Goal: Task Accomplishment & Management: Use online tool/utility

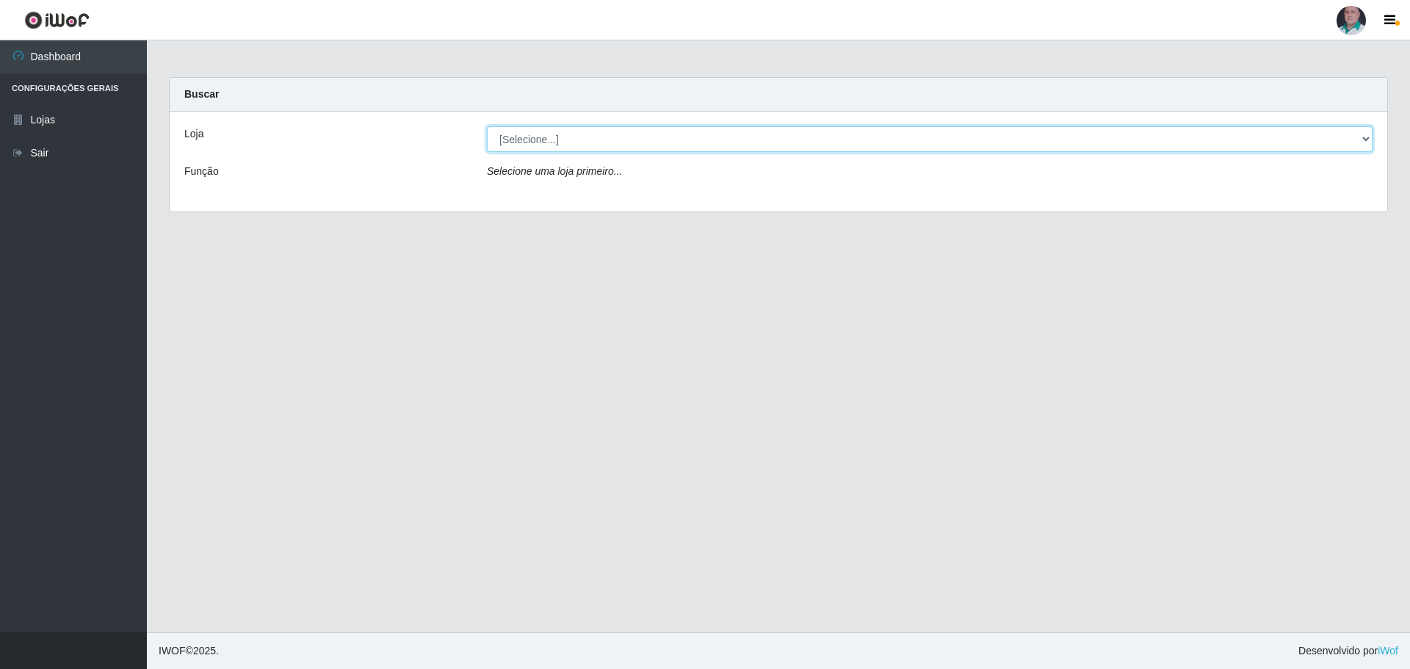
click at [1362, 137] on select "[Selecione...] Mar Vermelho - Loja 05" at bounding box center [930, 139] width 886 height 26
select select "252"
click at [487, 126] on select "[Selecione...] Mar Vermelho - Loja 05" at bounding box center [930, 139] width 886 height 26
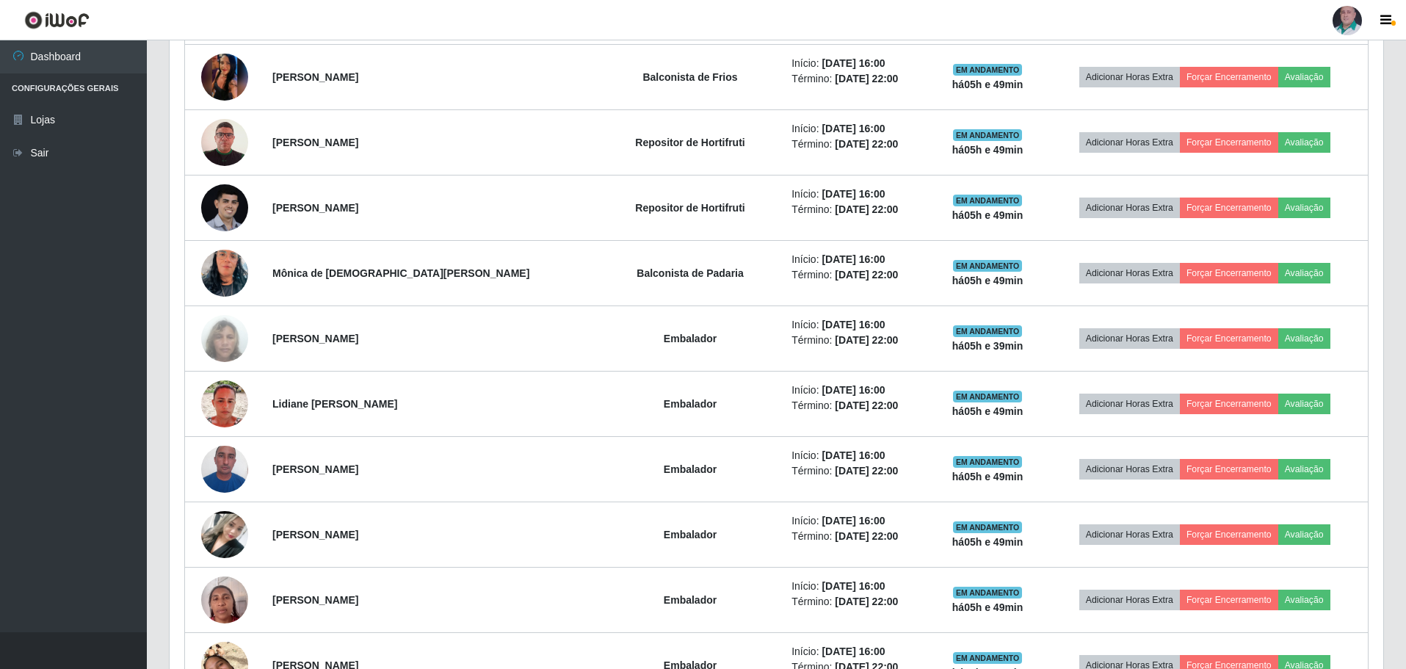
scroll to position [294, 0]
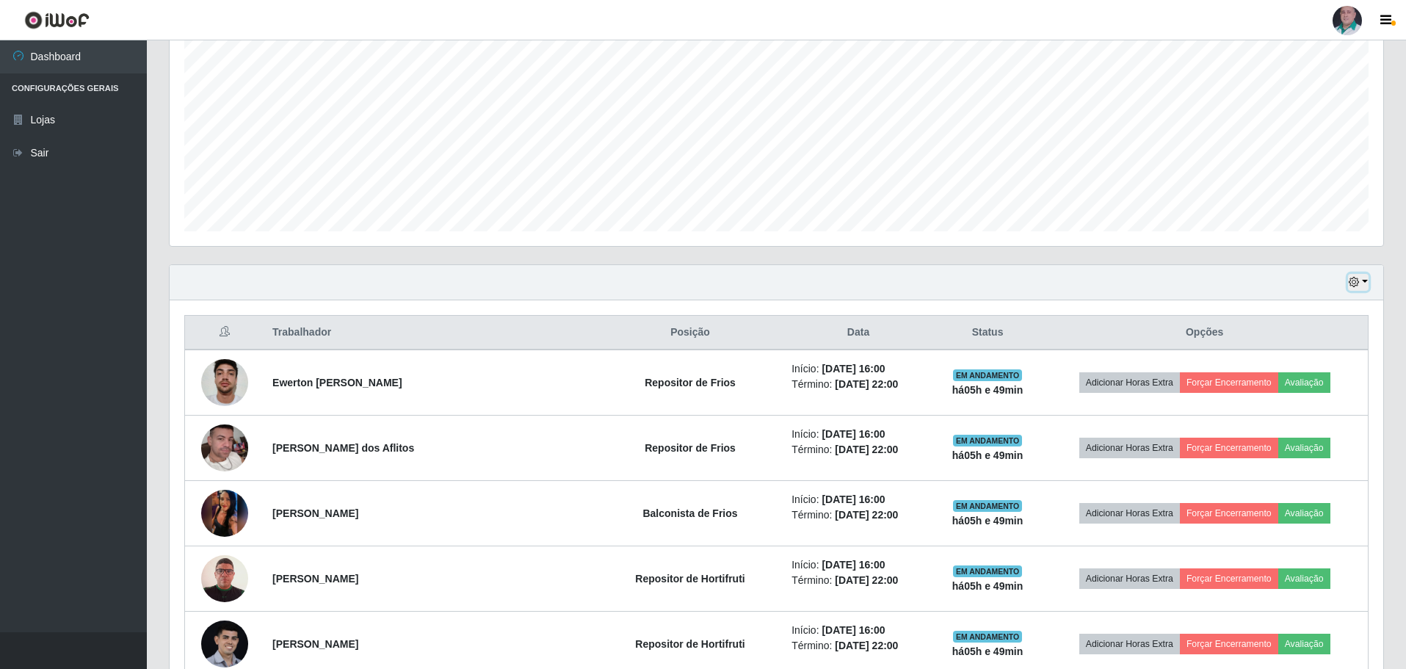
click at [1354, 281] on icon "button" at bounding box center [1354, 282] width 10 height 10
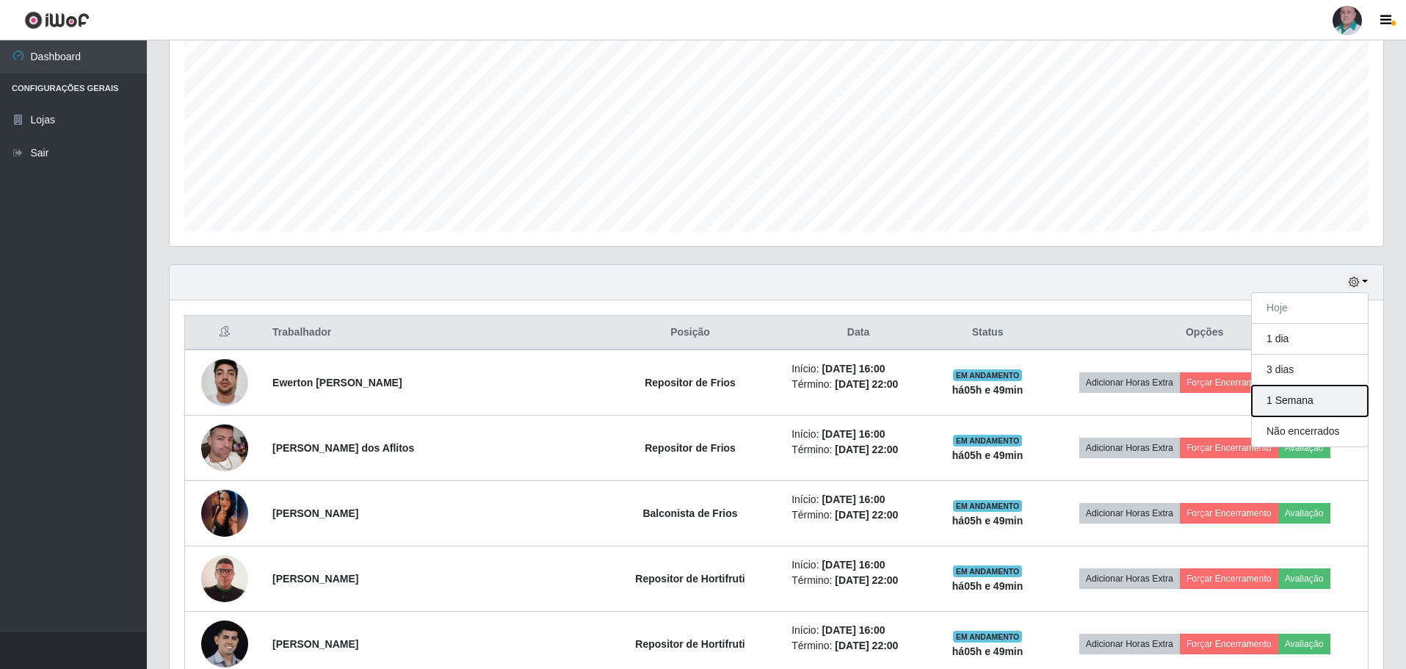
click at [1282, 405] on button "1 Semana" at bounding box center [1310, 401] width 116 height 31
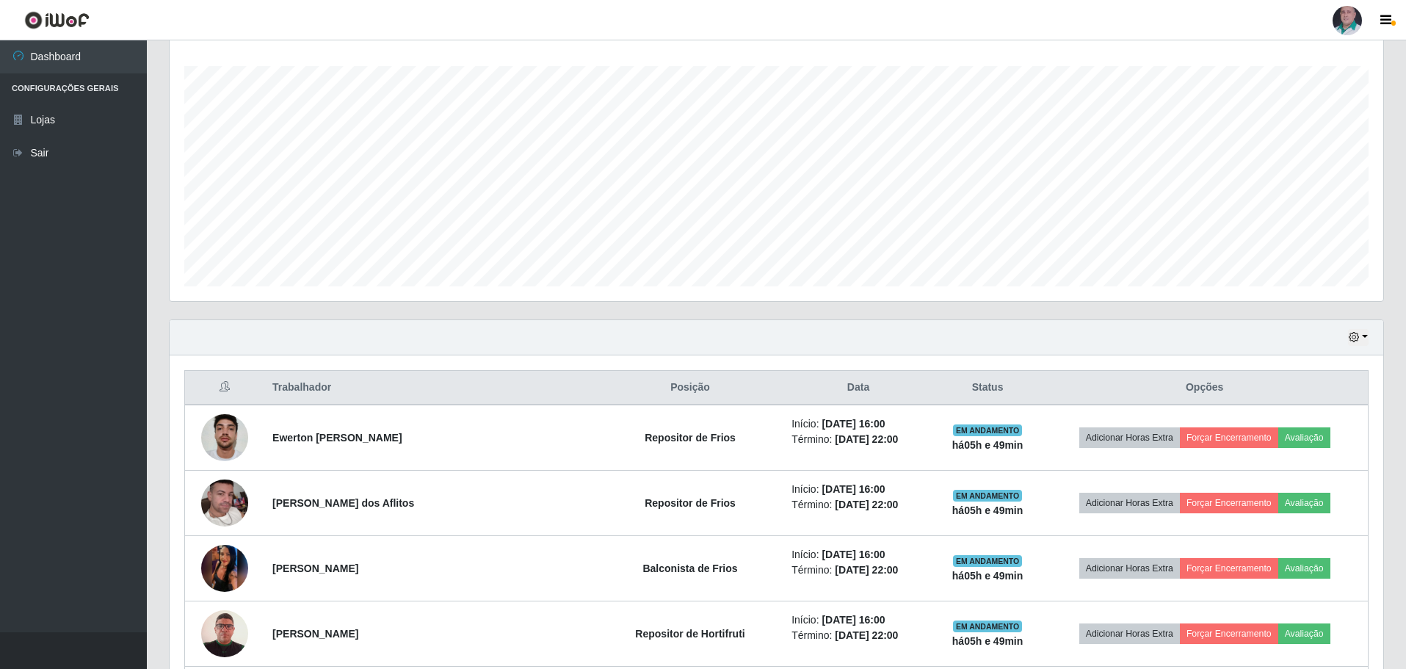
scroll to position [441, 0]
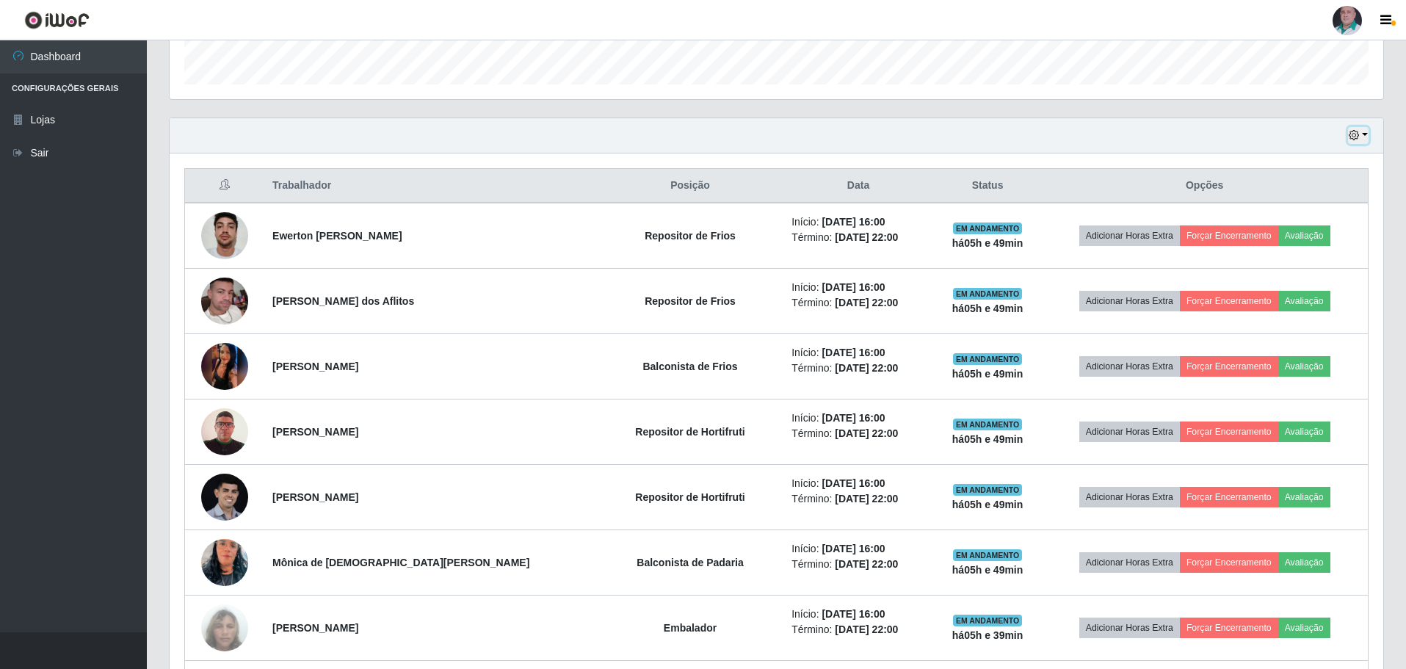
click at [1361, 133] on button "button" at bounding box center [1358, 135] width 21 height 17
click at [1297, 164] on button "Hoje" at bounding box center [1310, 161] width 116 height 31
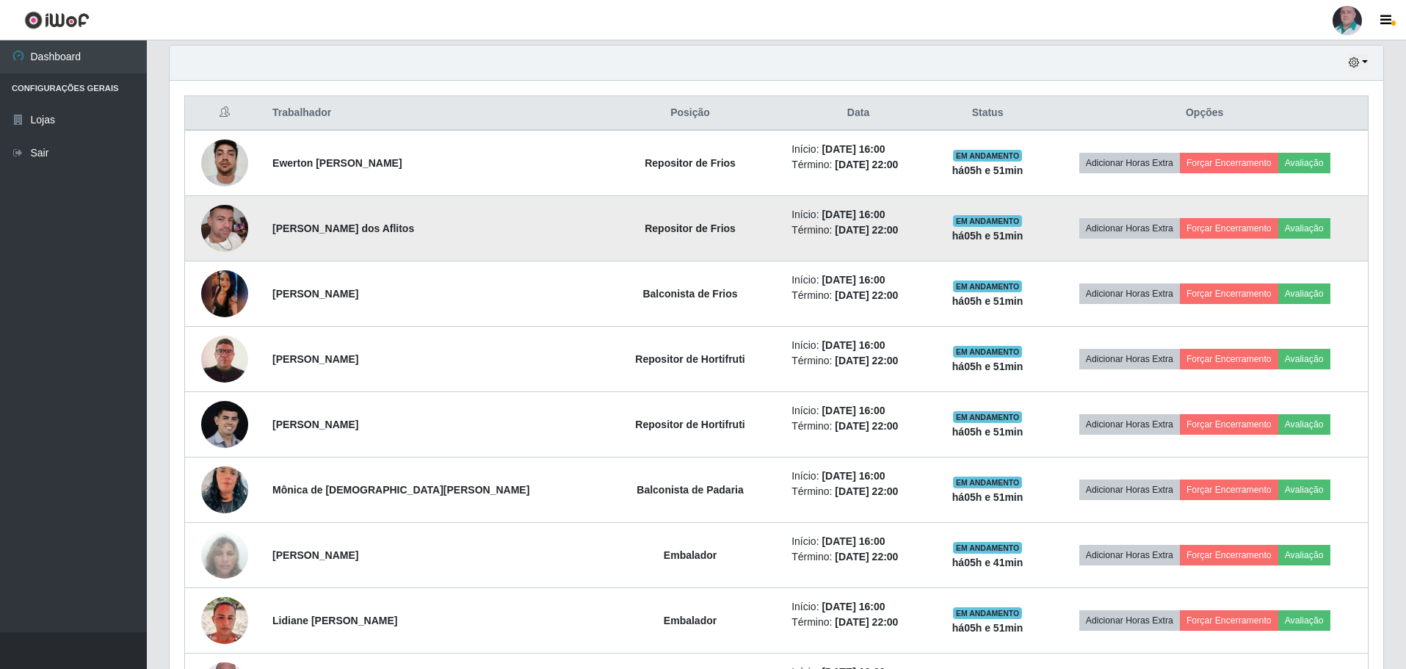
scroll to position [514, 0]
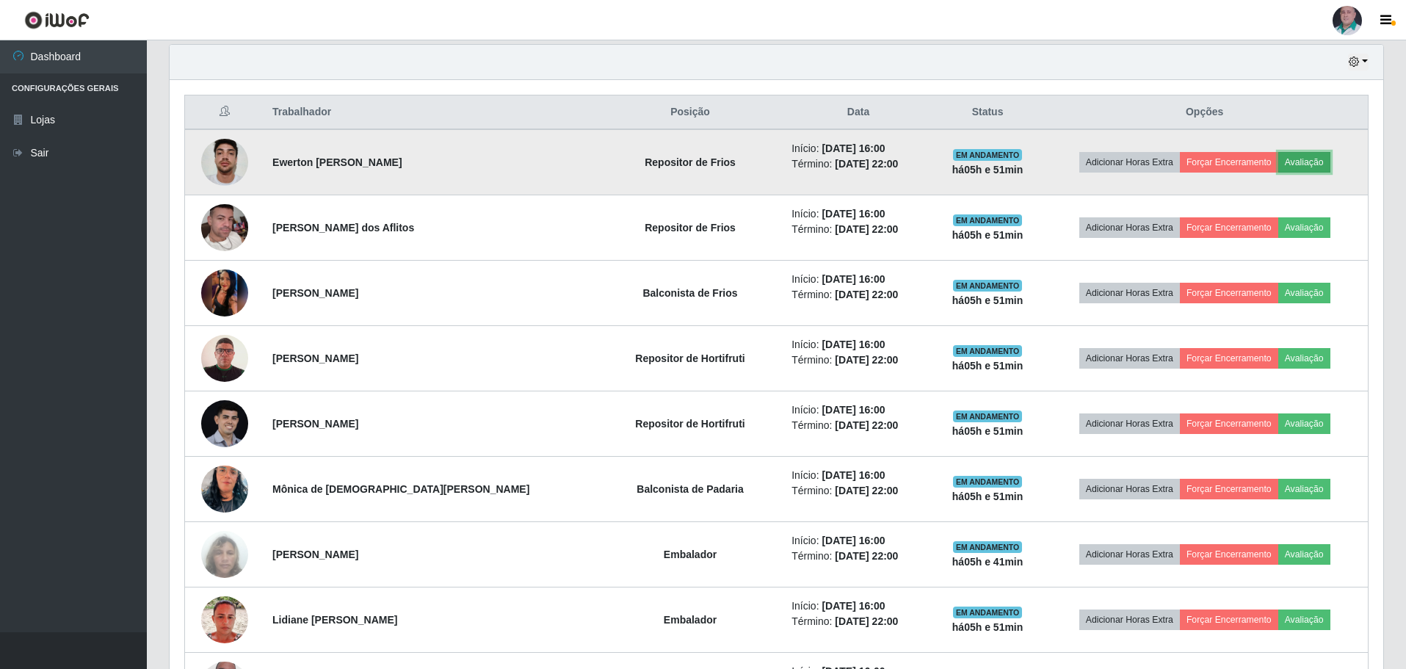
click at [1293, 165] on button "Avaliação" at bounding box center [1305, 162] width 52 height 21
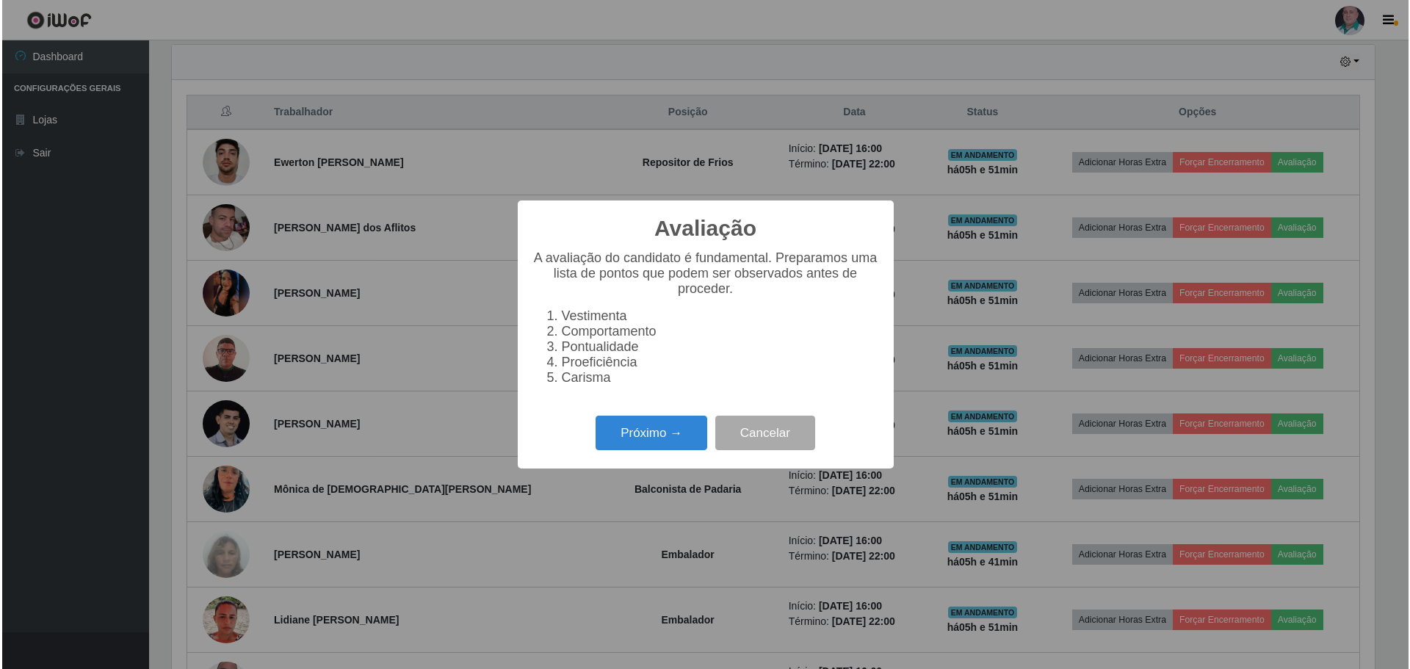
scroll to position [305, 1207]
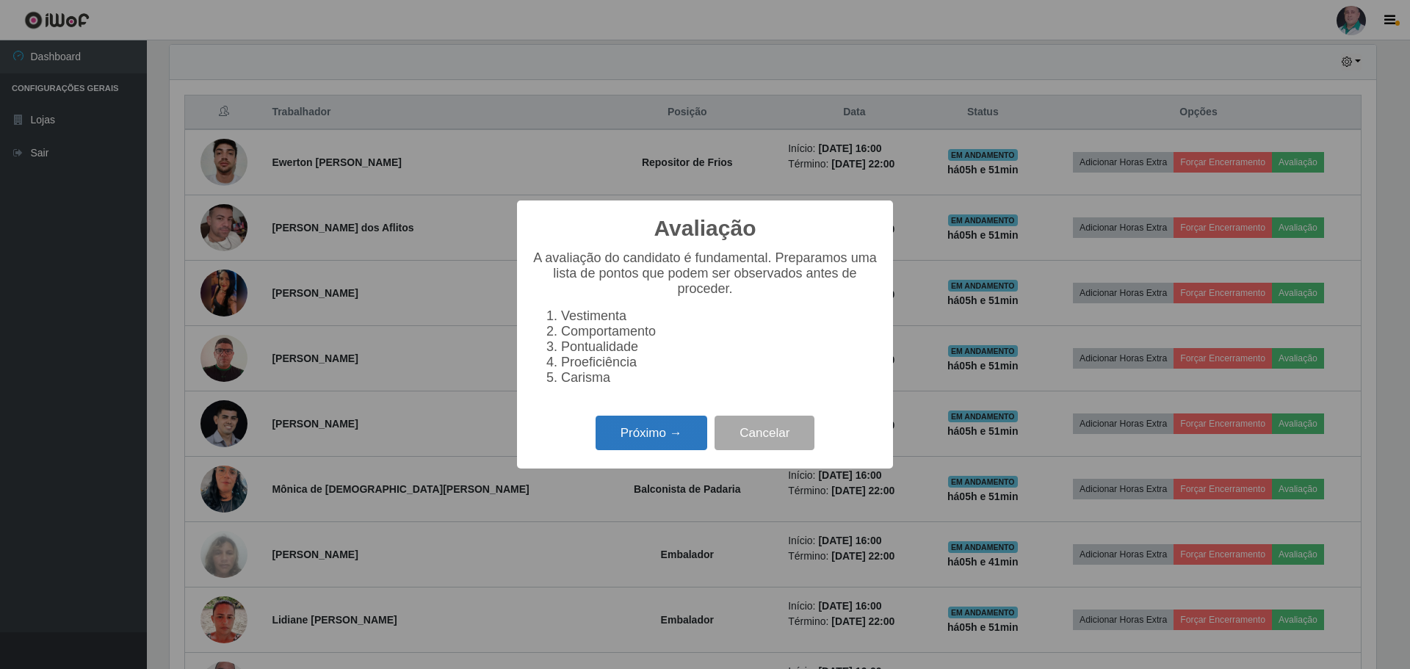
click at [619, 425] on button "Próximo →" at bounding box center [652, 433] width 112 height 35
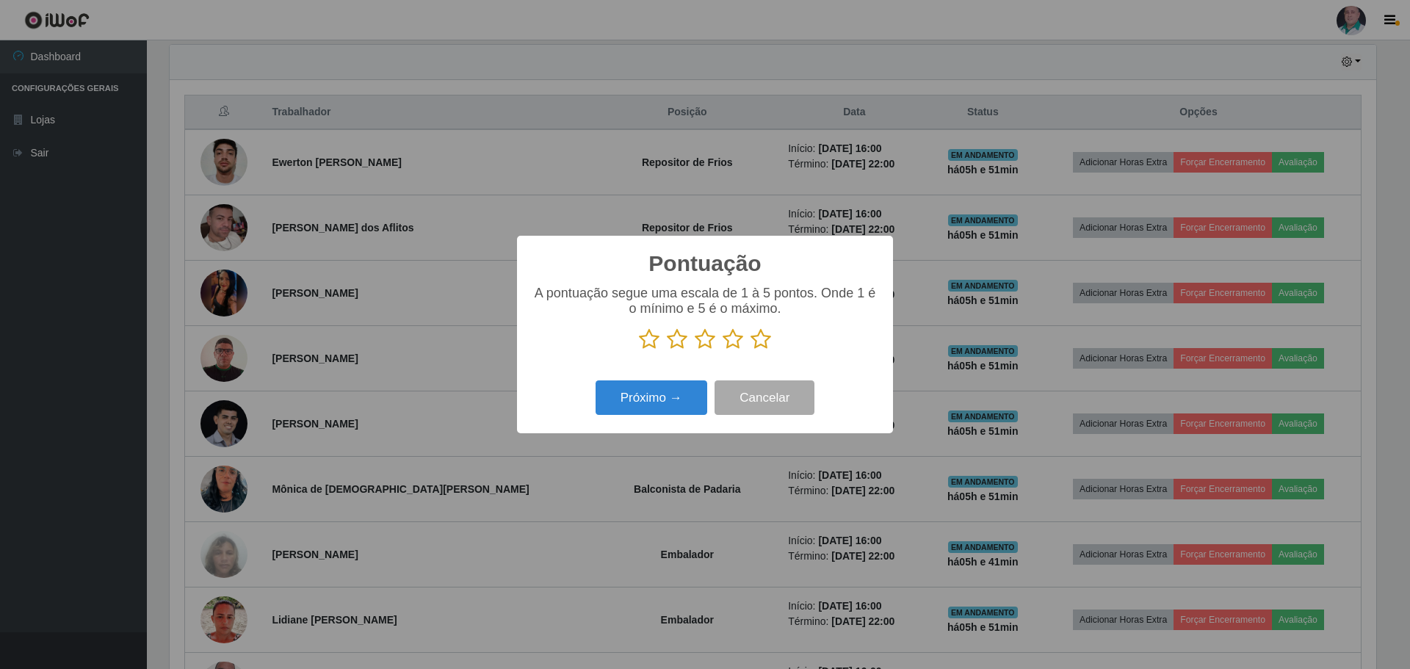
click at [758, 347] on icon at bounding box center [761, 339] width 21 height 22
click at [751, 350] on input "radio" at bounding box center [751, 350] width 0 height 0
click at [624, 391] on button "Próximo →" at bounding box center [652, 397] width 112 height 35
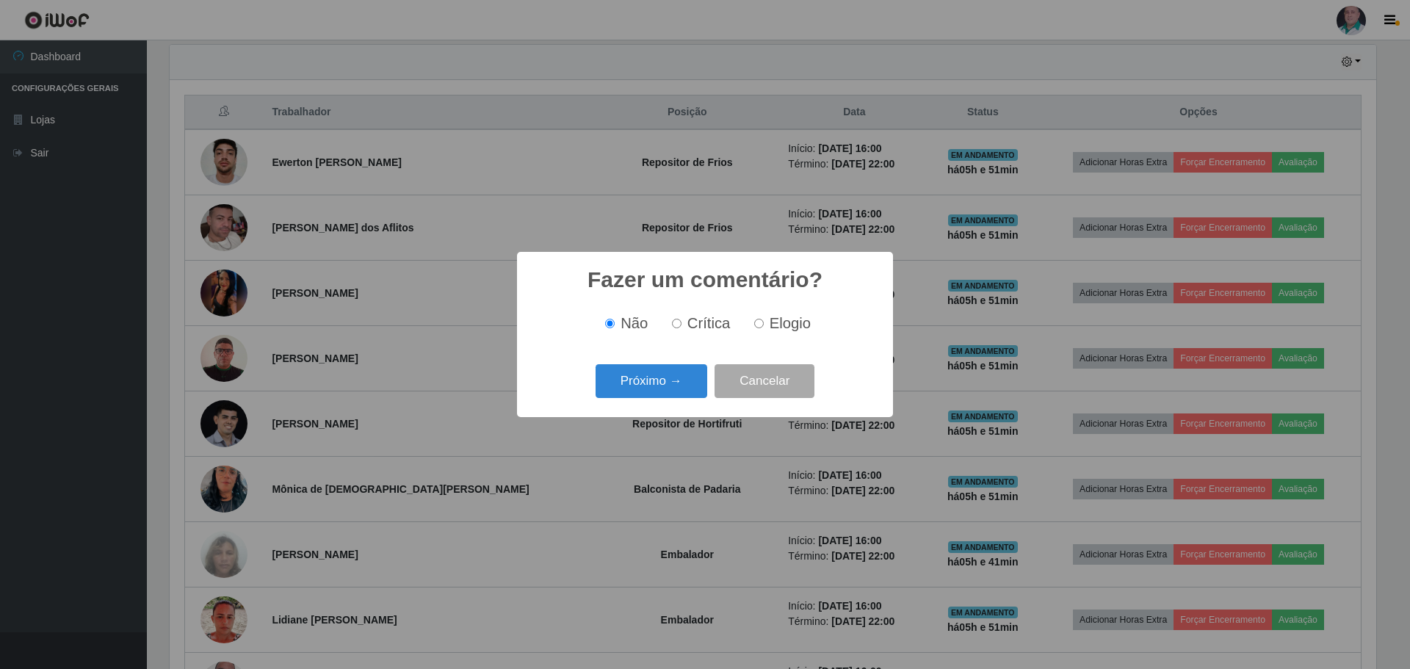
click at [778, 325] on span "Elogio" at bounding box center [790, 323] width 41 height 16
click at [764, 325] on input "Elogio" at bounding box center [759, 324] width 10 height 10
radio input "true"
click at [616, 405] on div "Fazer um comentário? × Não Crítica Elogio Próximo → Cancelar" at bounding box center [705, 334] width 376 height 165
click at [635, 385] on button "Próximo →" at bounding box center [652, 381] width 112 height 35
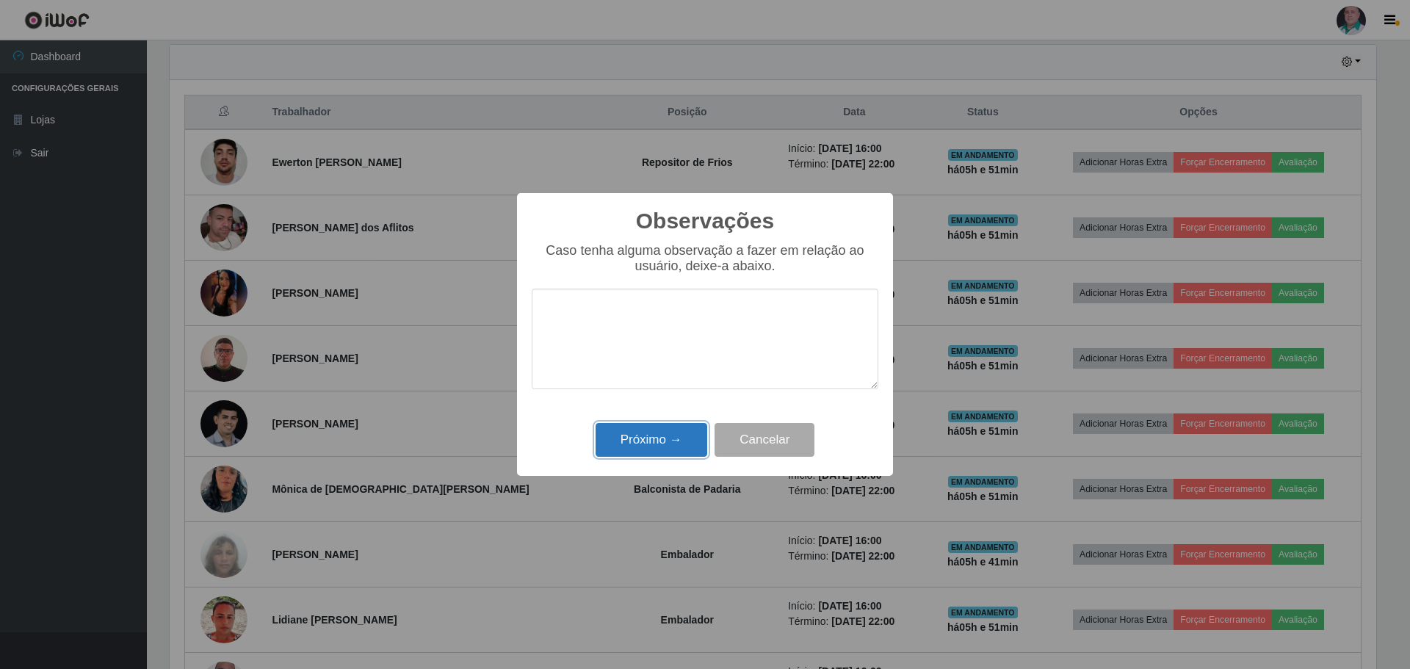
click at [635, 441] on button "Próximo →" at bounding box center [652, 440] width 112 height 35
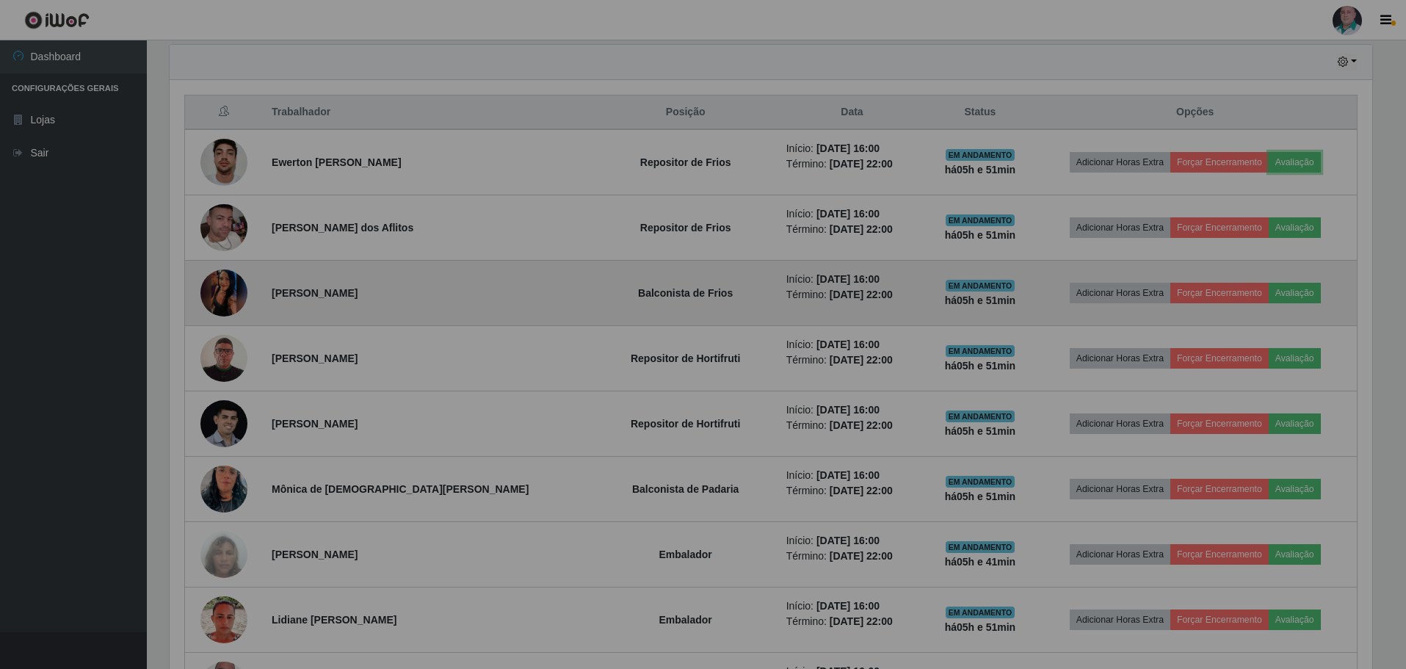
scroll to position [305, 1214]
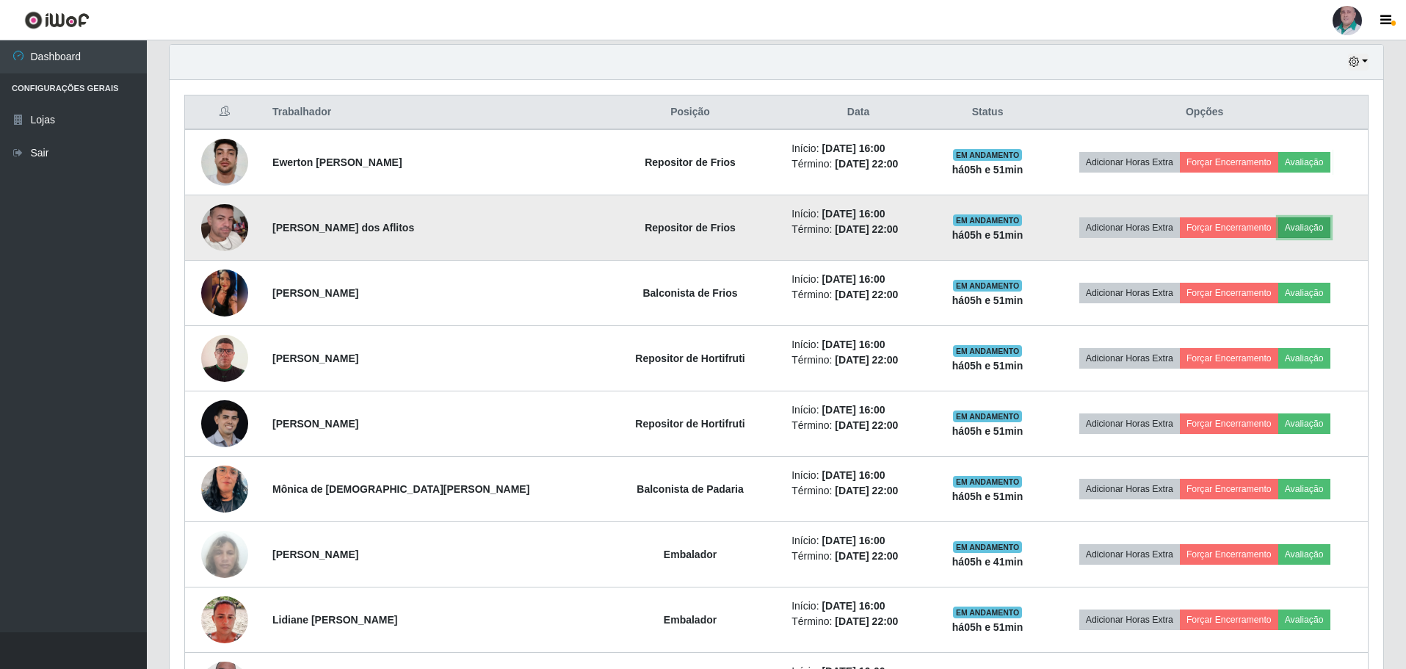
drag, startPoint x: 1308, startPoint y: 226, endPoint x: 1296, endPoint y: 231, distance: 12.5
click at [1296, 231] on button "Avaliação" at bounding box center [1305, 227] width 52 height 21
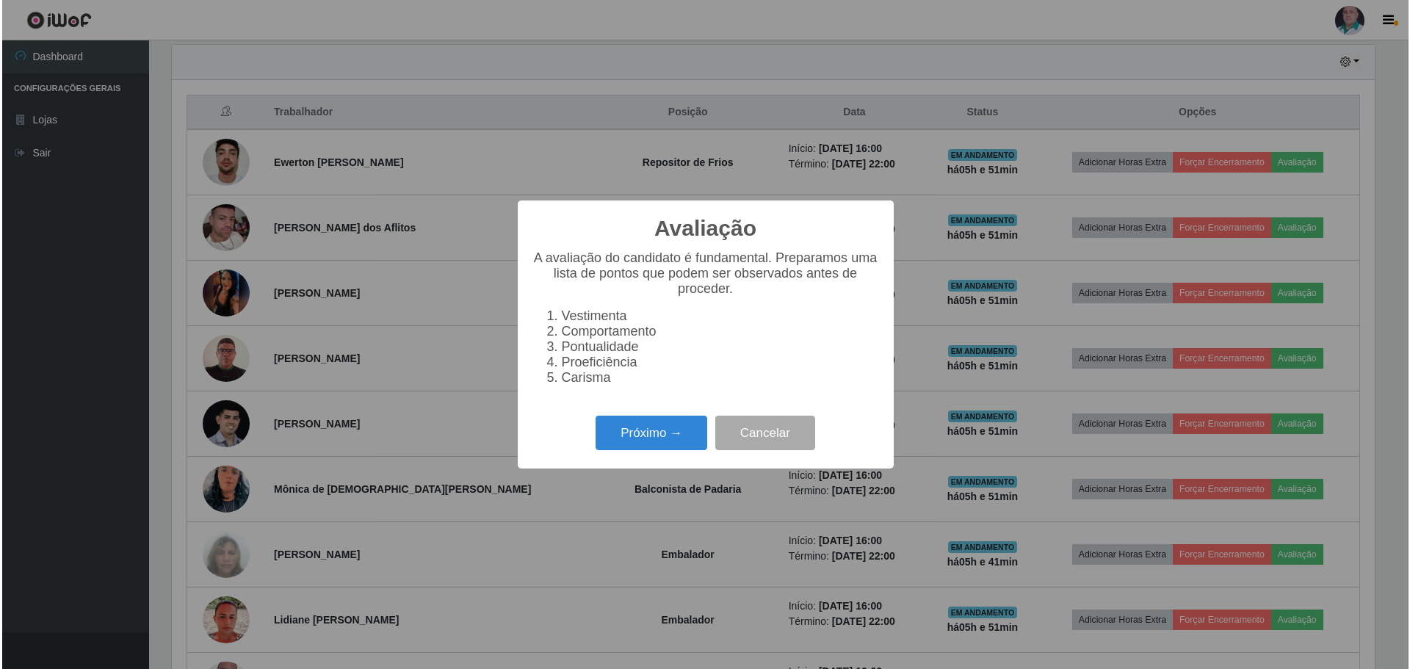
scroll to position [305, 1207]
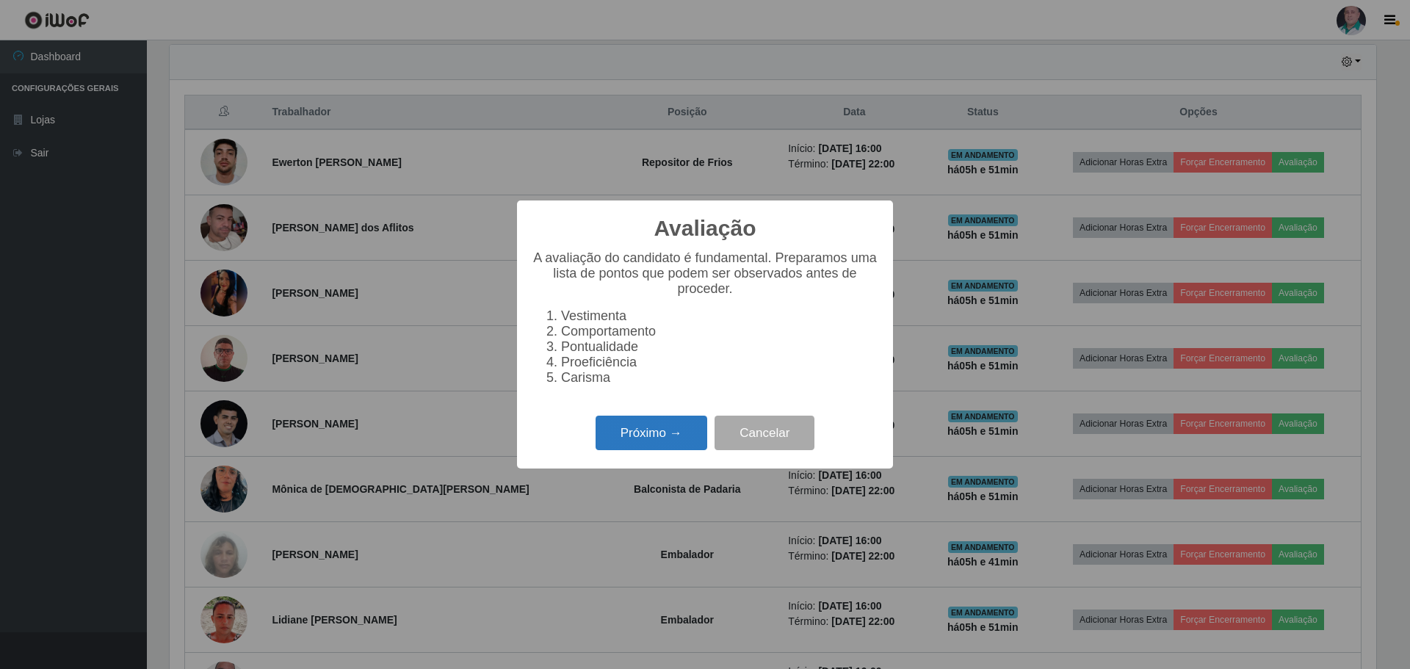
click at [651, 444] on button "Próximo →" at bounding box center [652, 433] width 112 height 35
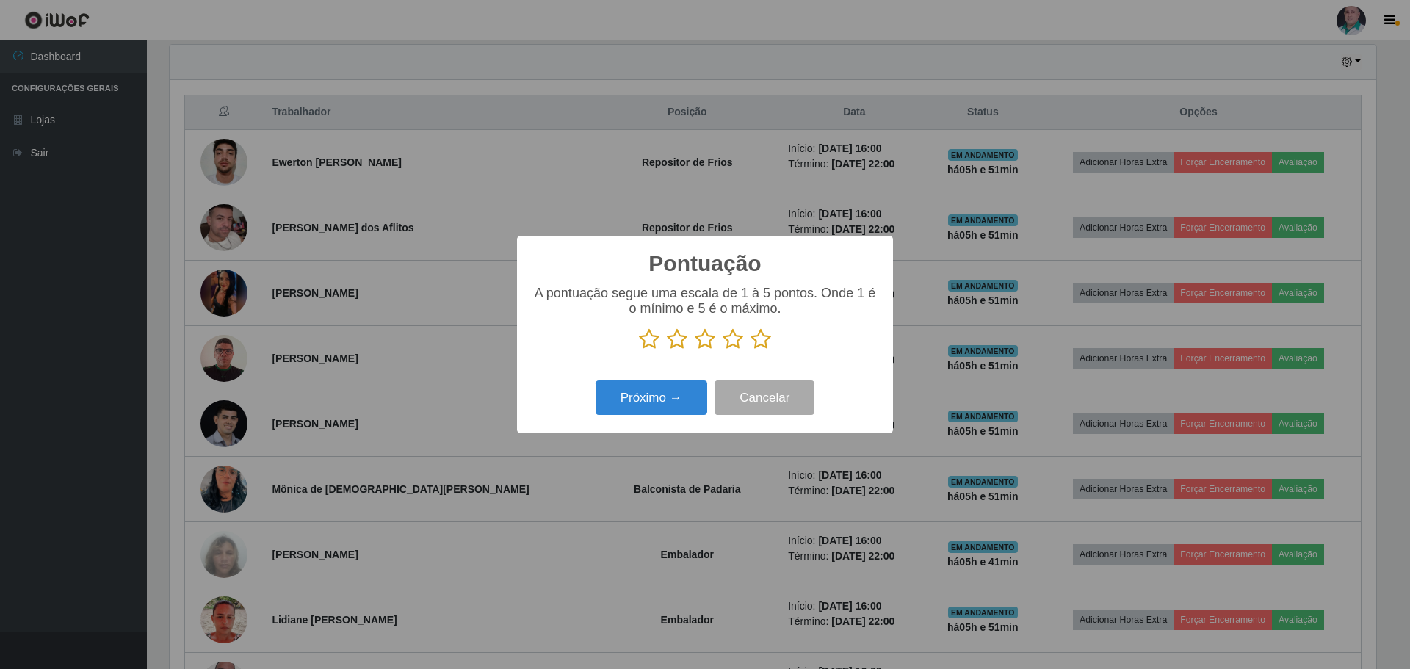
scroll to position [734099, 733197]
click at [751, 347] on icon at bounding box center [761, 339] width 21 height 22
click at [751, 350] on input "radio" at bounding box center [751, 350] width 0 height 0
click at [673, 414] on button "Próximo →" at bounding box center [652, 397] width 112 height 35
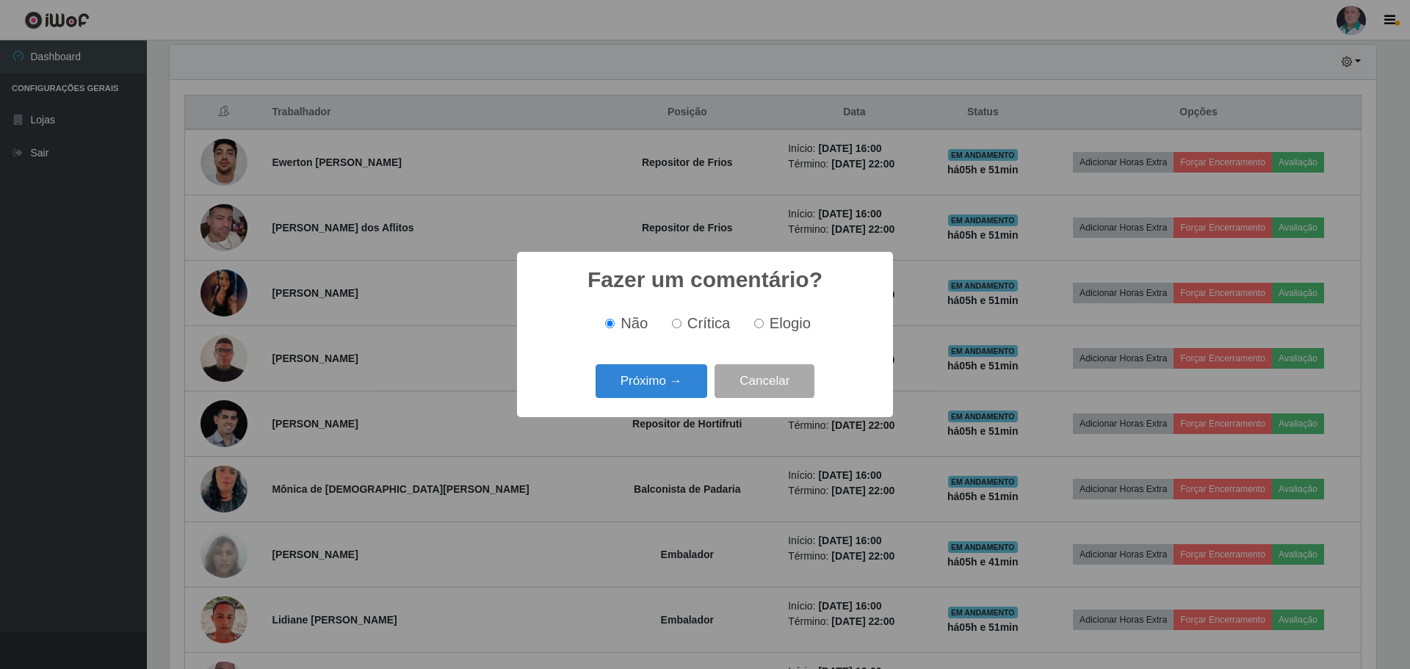
click at [781, 328] on span "Elogio" at bounding box center [790, 323] width 41 height 16
click at [764, 328] on input "Elogio" at bounding box center [759, 324] width 10 height 10
radio input "true"
click at [646, 390] on button "Próximo →" at bounding box center [652, 381] width 112 height 35
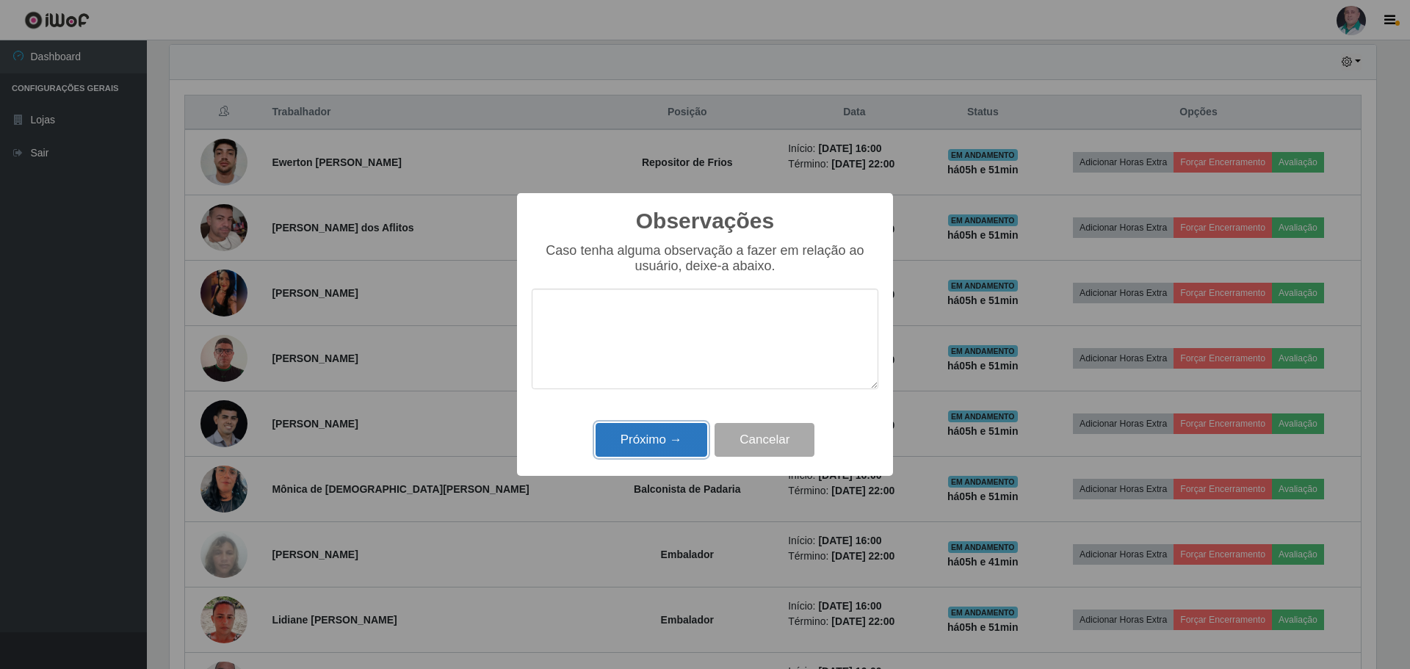
click at [643, 434] on button "Próximo →" at bounding box center [652, 440] width 112 height 35
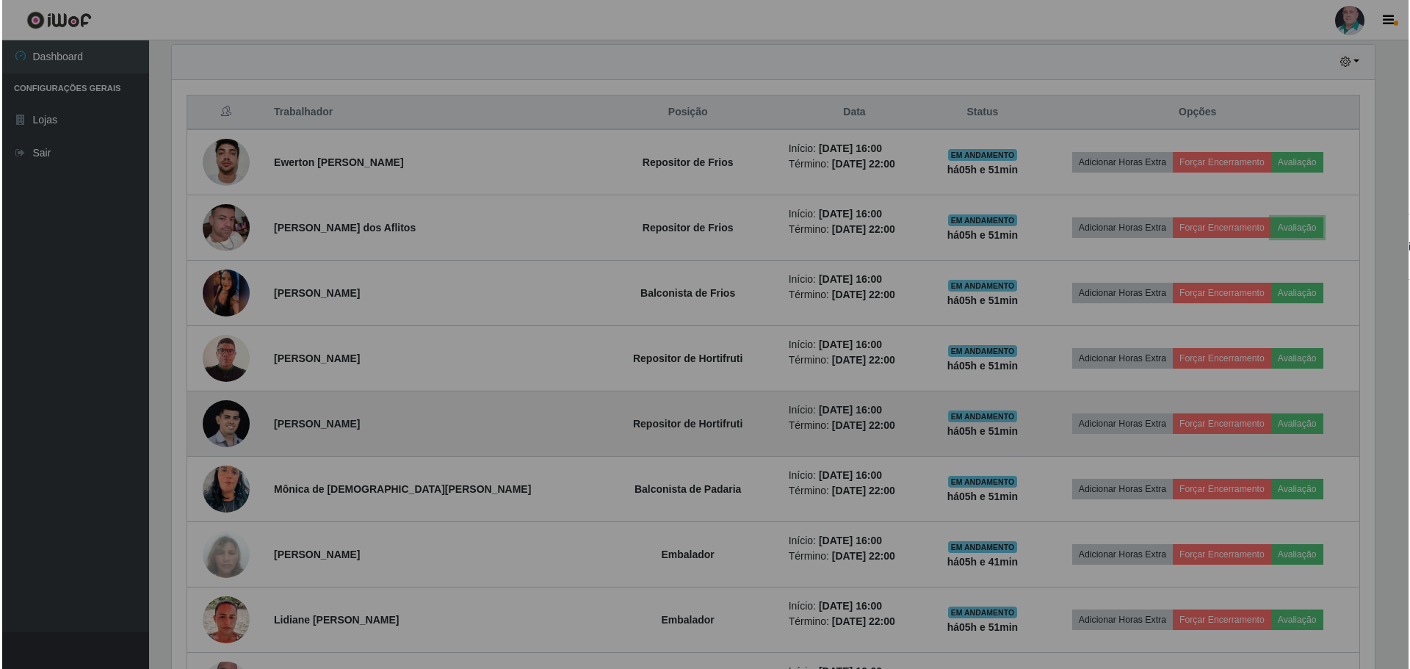
scroll to position [305, 1214]
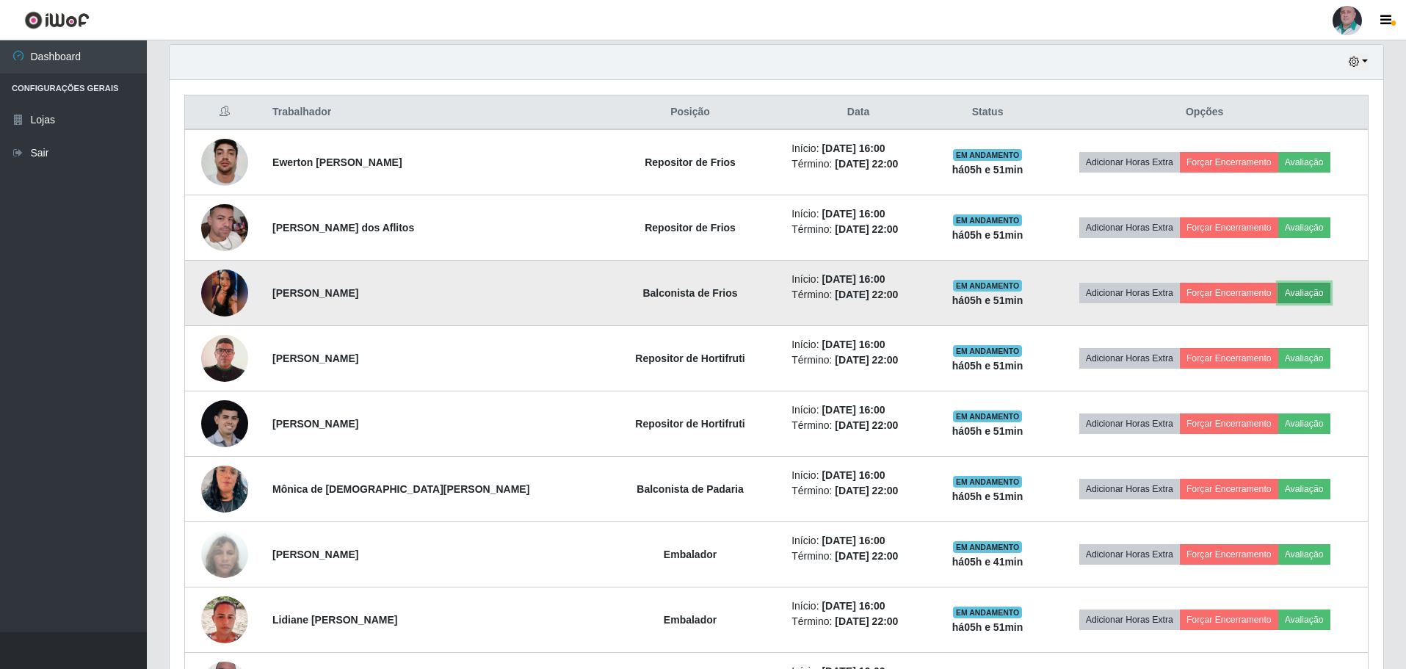
click at [1297, 290] on button "Avaliação" at bounding box center [1305, 293] width 52 height 21
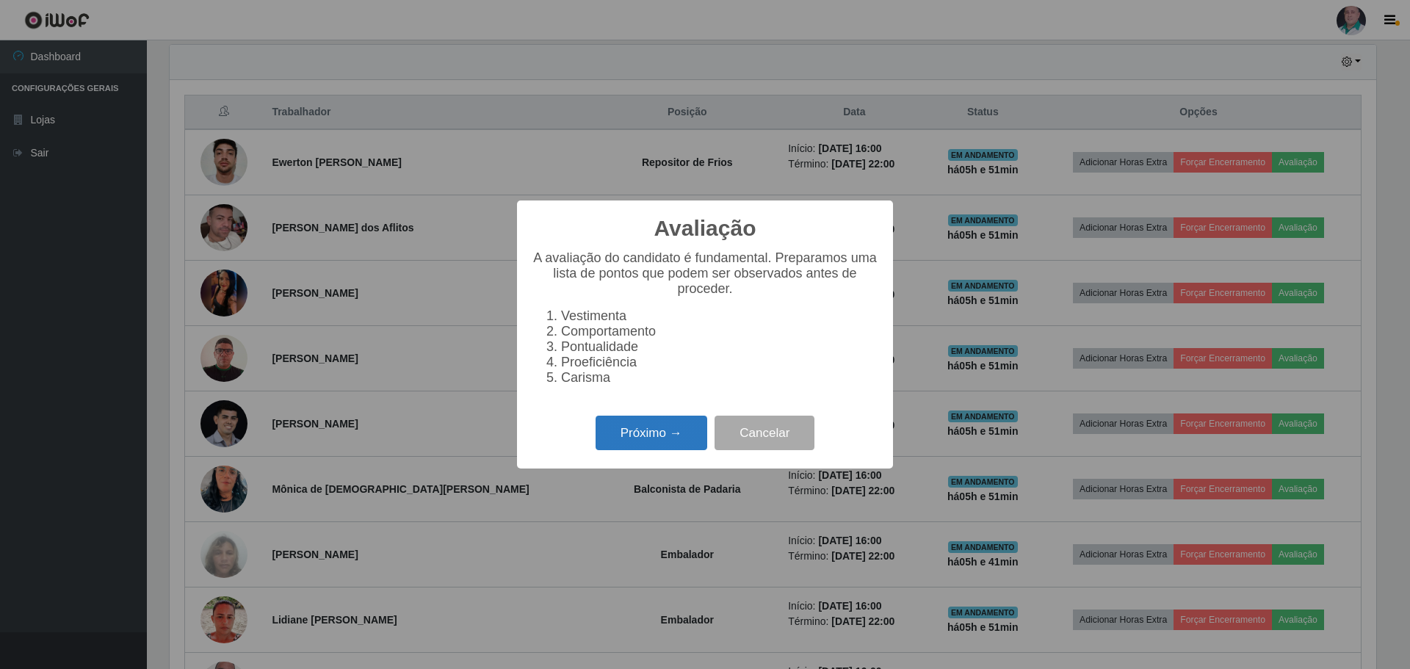
click at [627, 441] on button "Próximo →" at bounding box center [652, 433] width 112 height 35
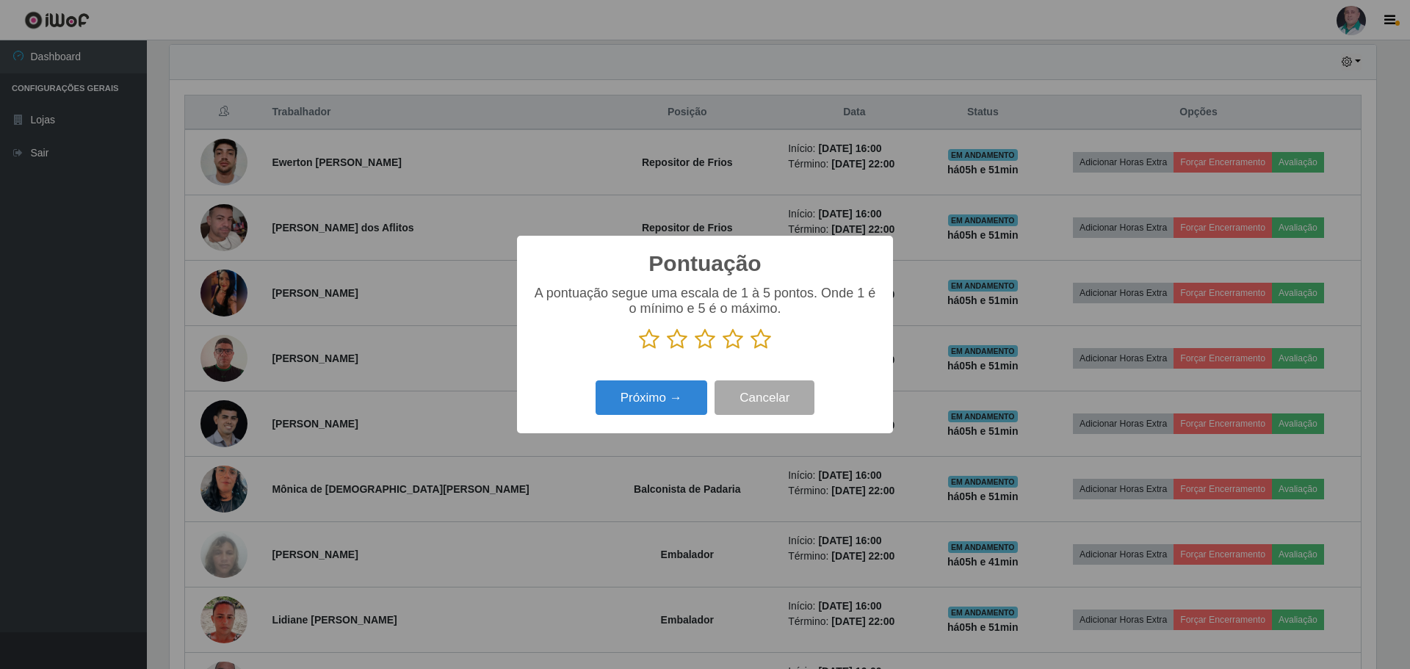
scroll to position [734099, 733197]
click at [762, 341] on icon at bounding box center [761, 339] width 21 height 22
click at [751, 350] on input "radio" at bounding box center [751, 350] width 0 height 0
click at [660, 397] on button "Próximo →" at bounding box center [652, 397] width 112 height 35
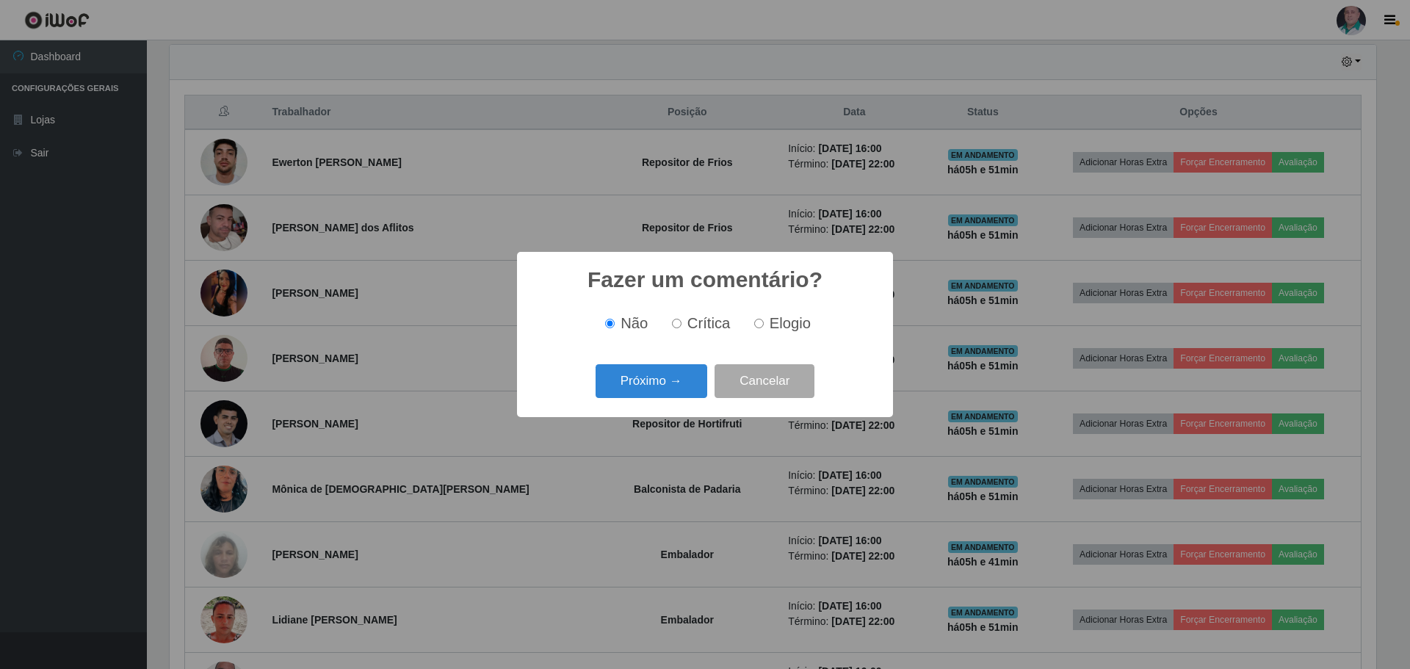
click at [775, 323] on span "Elogio" at bounding box center [790, 323] width 41 height 16
click at [764, 323] on input "Elogio" at bounding box center [759, 324] width 10 height 10
radio input "true"
click at [624, 393] on button "Próximo →" at bounding box center [652, 381] width 112 height 35
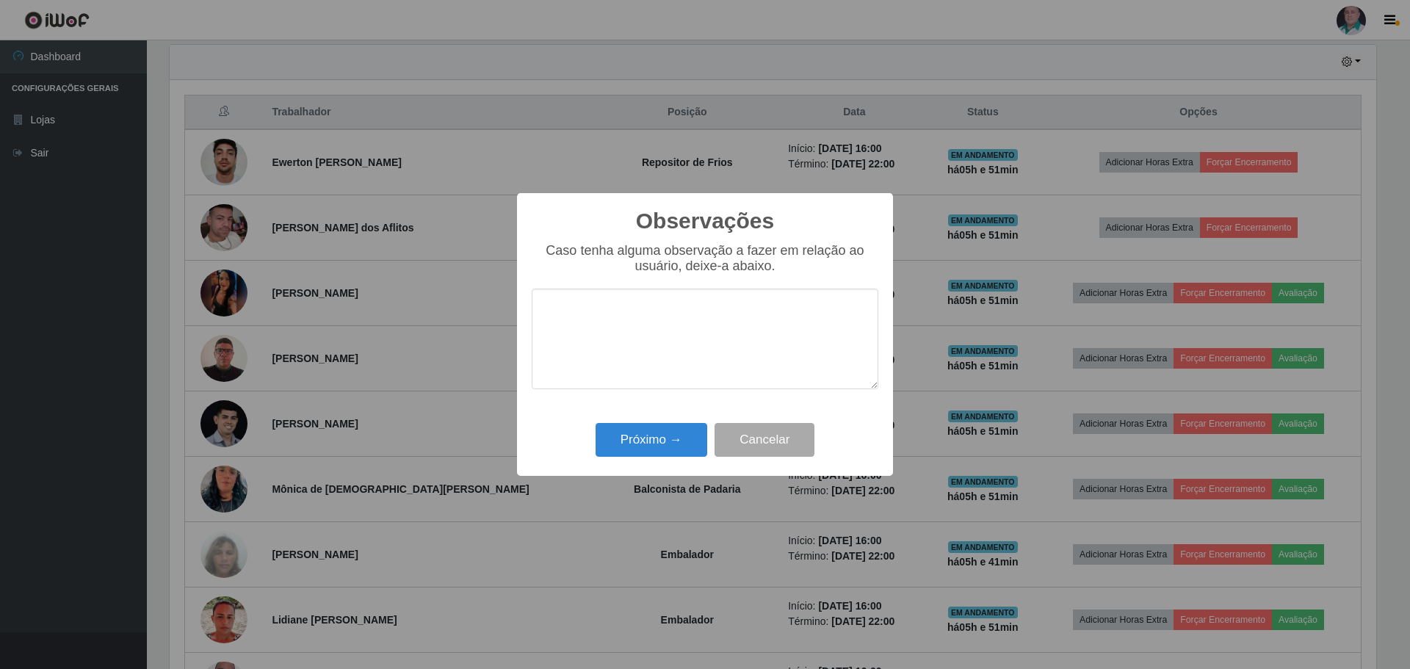
click at [650, 460] on div "Próximo → Cancelar" at bounding box center [705, 440] width 347 height 42
click at [656, 444] on button "Próximo →" at bounding box center [652, 440] width 112 height 35
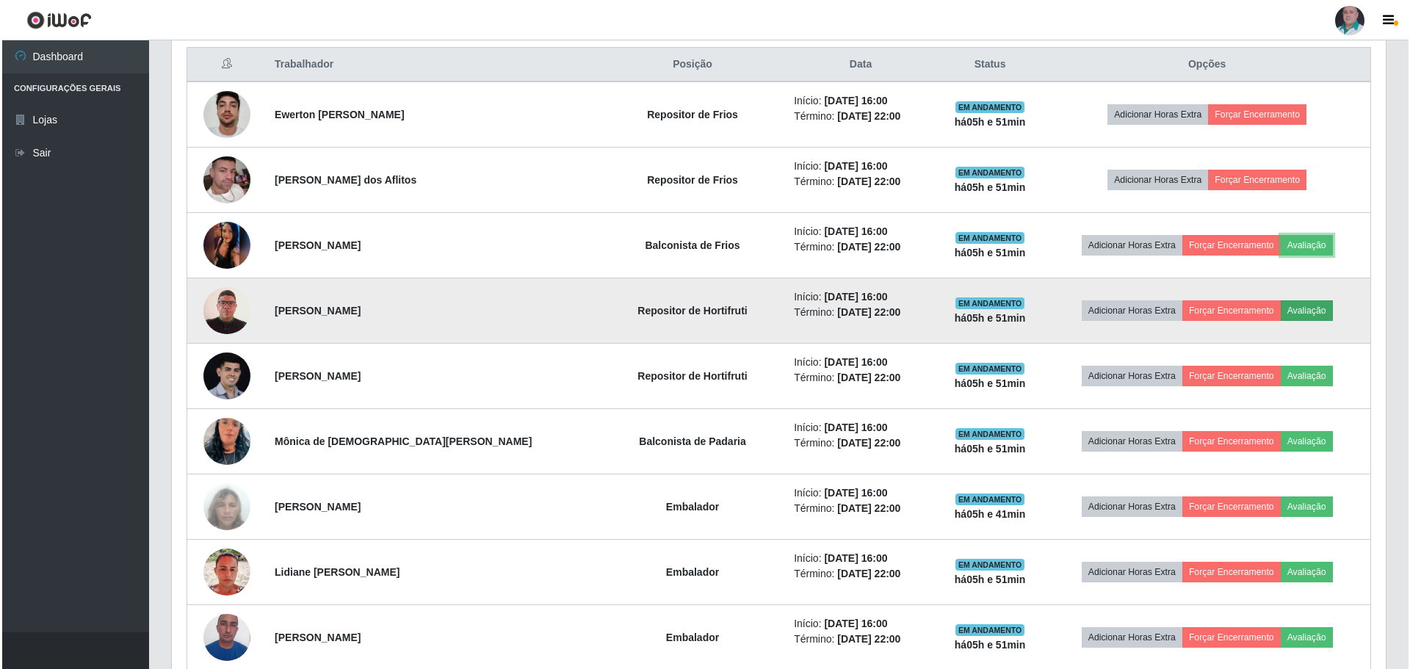
scroll to position [588, 0]
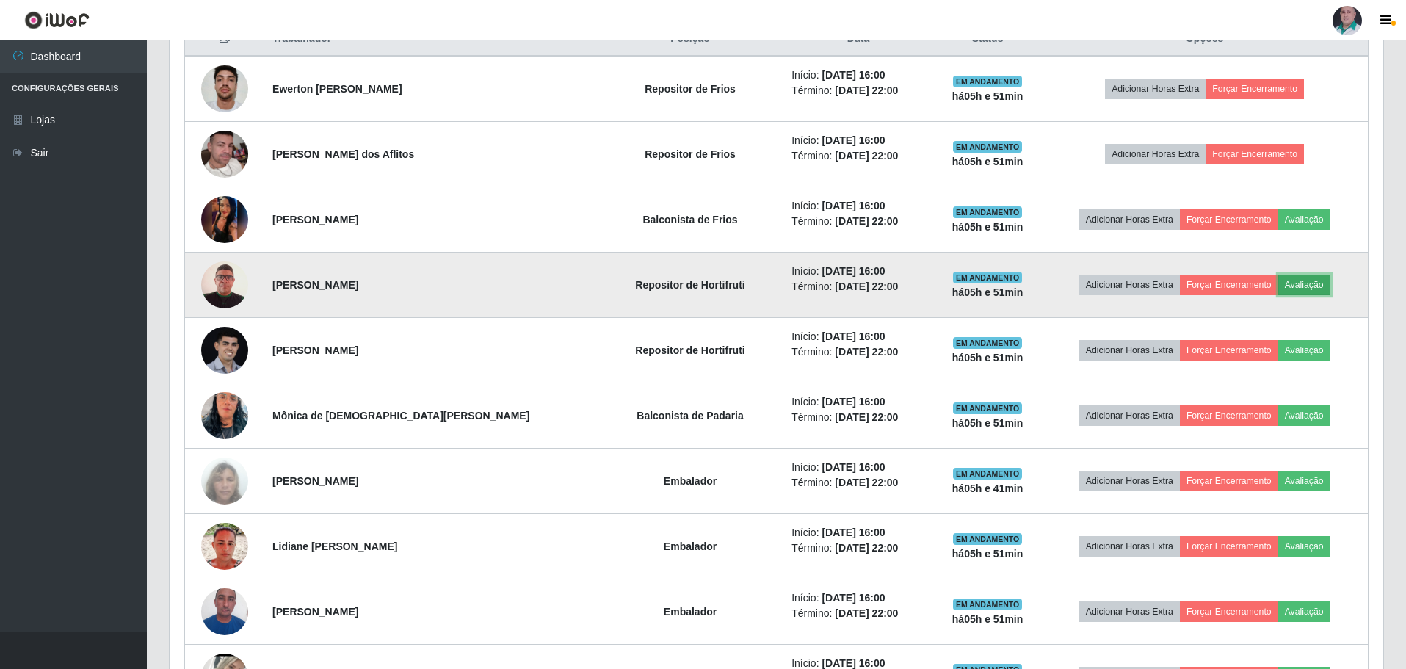
click at [1306, 287] on button "Avaliação" at bounding box center [1305, 285] width 52 height 21
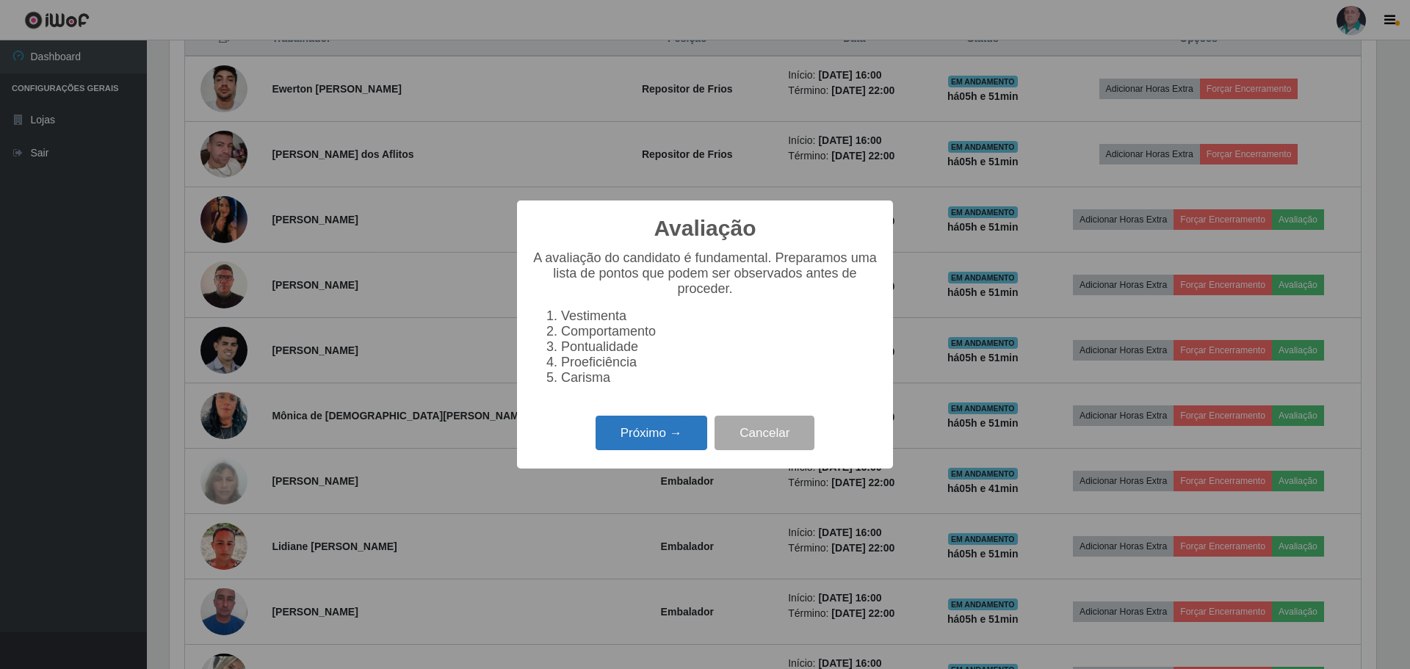
click at [656, 445] on button "Próximo →" at bounding box center [652, 433] width 112 height 35
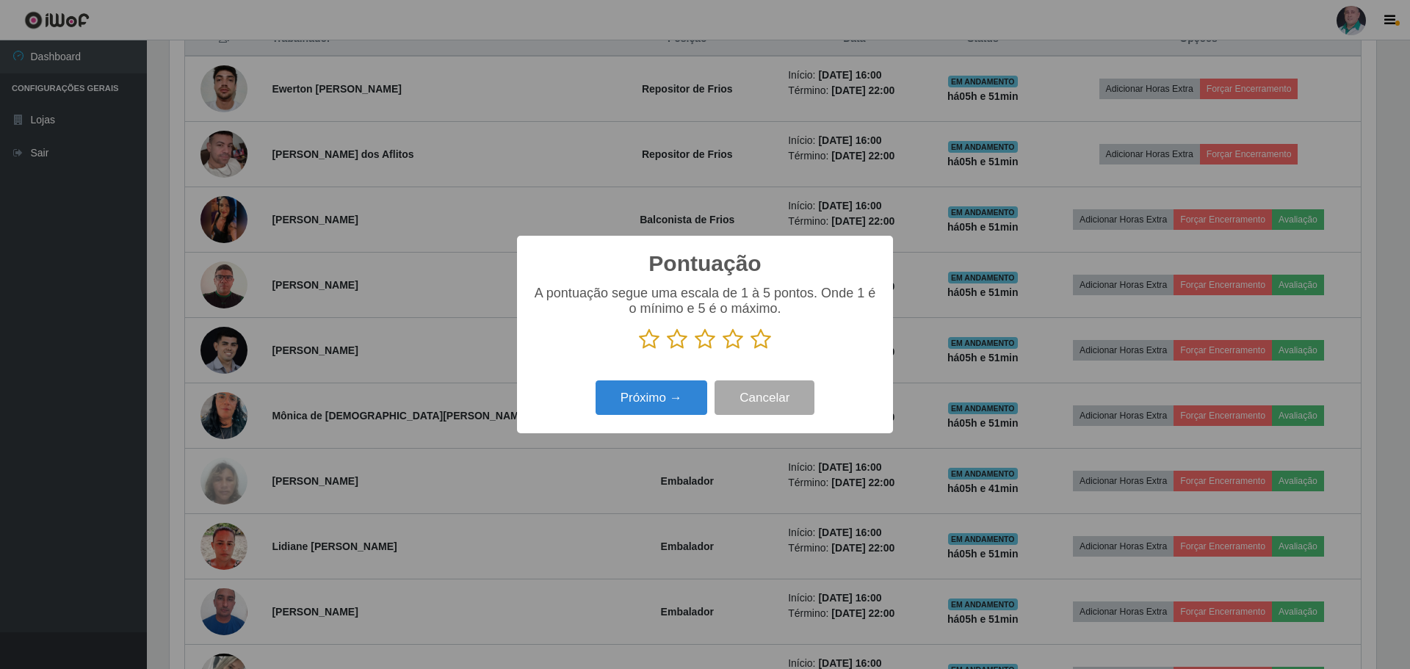
scroll to position [734099, 733197]
click at [762, 345] on icon at bounding box center [761, 339] width 21 height 22
click at [751, 350] on input "radio" at bounding box center [751, 350] width 0 height 0
click at [649, 413] on button "Próximo →" at bounding box center [652, 397] width 112 height 35
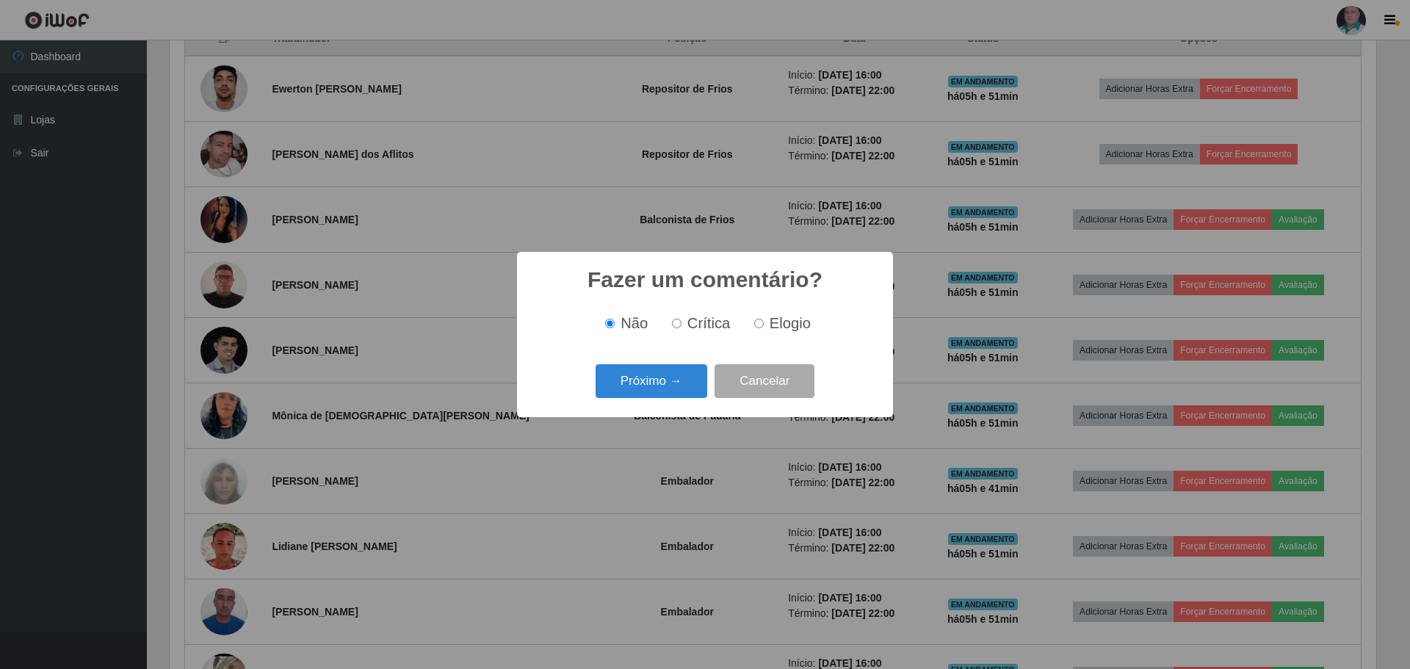
click at [770, 322] on span "Elogio" at bounding box center [790, 323] width 41 height 16
click at [764, 322] on input "Elogio" at bounding box center [759, 324] width 10 height 10
radio input "true"
click at [657, 392] on button "Próximo →" at bounding box center [652, 381] width 112 height 35
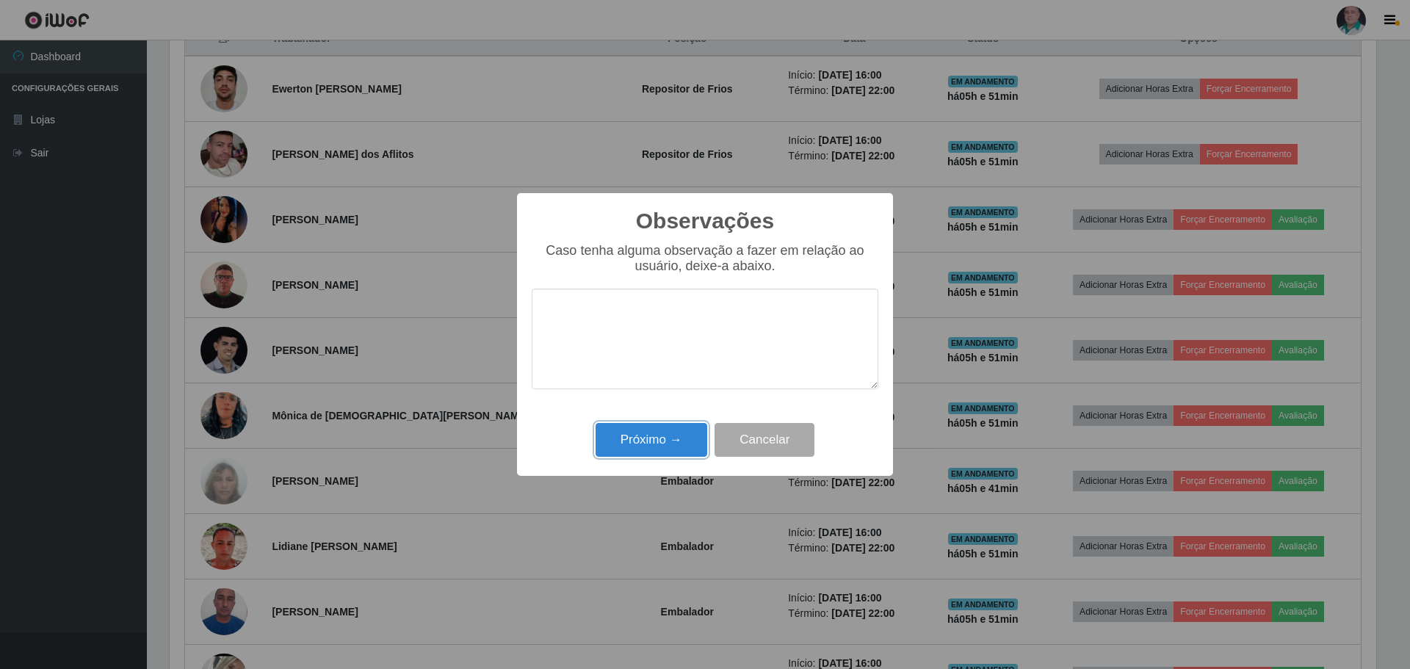
click at [662, 444] on button "Próximo →" at bounding box center [652, 440] width 112 height 35
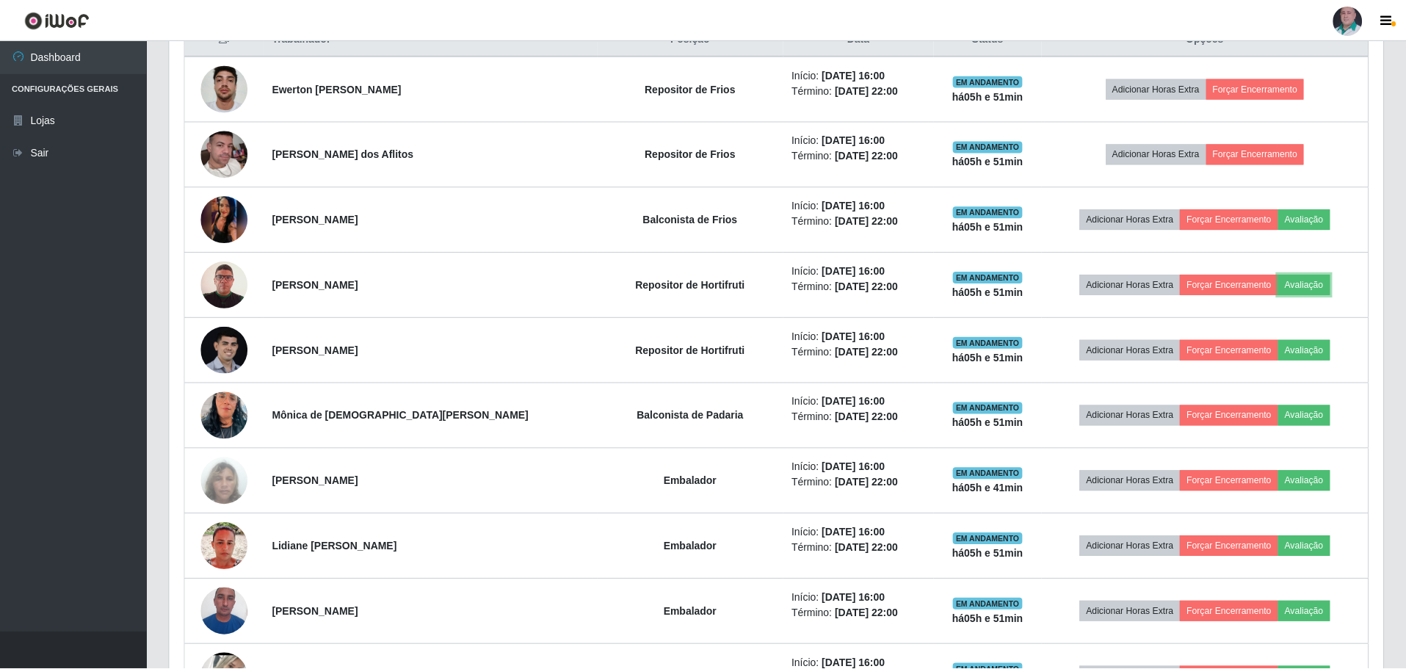
scroll to position [305, 1214]
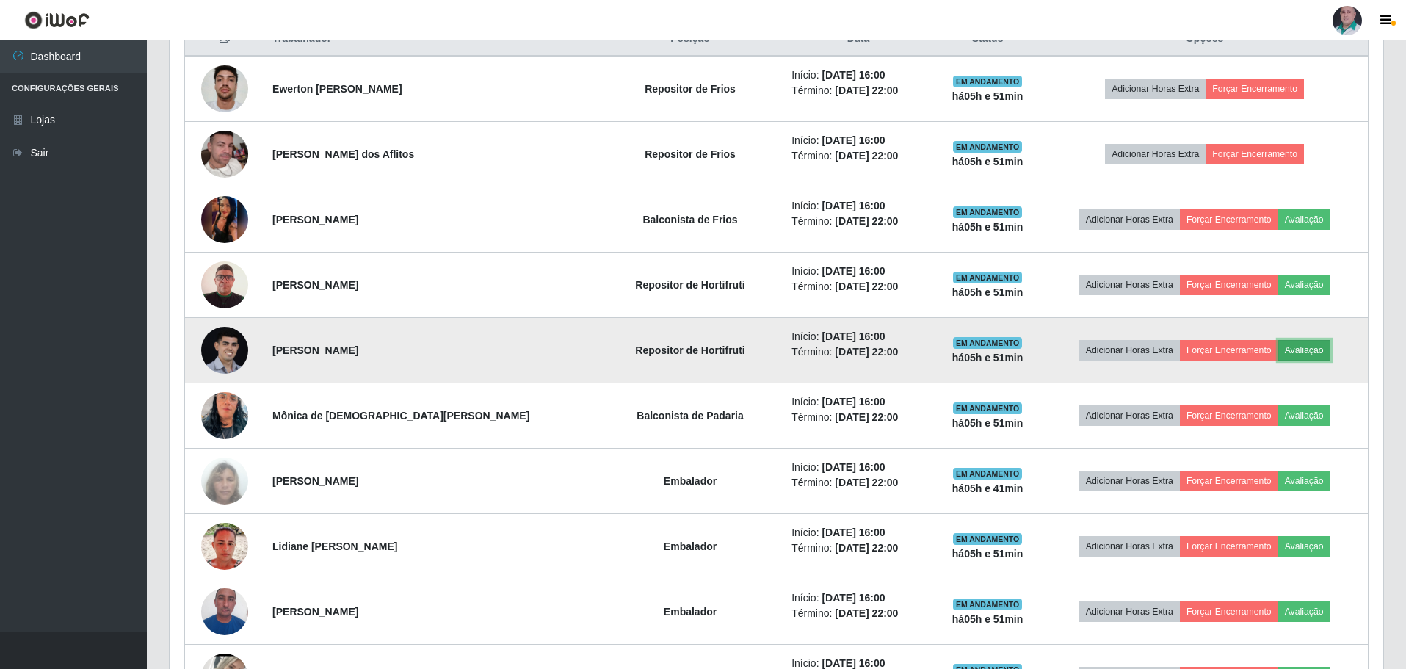
click at [1293, 346] on button "Avaliação" at bounding box center [1305, 350] width 52 height 21
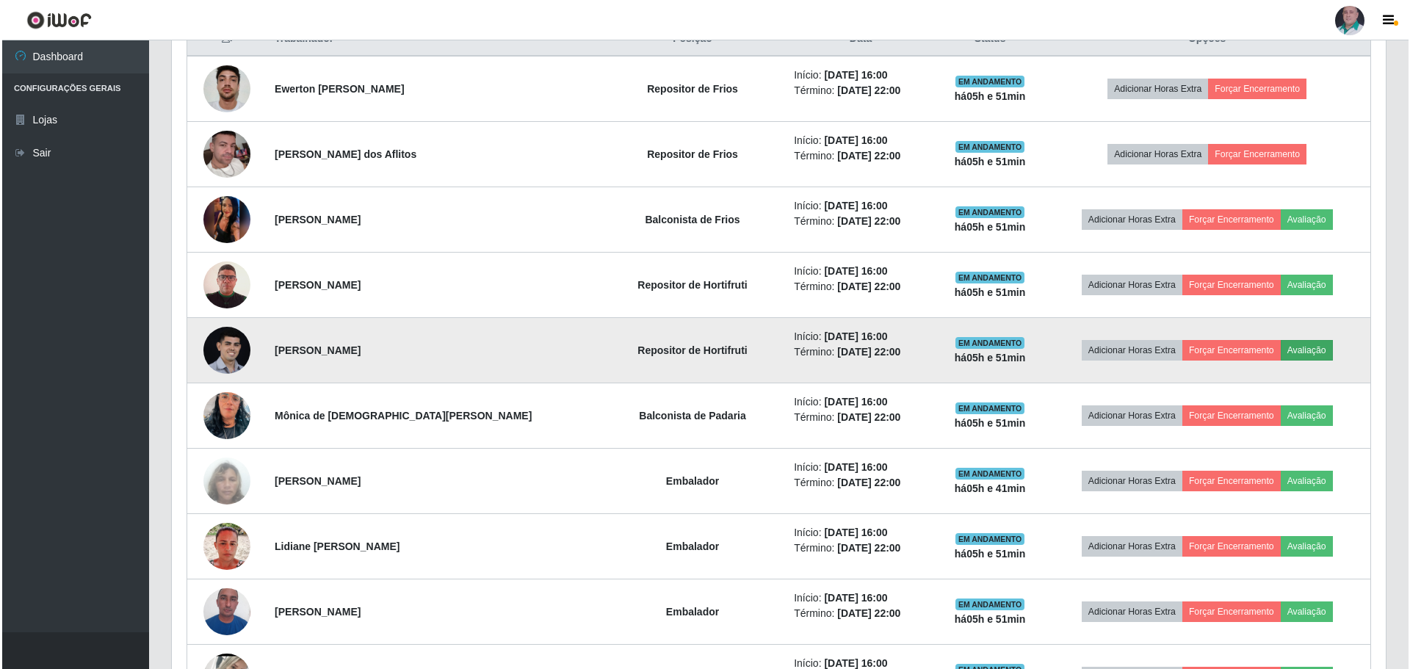
scroll to position [305, 1207]
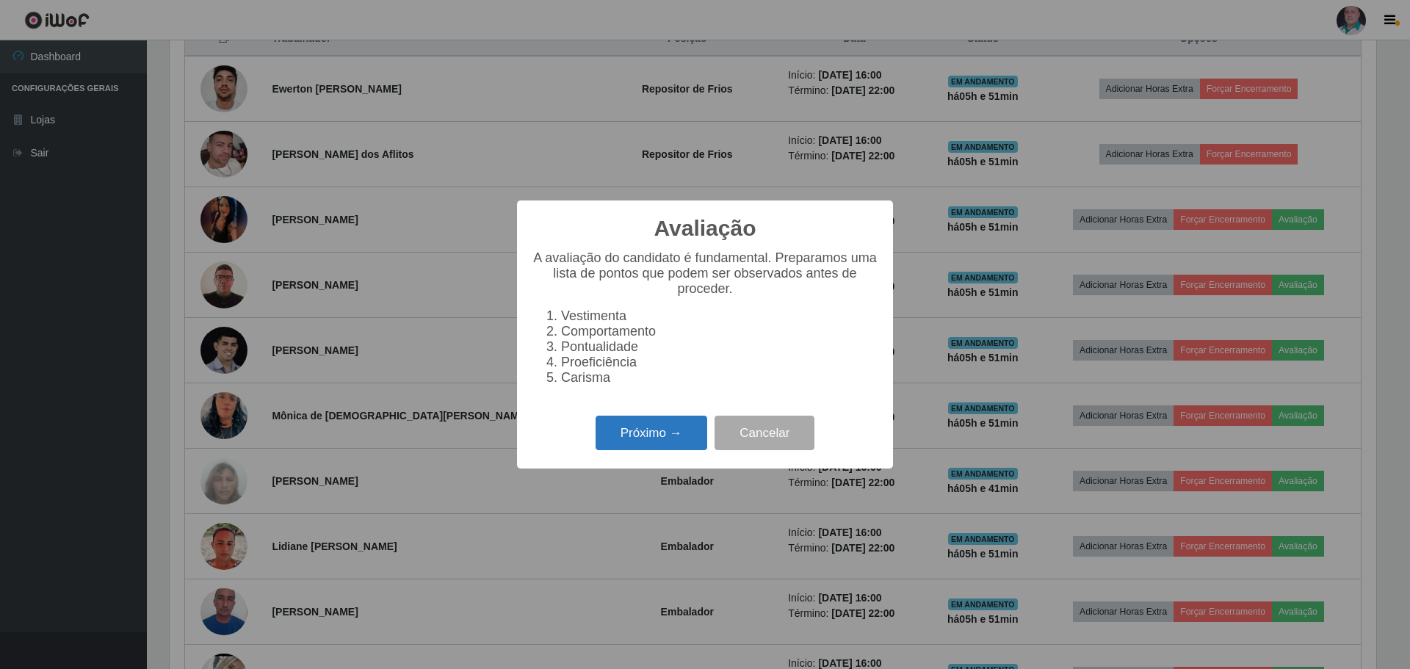
click at [689, 437] on button "Próximo →" at bounding box center [652, 433] width 112 height 35
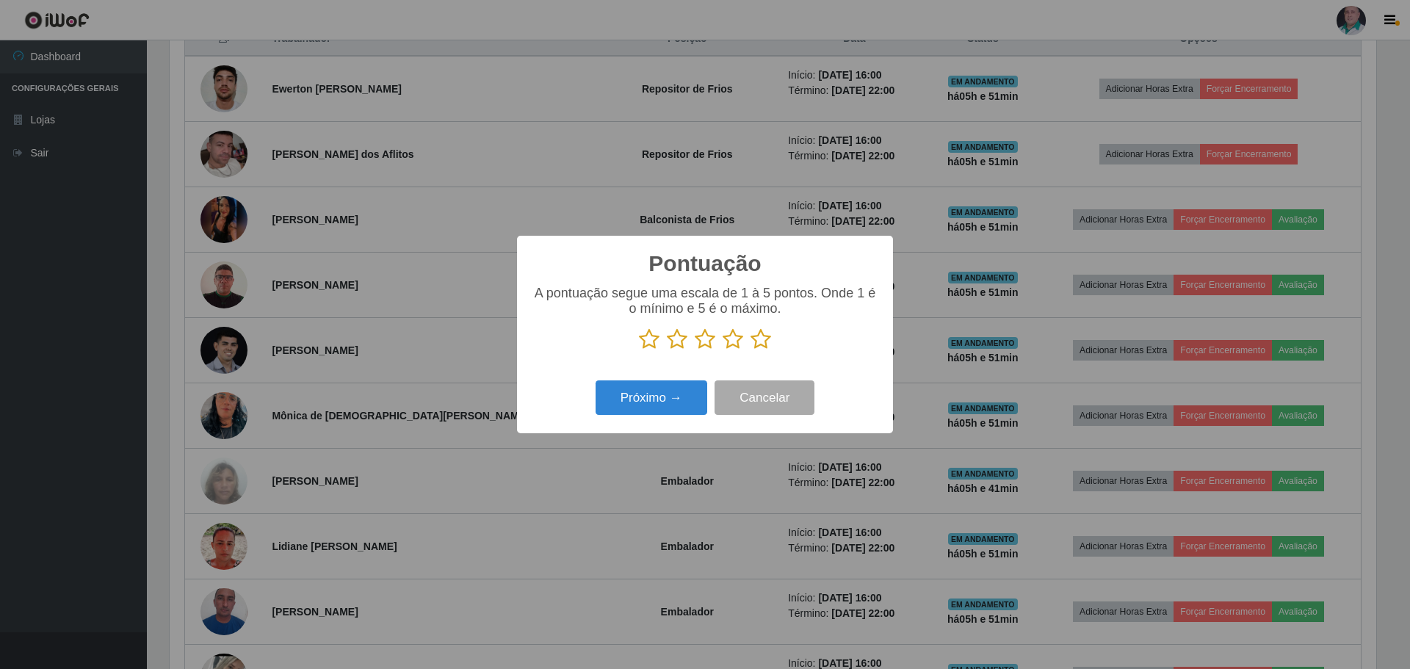
scroll to position [734099, 733197]
click at [764, 339] on icon at bounding box center [761, 339] width 21 height 22
click at [751, 350] on input "radio" at bounding box center [751, 350] width 0 height 0
click at [642, 409] on button "Próximo →" at bounding box center [652, 397] width 112 height 35
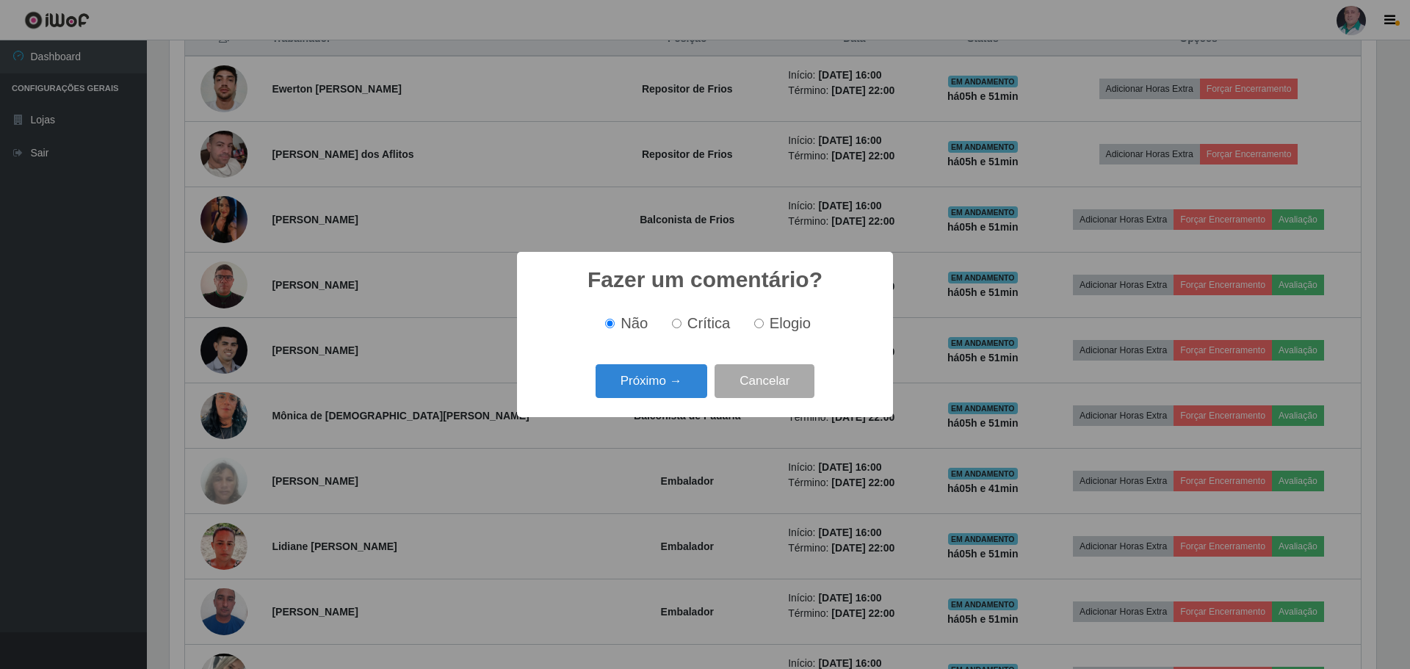
click at [754, 330] on label "Elogio" at bounding box center [779, 323] width 62 height 17
click at [754, 328] on input "Elogio" at bounding box center [759, 324] width 10 height 10
radio input "true"
click at [673, 389] on button "Próximo →" at bounding box center [652, 381] width 112 height 35
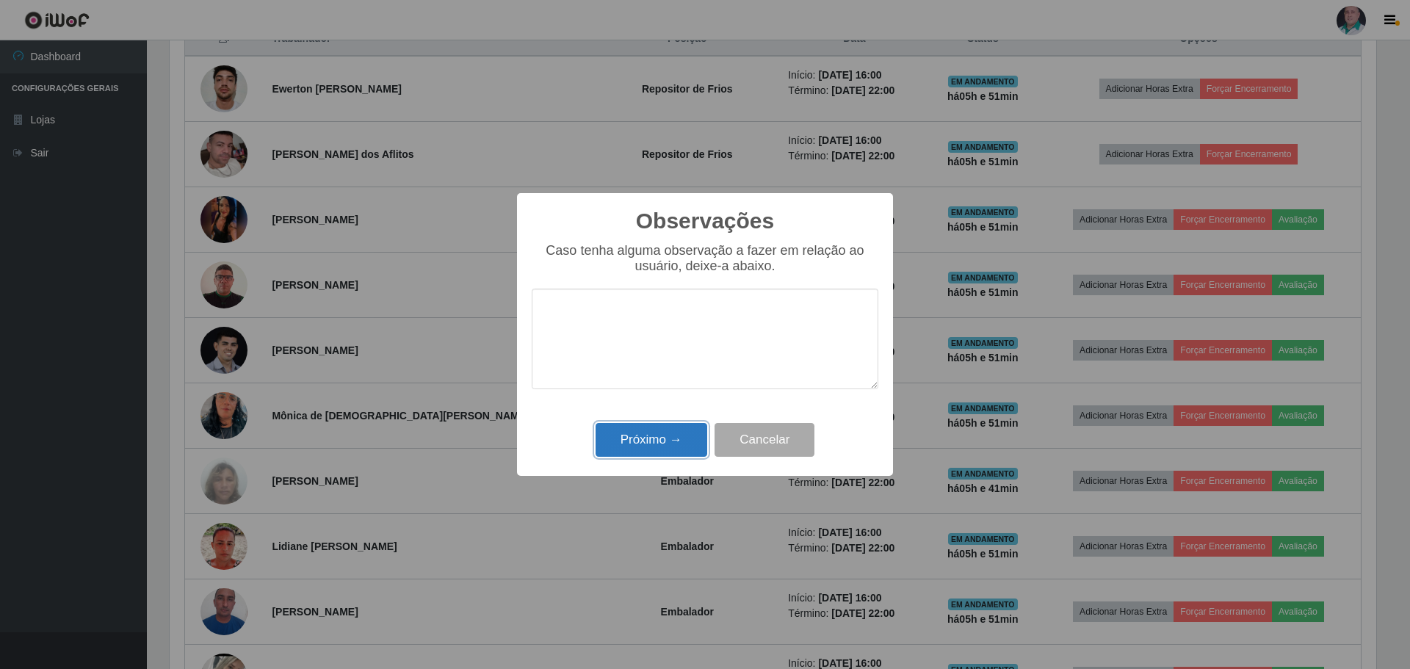
click at [663, 447] on button "Próximo →" at bounding box center [652, 440] width 112 height 35
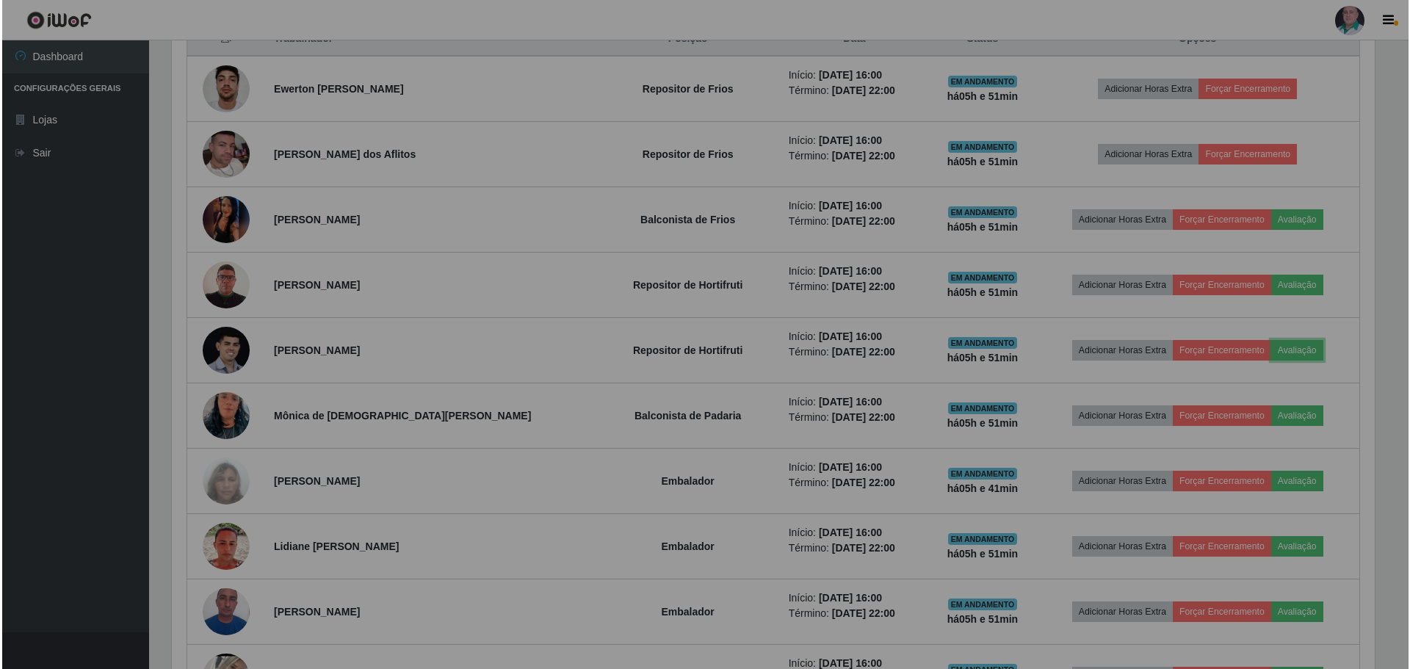
scroll to position [305, 1214]
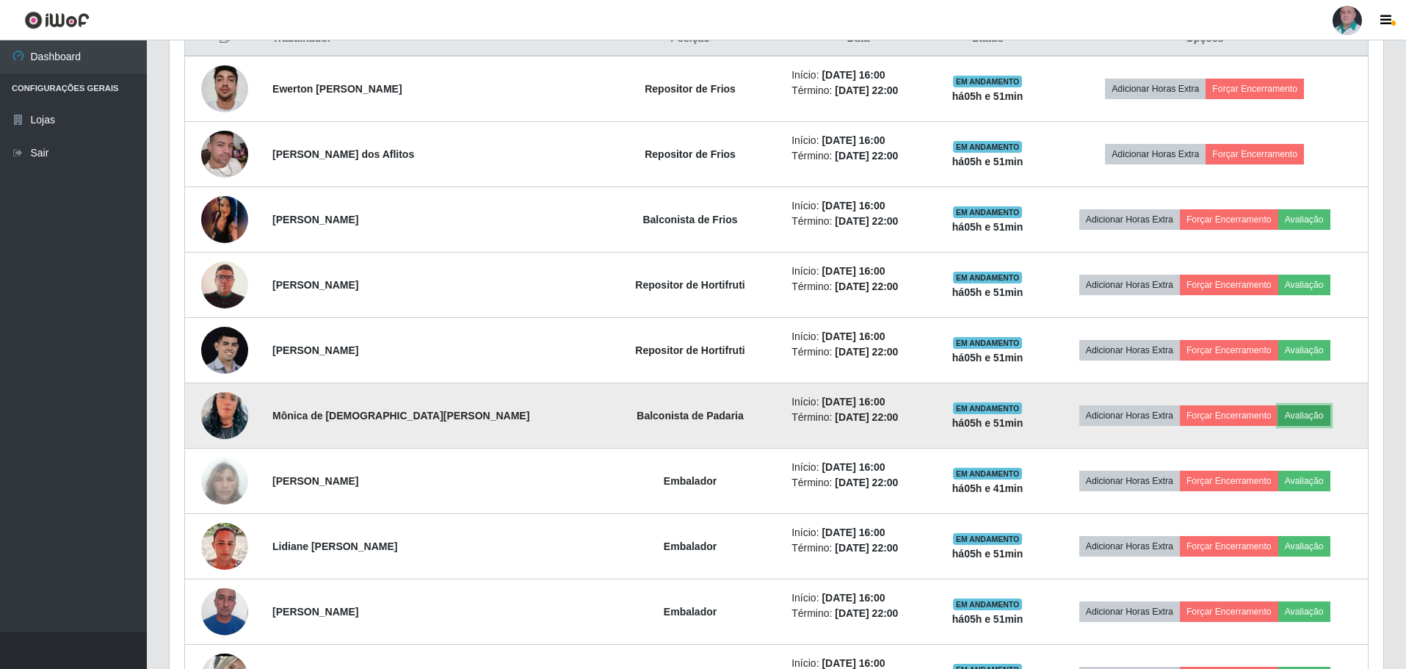
click at [1311, 411] on button "Avaliação" at bounding box center [1305, 415] width 52 height 21
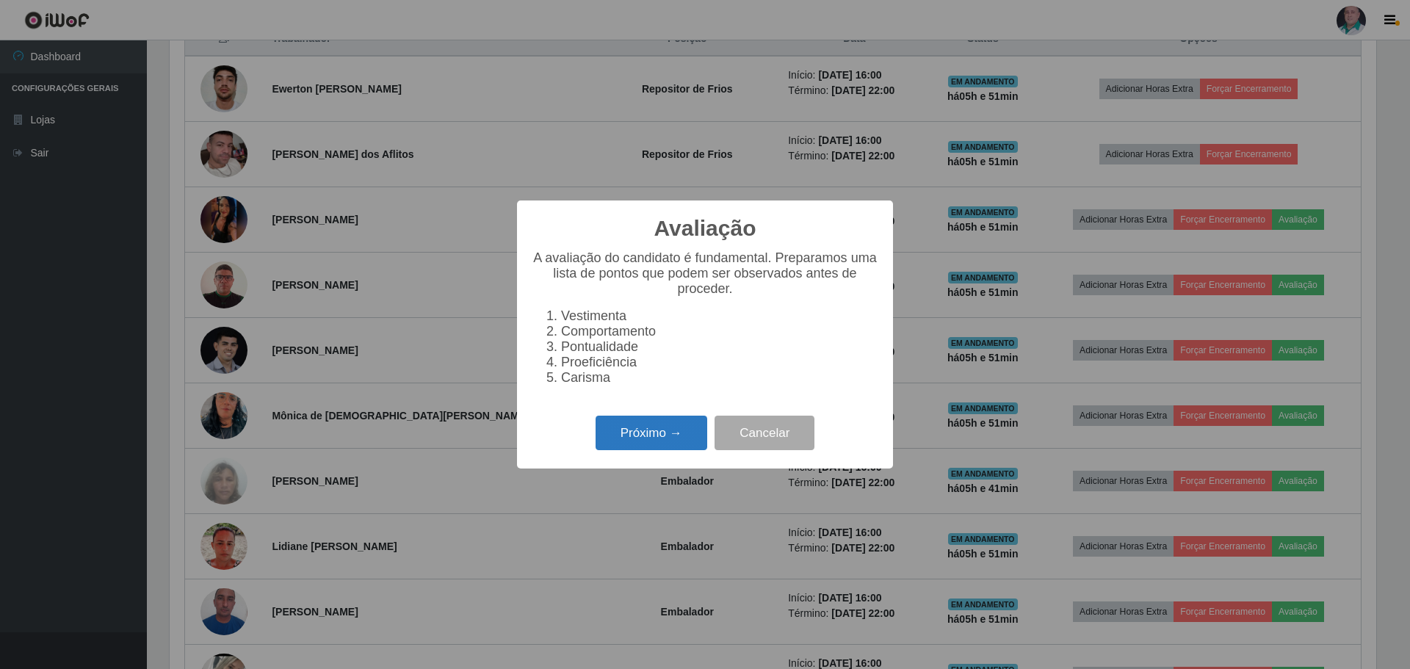
click at [653, 446] on button "Próximo →" at bounding box center [652, 433] width 112 height 35
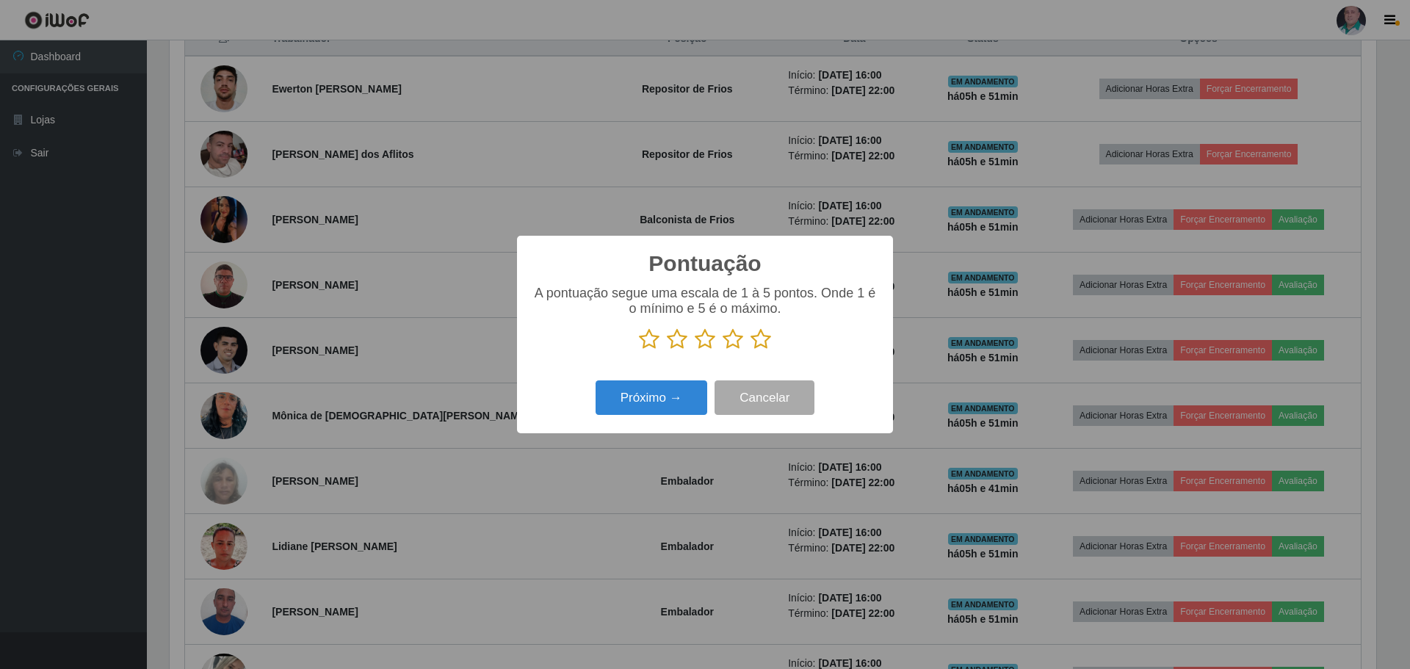
click at [761, 337] on icon at bounding box center [761, 339] width 21 height 22
click at [751, 350] on input "radio" at bounding box center [751, 350] width 0 height 0
click at [639, 418] on div "Próximo → Cancelar" at bounding box center [705, 398] width 347 height 42
click at [671, 394] on button "Próximo →" at bounding box center [652, 397] width 112 height 35
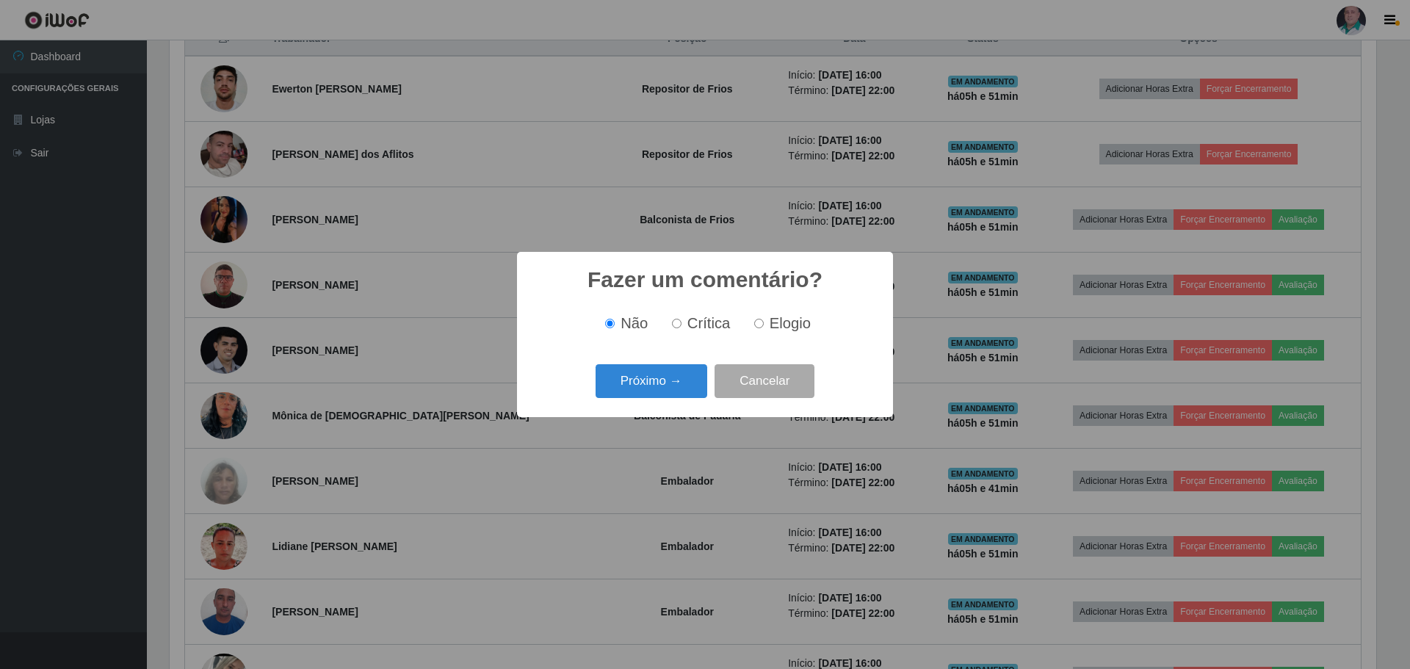
drag, startPoint x: 803, startPoint y: 323, endPoint x: 626, endPoint y: 401, distance: 193.4
click at [799, 325] on span "Elogio" at bounding box center [790, 323] width 41 height 16
click at [763, 322] on label "Elogio" at bounding box center [779, 323] width 62 height 17
click at [763, 322] on input "Elogio" at bounding box center [759, 324] width 10 height 10
radio input "true"
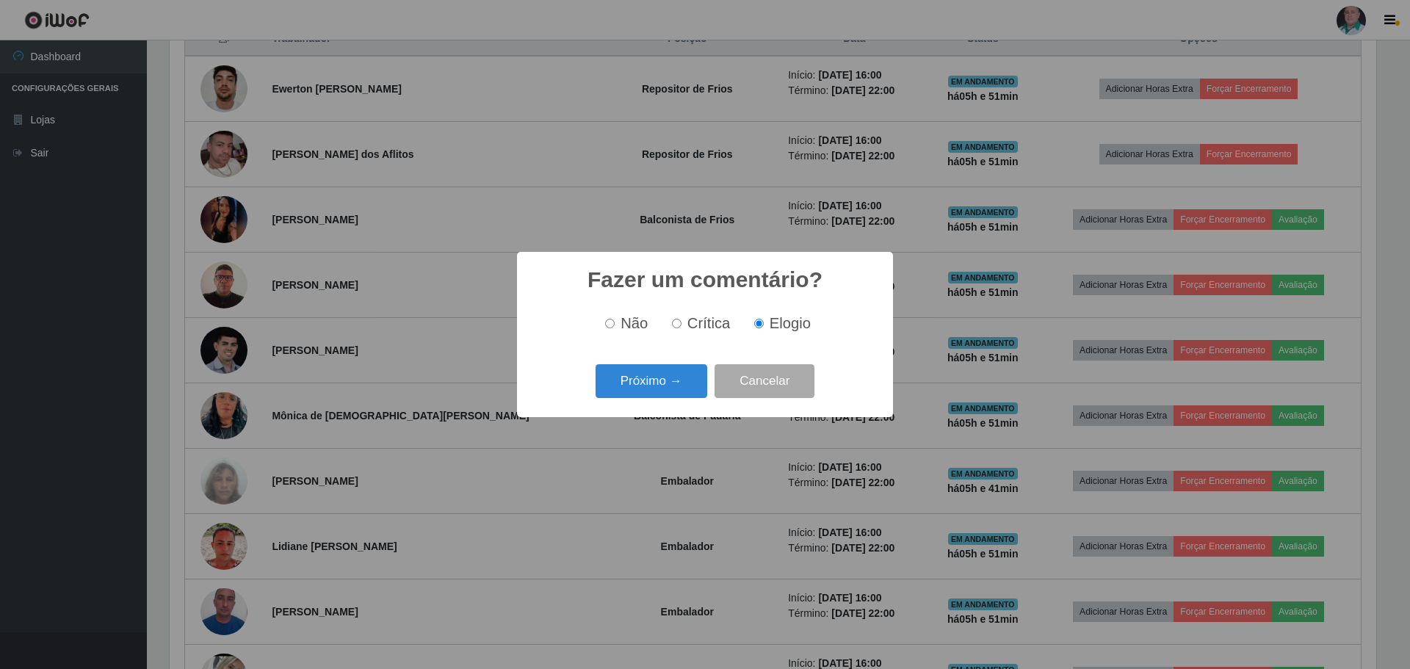
drag, startPoint x: 651, startPoint y: 364, endPoint x: 651, endPoint y: 406, distance: 41.9
click at [651, 374] on div "Próximo → Cancelar" at bounding box center [705, 381] width 347 height 42
click at [654, 385] on button "Próximo →" at bounding box center [652, 381] width 112 height 35
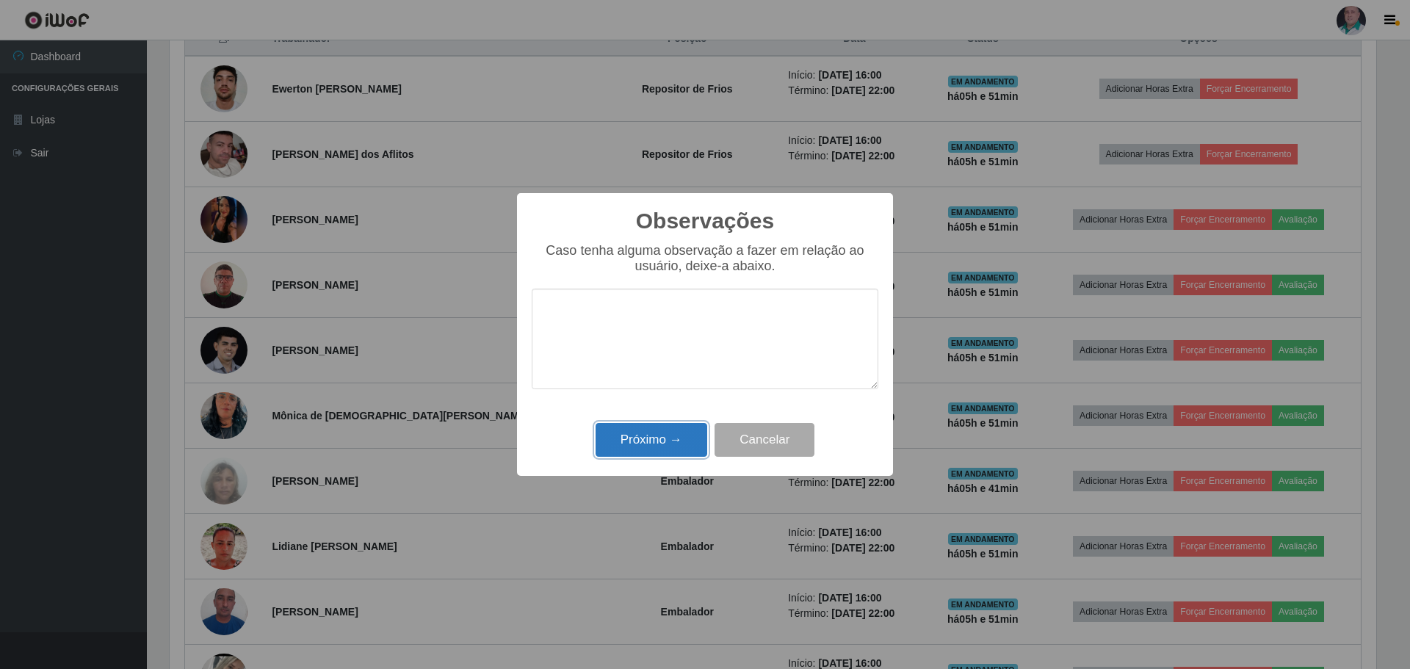
click at [648, 443] on button "Próximo →" at bounding box center [652, 440] width 112 height 35
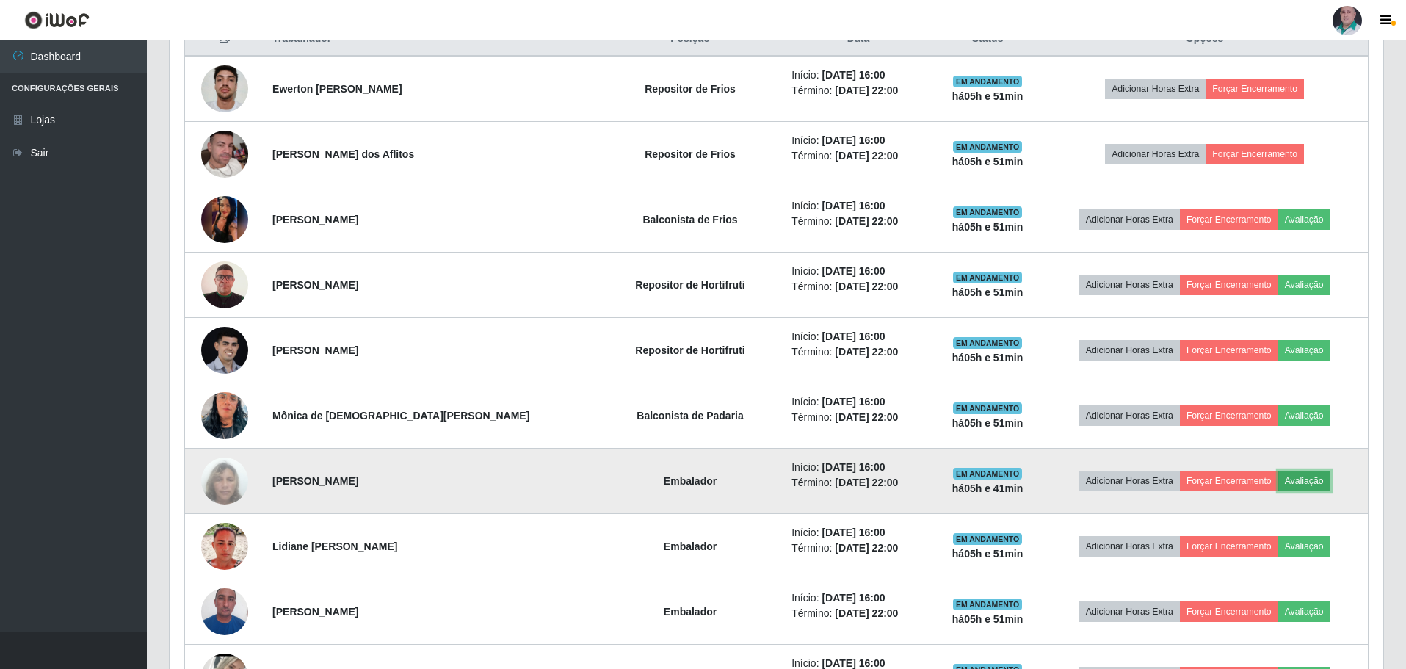
click at [1289, 481] on button "Avaliação" at bounding box center [1305, 481] width 52 height 21
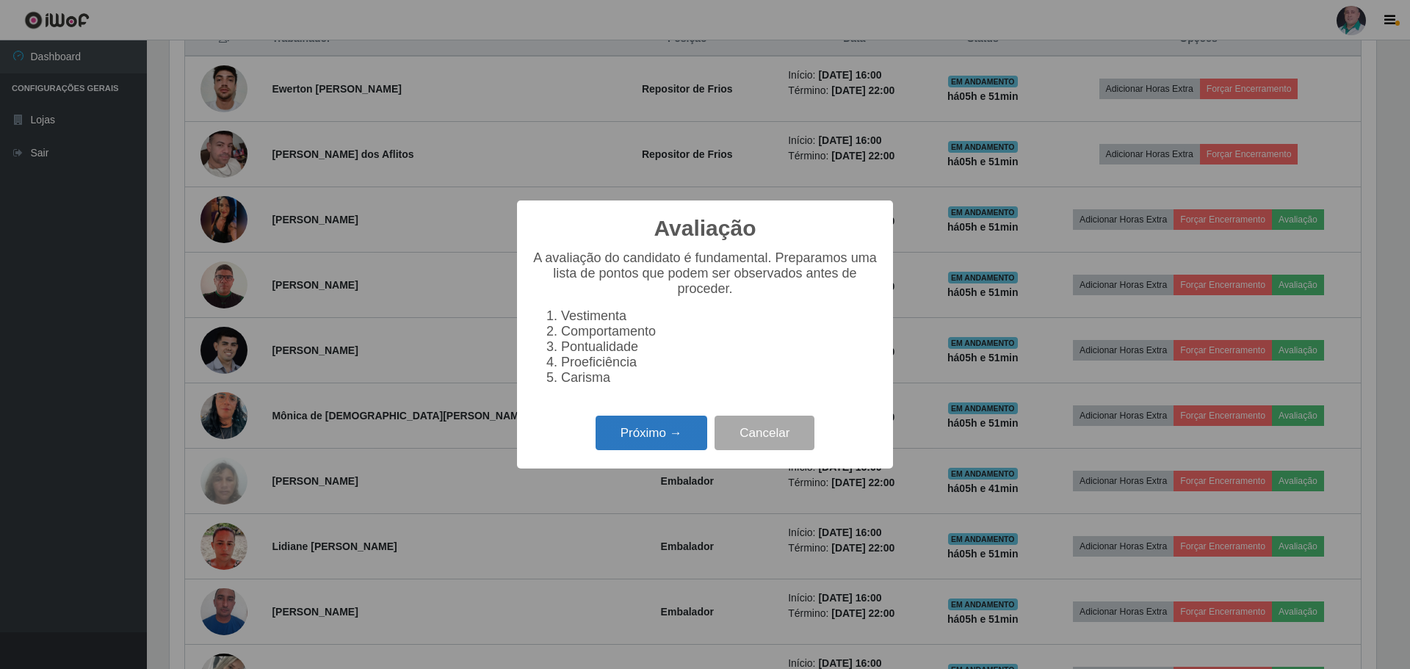
click at [654, 440] on button "Próximo →" at bounding box center [652, 433] width 112 height 35
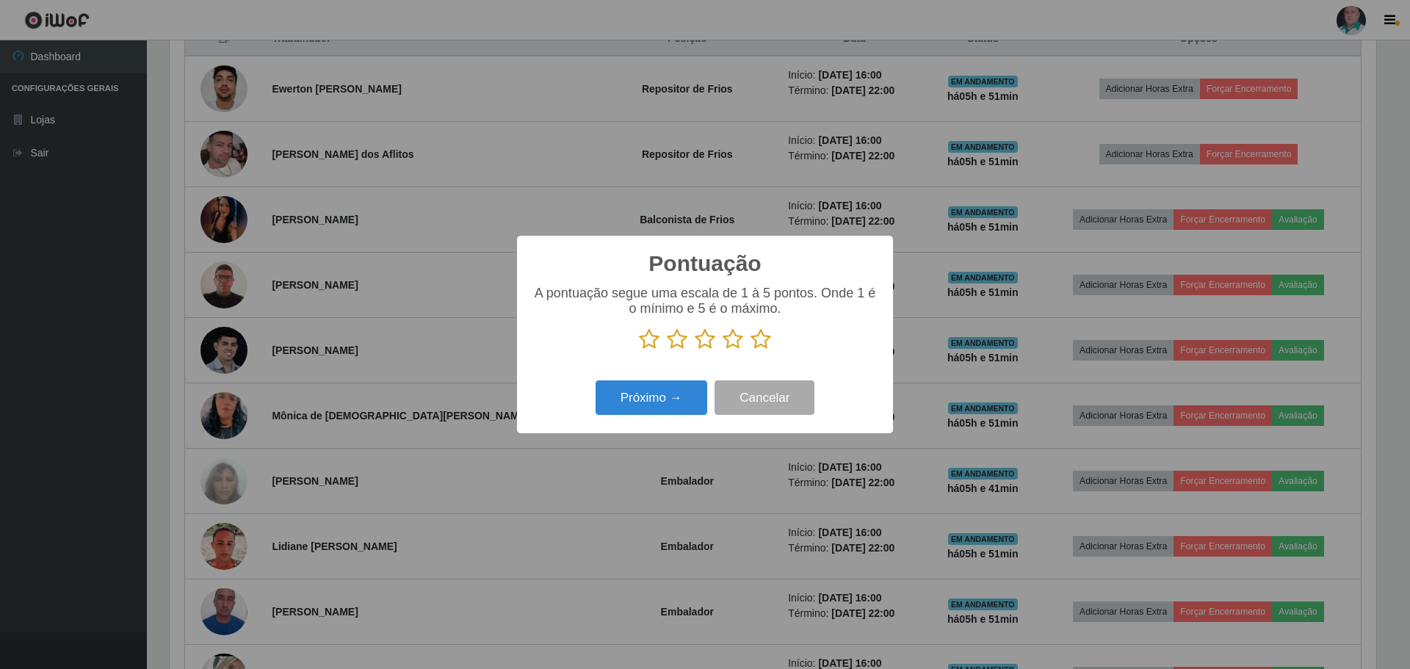
click at [761, 340] on icon at bounding box center [761, 339] width 21 height 22
click at [751, 350] on input "radio" at bounding box center [751, 350] width 0 height 0
click at [643, 406] on button "Próximo →" at bounding box center [652, 397] width 112 height 35
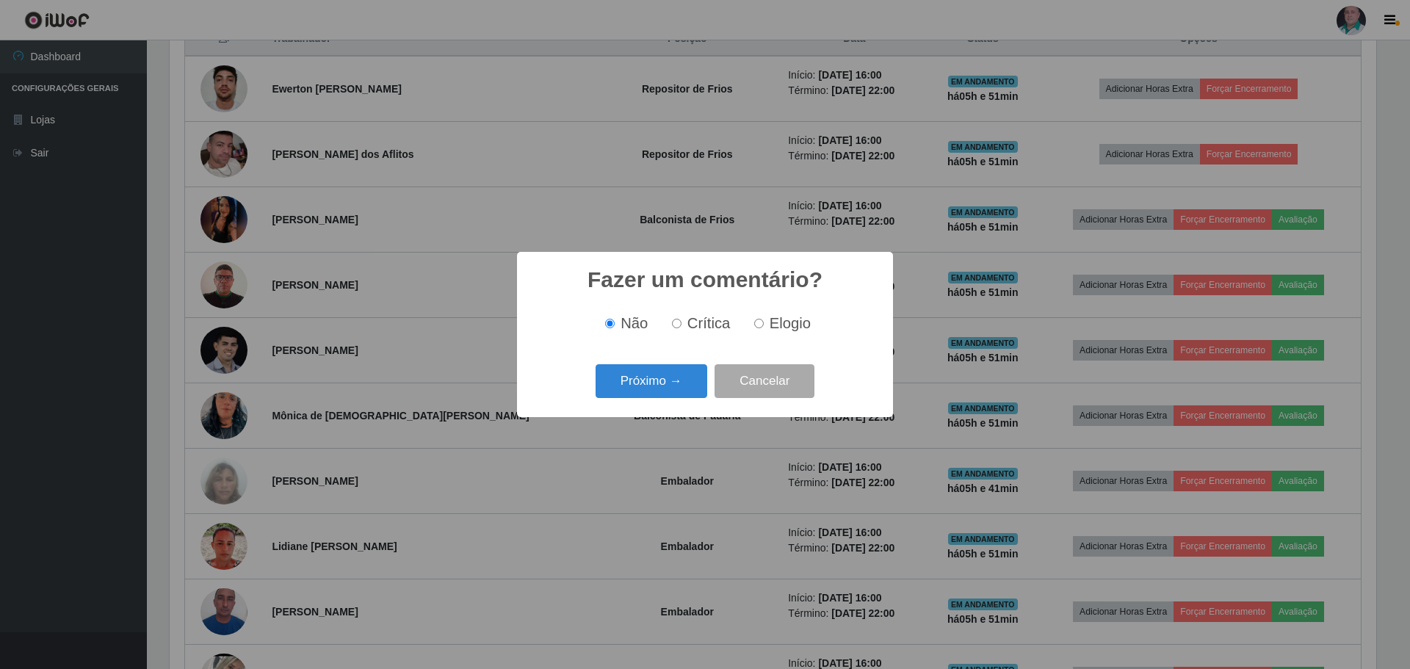
click at [787, 325] on span "Elogio" at bounding box center [790, 323] width 41 height 16
click at [764, 325] on input "Elogio" at bounding box center [759, 324] width 10 height 10
radio input "true"
click at [679, 377] on button "Próximo →" at bounding box center [652, 381] width 112 height 35
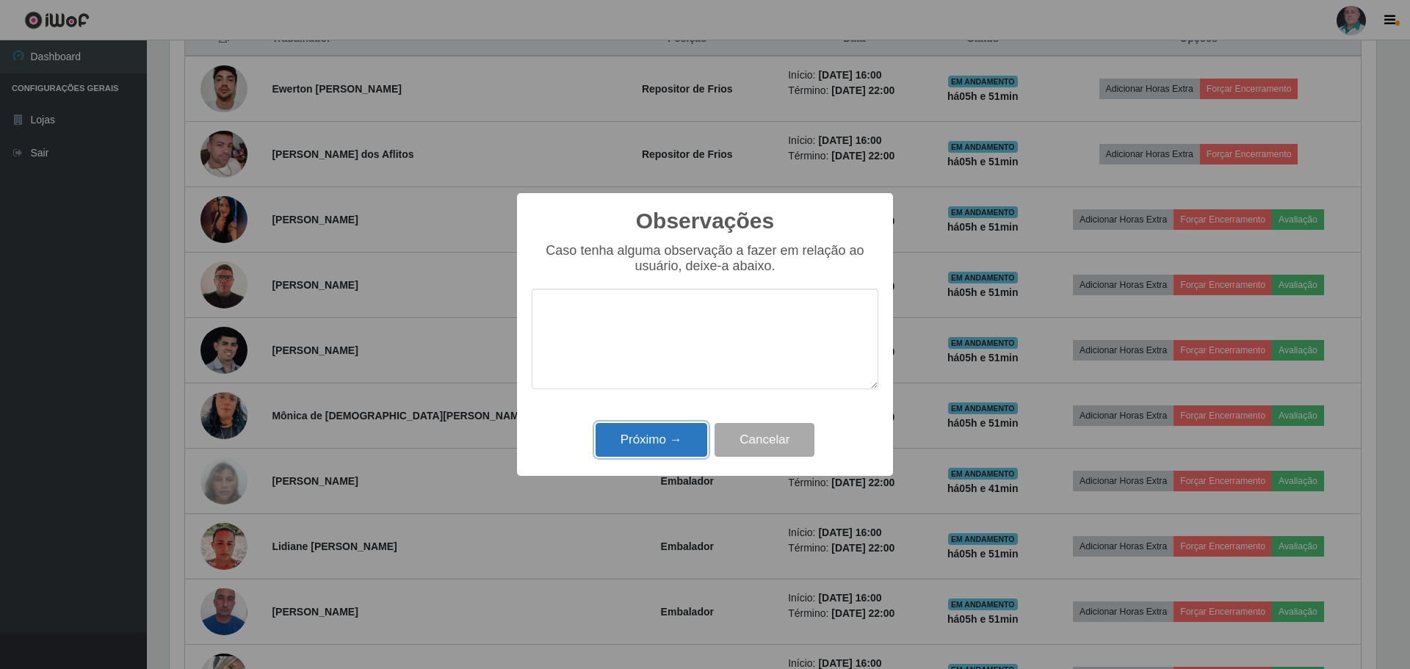
click at [668, 439] on button "Próximo →" at bounding box center [652, 440] width 112 height 35
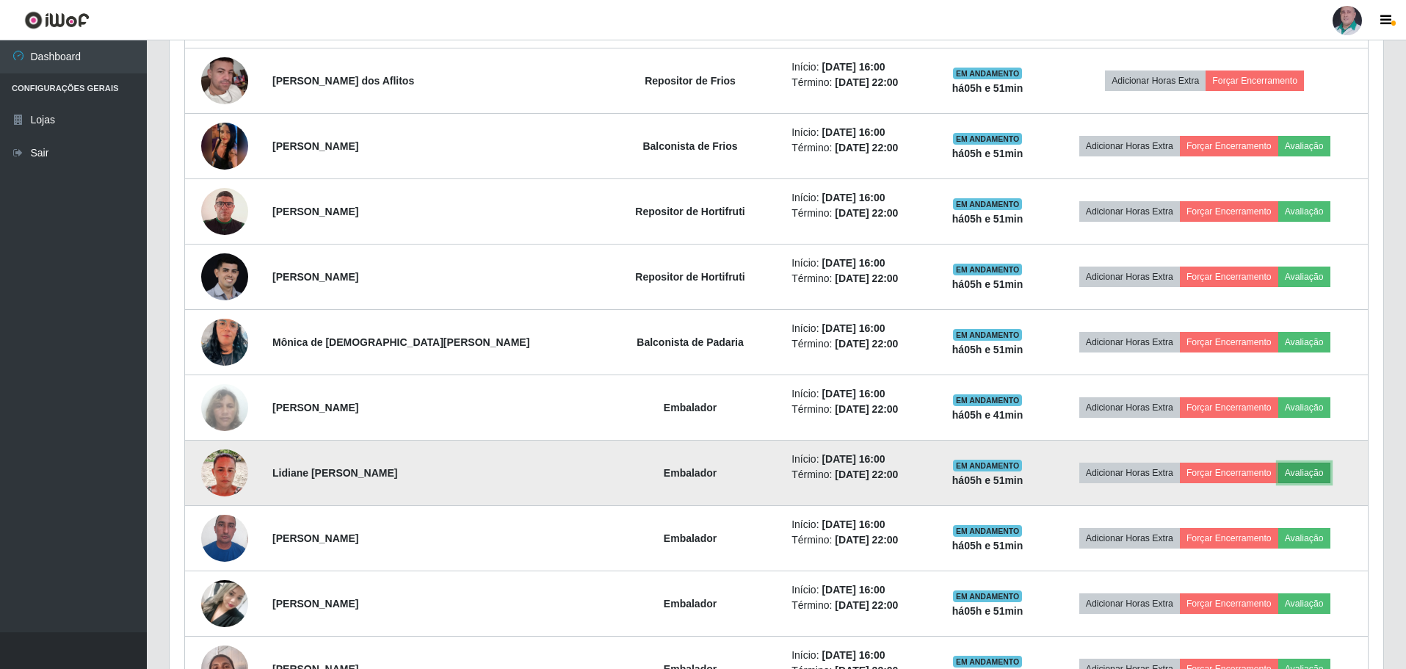
click at [1299, 470] on button "Avaliação" at bounding box center [1305, 473] width 52 height 21
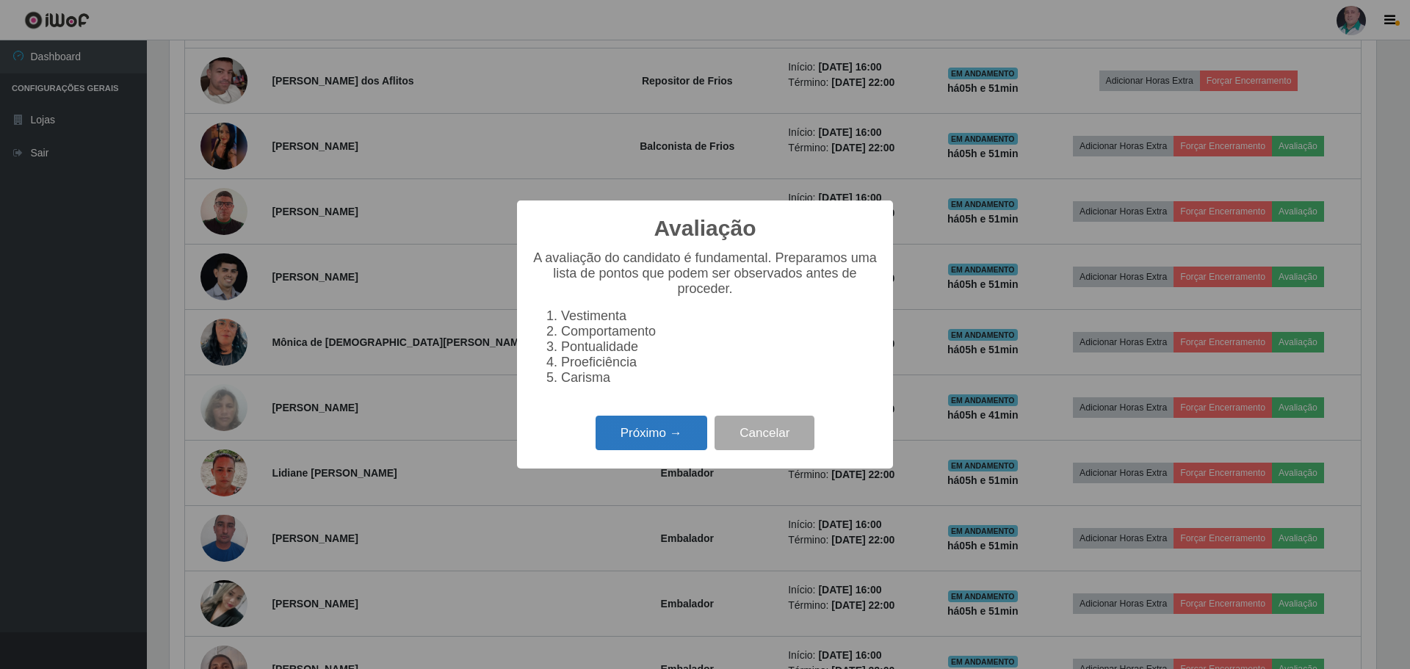
click at [672, 440] on button "Próximo →" at bounding box center [652, 433] width 112 height 35
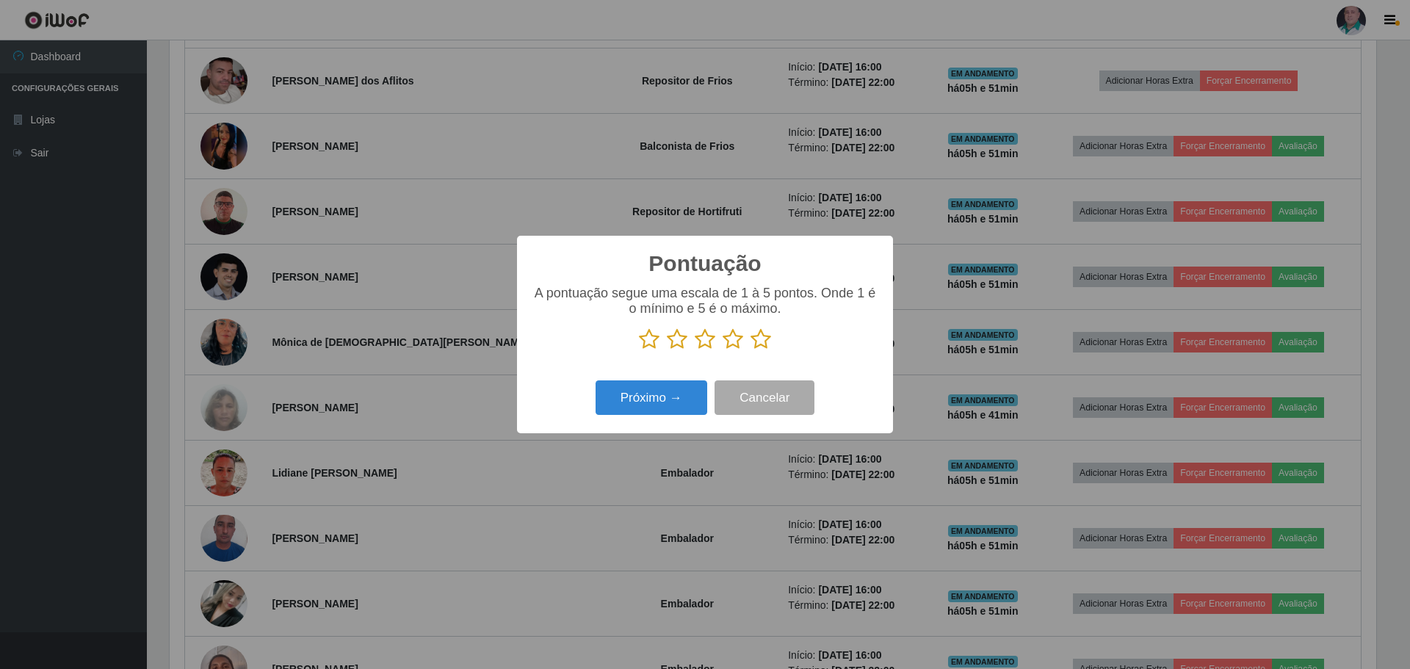
click at [767, 330] on div "A pontuação segue uma escala de 1 à 5 pontos. Onde 1 é o mínimo e 5 é o máximo." at bounding box center [705, 318] width 347 height 65
click at [760, 344] on icon at bounding box center [761, 339] width 21 height 22
click at [751, 350] on input "radio" at bounding box center [751, 350] width 0 height 0
click at [676, 396] on button "Próximo →" at bounding box center [652, 397] width 112 height 35
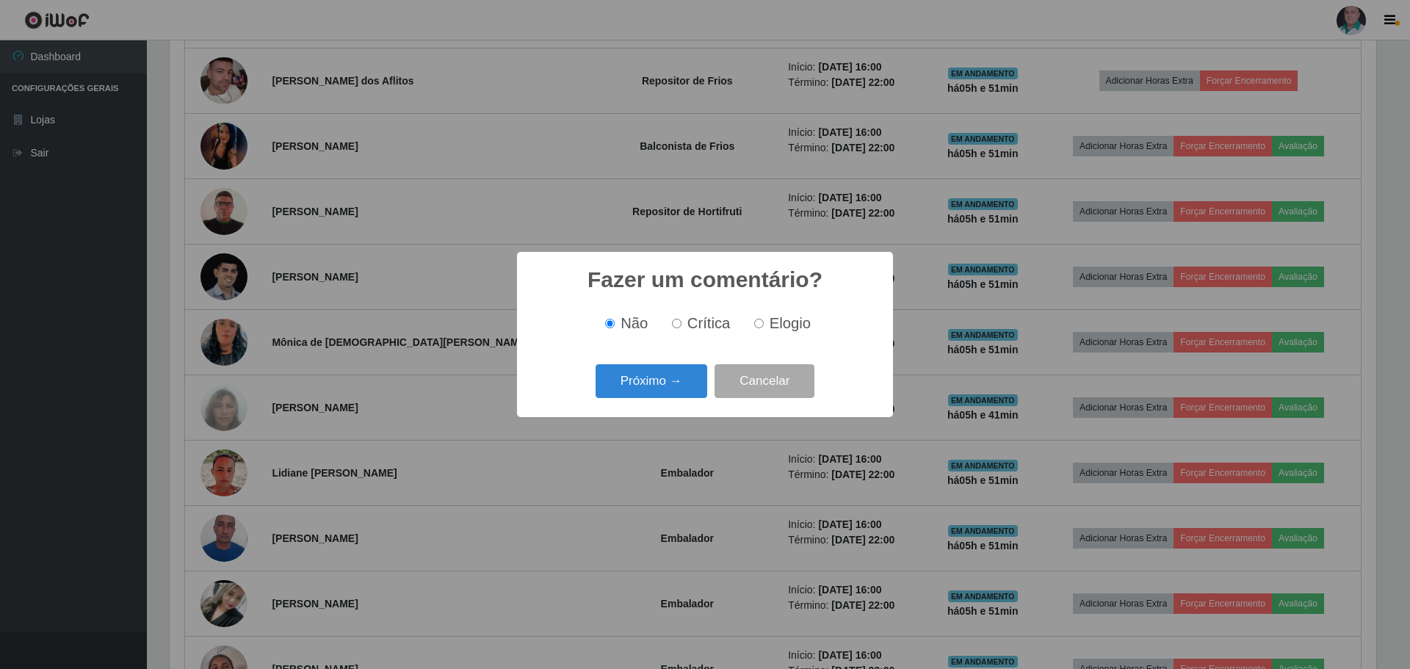
click at [771, 328] on span "Elogio" at bounding box center [790, 323] width 41 height 16
click at [764, 328] on input "Elogio" at bounding box center [759, 324] width 10 height 10
radio input "true"
click at [668, 379] on button "Próximo →" at bounding box center [652, 381] width 112 height 35
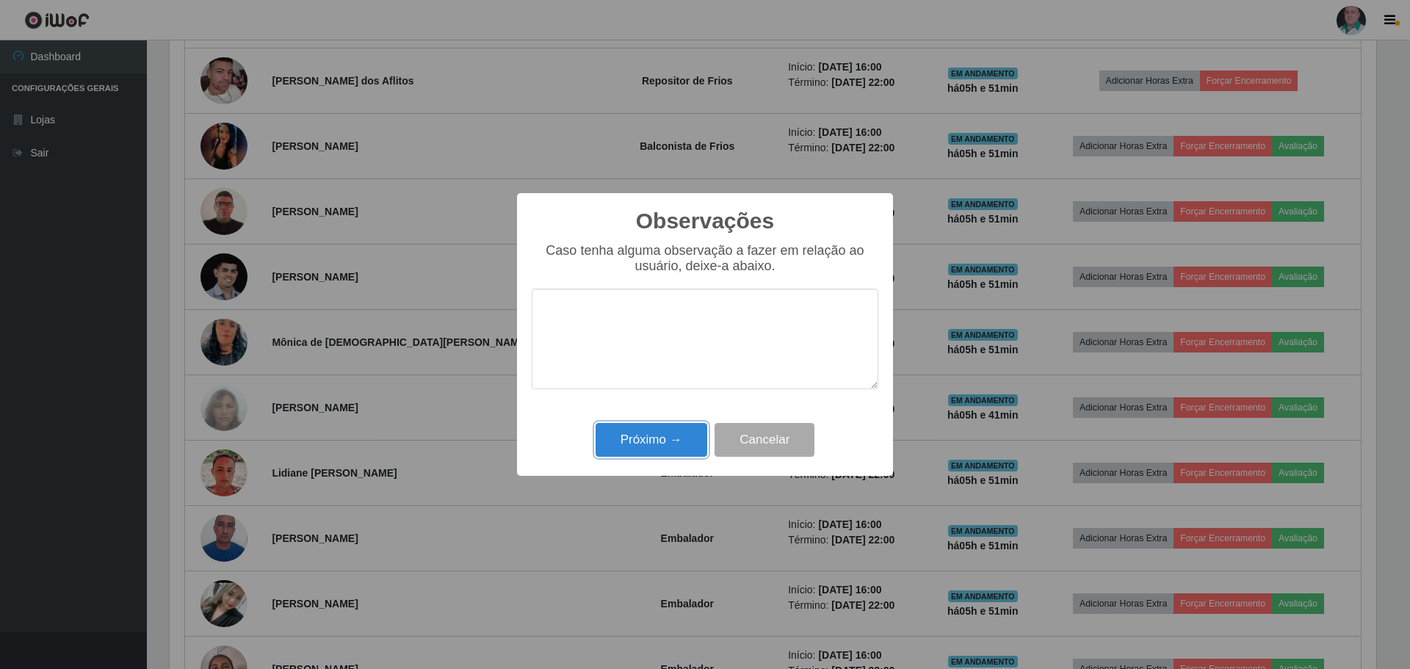
click at [667, 447] on button "Próximo →" at bounding box center [652, 440] width 112 height 35
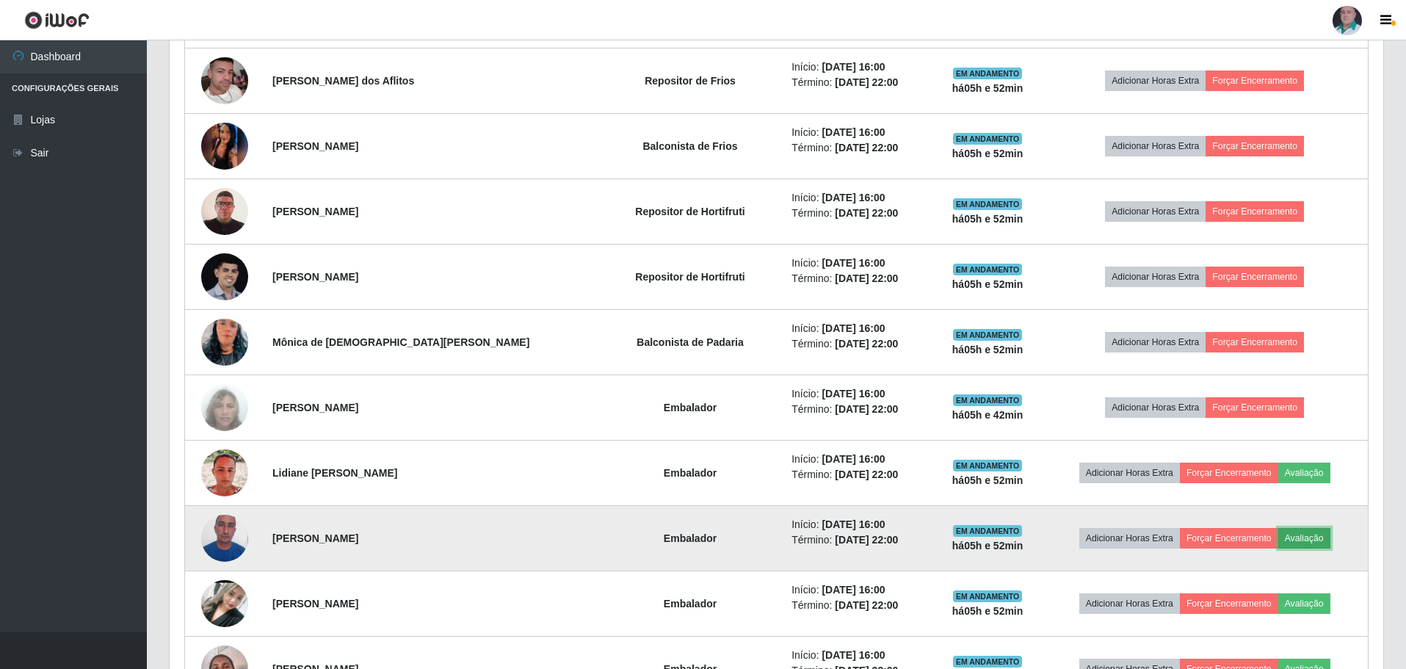
click at [1299, 537] on button "Avaliação" at bounding box center [1305, 538] width 52 height 21
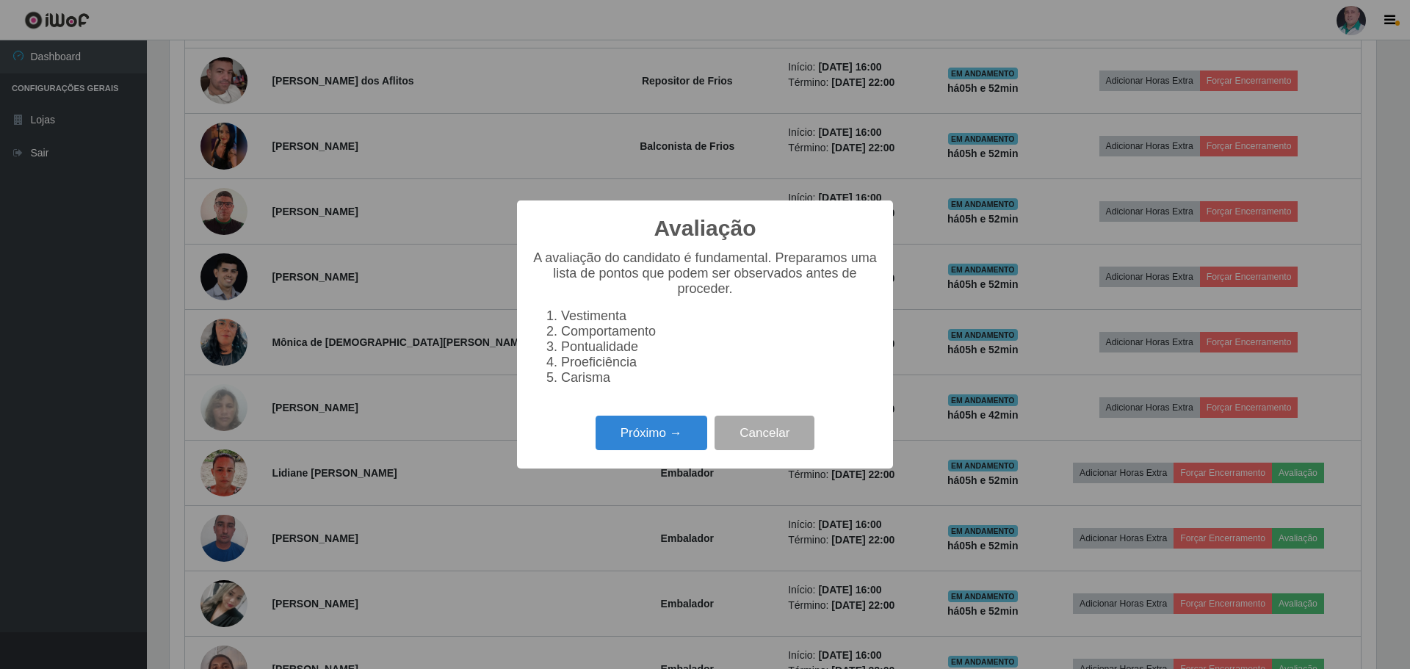
click at [648, 420] on div "Próximo → Cancelar" at bounding box center [705, 433] width 347 height 42
click at [654, 436] on button "Próximo →" at bounding box center [652, 433] width 112 height 35
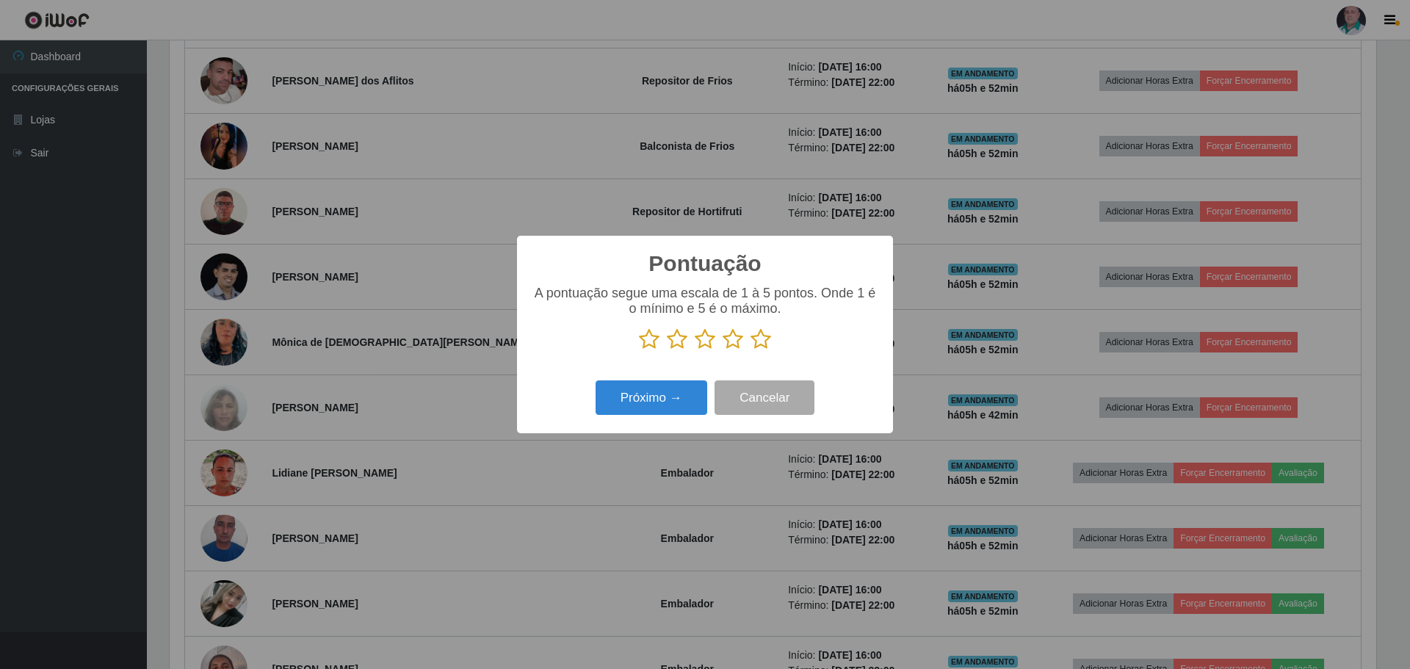
click at [760, 347] on icon at bounding box center [761, 339] width 21 height 22
click at [751, 350] on input "radio" at bounding box center [751, 350] width 0 height 0
click at [675, 410] on button "Próximo →" at bounding box center [652, 397] width 112 height 35
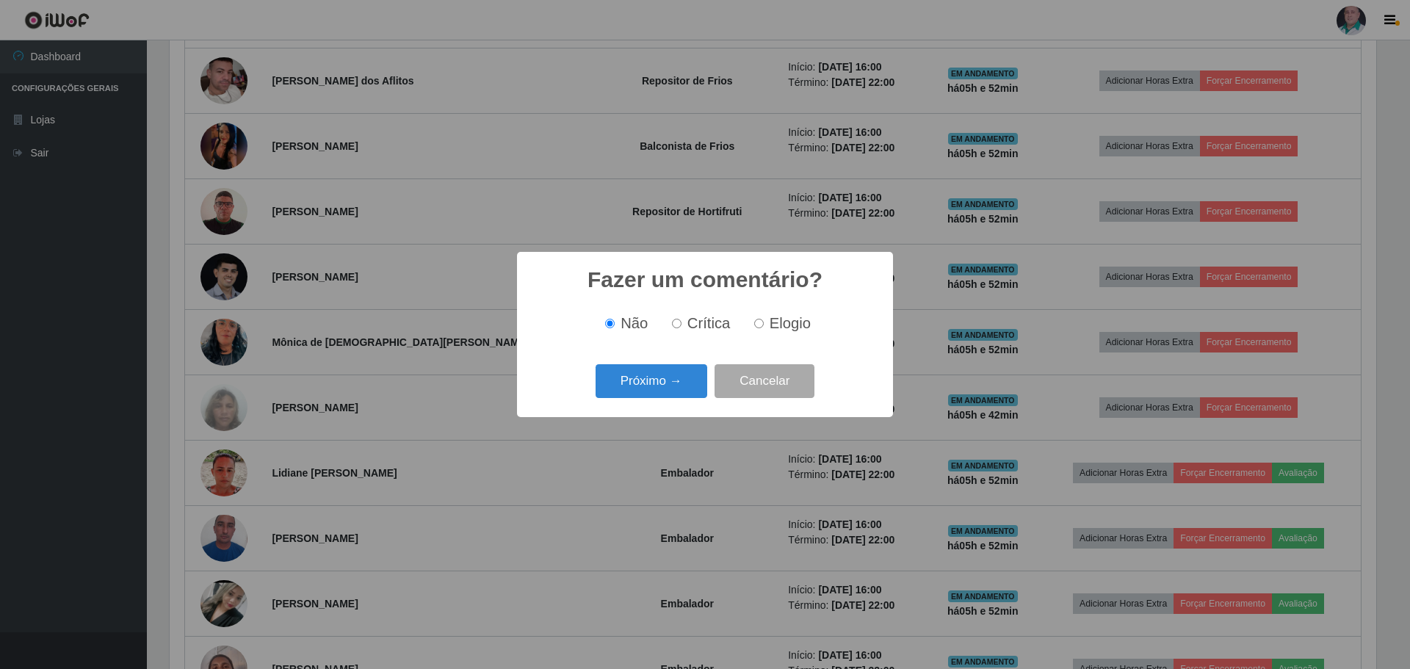
click at [787, 322] on span "Elogio" at bounding box center [790, 323] width 41 height 16
click at [764, 322] on input "Elogio" at bounding box center [759, 324] width 10 height 10
radio input "true"
click at [697, 370] on button "Próximo →" at bounding box center [652, 381] width 112 height 35
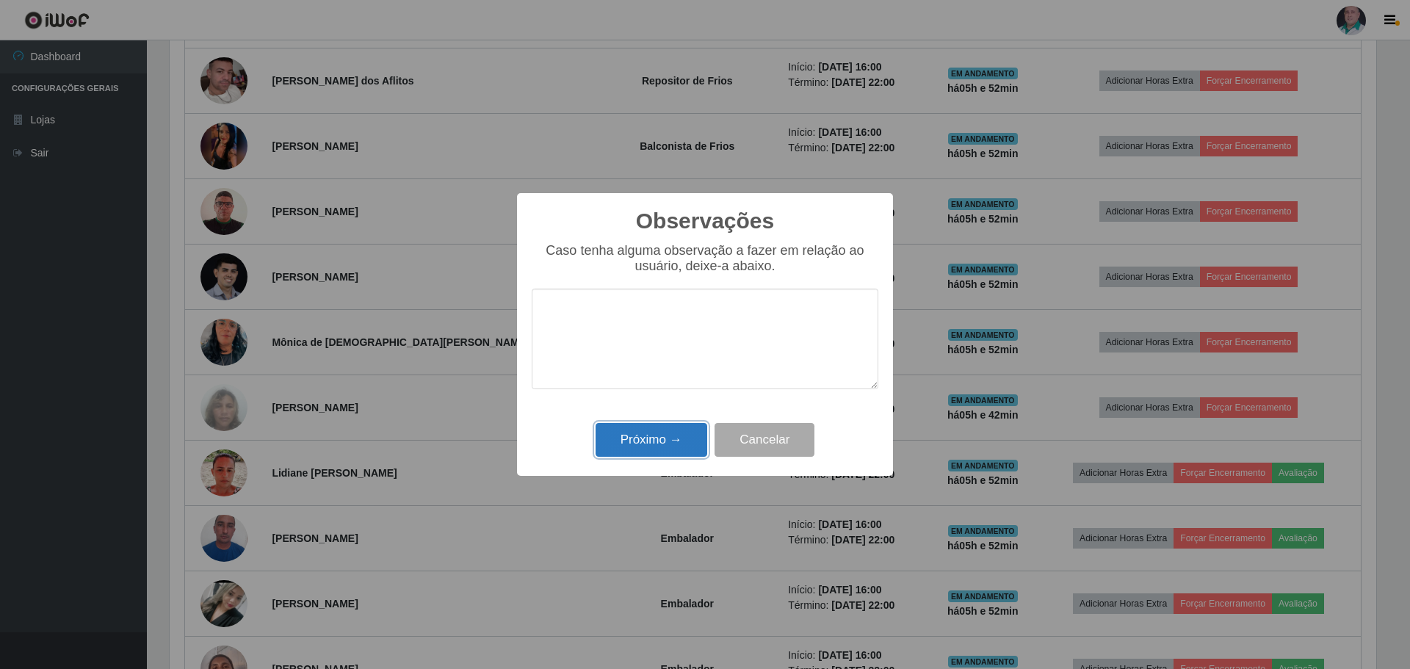
click at [665, 437] on button "Próximo →" at bounding box center [652, 440] width 112 height 35
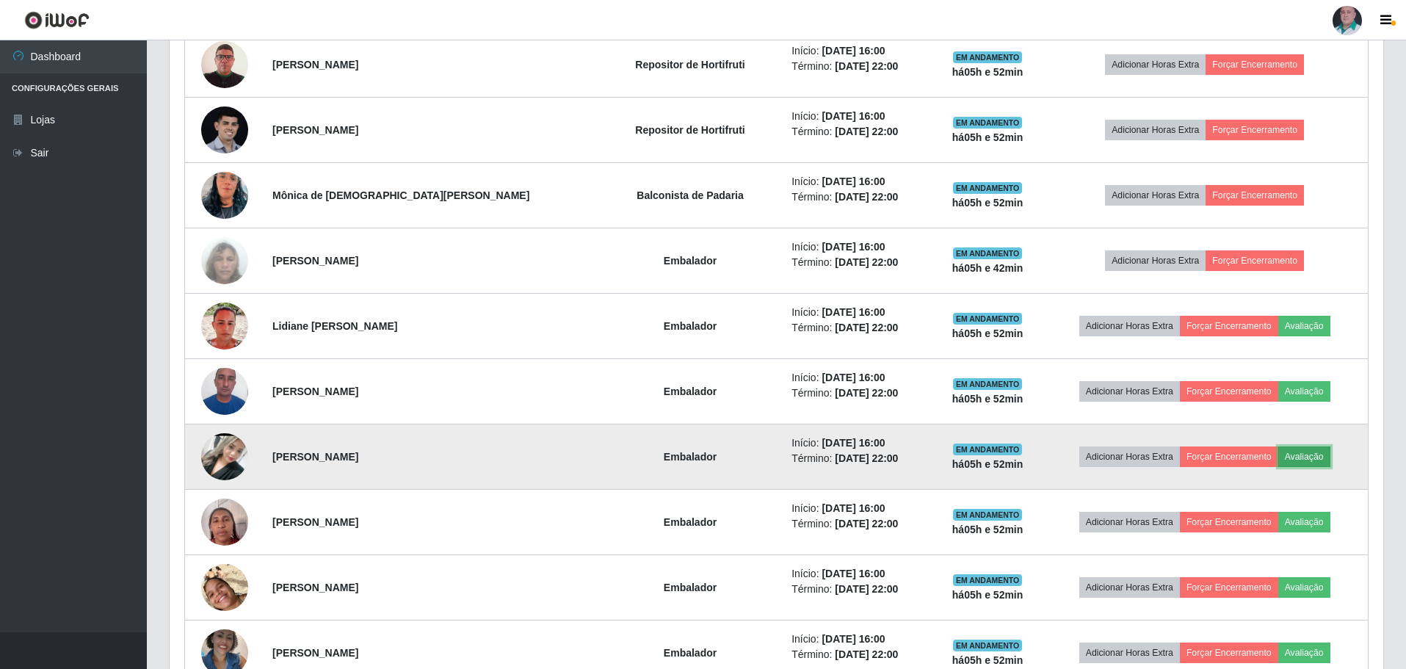
click at [1287, 458] on button "Avaliação" at bounding box center [1305, 457] width 52 height 21
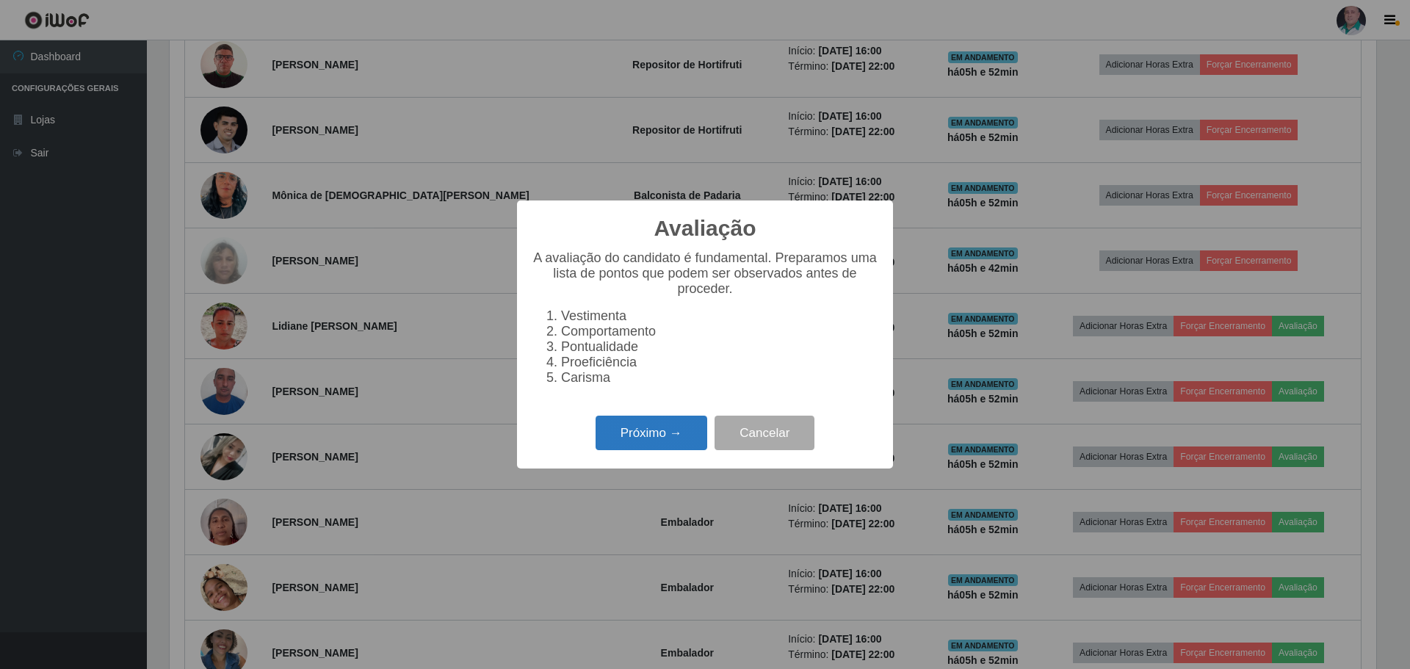
click at [621, 438] on button "Próximo →" at bounding box center [652, 433] width 112 height 35
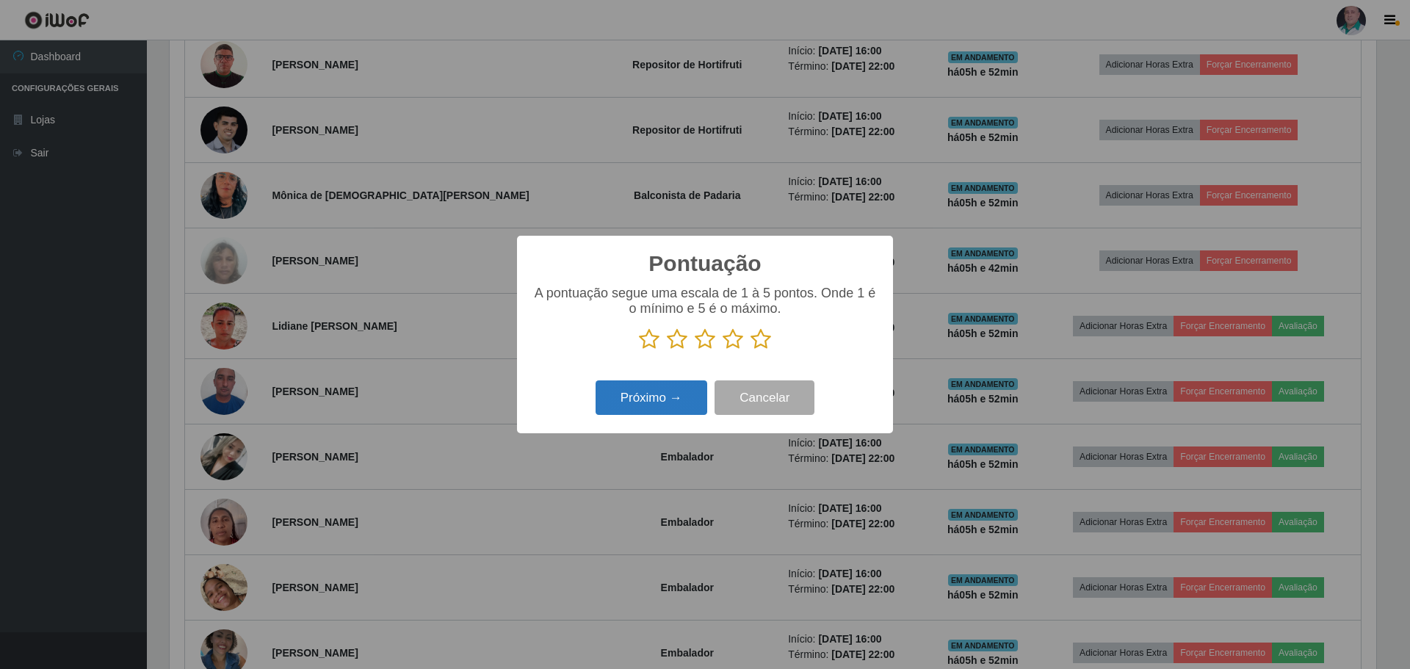
drag, startPoint x: 765, startPoint y: 342, endPoint x: 690, endPoint y: 384, distance: 85.8
click at [765, 343] on icon at bounding box center [761, 339] width 21 height 22
click at [751, 350] on input "radio" at bounding box center [751, 350] width 0 height 0
click at [654, 394] on button "Próximo →" at bounding box center [652, 397] width 112 height 35
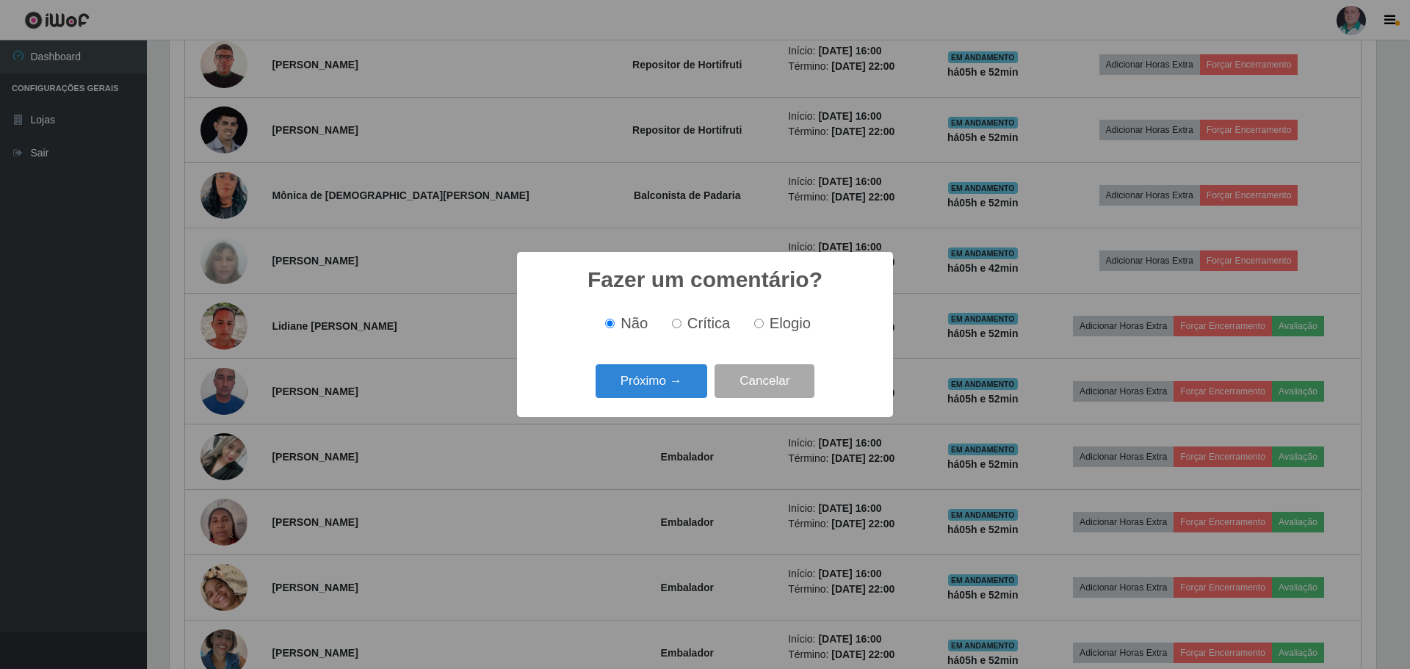
click at [785, 316] on span "Elogio" at bounding box center [790, 323] width 41 height 16
click at [764, 319] on input "Elogio" at bounding box center [759, 324] width 10 height 10
radio input "true"
click at [634, 379] on button "Próximo →" at bounding box center [652, 381] width 112 height 35
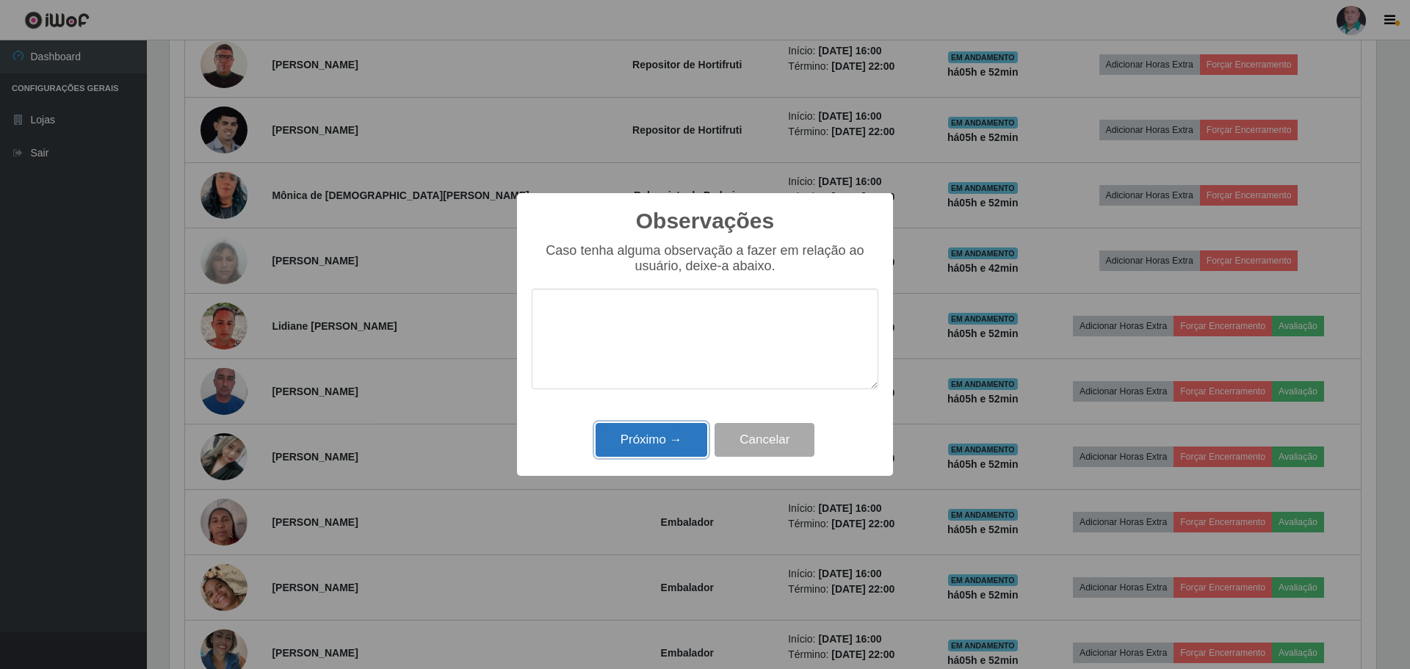
click at [646, 442] on button "Próximo →" at bounding box center [652, 440] width 112 height 35
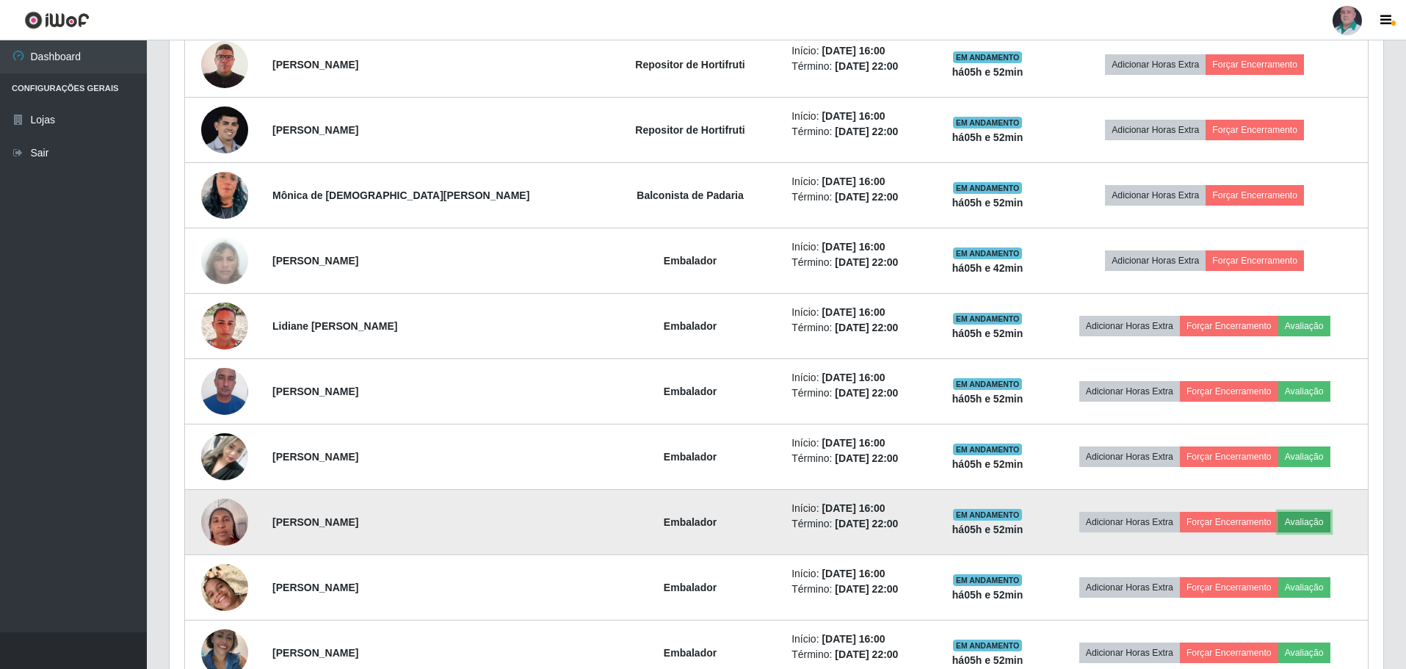
click at [1295, 519] on button "Avaliação" at bounding box center [1305, 522] width 52 height 21
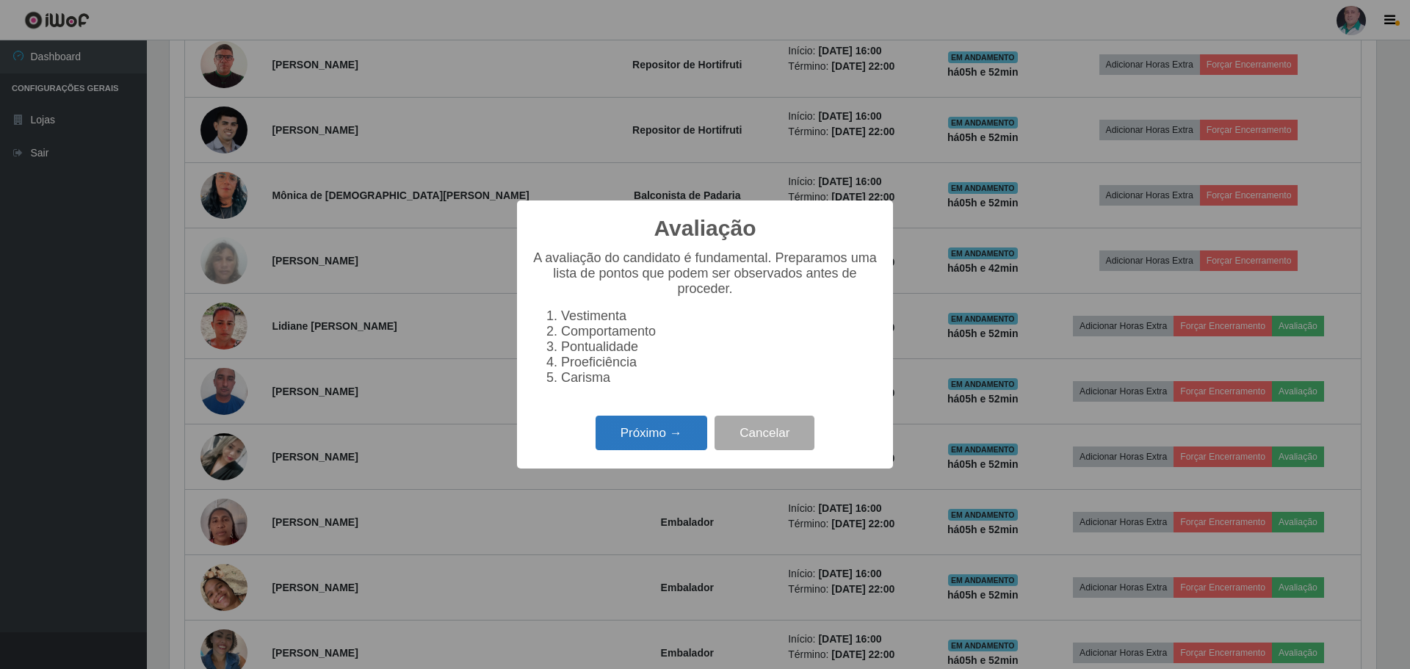
click at [635, 449] on button "Próximo →" at bounding box center [652, 433] width 112 height 35
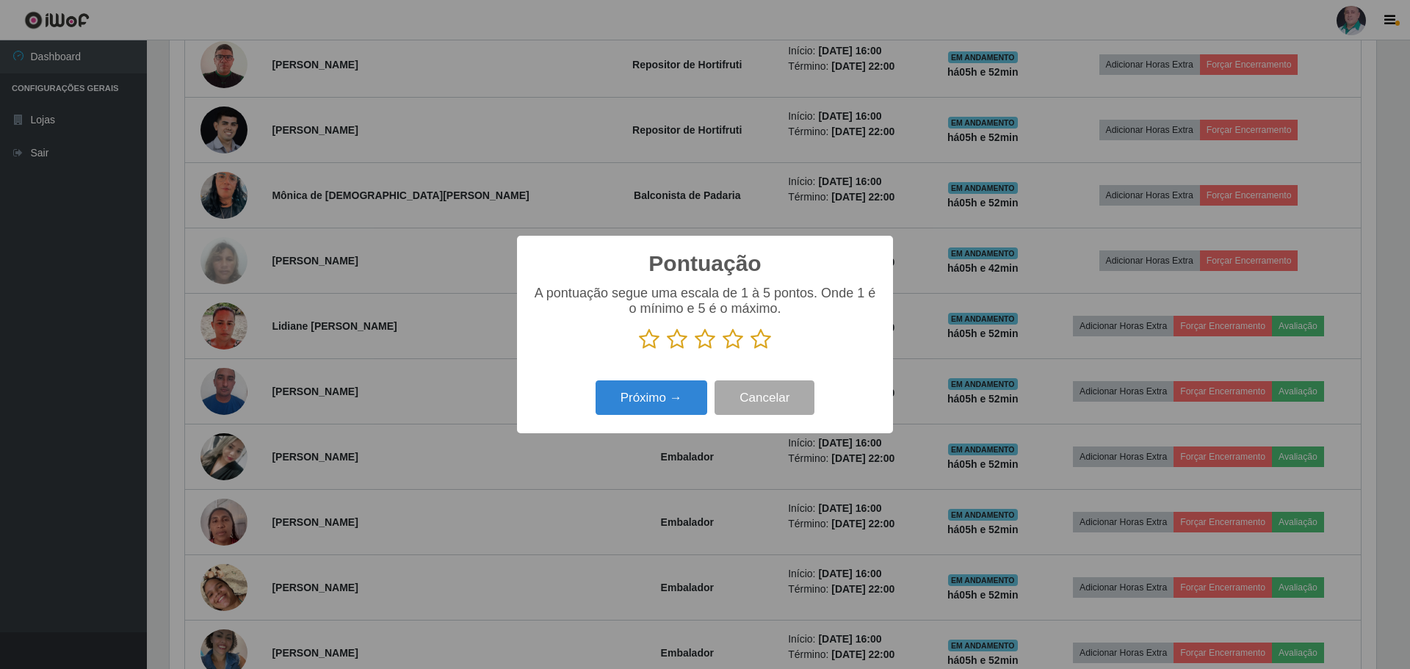
click at [753, 341] on icon at bounding box center [761, 339] width 21 height 22
click at [751, 350] on input "radio" at bounding box center [751, 350] width 0 height 0
click at [660, 403] on button "Próximo →" at bounding box center [652, 397] width 112 height 35
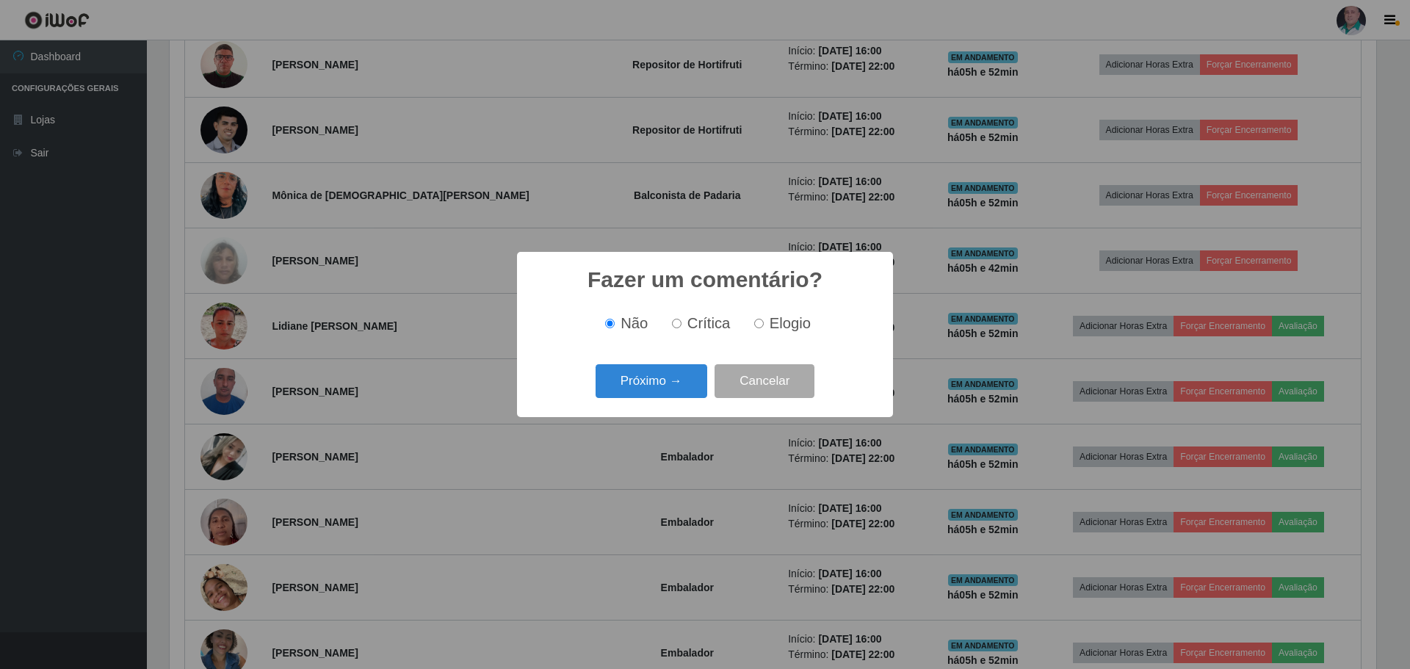
drag, startPoint x: 784, startPoint y: 322, endPoint x: 710, endPoint y: 361, distance: 84.1
click at [781, 324] on span "Elogio" at bounding box center [790, 323] width 41 height 16
click at [650, 380] on button "Próximo →" at bounding box center [652, 381] width 112 height 35
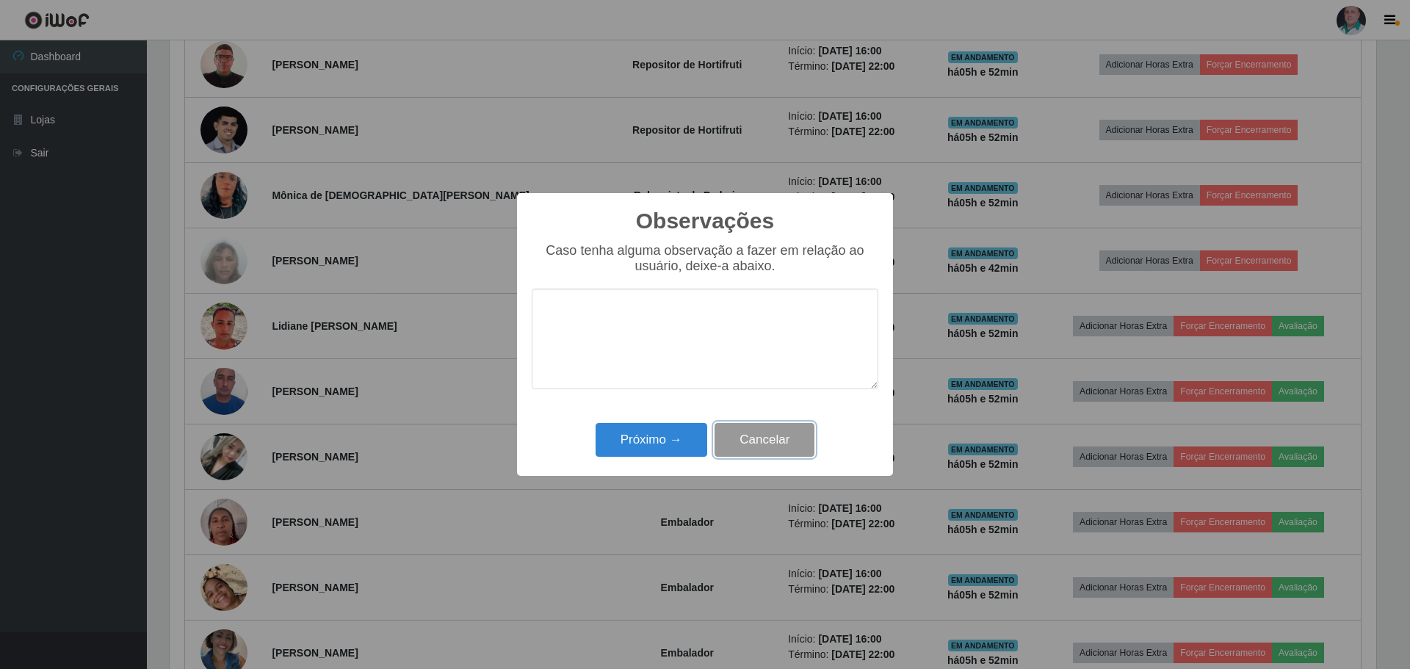
click at [765, 445] on button "Cancelar" at bounding box center [765, 440] width 100 height 35
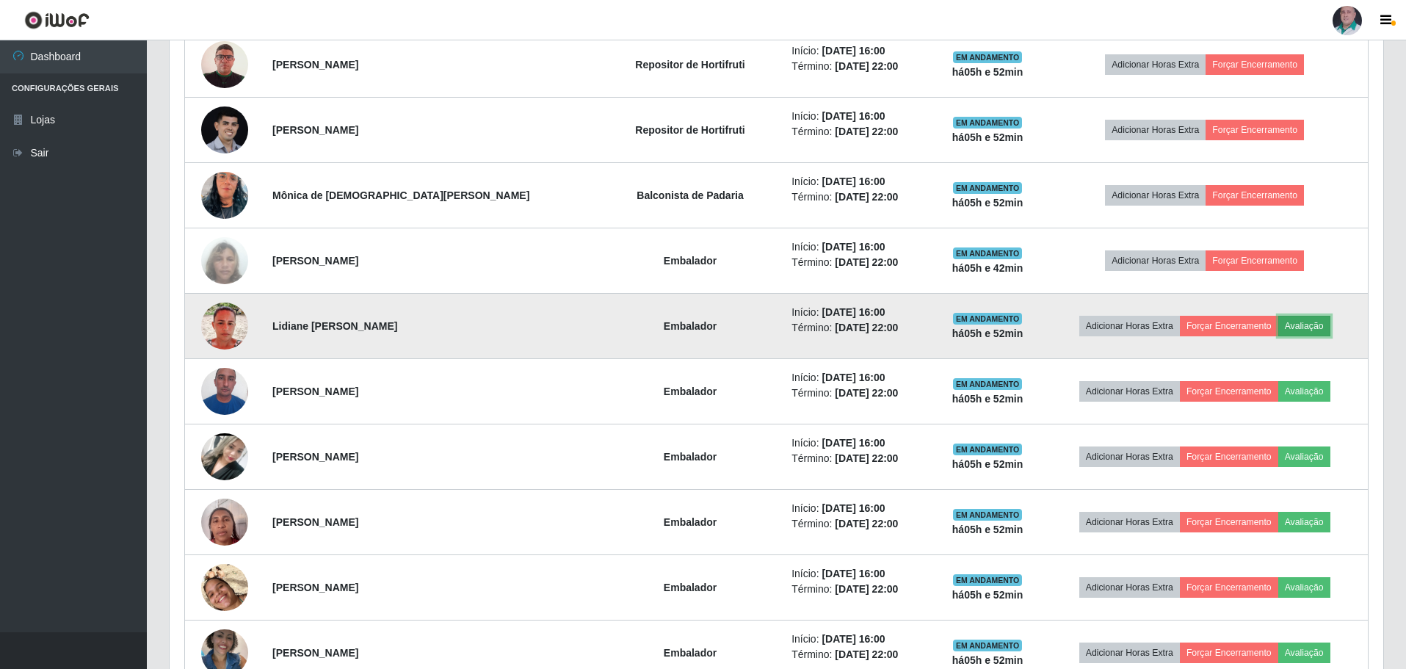
click at [1301, 323] on button "Avaliação" at bounding box center [1305, 326] width 52 height 21
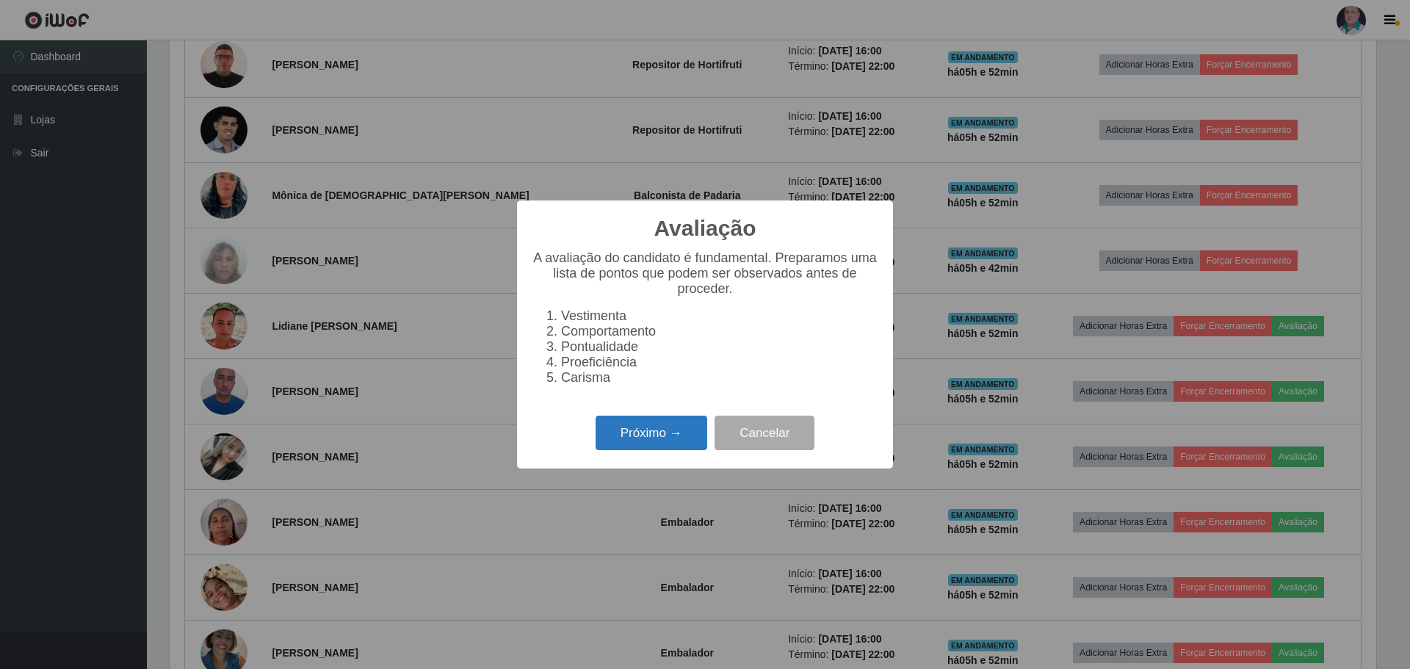
click at [641, 437] on button "Próximo →" at bounding box center [652, 433] width 112 height 35
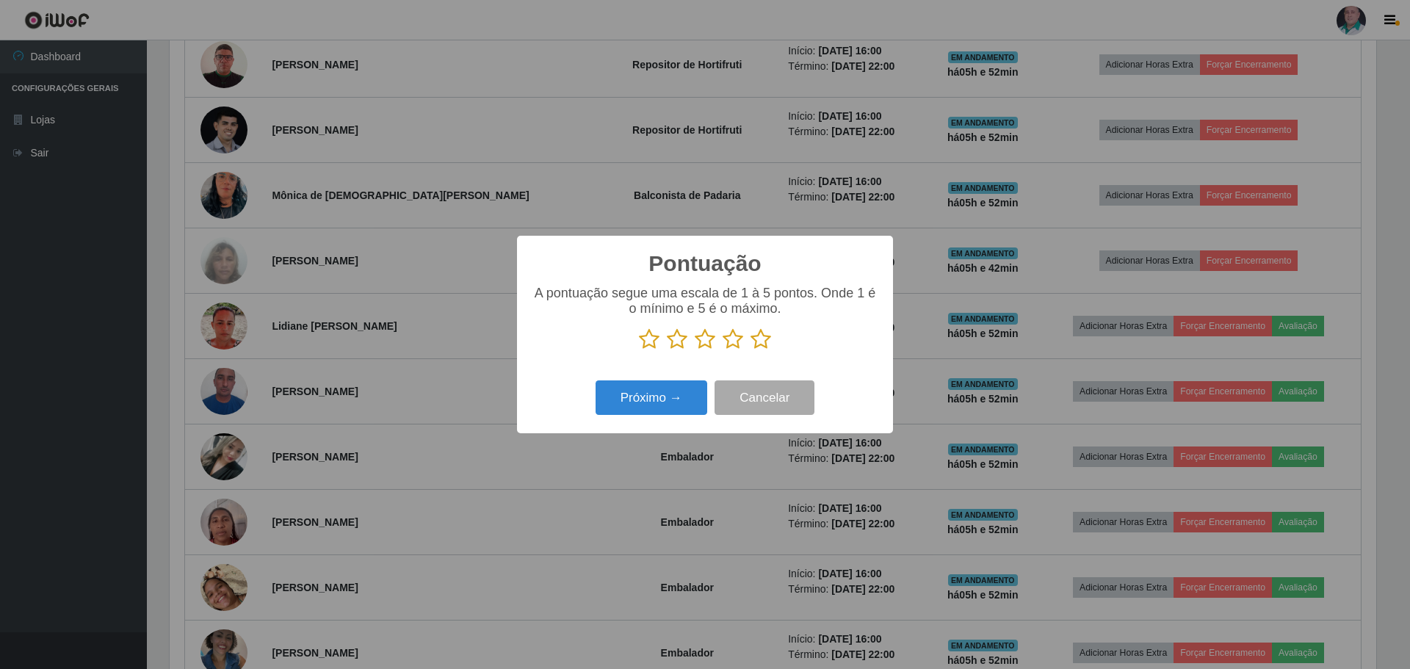
click at [766, 341] on icon at bounding box center [761, 339] width 21 height 22
click at [751, 350] on input "radio" at bounding box center [751, 350] width 0 height 0
drag, startPoint x: 641, startPoint y: 417, endPoint x: 748, endPoint y: 350, distance: 125.7
click at [642, 417] on div "Próximo → Cancelar" at bounding box center [705, 398] width 347 height 42
click at [658, 393] on button "Próximo →" at bounding box center [652, 397] width 112 height 35
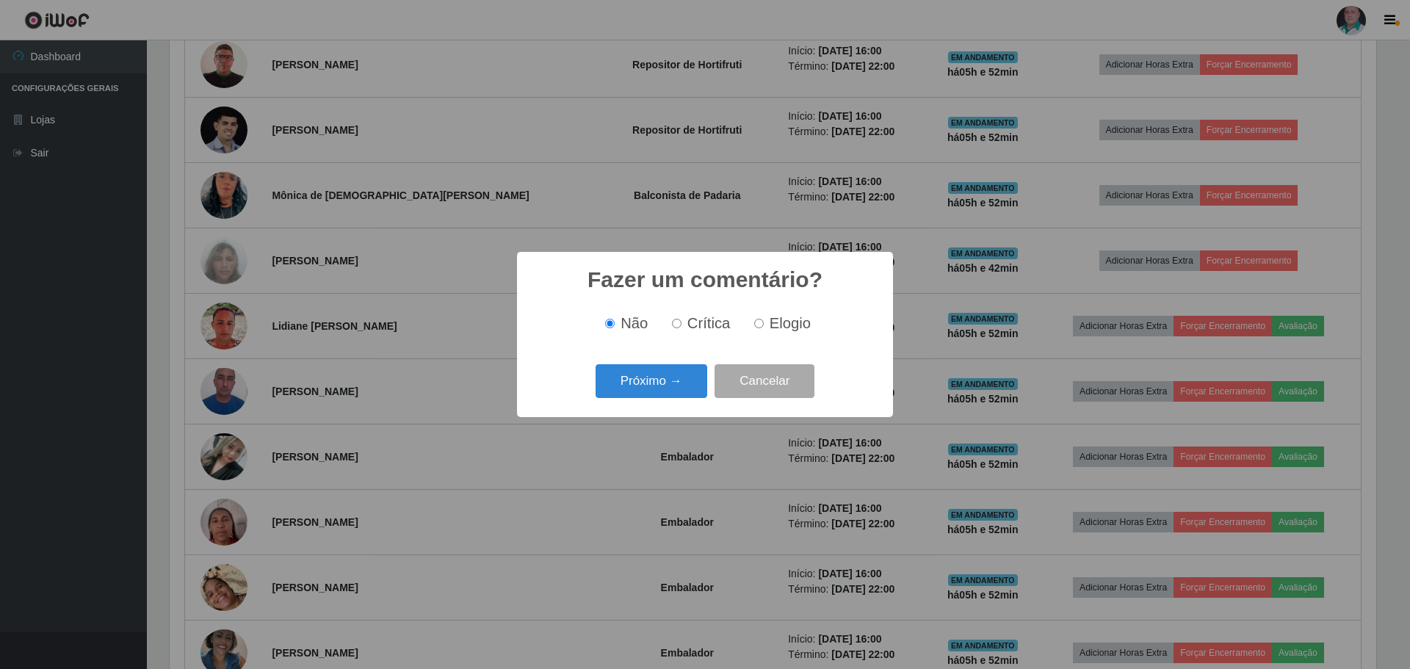
click at [776, 318] on span "Elogio" at bounding box center [790, 323] width 41 height 16
click at [764, 319] on input "Elogio" at bounding box center [759, 324] width 10 height 10
radio input "true"
click at [648, 389] on button "Próximo →" at bounding box center [652, 381] width 112 height 35
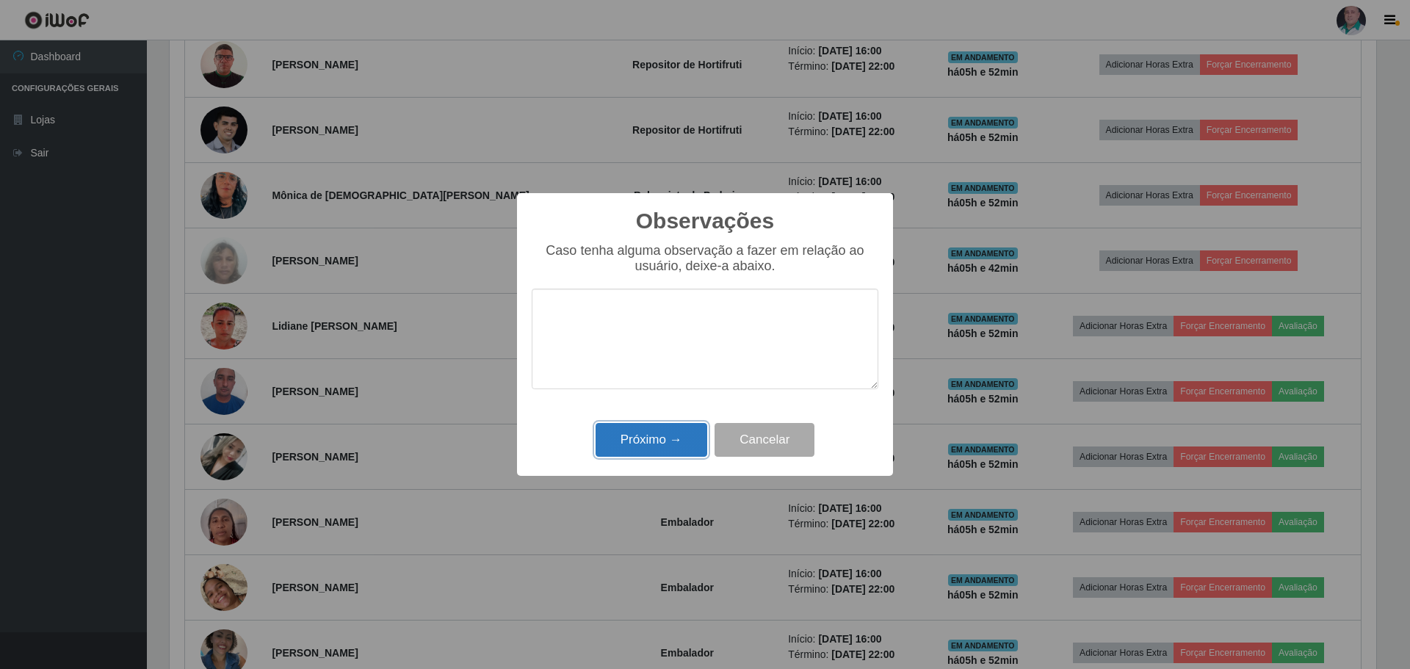
click at [650, 454] on button "Próximo →" at bounding box center [652, 440] width 112 height 35
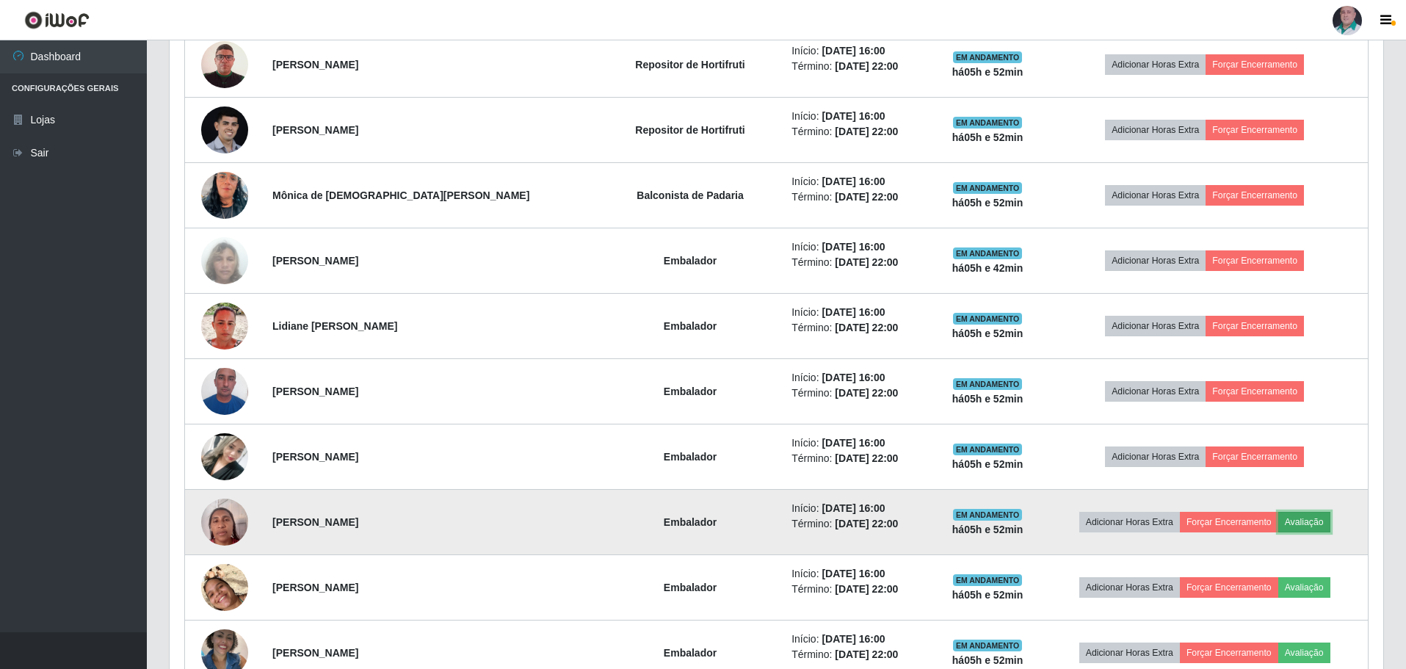
click at [1298, 530] on button "Avaliação" at bounding box center [1305, 522] width 52 height 21
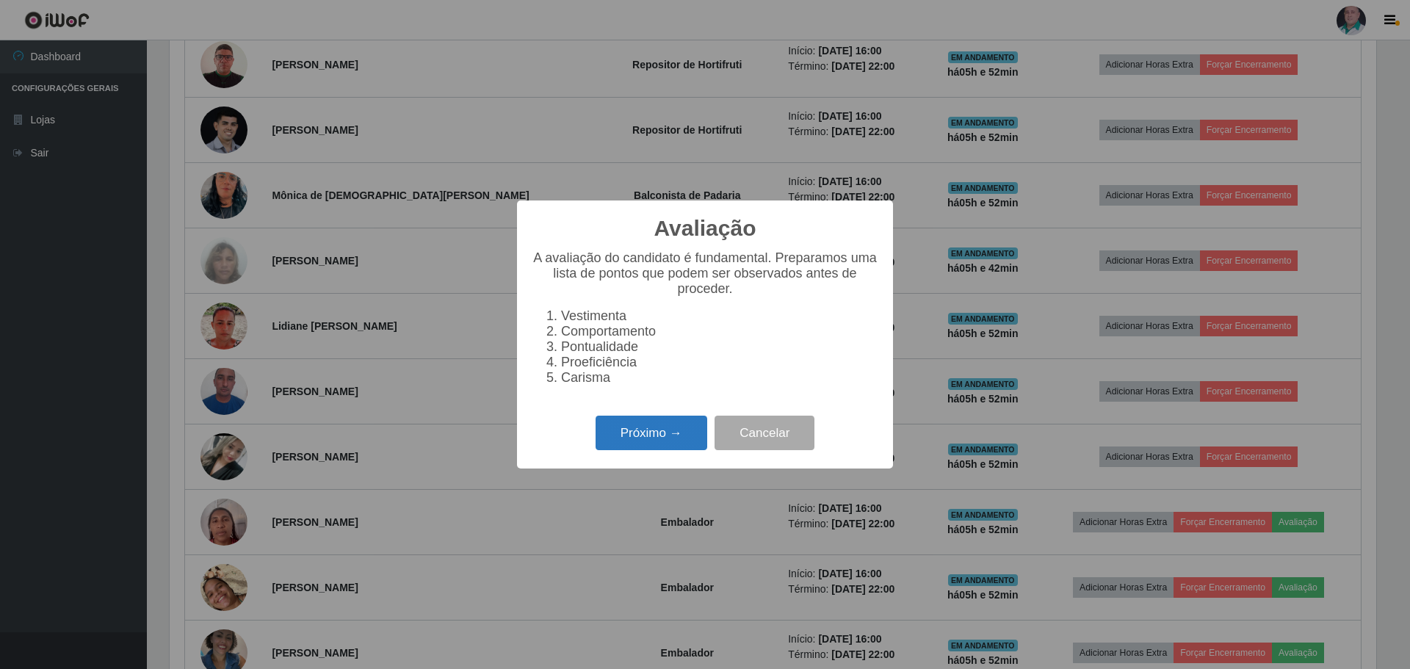
click at [671, 433] on button "Próximo →" at bounding box center [652, 433] width 112 height 35
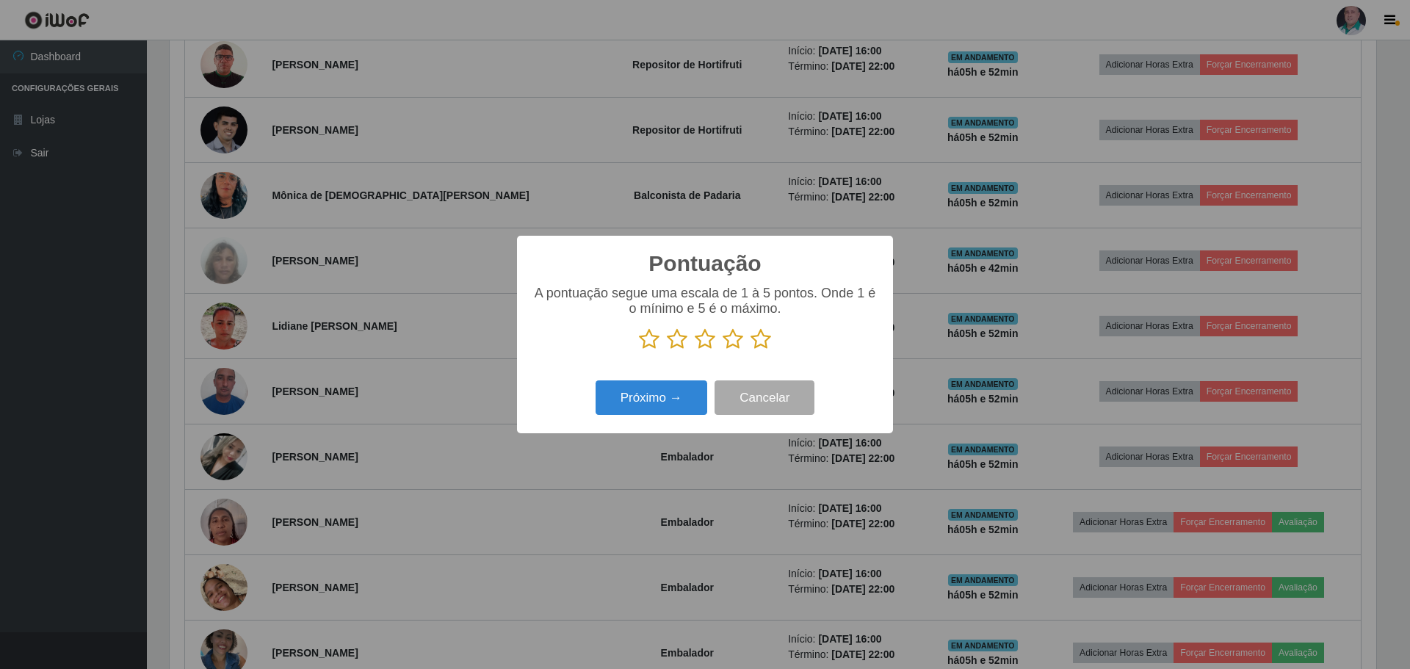
click at [756, 341] on icon at bounding box center [761, 339] width 21 height 22
click at [751, 350] on input "radio" at bounding box center [751, 350] width 0 height 0
click at [679, 397] on button "Próximo →" at bounding box center [652, 397] width 112 height 35
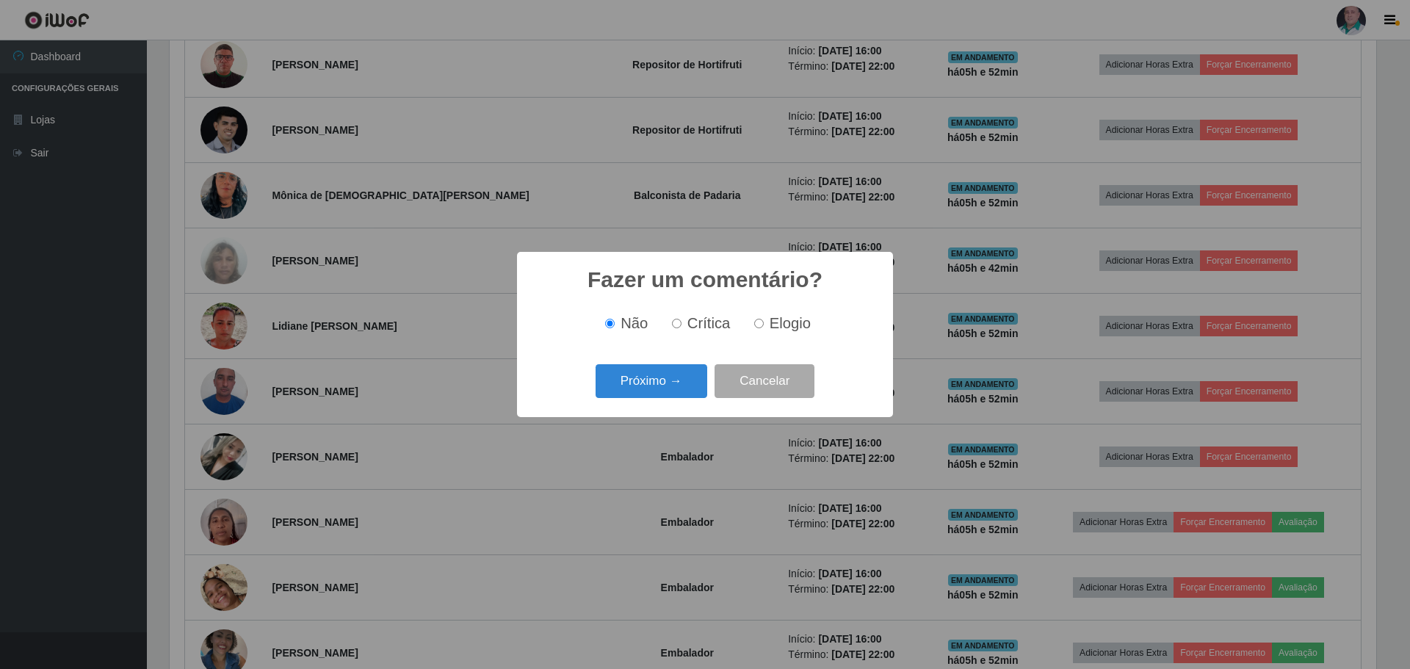
click at [776, 321] on span "Elogio" at bounding box center [790, 323] width 41 height 16
click at [764, 321] on input "Elogio" at bounding box center [759, 324] width 10 height 10
radio input "true"
click at [640, 388] on button "Próximo →" at bounding box center [652, 381] width 112 height 35
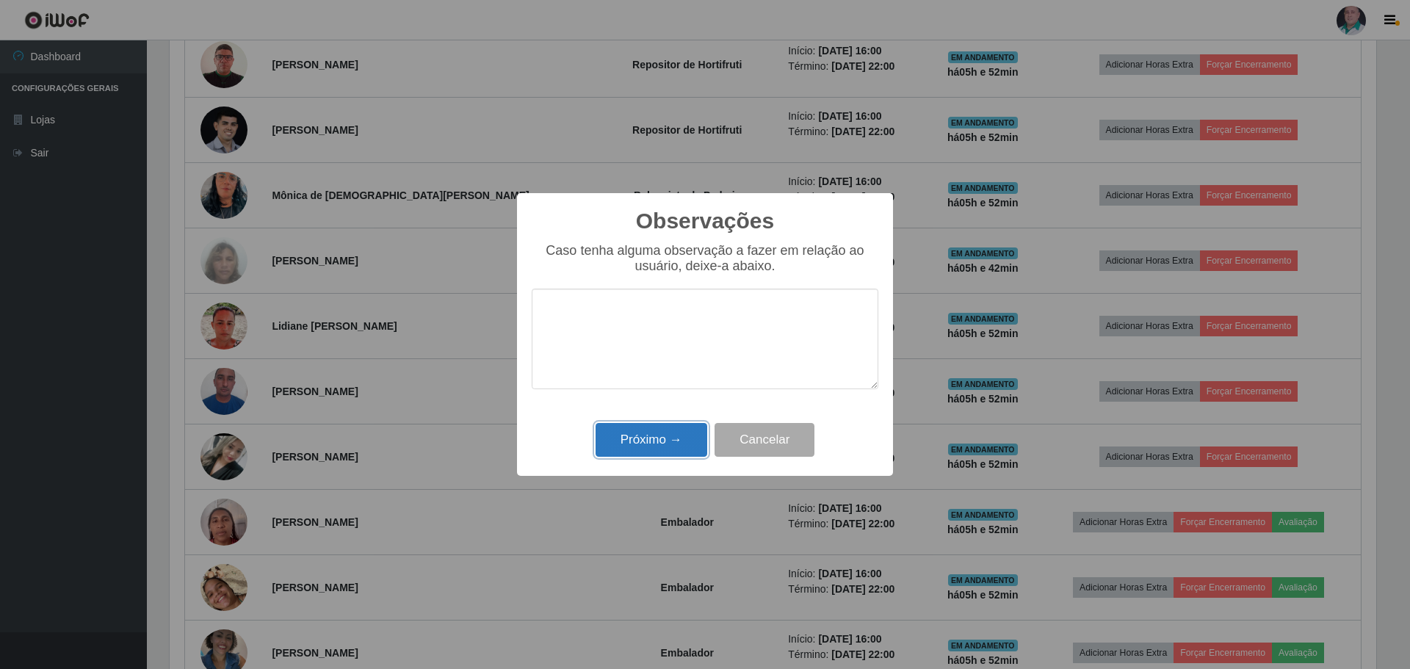
click at [623, 447] on button "Próximo →" at bounding box center [652, 440] width 112 height 35
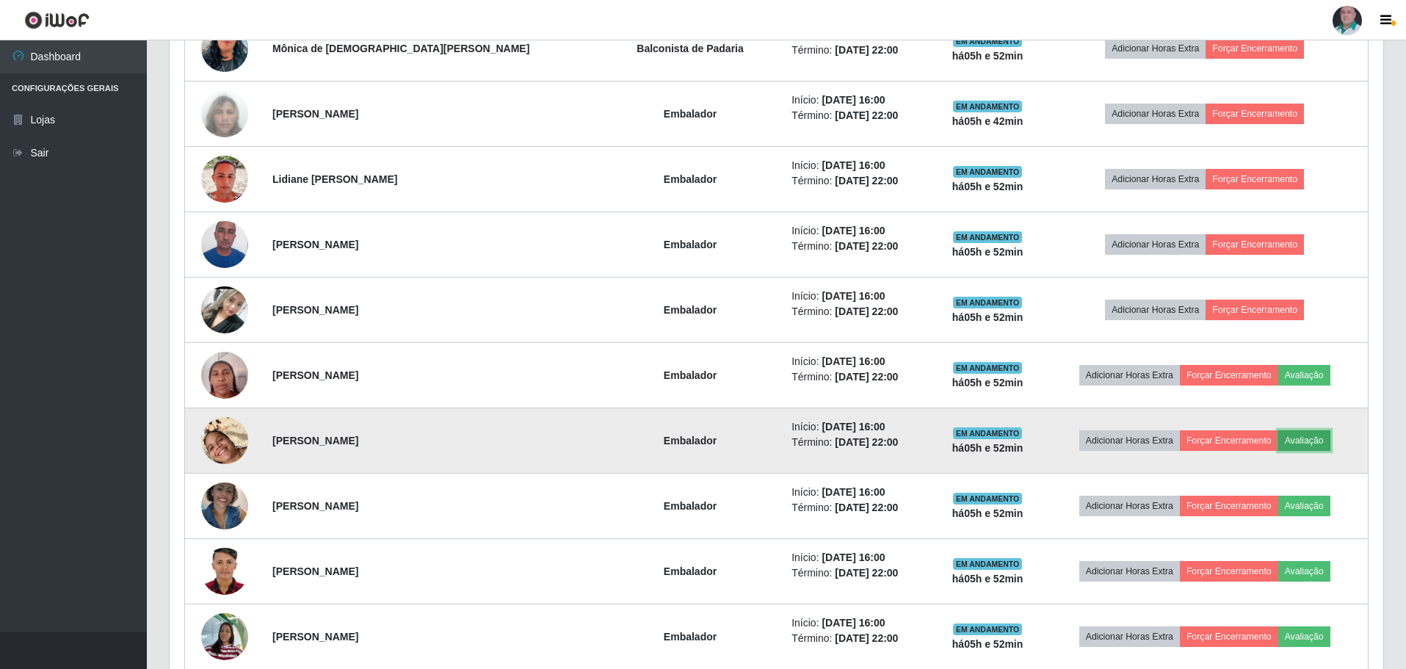
click at [1298, 438] on button "Avaliação" at bounding box center [1305, 440] width 52 height 21
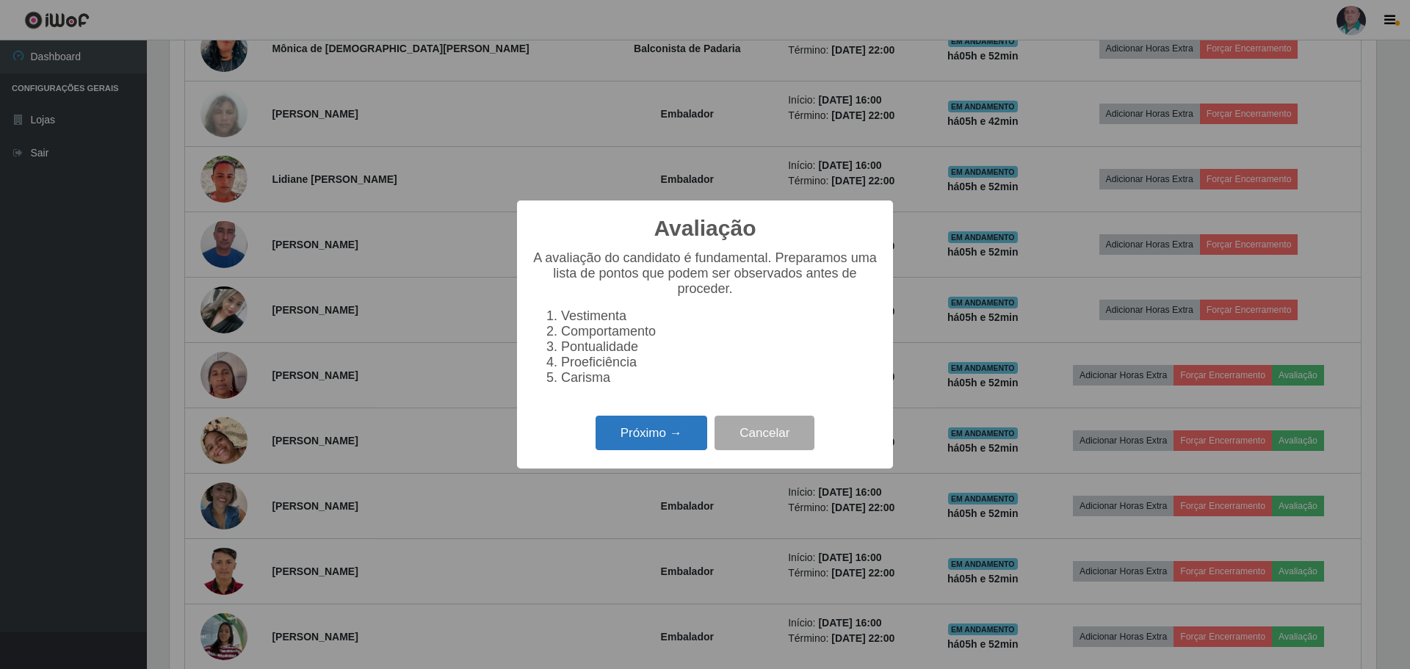
click at [624, 428] on button "Próximo →" at bounding box center [652, 433] width 112 height 35
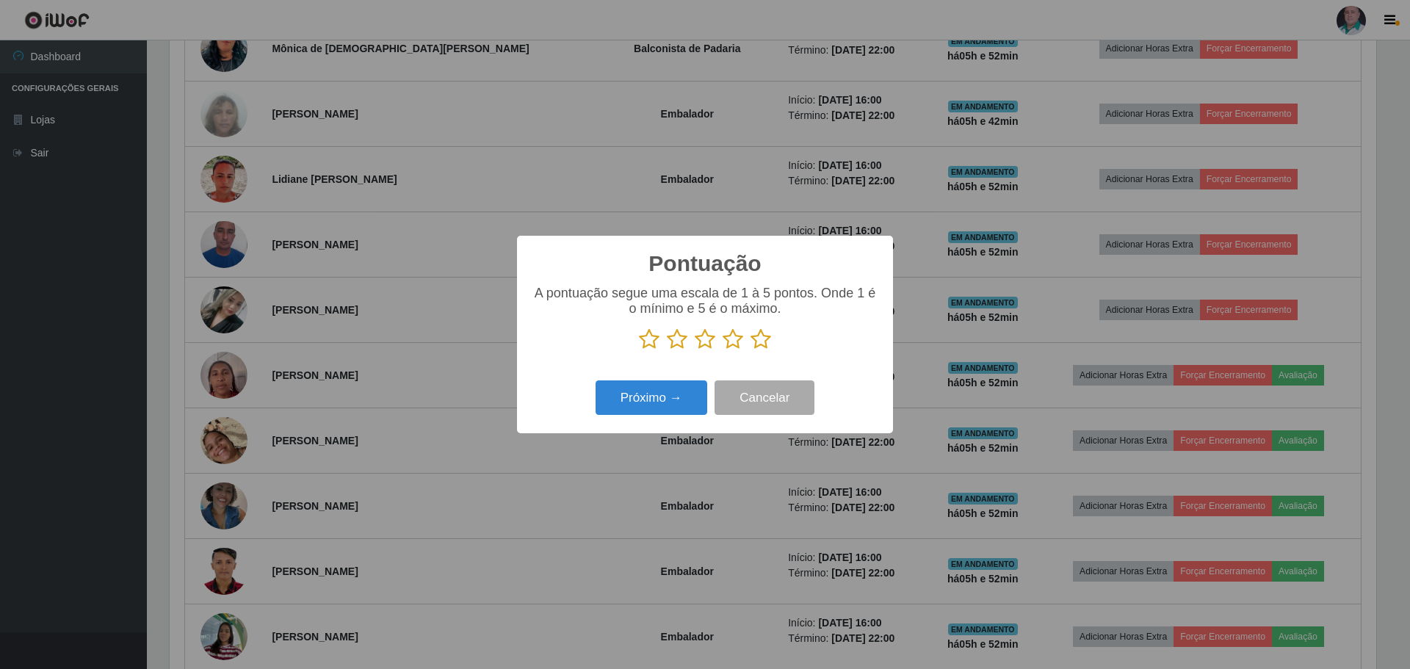
click at [759, 341] on icon at bounding box center [761, 339] width 21 height 22
click at [751, 350] on input "radio" at bounding box center [751, 350] width 0 height 0
drag, startPoint x: 643, startPoint y: 409, endPoint x: 662, endPoint y: 395, distance: 23.1
click at [662, 395] on button "Próximo →" at bounding box center [652, 397] width 112 height 35
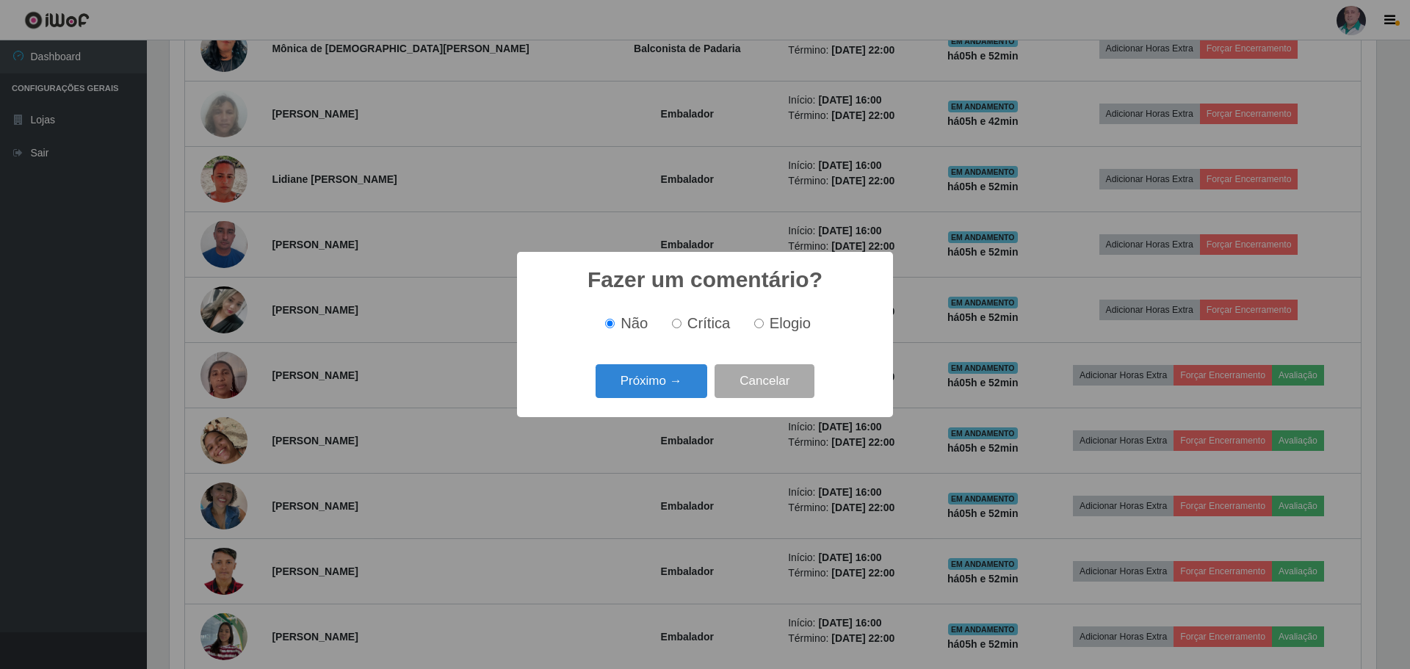
click at [770, 323] on span "Elogio" at bounding box center [790, 323] width 41 height 16
click at [764, 323] on input "Elogio" at bounding box center [759, 324] width 10 height 10
radio input "true"
click at [669, 391] on button "Próximo →" at bounding box center [652, 381] width 112 height 35
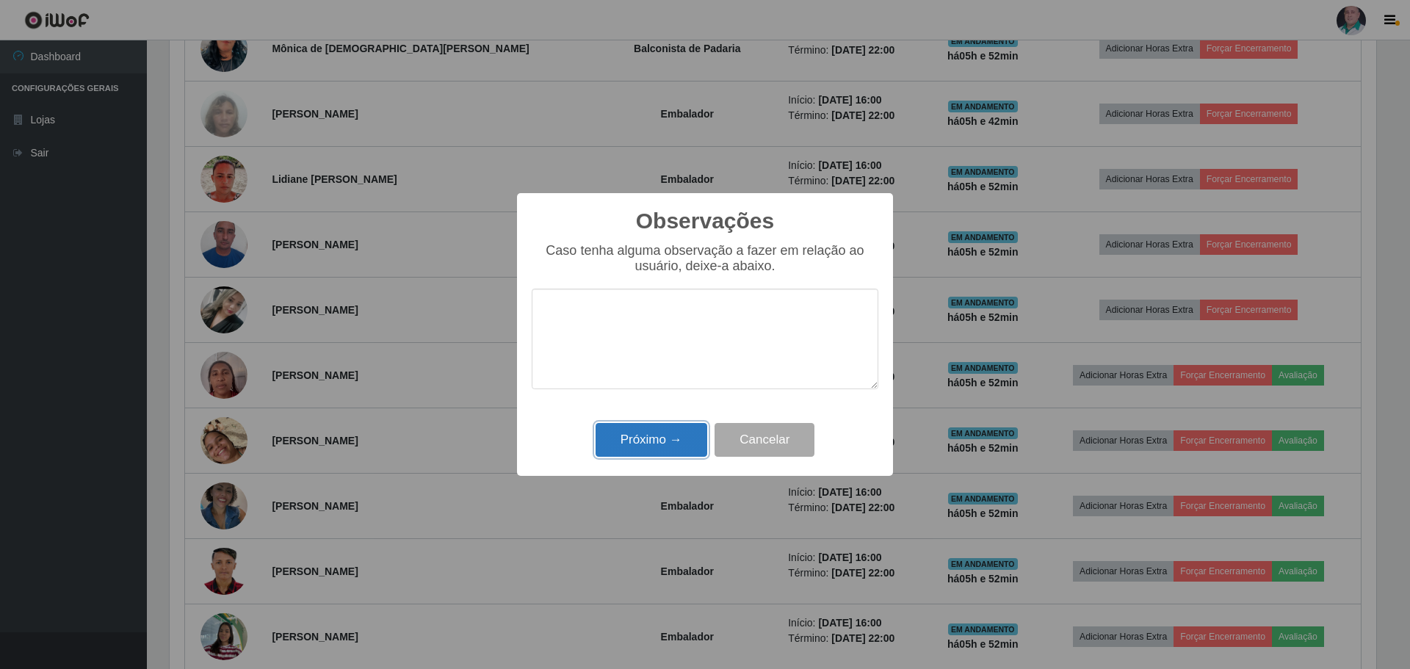
click at [668, 436] on button "Próximo →" at bounding box center [652, 440] width 112 height 35
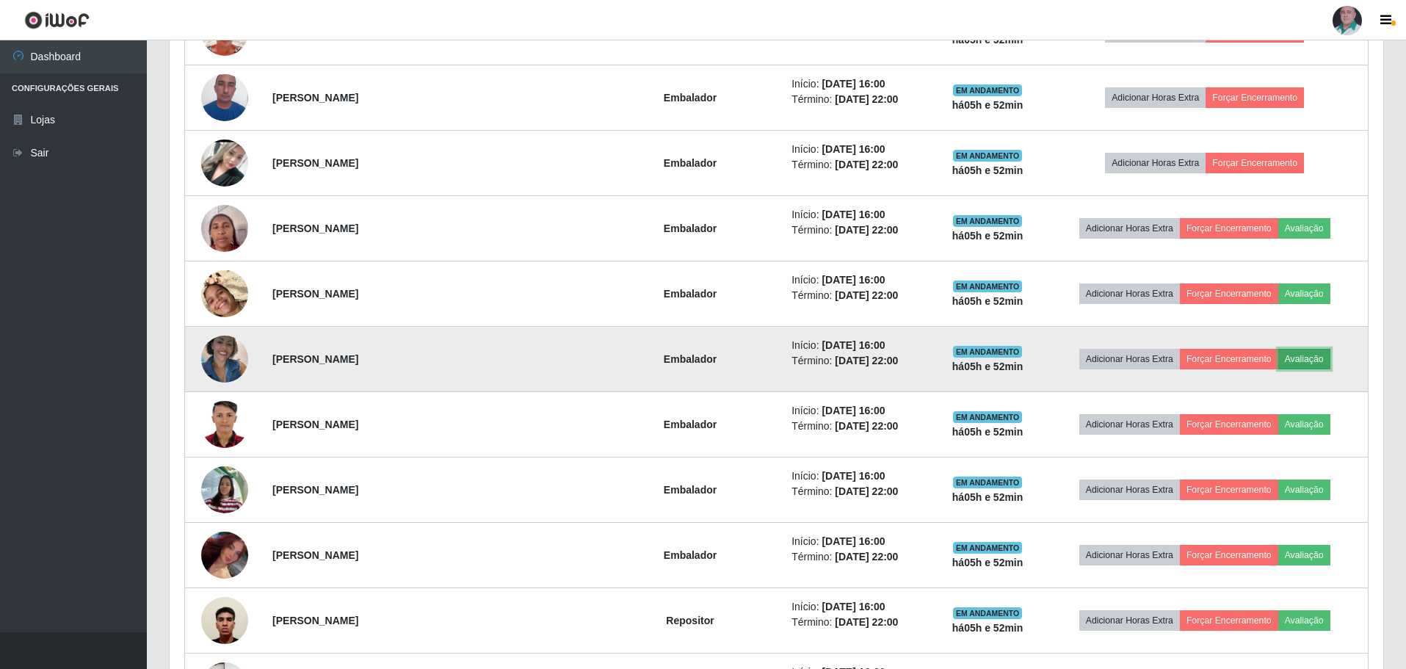
click at [1300, 363] on button "Avaliação" at bounding box center [1305, 359] width 52 height 21
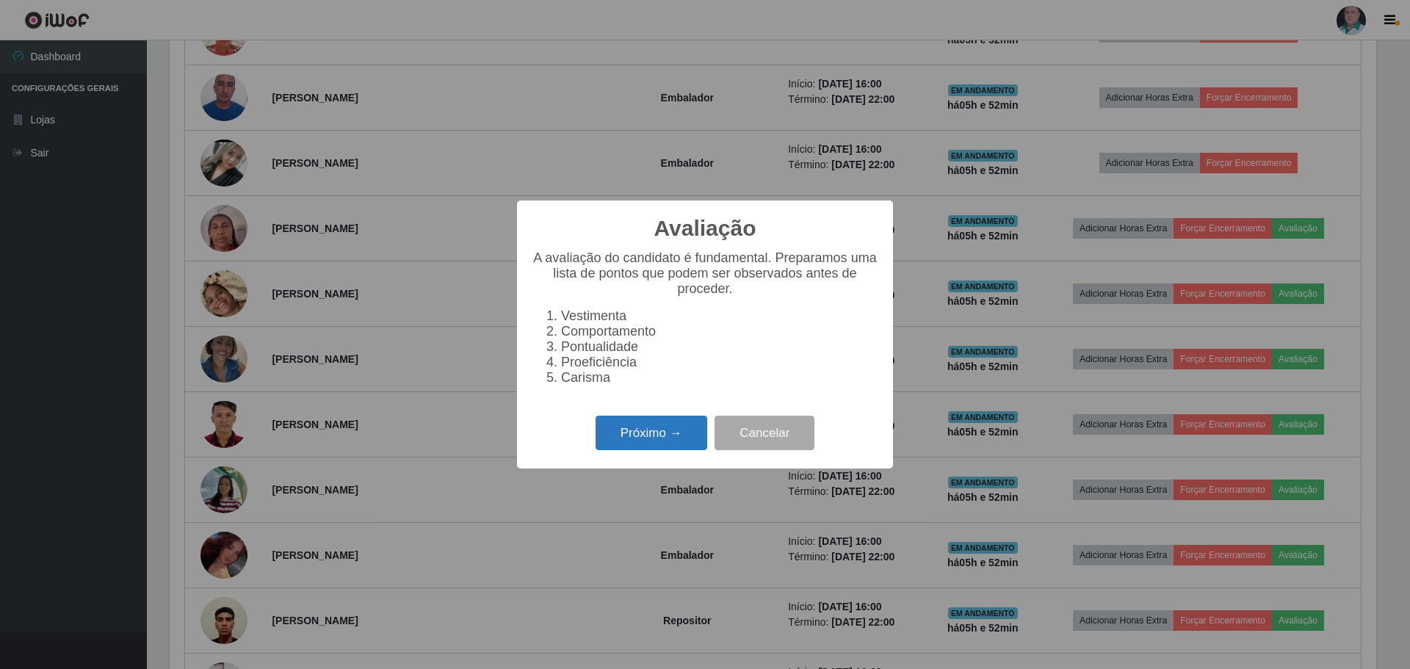
click at [651, 441] on button "Próximo →" at bounding box center [652, 433] width 112 height 35
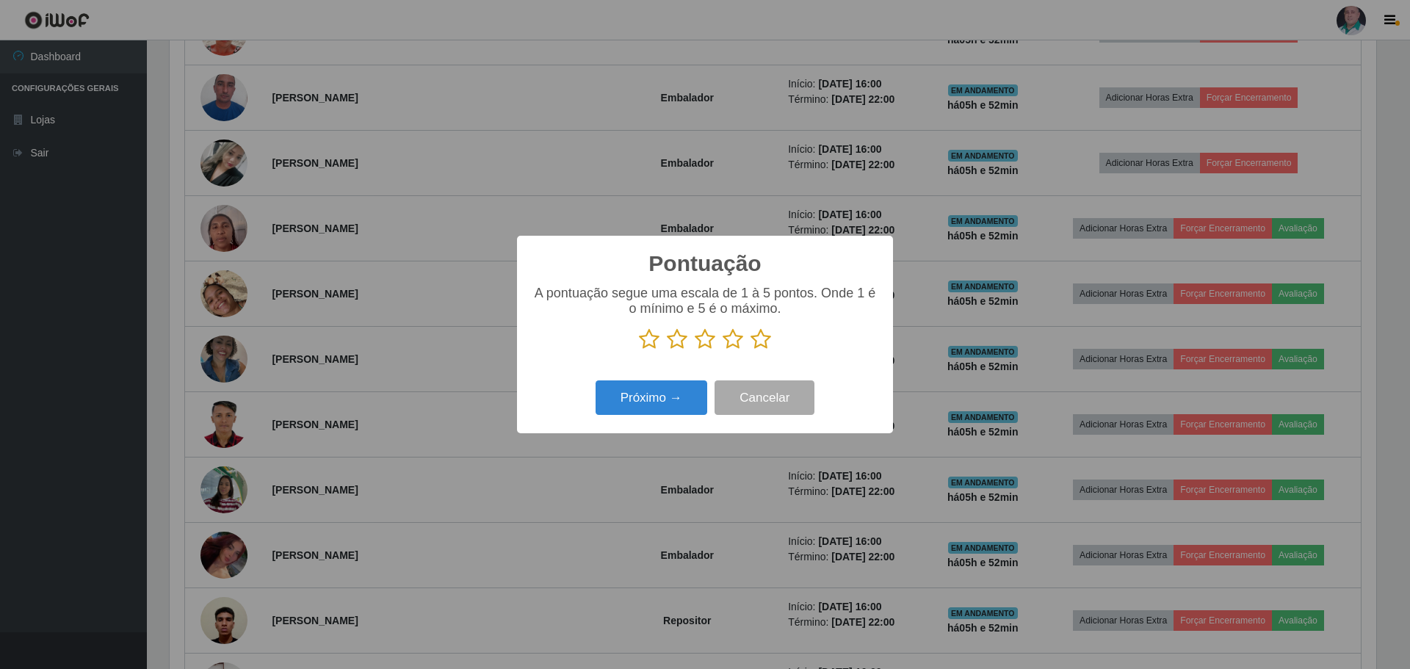
click at [765, 341] on icon at bounding box center [761, 339] width 21 height 22
click at [751, 350] on input "radio" at bounding box center [751, 350] width 0 height 0
click at [665, 400] on button "Próximo →" at bounding box center [652, 397] width 112 height 35
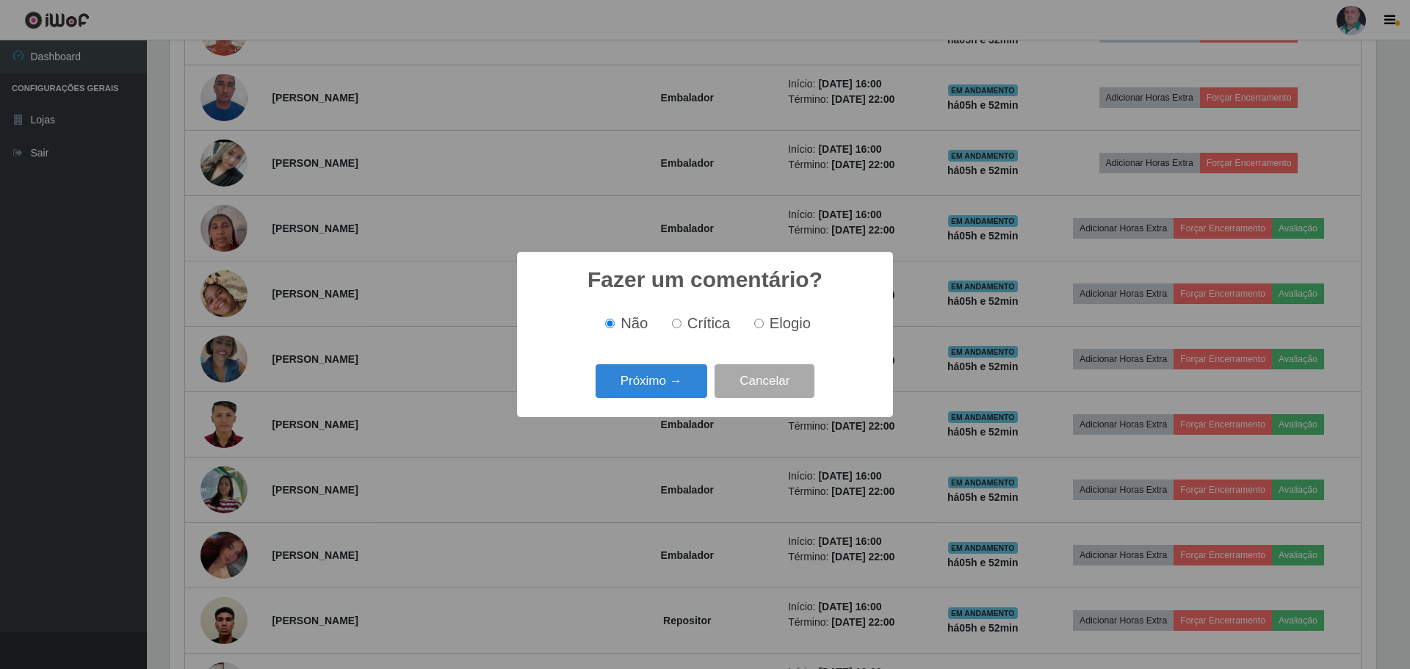
click at [787, 324] on span "Elogio" at bounding box center [790, 323] width 41 height 16
click at [764, 324] on input "Elogio" at bounding box center [759, 324] width 10 height 10
radio input "true"
click at [664, 375] on button "Próximo →" at bounding box center [652, 381] width 112 height 35
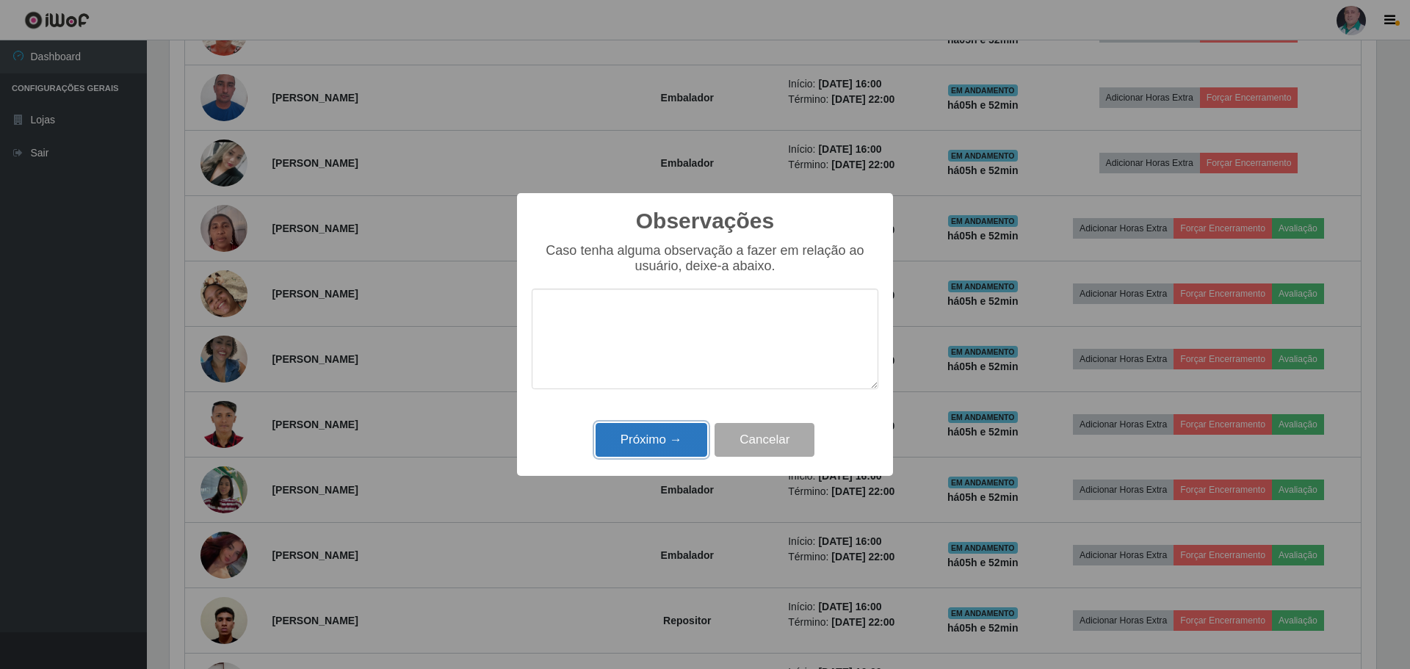
click at [665, 441] on button "Próximo →" at bounding box center [652, 440] width 112 height 35
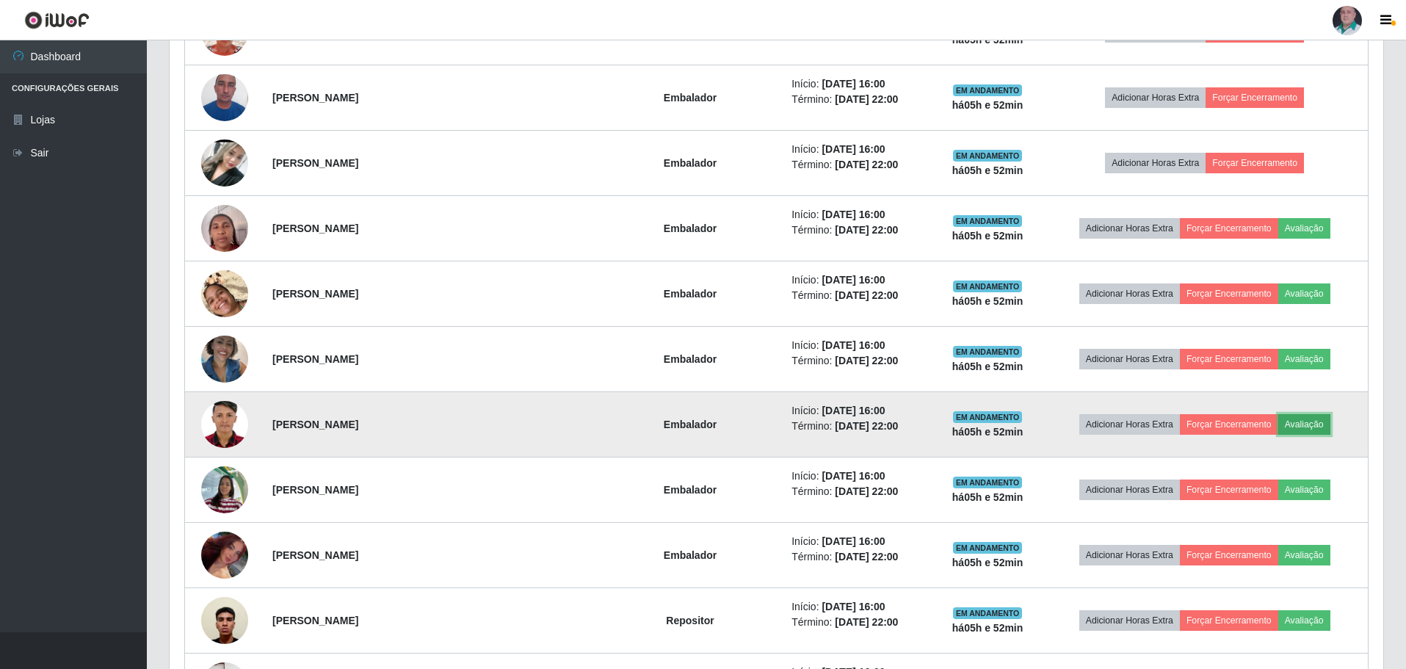
click at [1293, 428] on button "Avaliação" at bounding box center [1305, 424] width 52 height 21
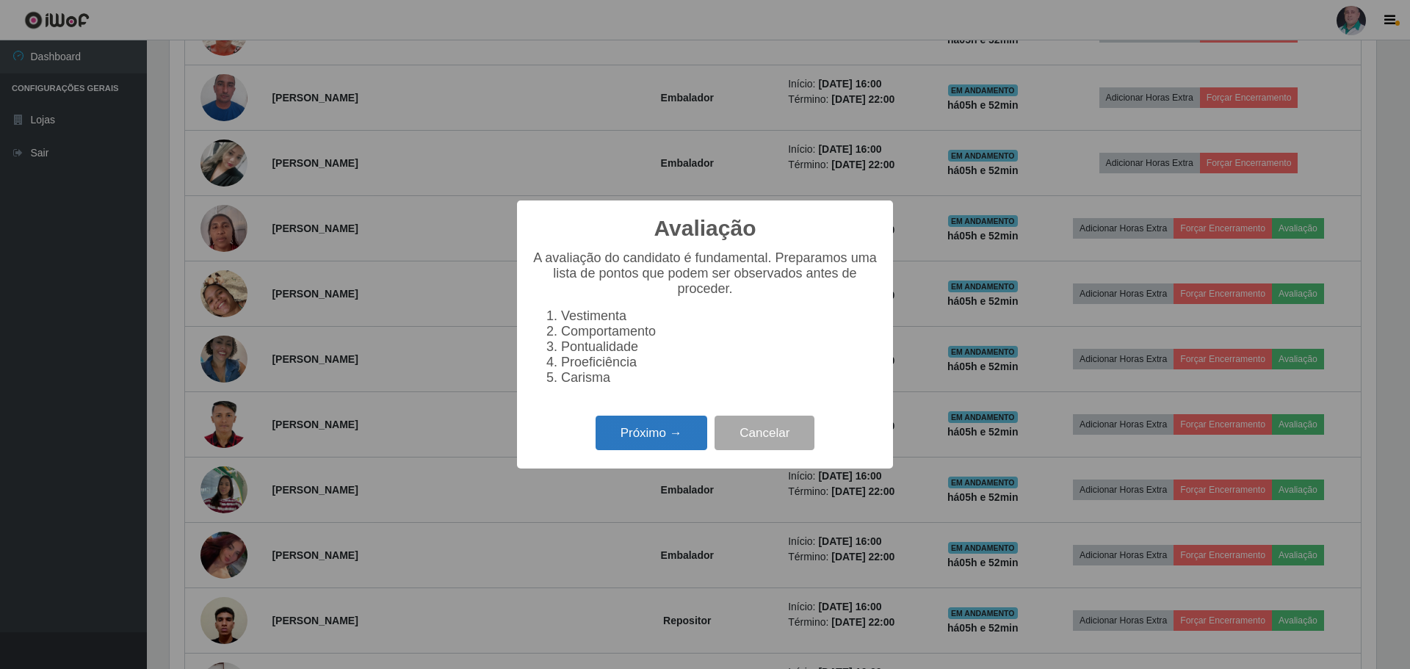
click at [672, 441] on button "Próximo →" at bounding box center [652, 433] width 112 height 35
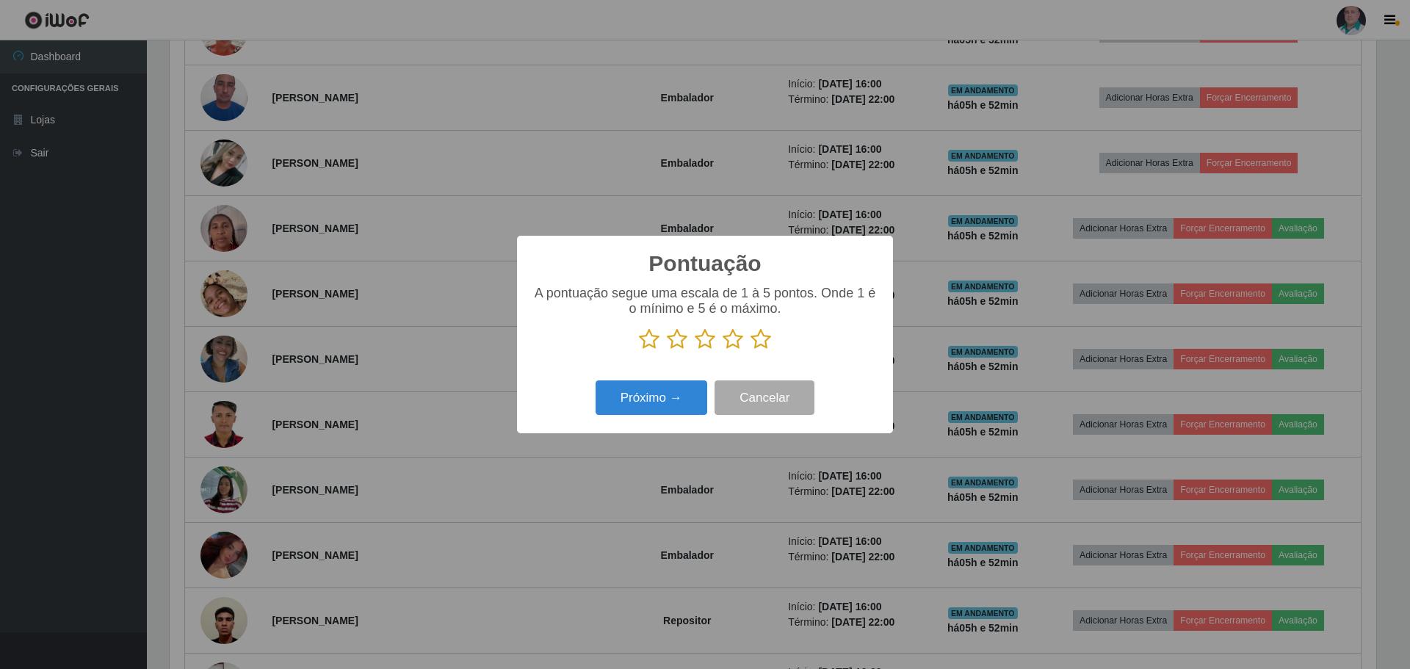
click at [760, 343] on icon at bounding box center [761, 339] width 21 height 22
click at [751, 350] on input "radio" at bounding box center [751, 350] width 0 height 0
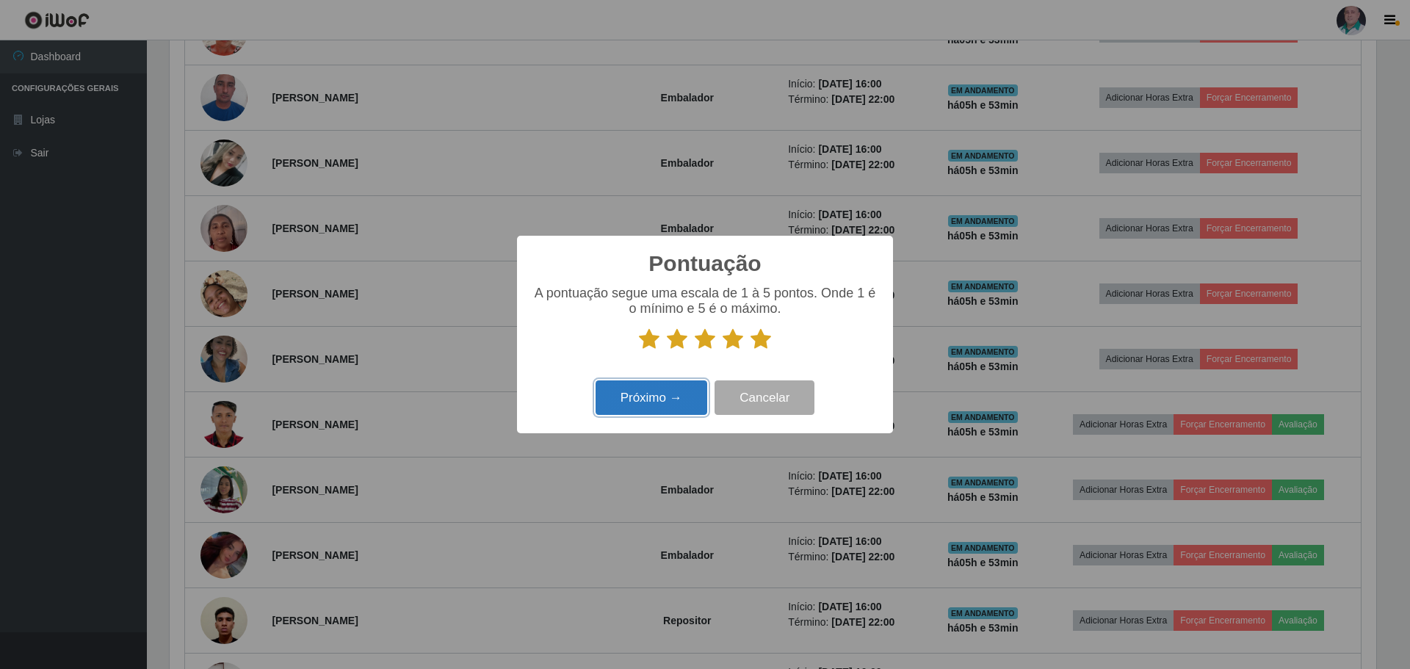
drag, startPoint x: 642, startPoint y: 405, endPoint x: 661, endPoint y: 396, distance: 21.3
click at [661, 396] on button "Próximo →" at bounding box center [652, 397] width 112 height 35
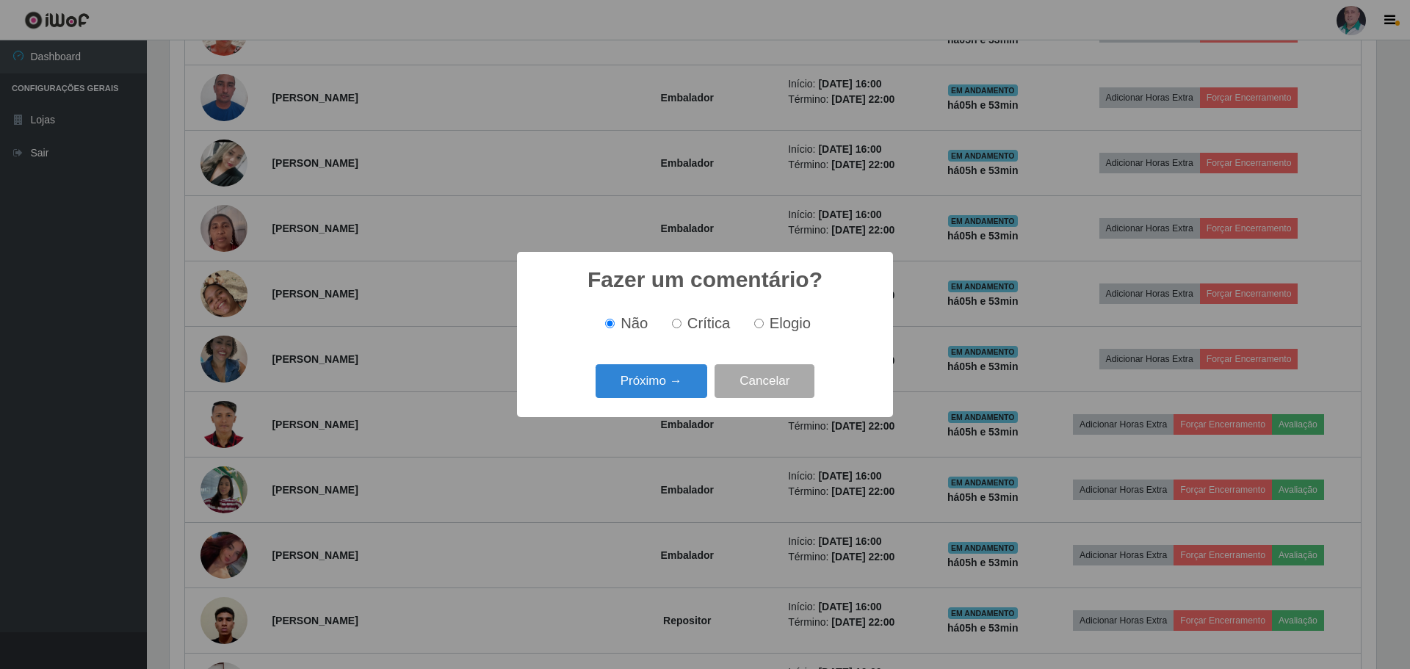
click at [778, 318] on span "Elogio" at bounding box center [790, 323] width 41 height 16
click at [764, 319] on input "Elogio" at bounding box center [759, 324] width 10 height 10
radio input "true"
click at [582, 391] on div "Próximo → Cancelar" at bounding box center [705, 381] width 347 height 42
click at [667, 391] on button "Próximo →" at bounding box center [652, 381] width 112 height 35
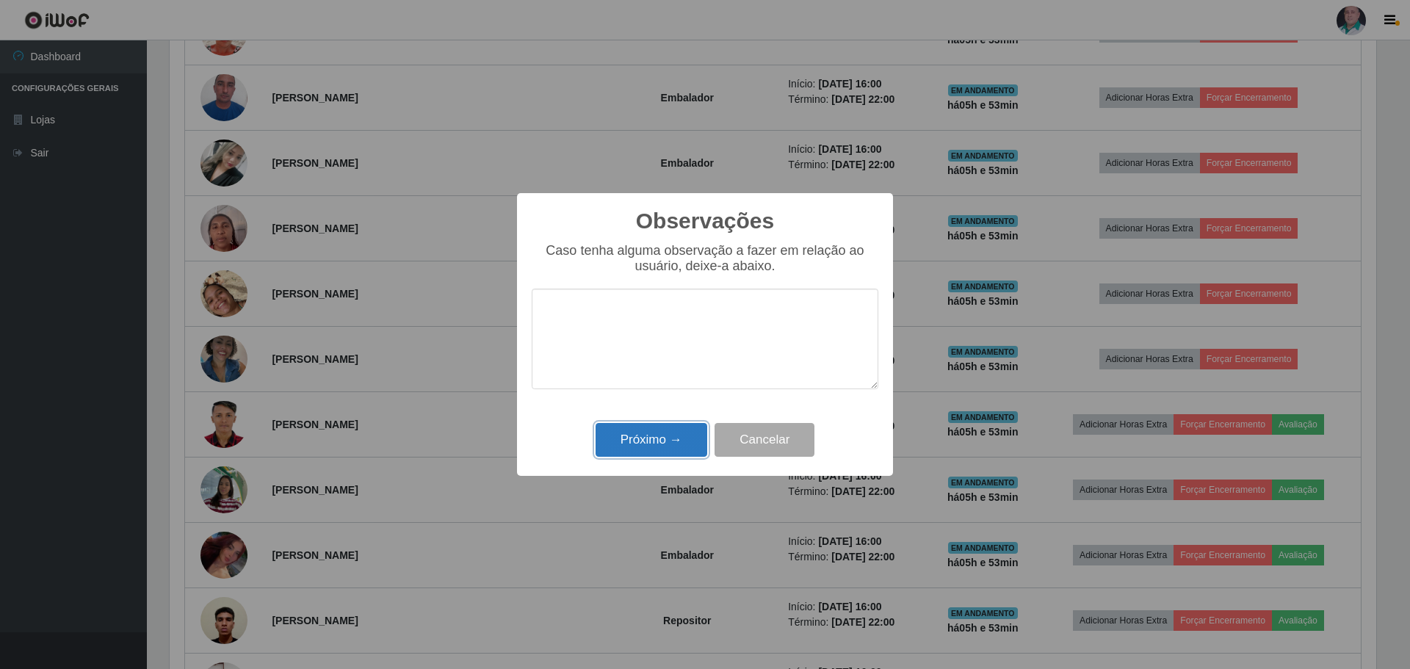
click at [654, 437] on button "Próximo →" at bounding box center [652, 440] width 112 height 35
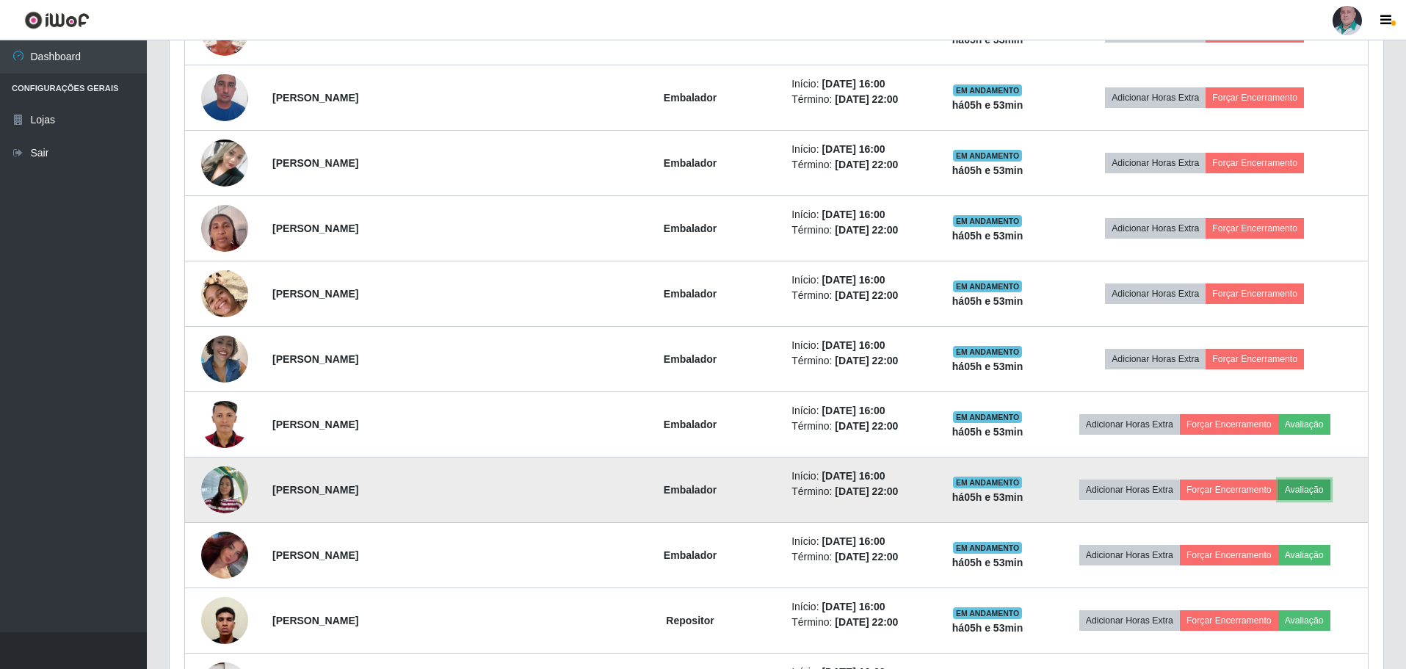
click at [1297, 490] on button "Avaliação" at bounding box center [1305, 490] width 52 height 21
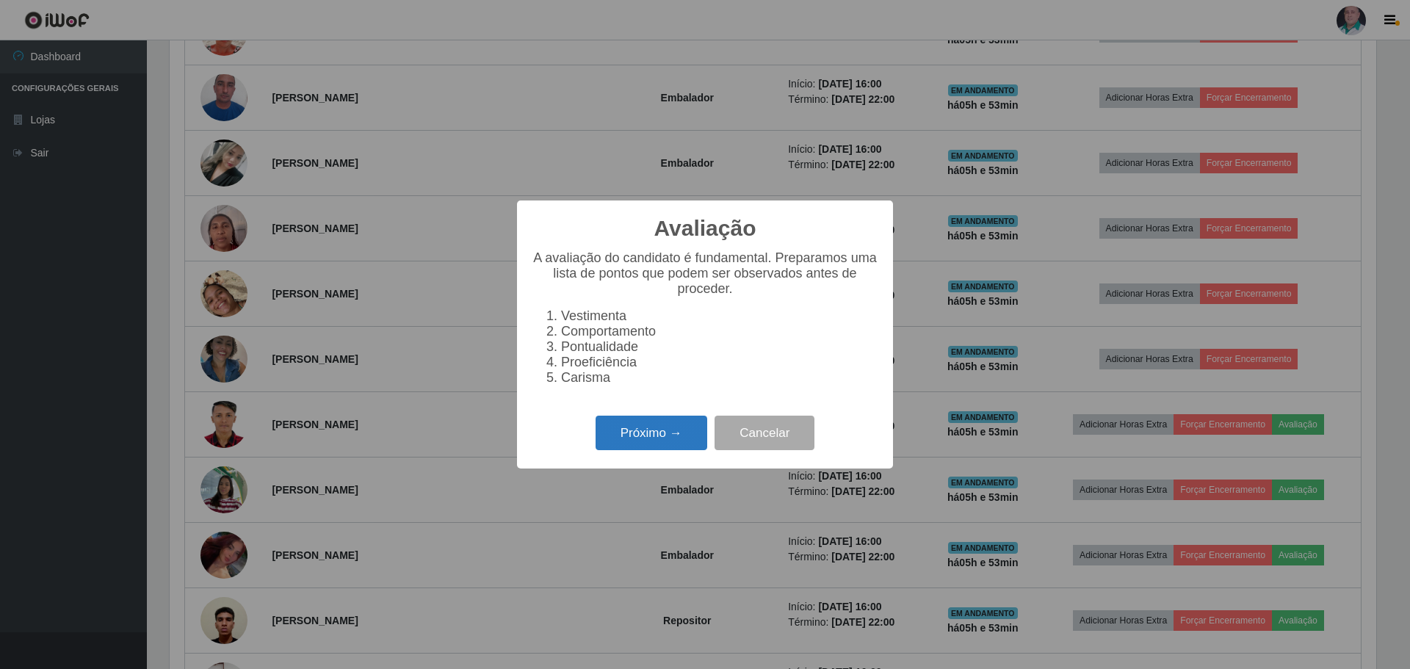
click at [615, 450] on button "Próximo →" at bounding box center [652, 433] width 112 height 35
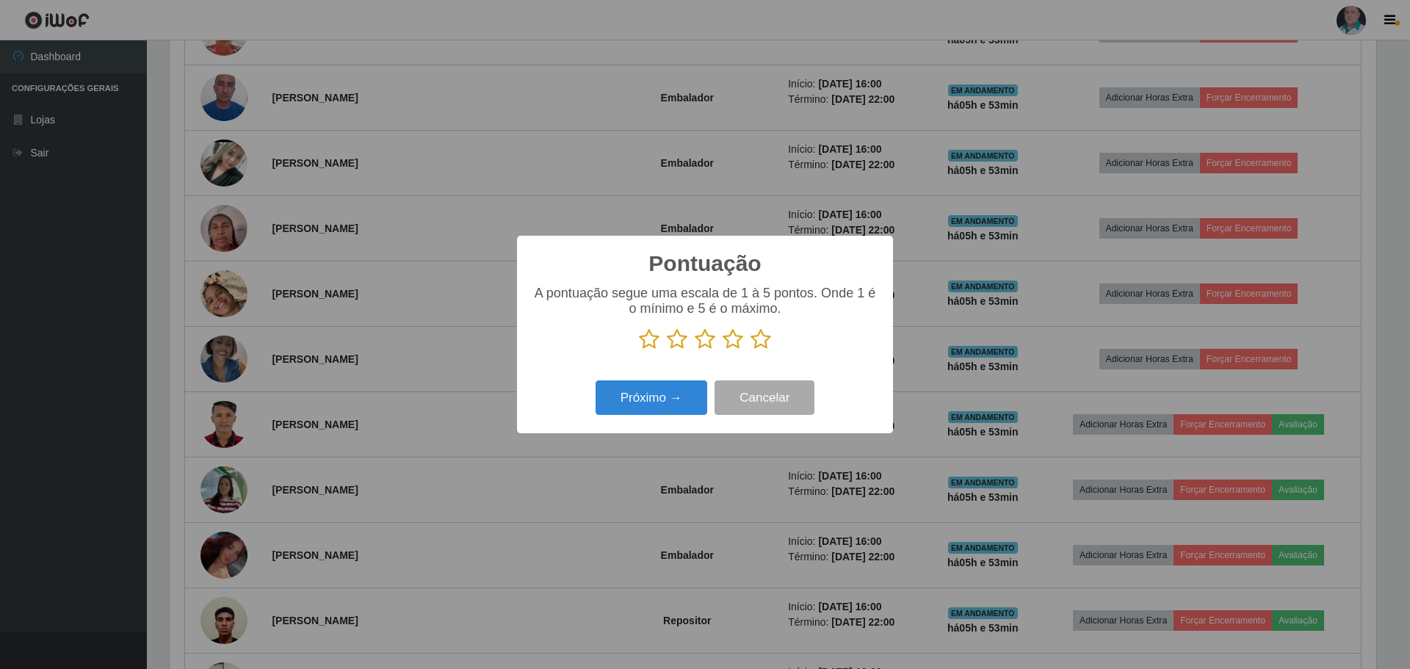
click at [762, 336] on icon at bounding box center [761, 339] width 21 height 22
click at [751, 350] on input "radio" at bounding box center [751, 350] width 0 height 0
click at [629, 398] on button "Próximo →" at bounding box center [652, 397] width 112 height 35
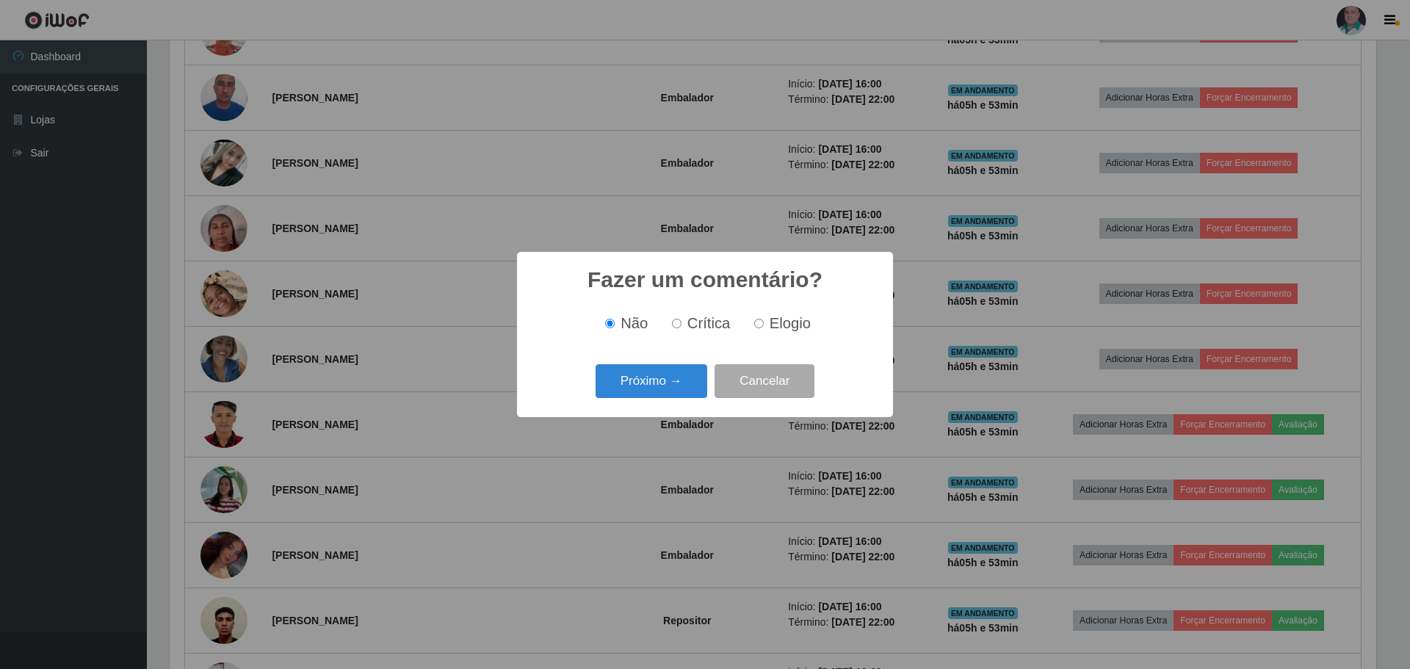
click at [792, 317] on span "Elogio" at bounding box center [790, 323] width 41 height 16
click at [764, 319] on input "Elogio" at bounding box center [759, 324] width 10 height 10
radio input "true"
click at [649, 388] on button "Próximo →" at bounding box center [652, 381] width 112 height 35
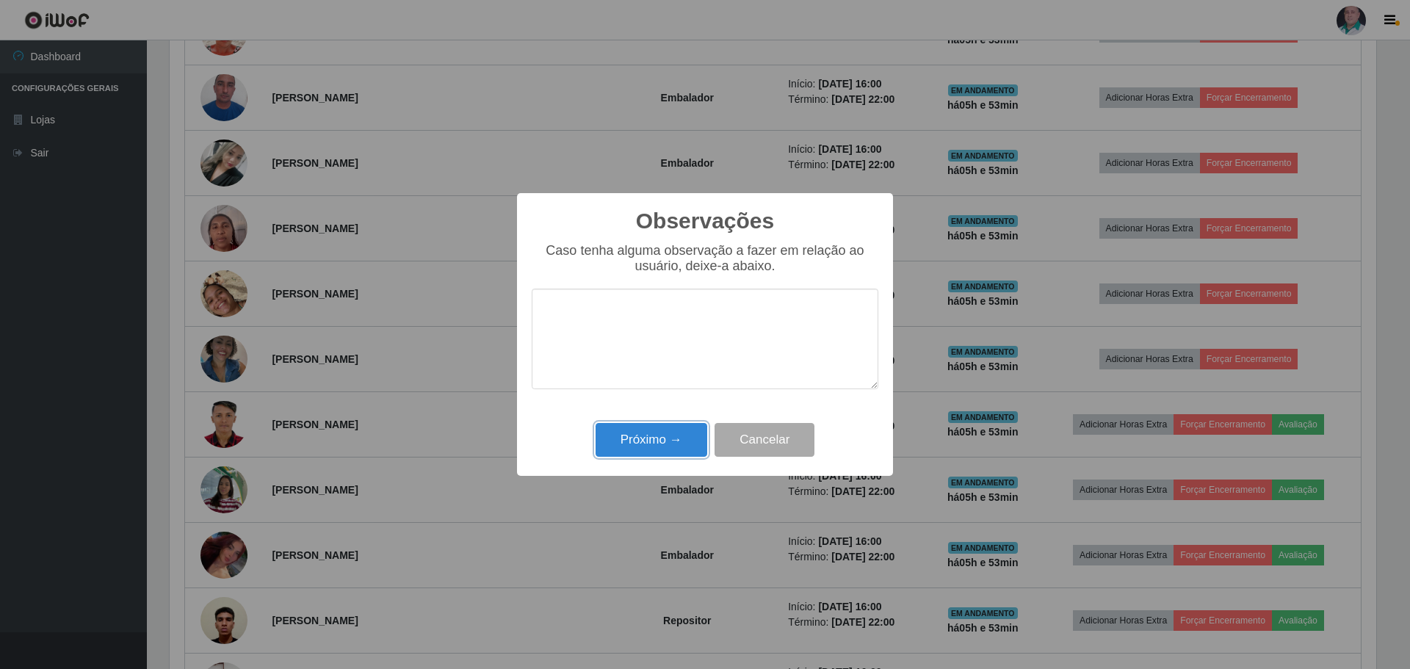
drag, startPoint x: 655, startPoint y: 448, endPoint x: 834, endPoint y: 510, distance: 189.1
click at [655, 449] on button "Próximo →" at bounding box center [652, 440] width 112 height 35
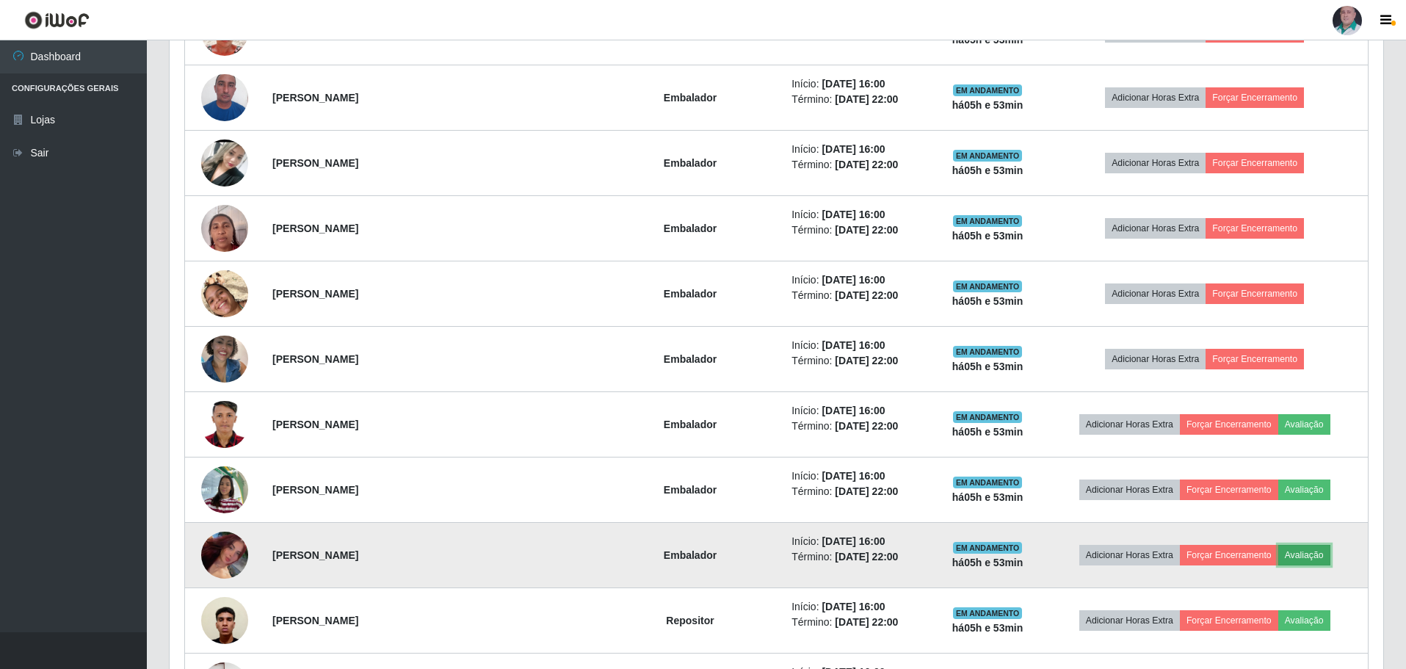
click at [1304, 557] on button "Avaliação" at bounding box center [1305, 555] width 52 height 21
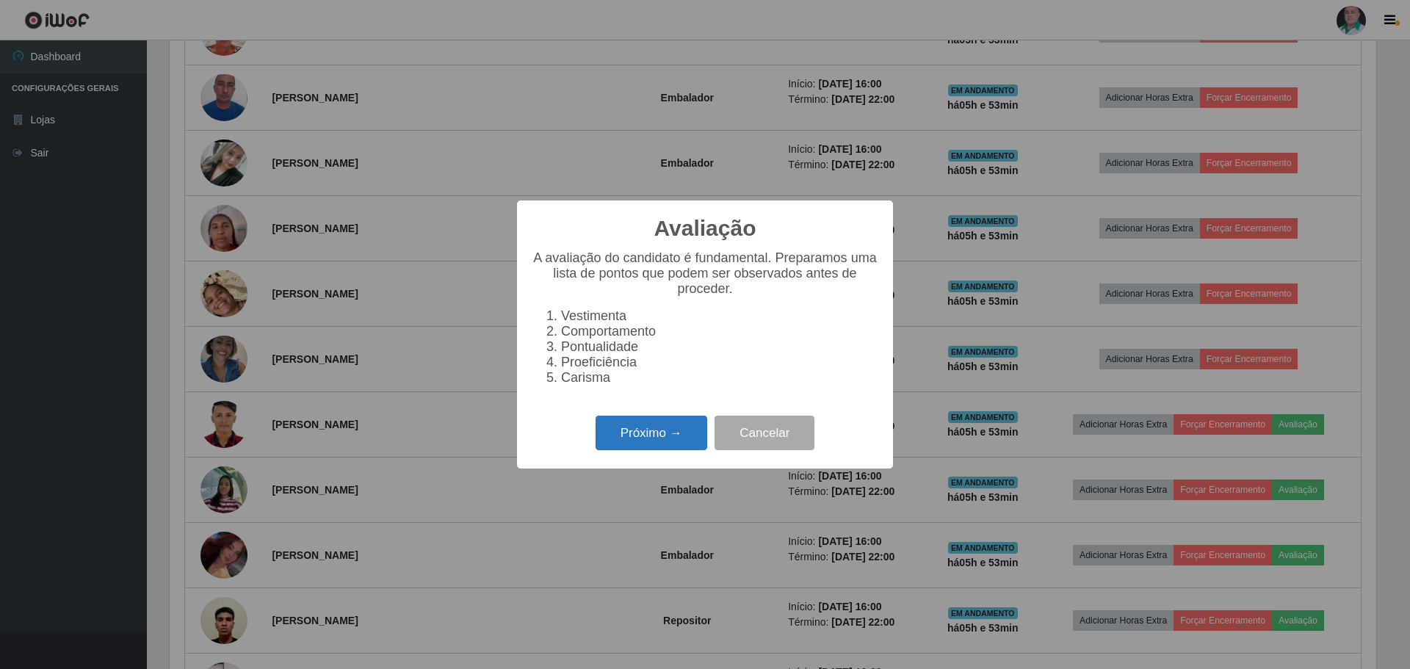
click at [659, 435] on button "Próximo →" at bounding box center [652, 433] width 112 height 35
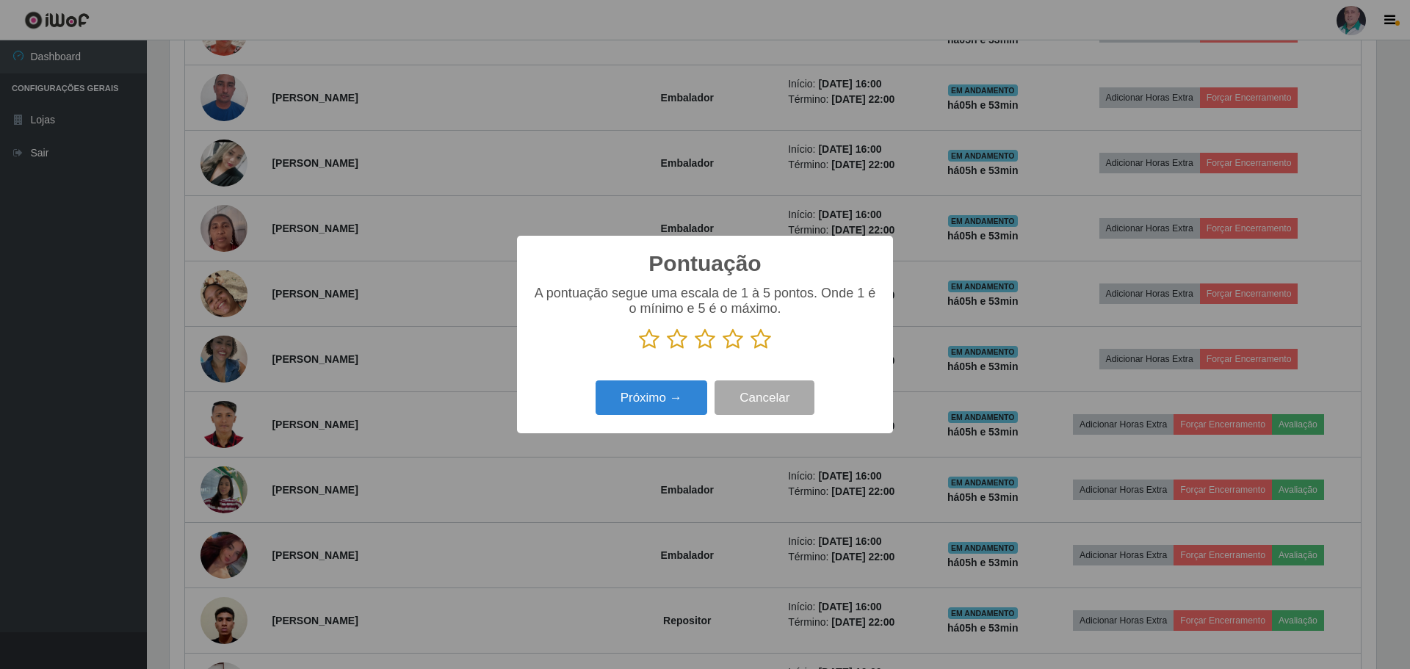
click at [760, 344] on icon at bounding box center [761, 339] width 21 height 22
click at [751, 350] on input "radio" at bounding box center [751, 350] width 0 height 0
click at [680, 402] on button "Próximo →" at bounding box center [652, 397] width 112 height 35
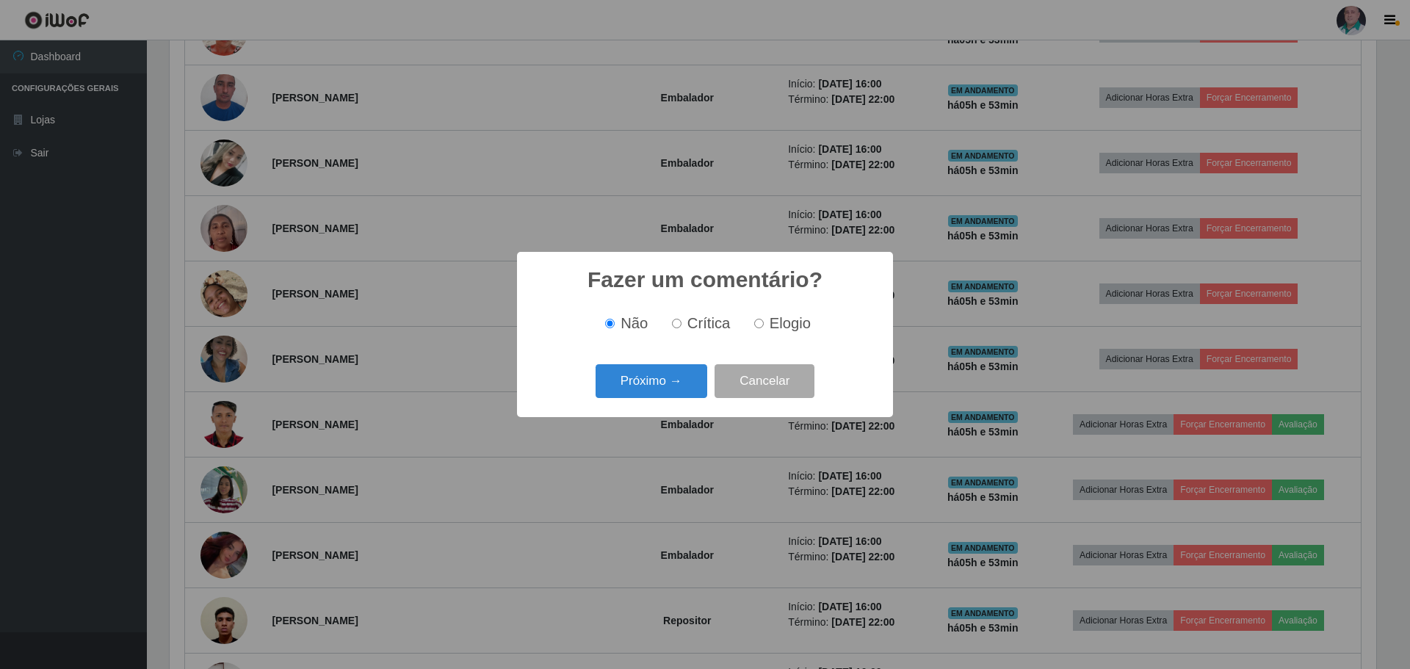
click at [756, 332] on label "Elogio" at bounding box center [779, 323] width 62 height 17
click at [756, 328] on input "Elogio" at bounding box center [759, 324] width 10 height 10
radio input "true"
click at [664, 386] on button "Próximo →" at bounding box center [652, 381] width 112 height 35
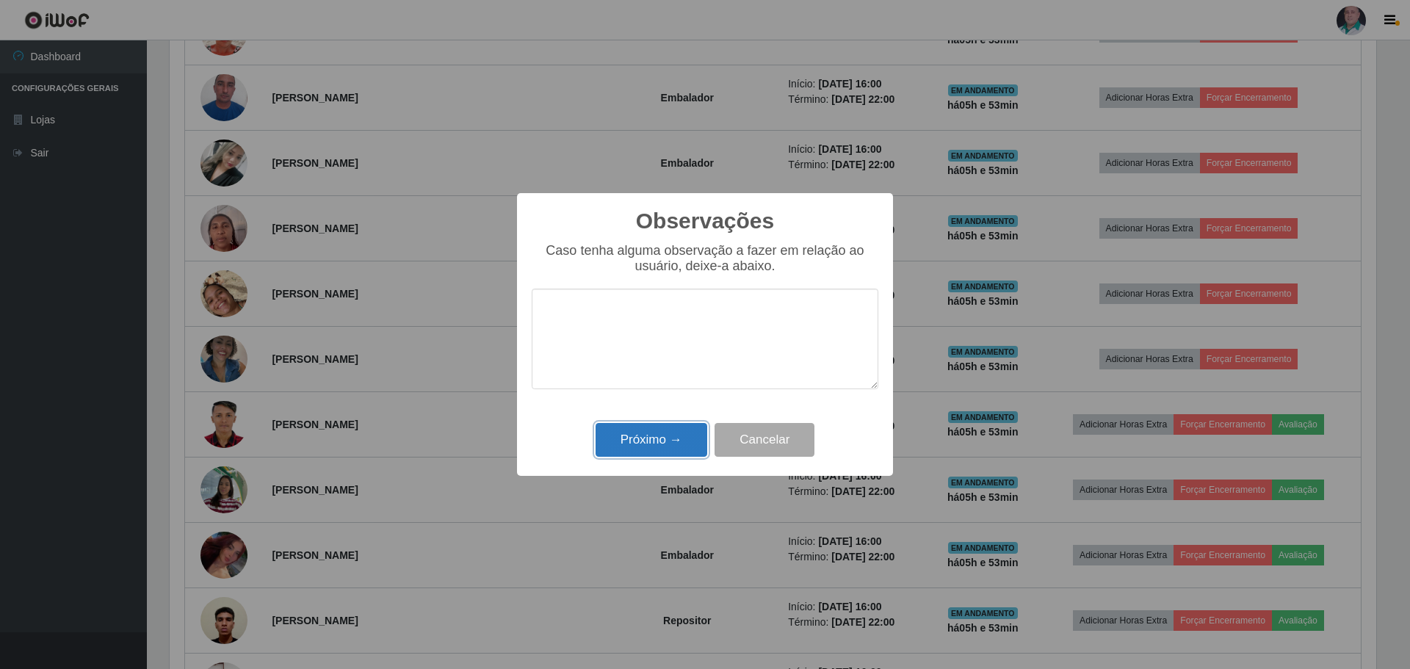
click at [649, 440] on button "Próximo →" at bounding box center [652, 440] width 112 height 35
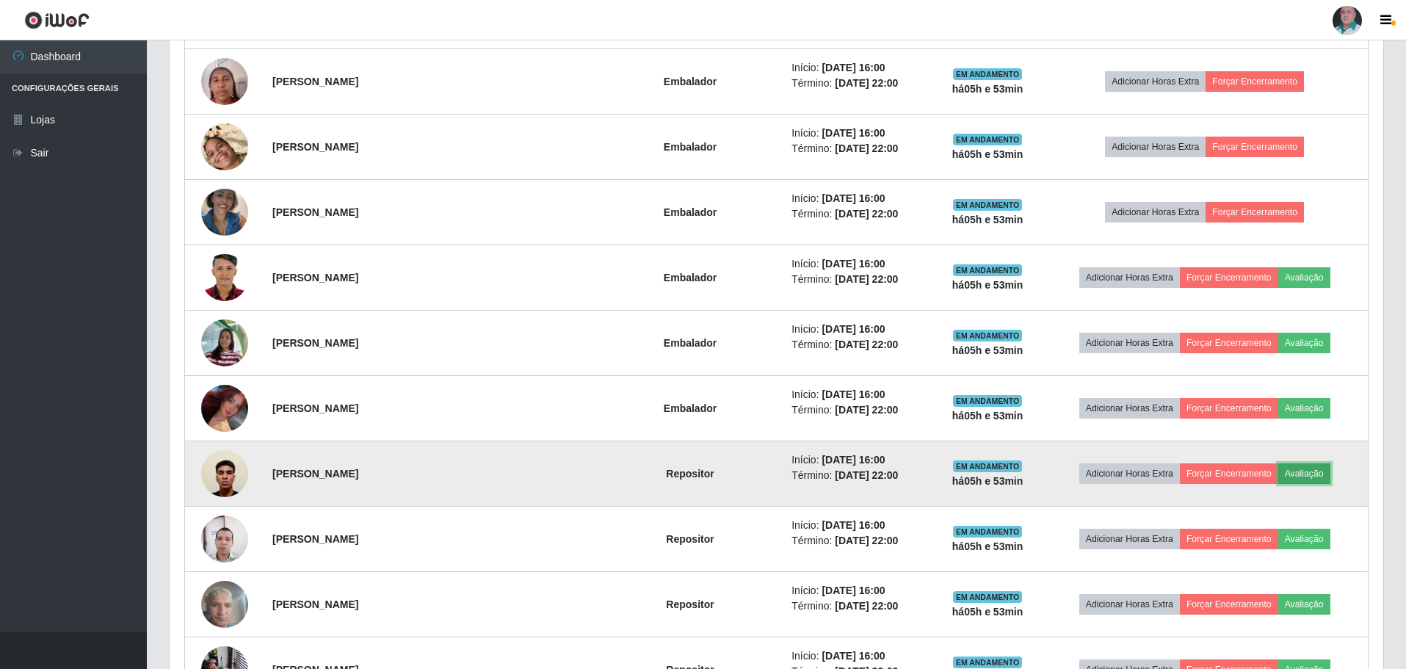
click at [1295, 471] on button "Avaliação" at bounding box center [1305, 473] width 52 height 21
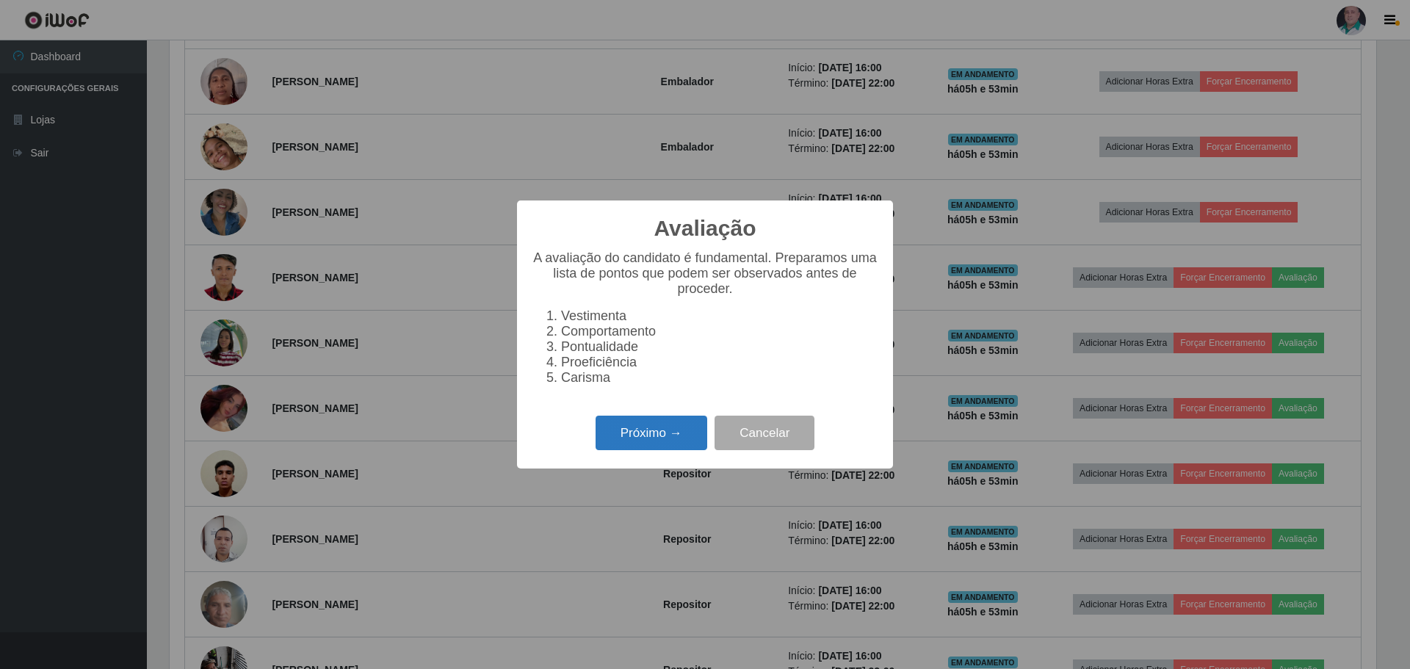
click at [621, 425] on button "Próximo →" at bounding box center [652, 433] width 112 height 35
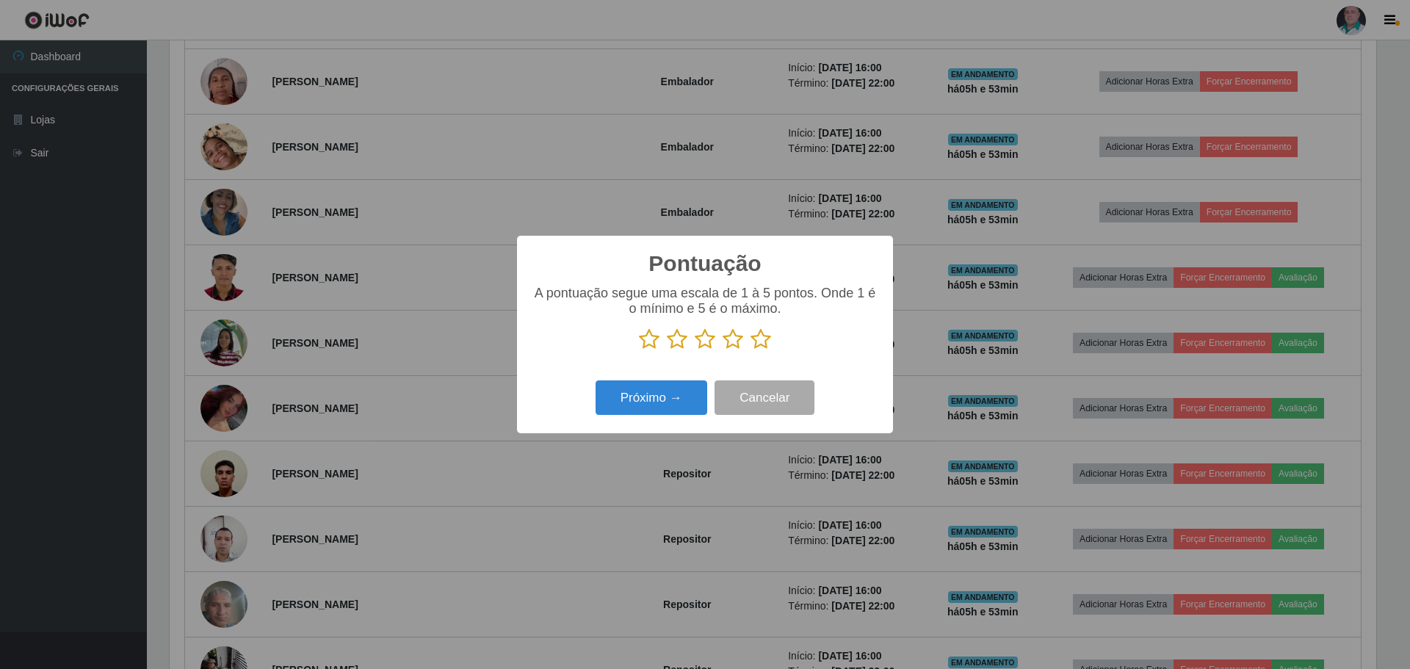
click at [766, 330] on icon at bounding box center [761, 339] width 21 height 22
click at [751, 350] on input "radio" at bounding box center [751, 350] width 0 height 0
click at [646, 408] on button "Próximo →" at bounding box center [652, 397] width 112 height 35
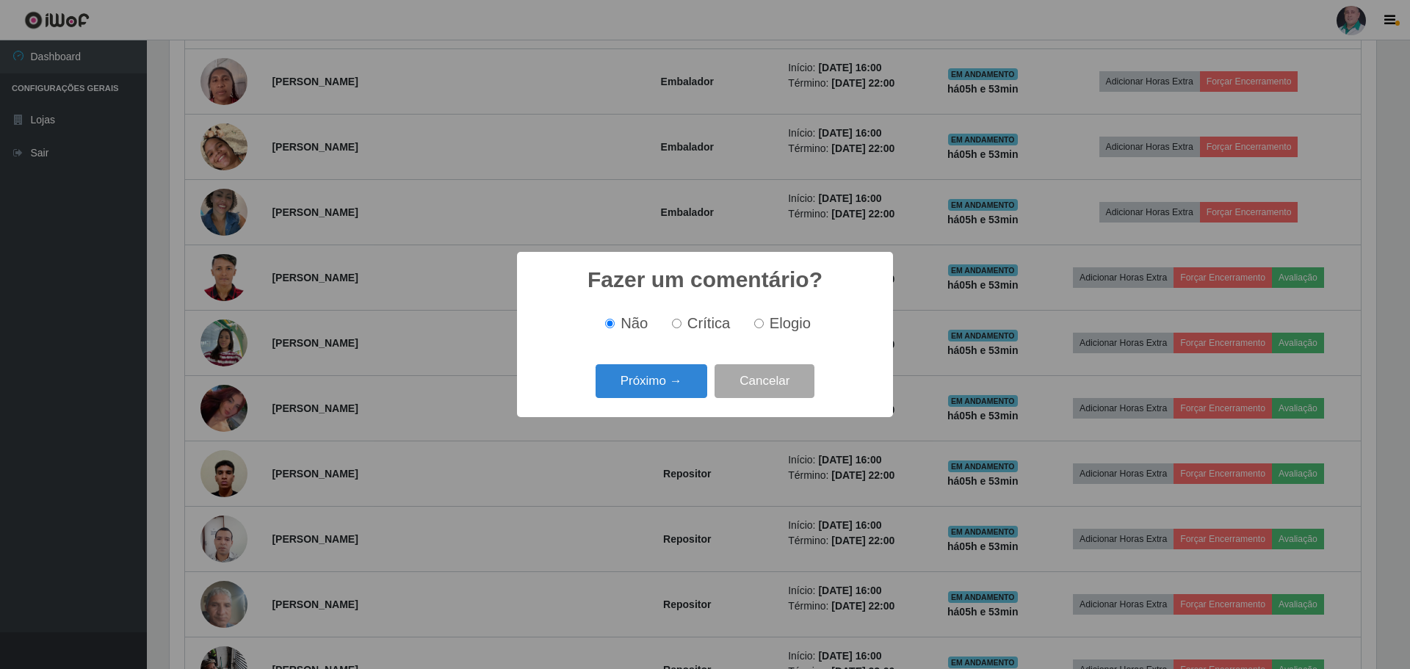
click at [792, 328] on span "Elogio" at bounding box center [790, 323] width 41 height 16
click at [764, 328] on input "Elogio" at bounding box center [759, 324] width 10 height 10
radio input "true"
click at [687, 383] on button "Próximo →" at bounding box center [652, 381] width 112 height 35
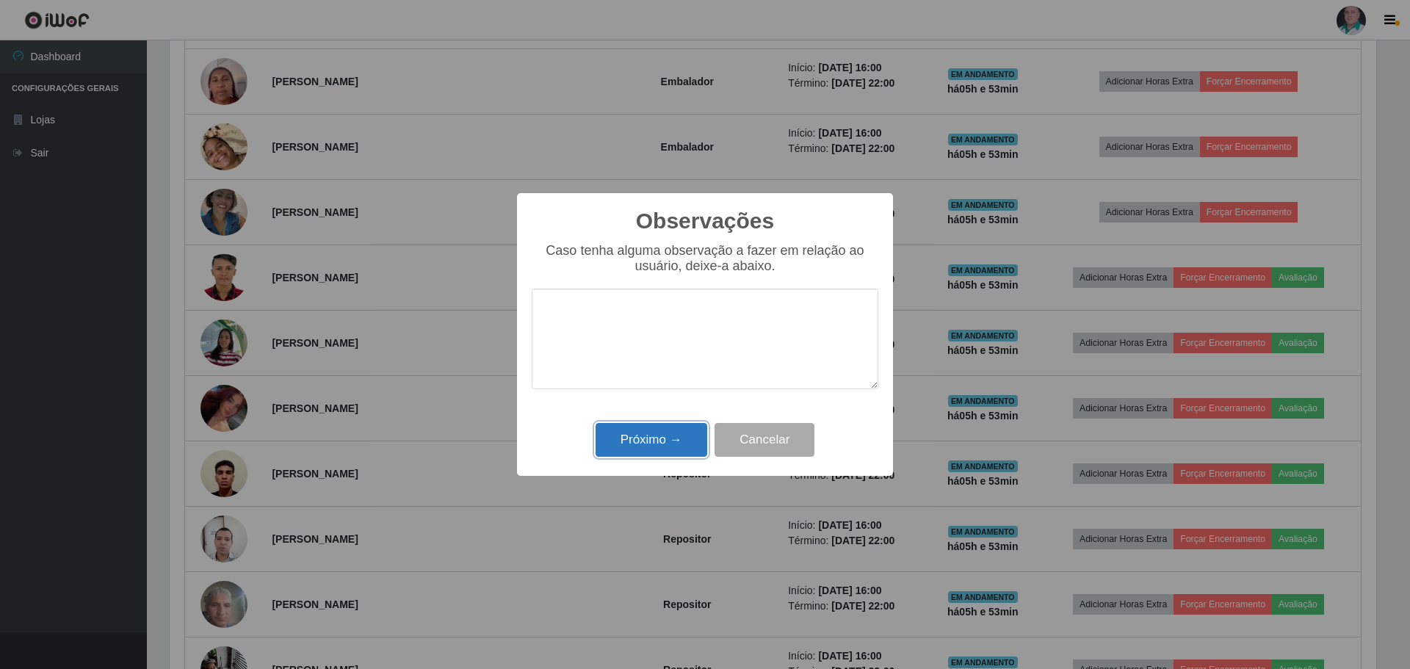
click at [658, 447] on button "Próximo →" at bounding box center [652, 440] width 112 height 35
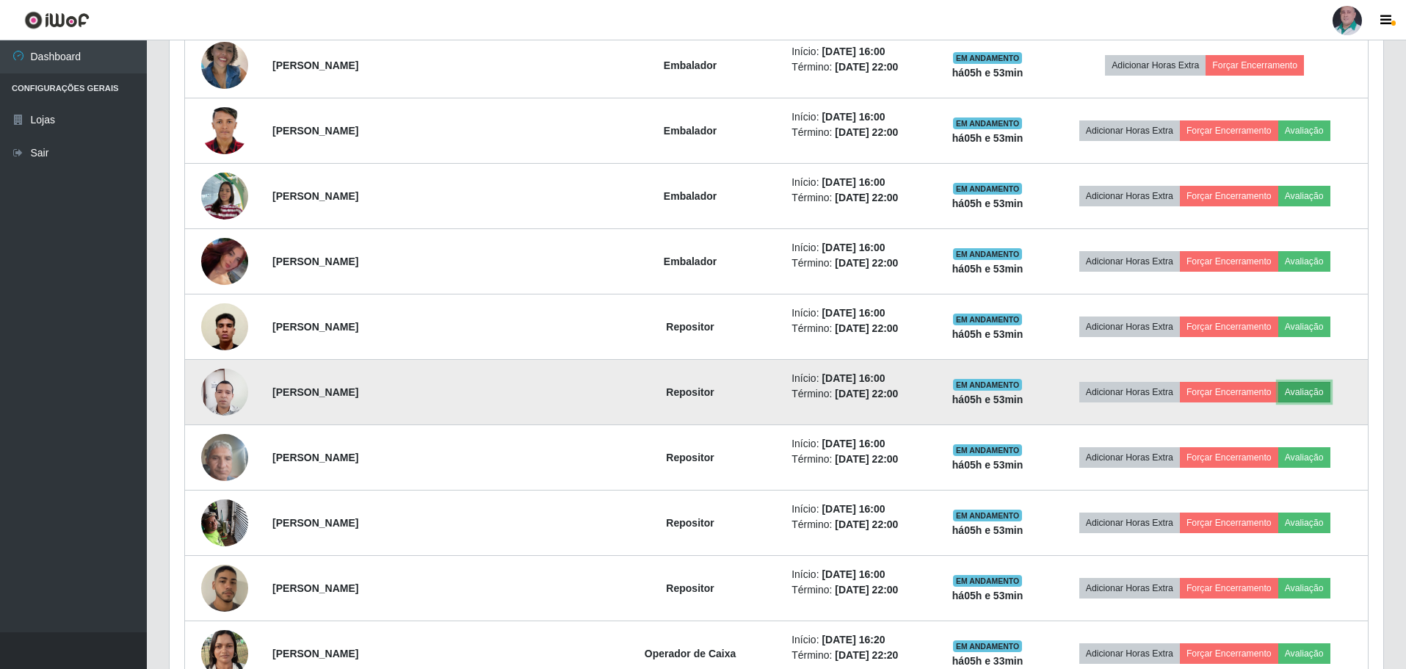
click at [1283, 393] on button "Avaliação" at bounding box center [1305, 392] width 52 height 21
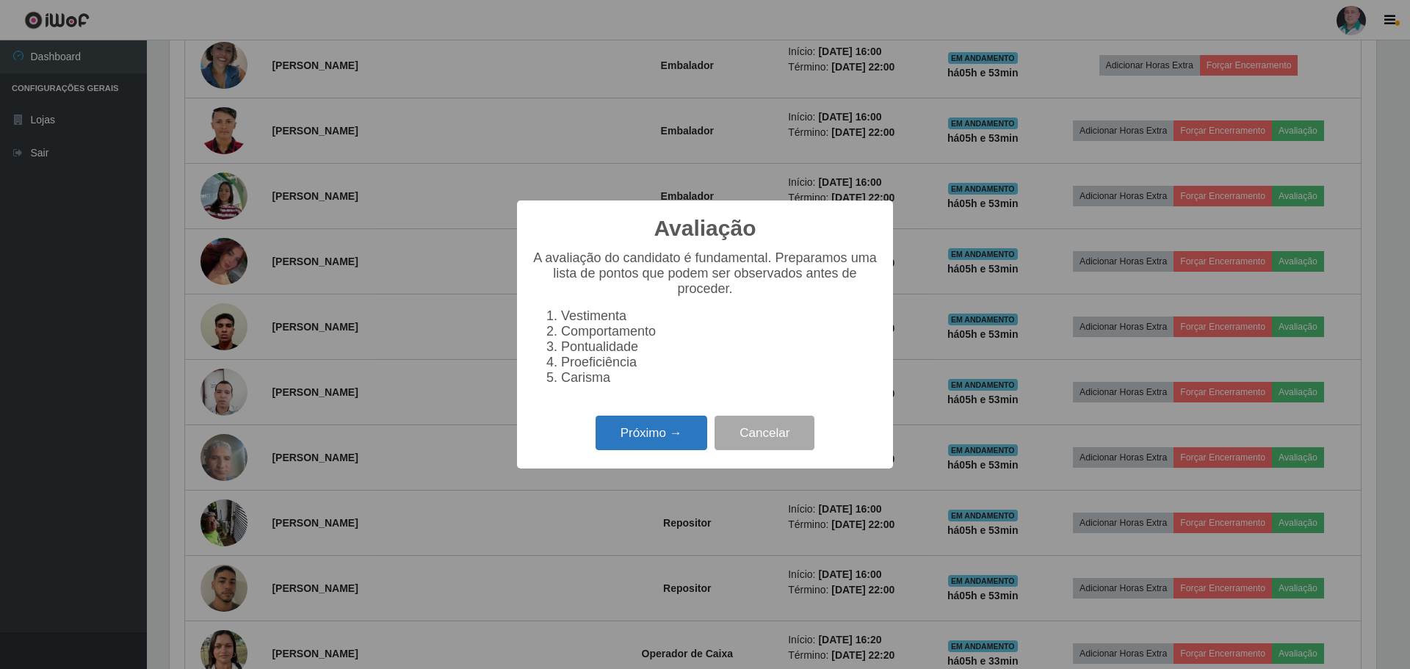
click at [607, 427] on button "Próximo →" at bounding box center [652, 433] width 112 height 35
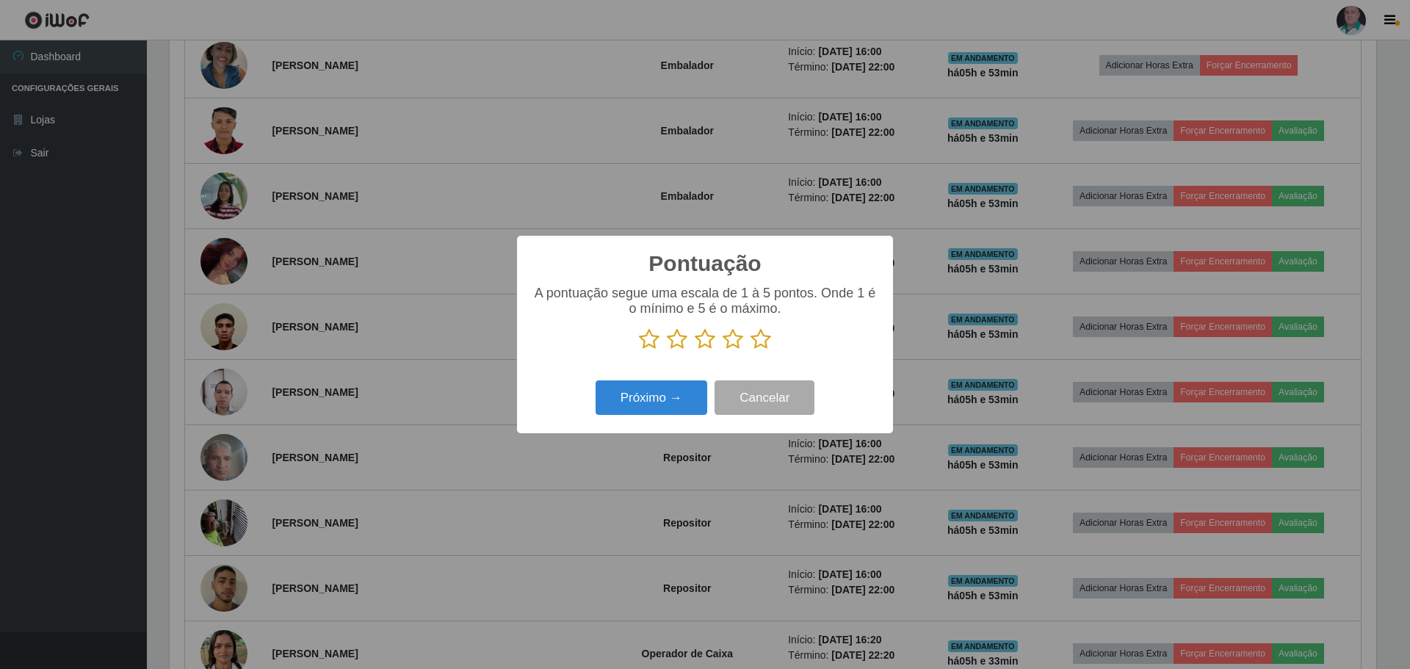
click at [760, 340] on icon at bounding box center [761, 339] width 21 height 22
click at [751, 350] on input "radio" at bounding box center [751, 350] width 0 height 0
click at [620, 400] on button "Próximo →" at bounding box center [652, 397] width 112 height 35
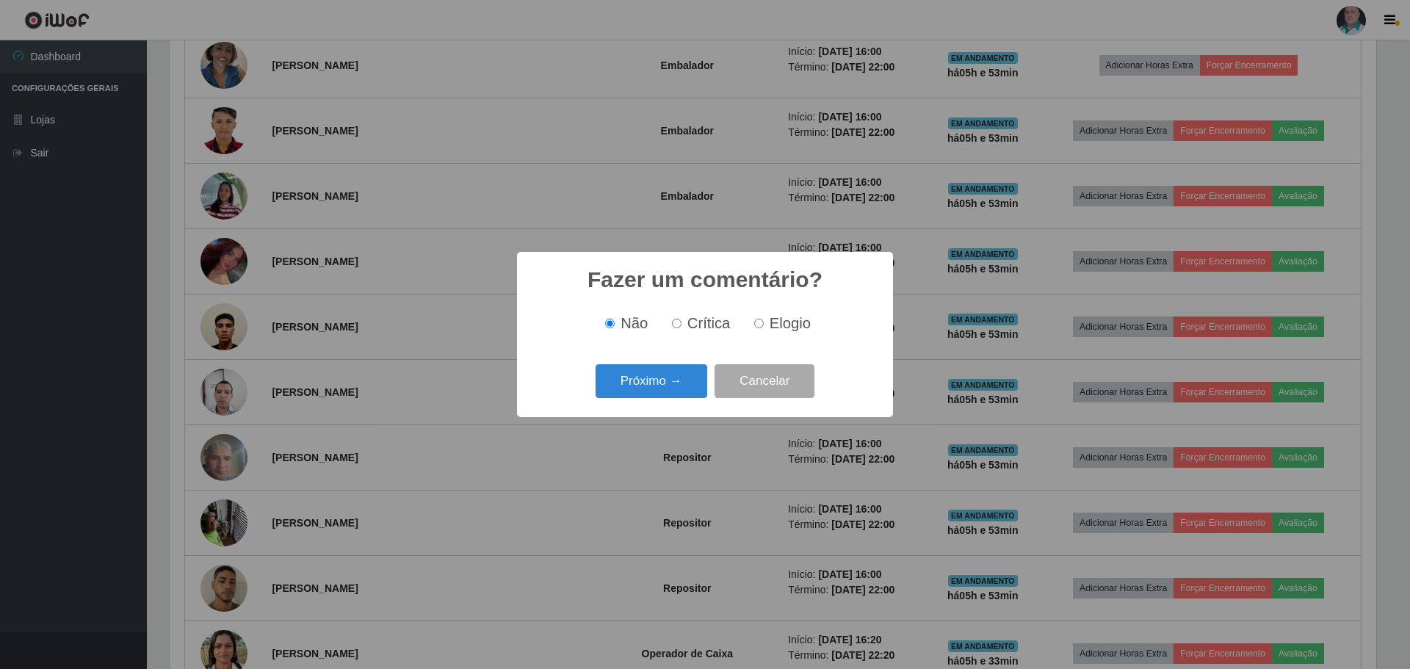
click at [805, 325] on span "Elogio" at bounding box center [790, 323] width 41 height 16
click at [764, 325] on input "Elogio" at bounding box center [759, 324] width 10 height 10
radio input "true"
click at [643, 388] on button "Próximo →" at bounding box center [652, 381] width 112 height 35
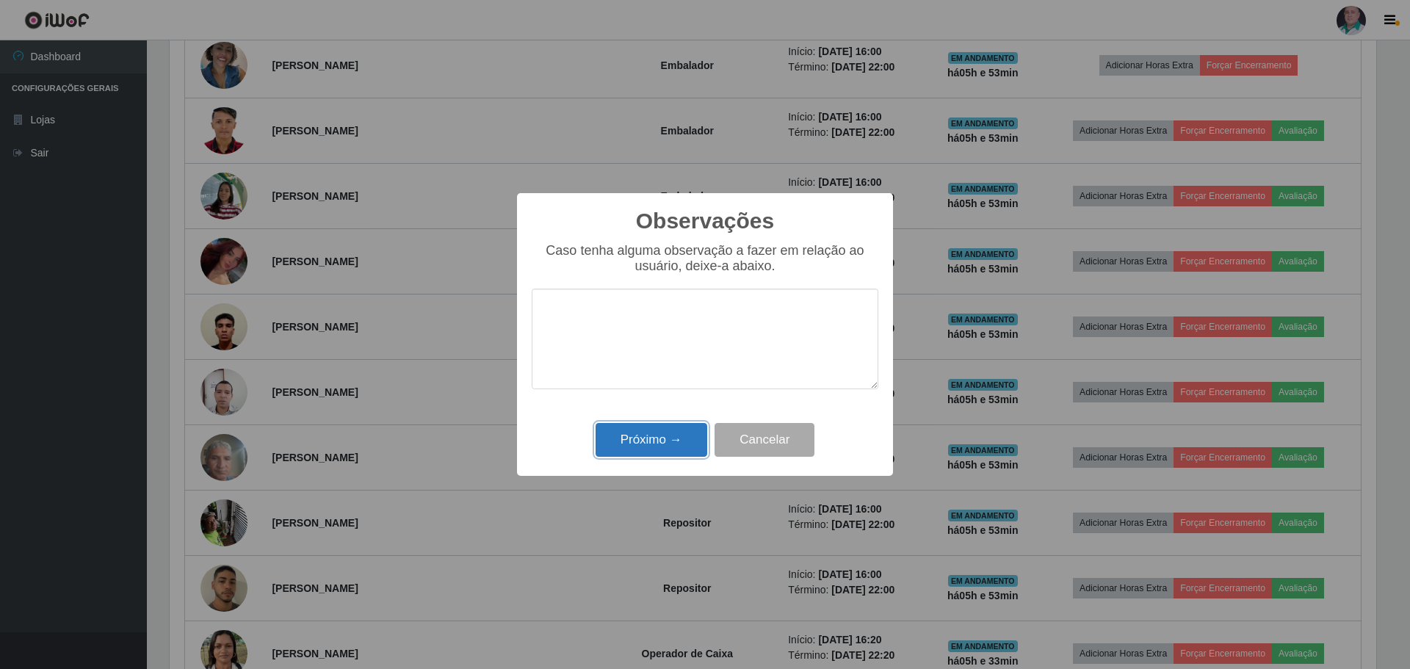
click at [637, 451] on button "Próximo →" at bounding box center [652, 440] width 112 height 35
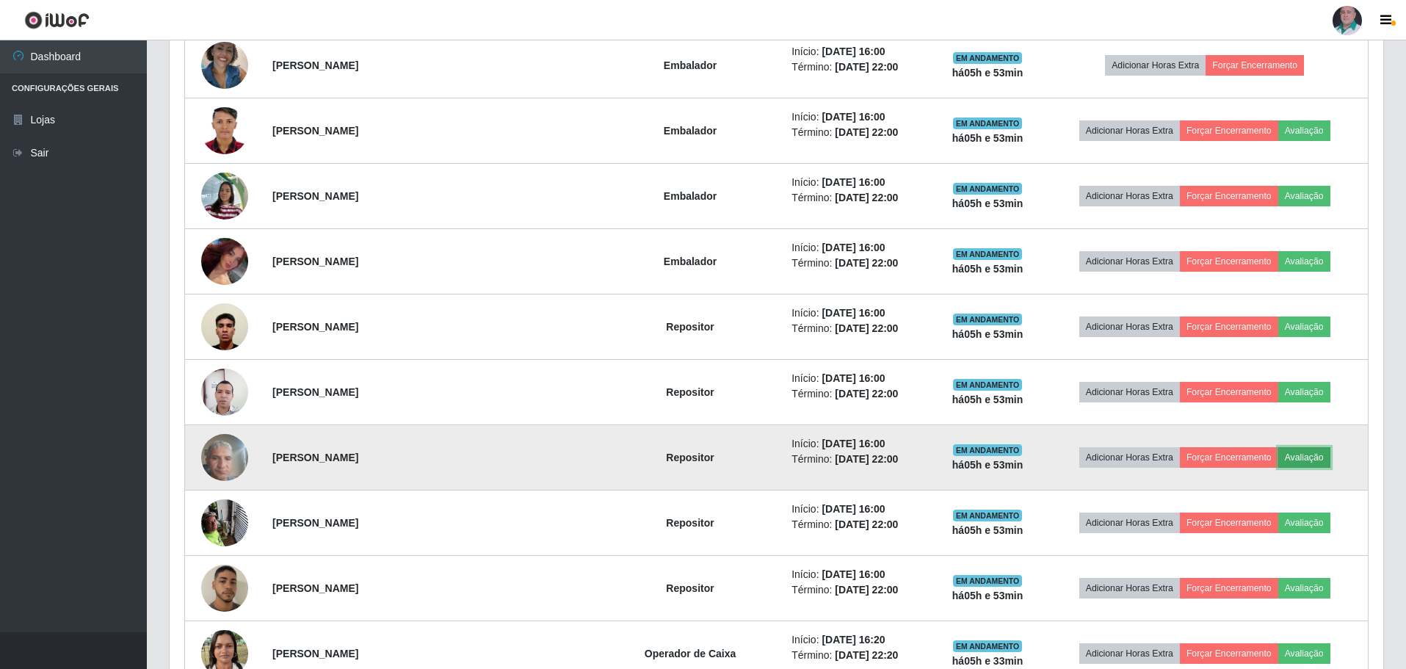
click at [1308, 459] on button "Avaliação" at bounding box center [1305, 457] width 52 height 21
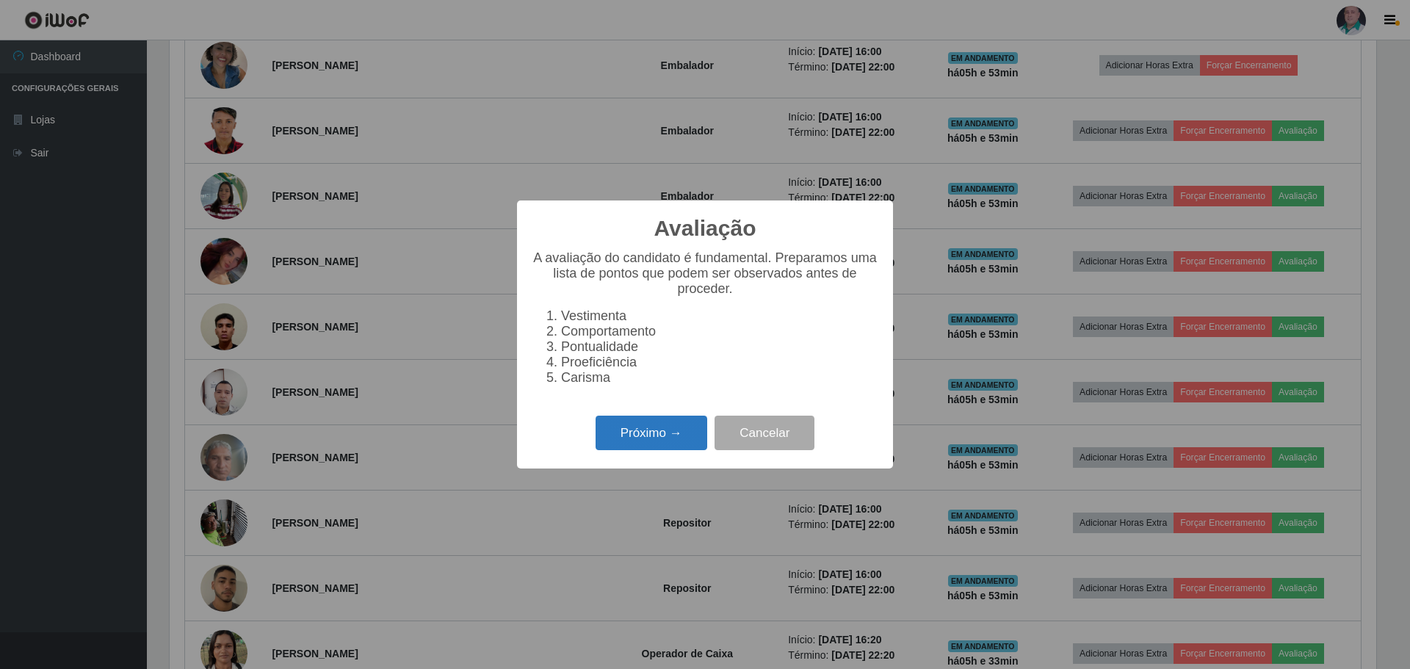
click at [675, 445] on button "Próximo →" at bounding box center [652, 433] width 112 height 35
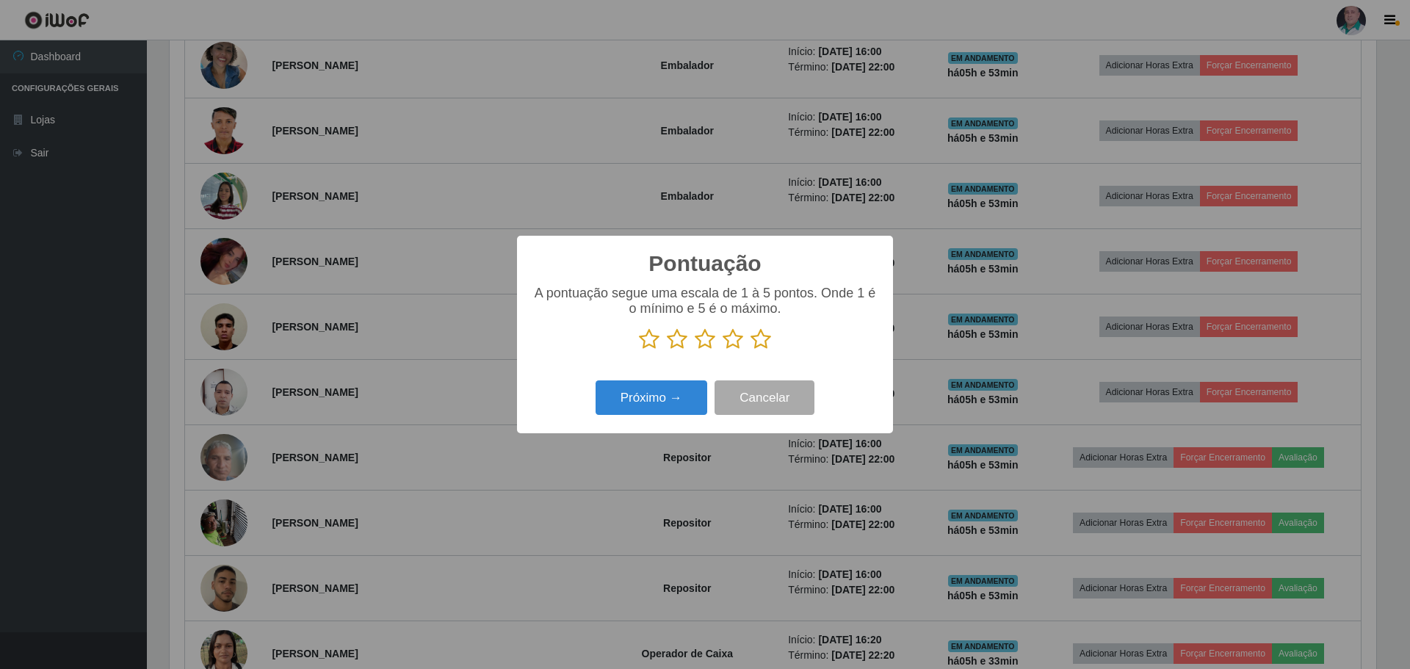
click at [763, 346] on icon at bounding box center [761, 339] width 21 height 22
click at [751, 350] on input "radio" at bounding box center [751, 350] width 0 height 0
click at [654, 396] on button "Próximo →" at bounding box center [652, 397] width 112 height 35
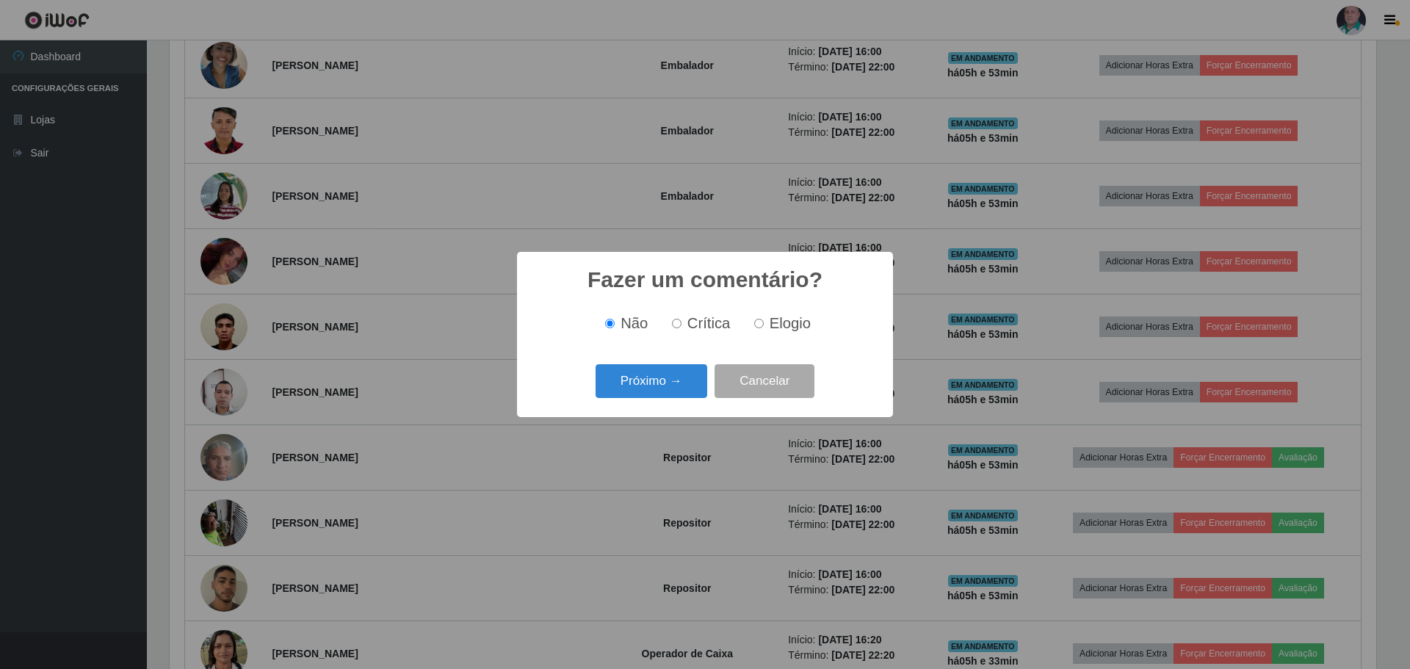
click at [765, 322] on label "Elogio" at bounding box center [779, 323] width 62 height 17
click at [764, 322] on input "Elogio" at bounding box center [759, 324] width 10 height 10
radio input "true"
click at [689, 384] on button "Próximo →" at bounding box center [652, 381] width 112 height 35
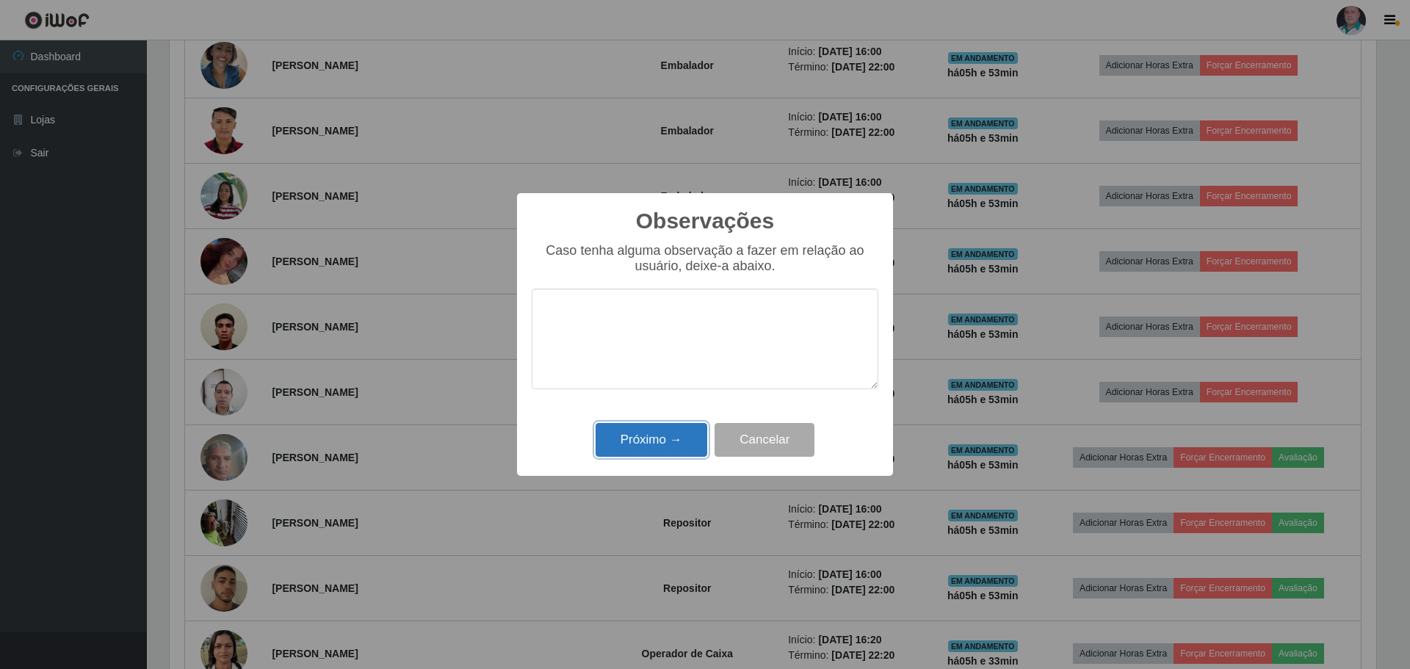
click at [665, 442] on button "Próximo →" at bounding box center [652, 440] width 112 height 35
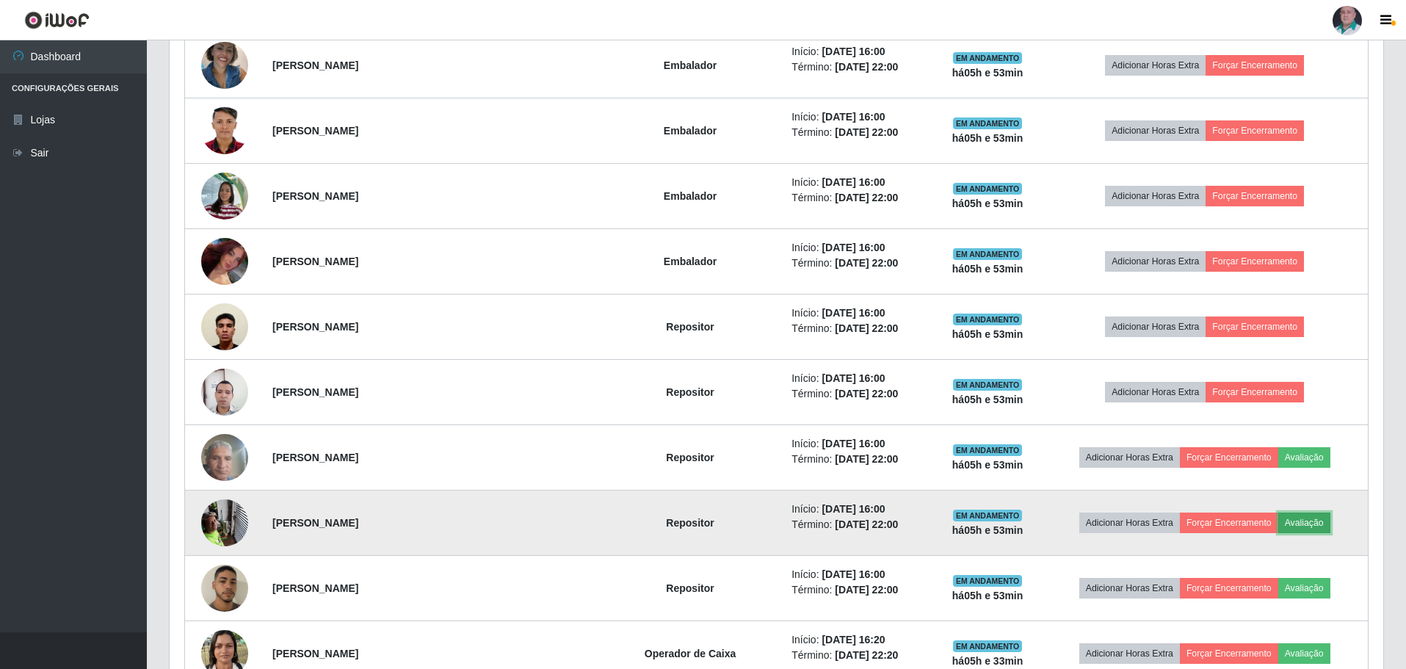
click at [1297, 523] on button "Avaliação" at bounding box center [1305, 523] width 52 height 21
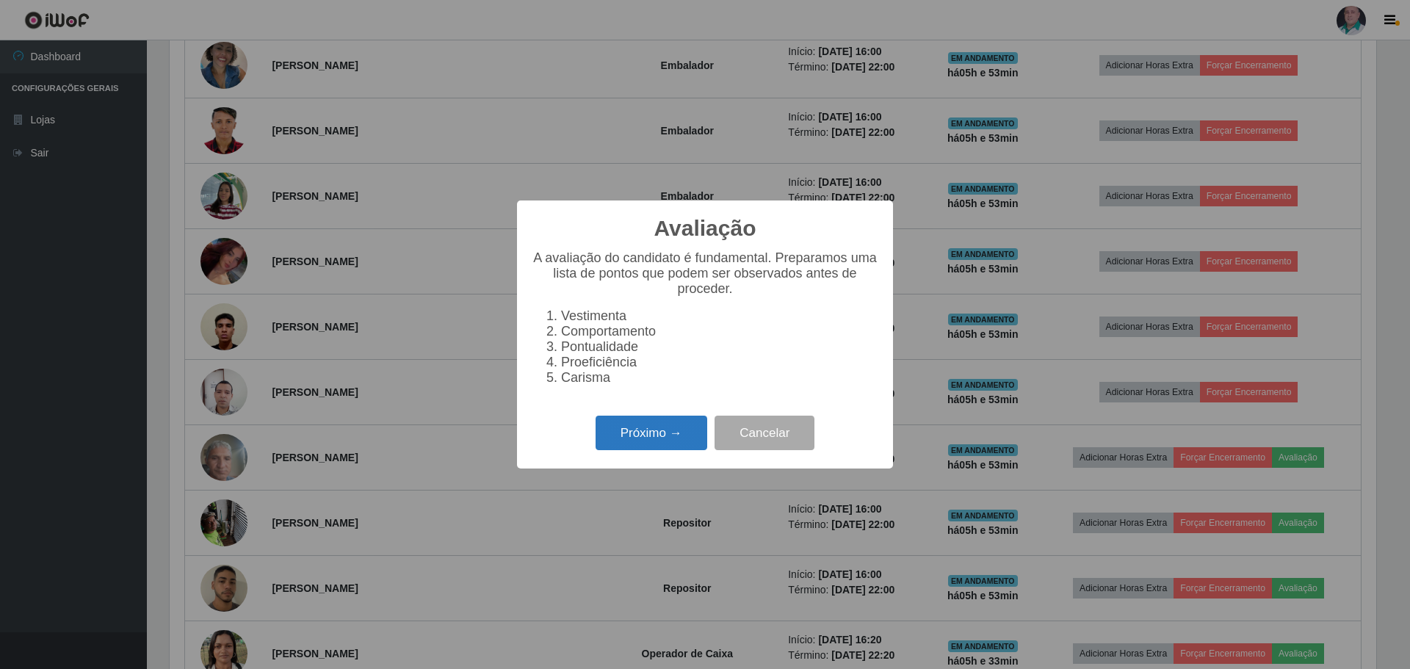
click at [626, 434] on button "Próximo →" at bounding box center [652, 433] width 112 height 35
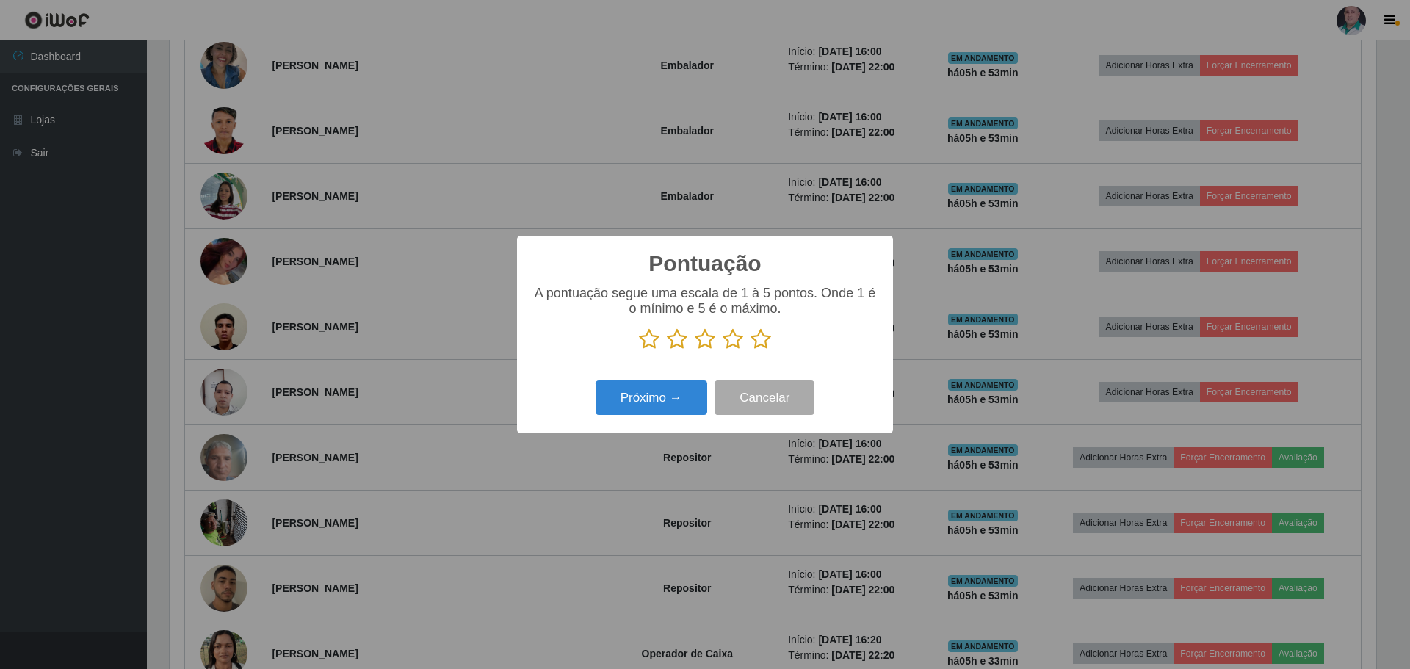
click at [764, 339] on icon at bounding box center [761, 339] width 21 height 22
click at [751, 350] on input "radio" at bounding box center [751, 350] width 0 height 0
drag, startPoint x: 657, startPoint y: 392, endPoint x: 668, endPoint y: 389, distance: 10.7
click at [668, 389] on button "Próximo →" at bounding box center [652, 397] width 112 height 35
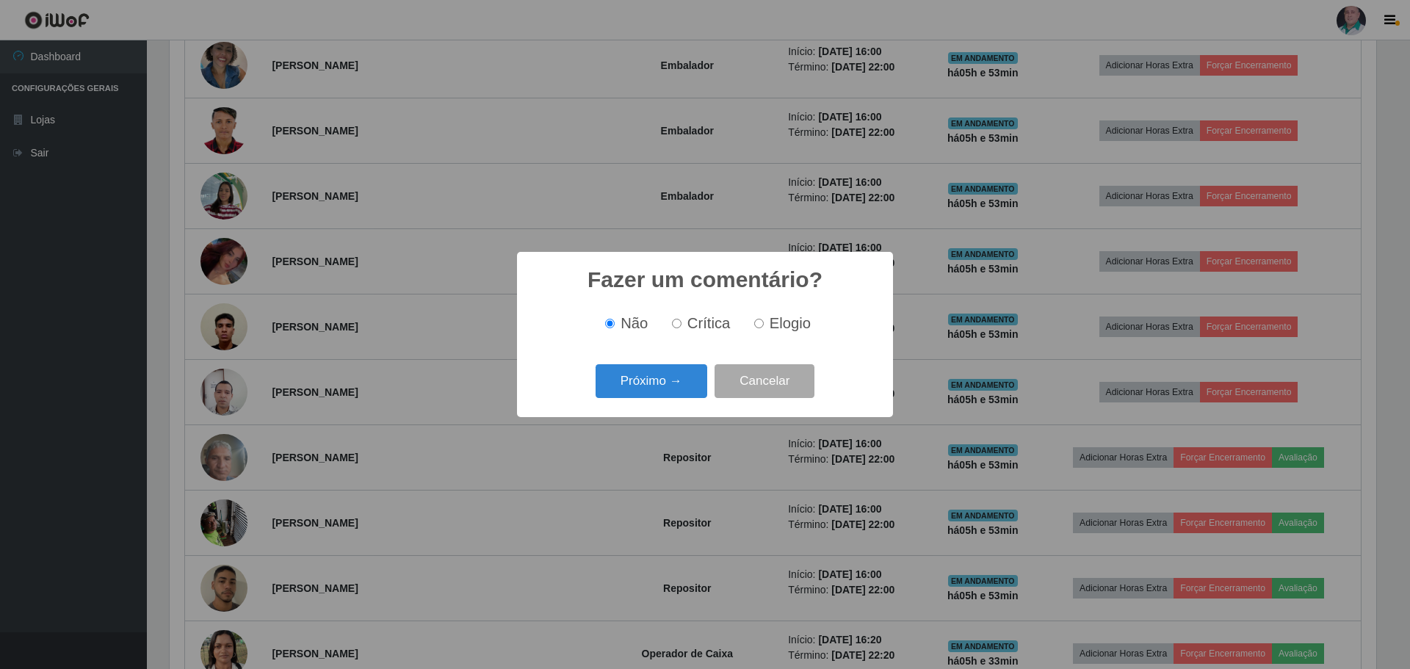
click at [800, 312] on div "Não Crítica Elogio" at bounding box center [705, 323] width 347 height 43
click at [782, 330] on span "Elogio" at bounding box center [790, 323] width 41 height 16
click at [764, 328] on input "Elogio" at bounding box center [759, 324] width 10 height 10
radio input "true"
click at [679, 396] on button "Próximo →" at bounding box center [652, 381] width 112 height 35
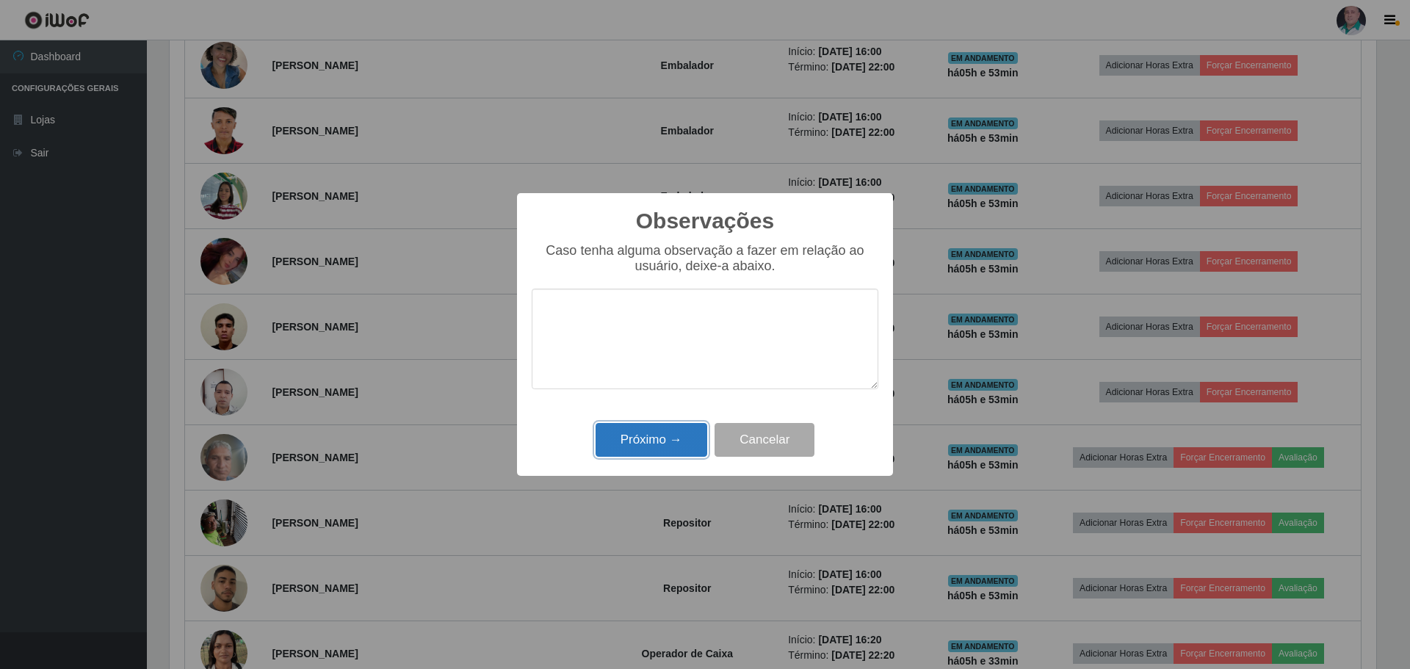
click at [655, 444] on button "Próximo →" at bounding box center [652, 440] width 112 height 35
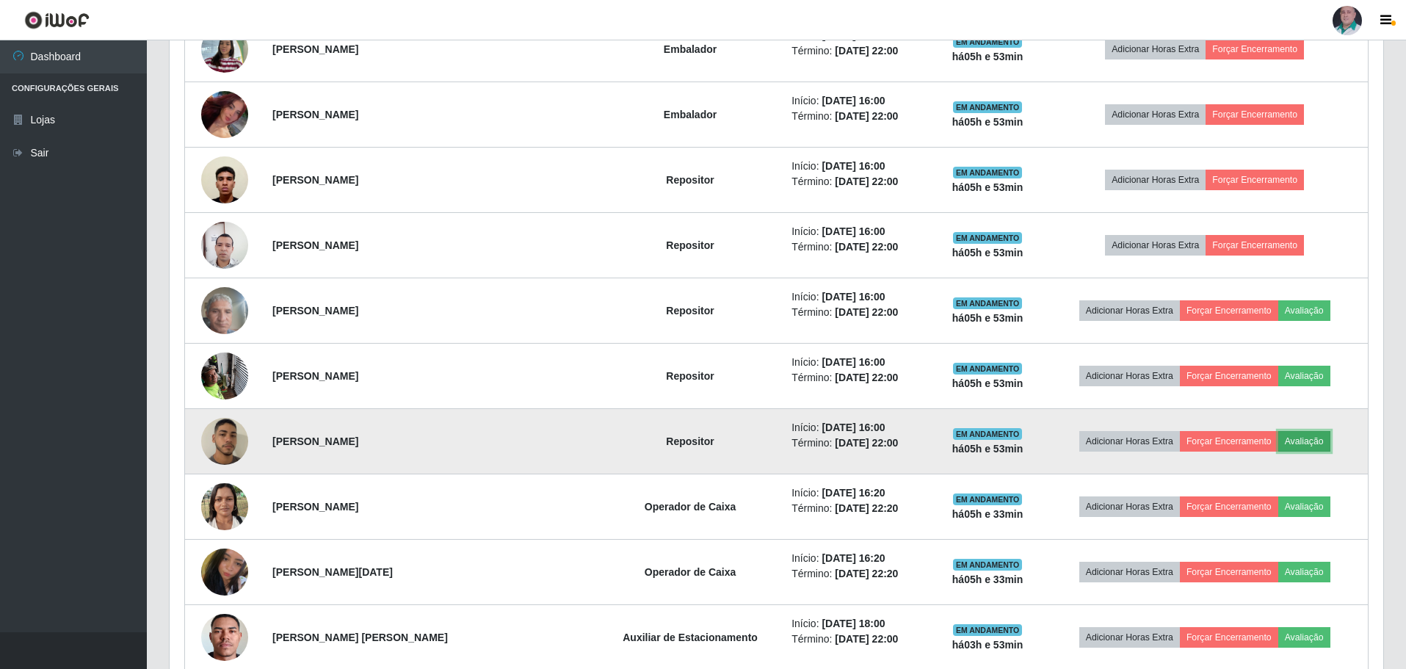
click at [1283, 434] on button "Avaliação" at bounding box center [1305, 441] width 52 height 21
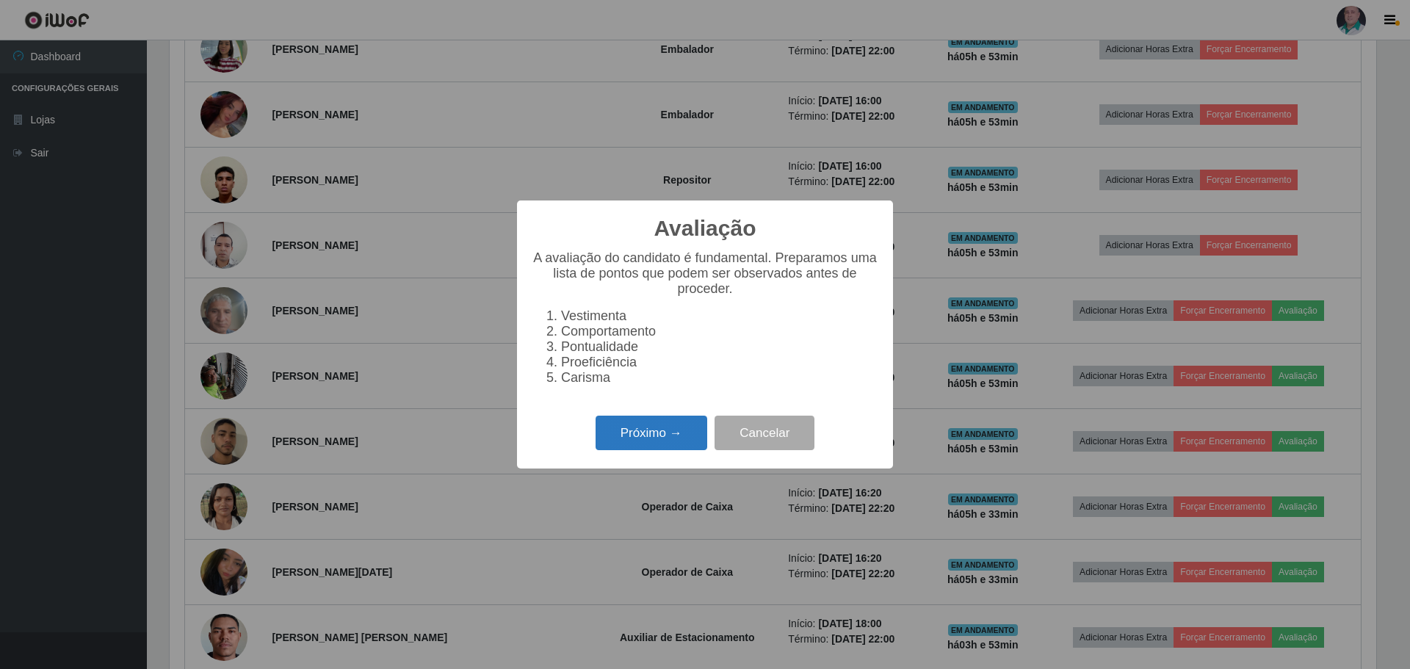
click at [676, 438] on button "Próximo →" at bounding box center [652, 433] width 112 height 35
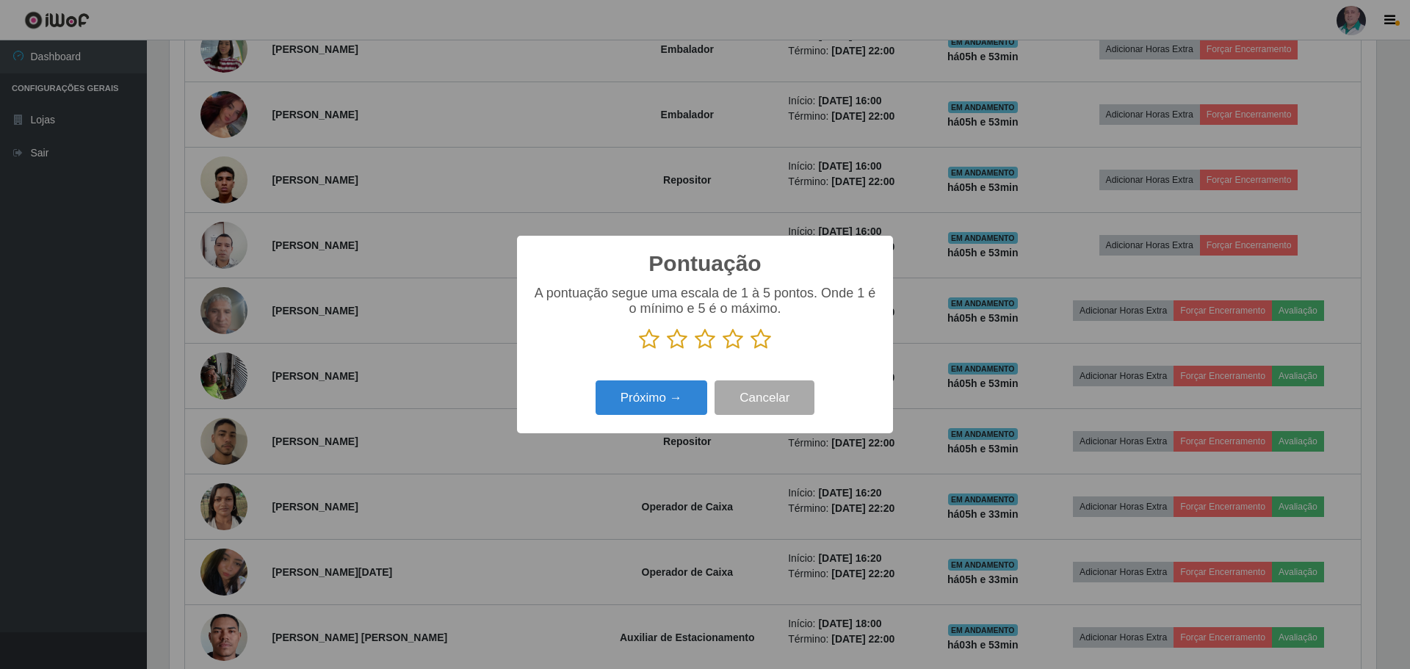
click at [751, 344] on icon at bounding box center [761, 339] width 21 height 22
click at [751, 350] on input "radio" at bounding box center [751, 350] width 0 height 0
click at [659, 393] on button "Próximo →" at bounding box center [652, 397] width 112 height 35
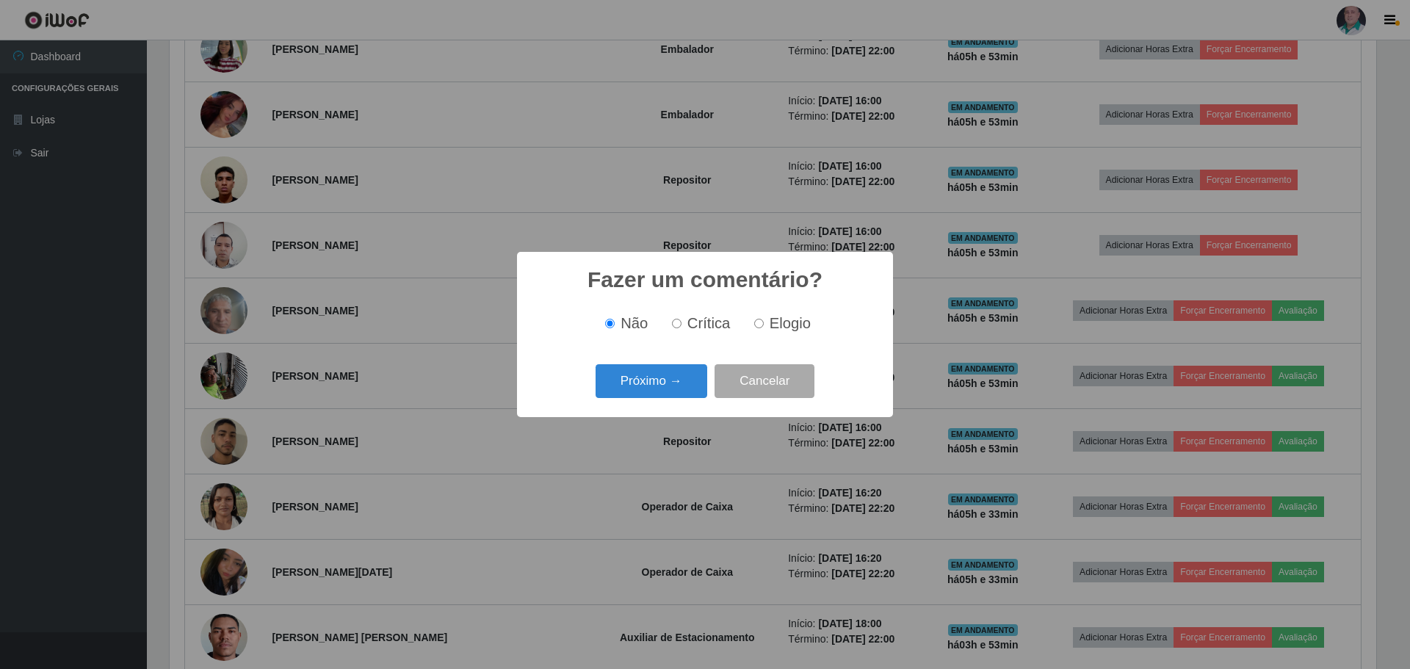
click at [757, 317] on label "Elogio" at bounding box center [779, 323] width 62 height 17
click at [757, 319] on input "Elogio" at bounding box center [759, 324] width 10 height 10
radio input "true"
click at [657, 375] on button "Próximo →" at bounding box center [652, 381] width 112 height 35
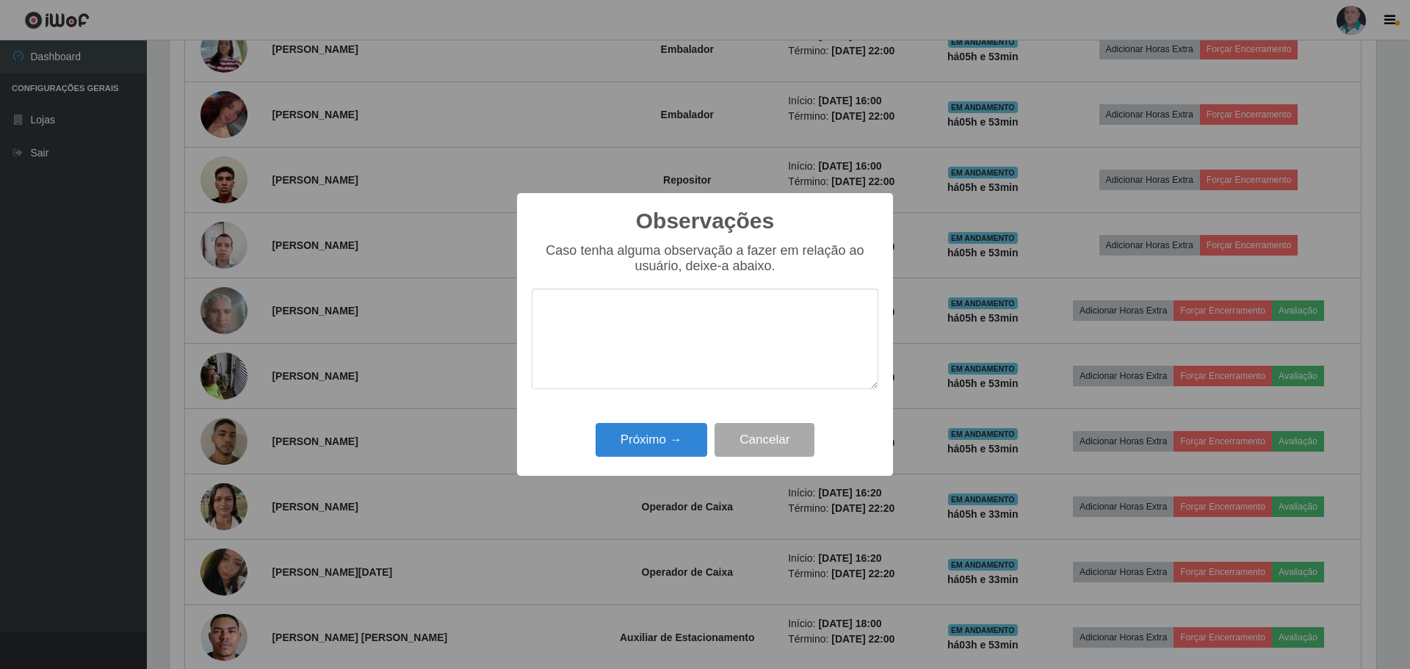
click at [659, 419] on div "Observações × Caso tenha alguma observação a fazer em relação ao usuário, deixe…" at bounding box center [705, 334] width 376 height 283
click at [659, 435] on button "Próximo →" at bounding box center [652, 440] width 112 height 35
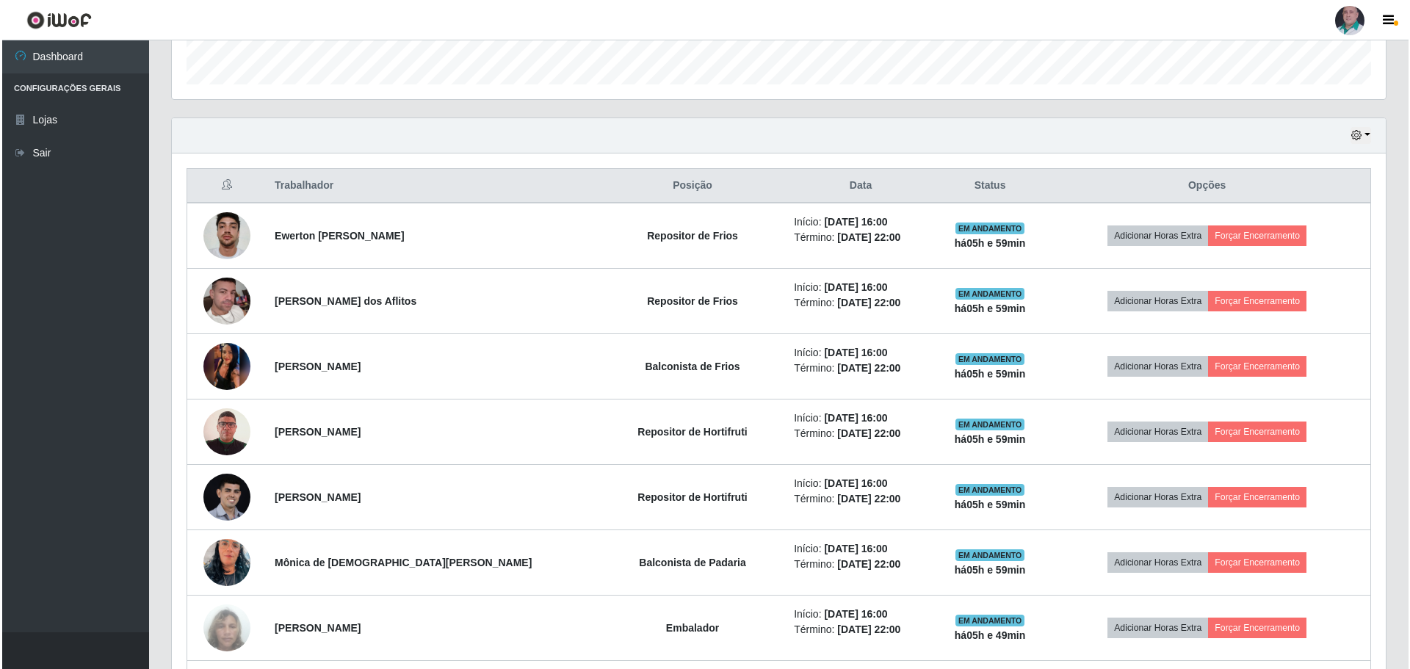
scroll to position [514, 0]
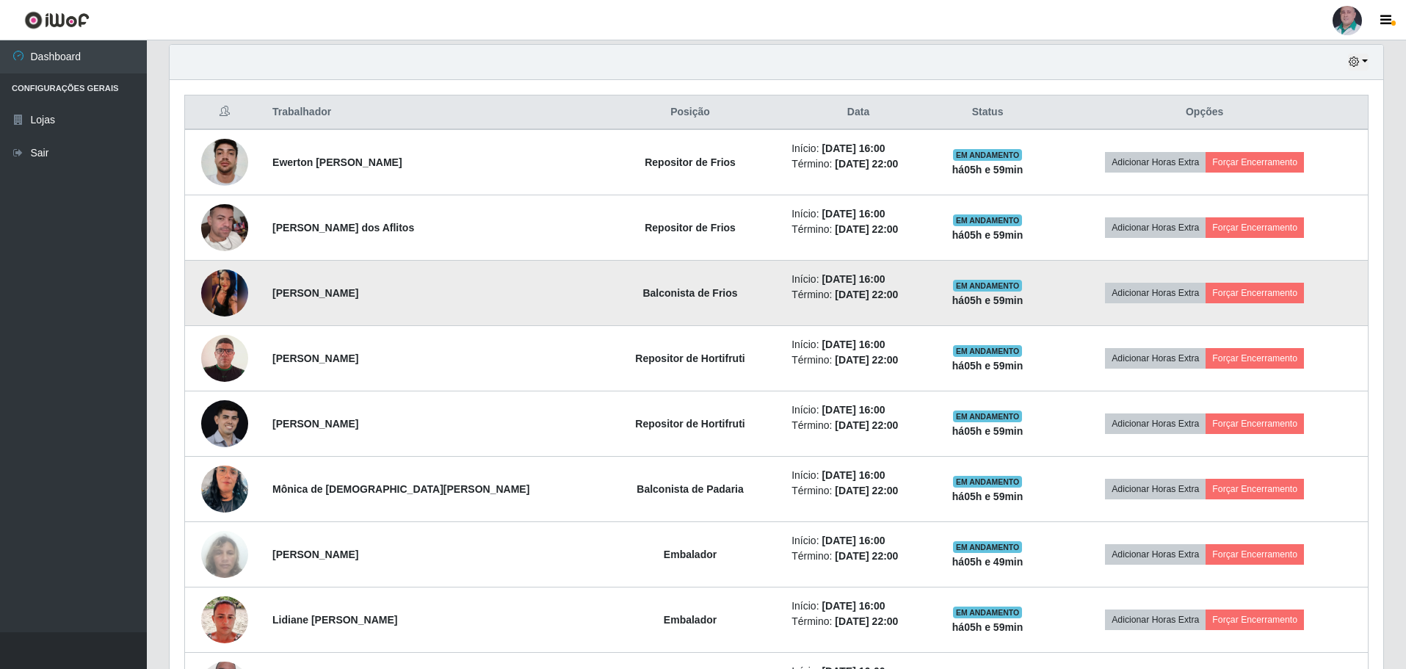
click at [234, 290] on img at bounding box center [224, 293] width 47 height 104
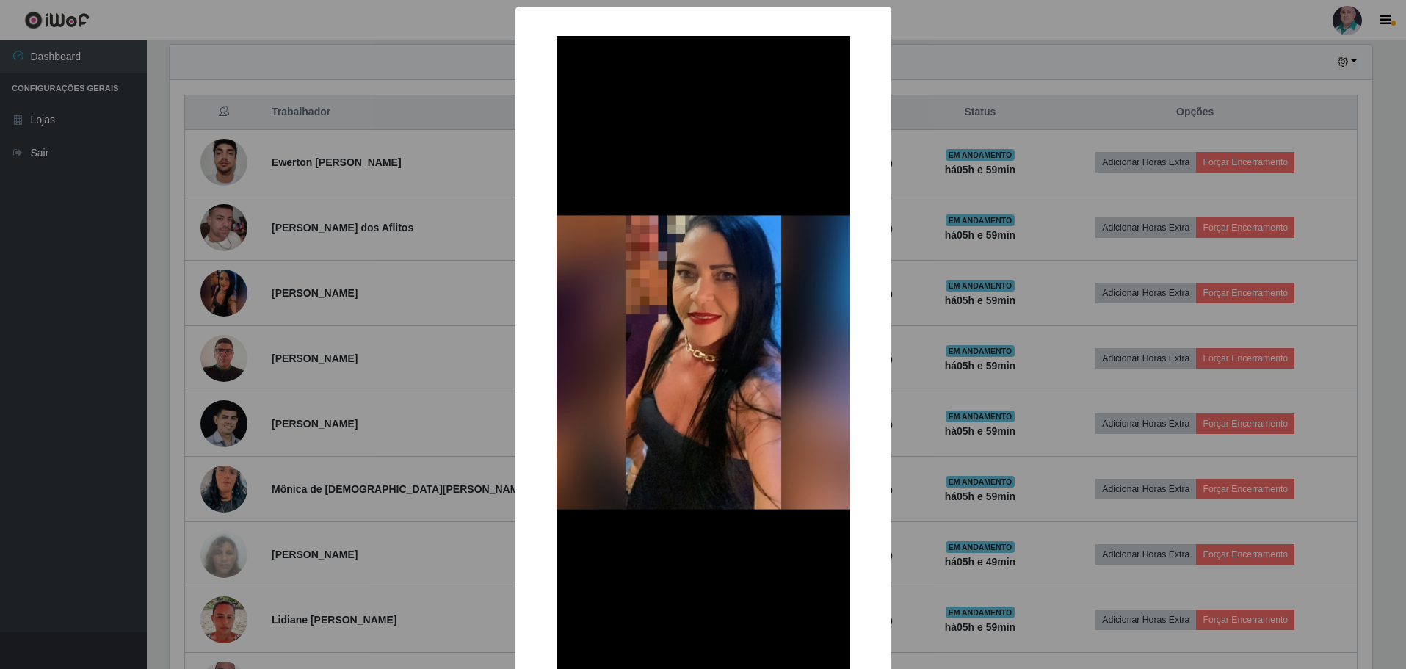
scroll to position [305, 1207]
click at [987, 383] on div "× OK Cancel" at bounding box center [705, 334] width 1410 height 669
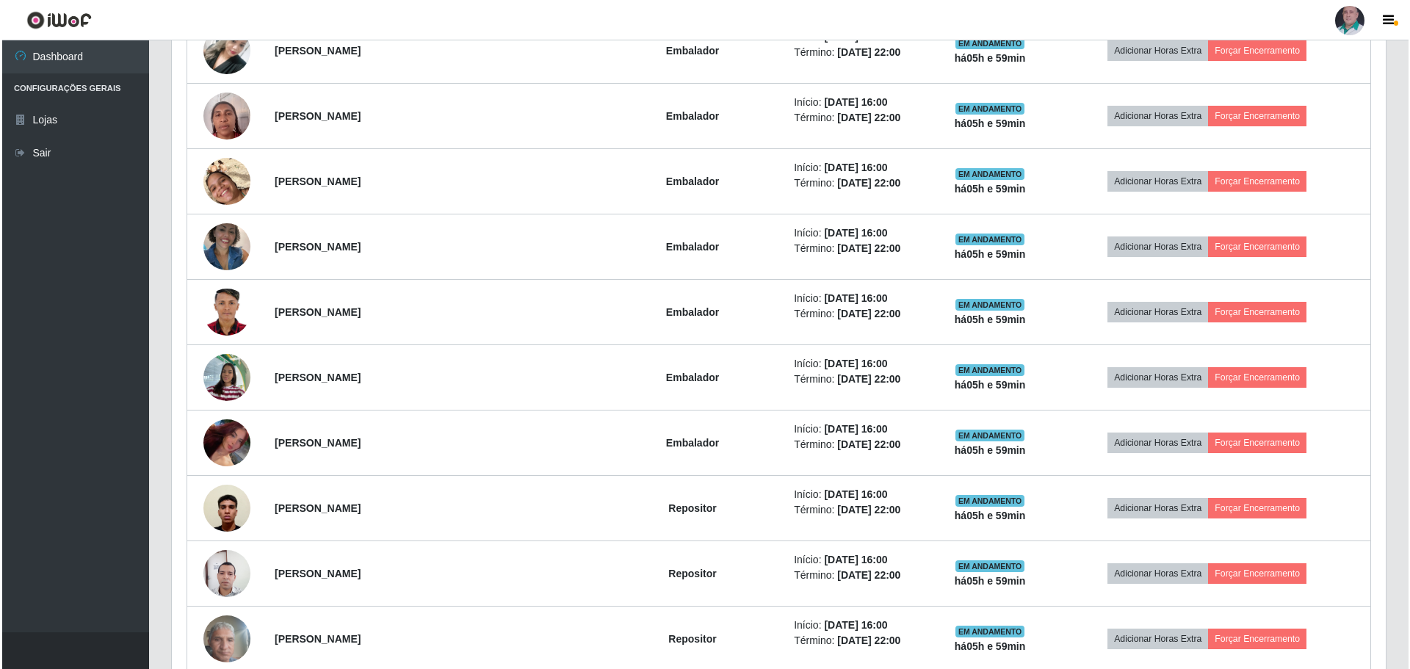
scroll to position [1248, 0]
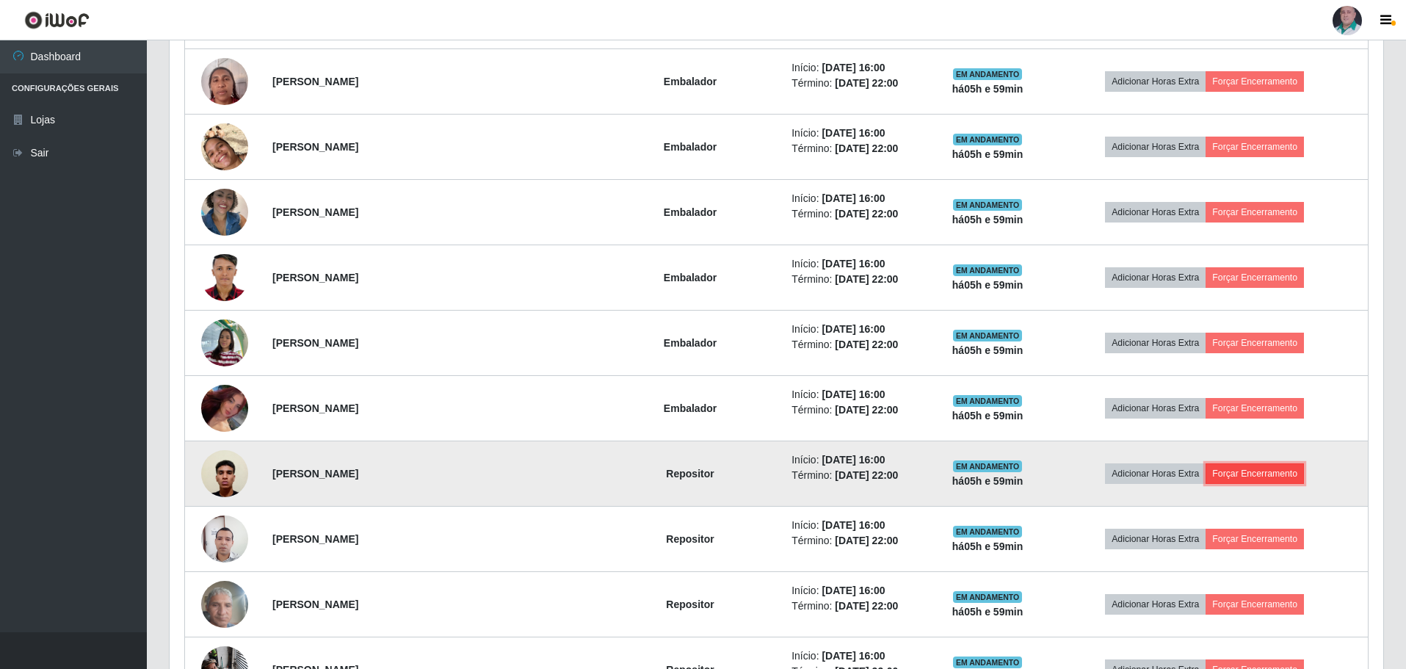
click at [1236, 477] on button "Forçar Encerramento" at bounding box center [1255, 473] width 98 height 21
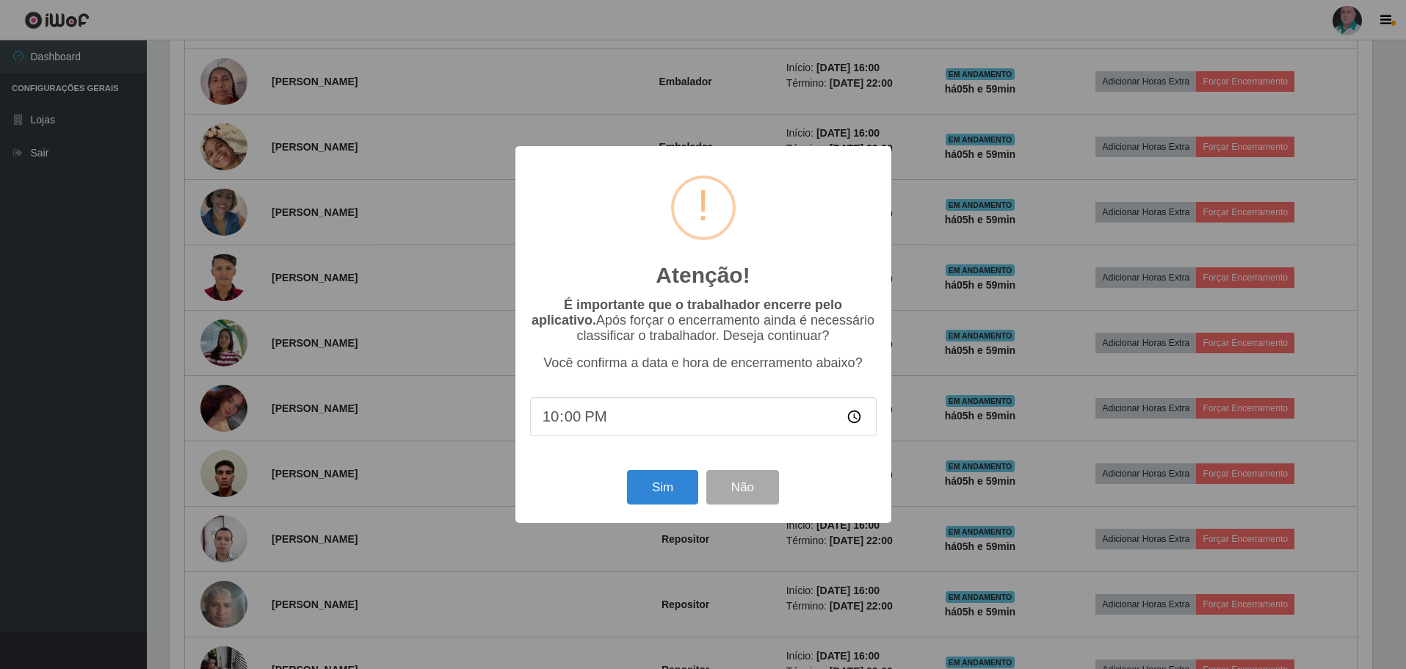
scroll to position [305, 1207]
click at [667, 489] on button "Sim" at bounding box center [664, 487] width 71 height 35
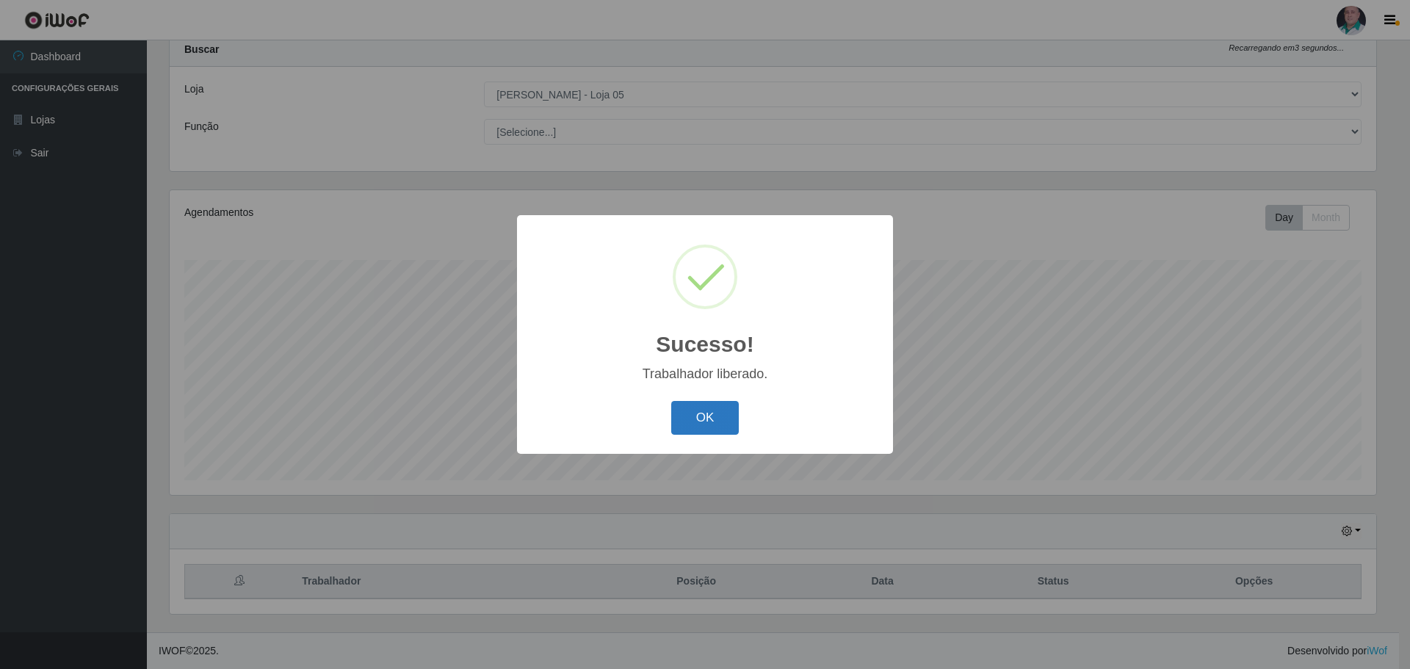
click at [698, 422] on button "OK" at bounding box center [705, 418] width 68 height 35
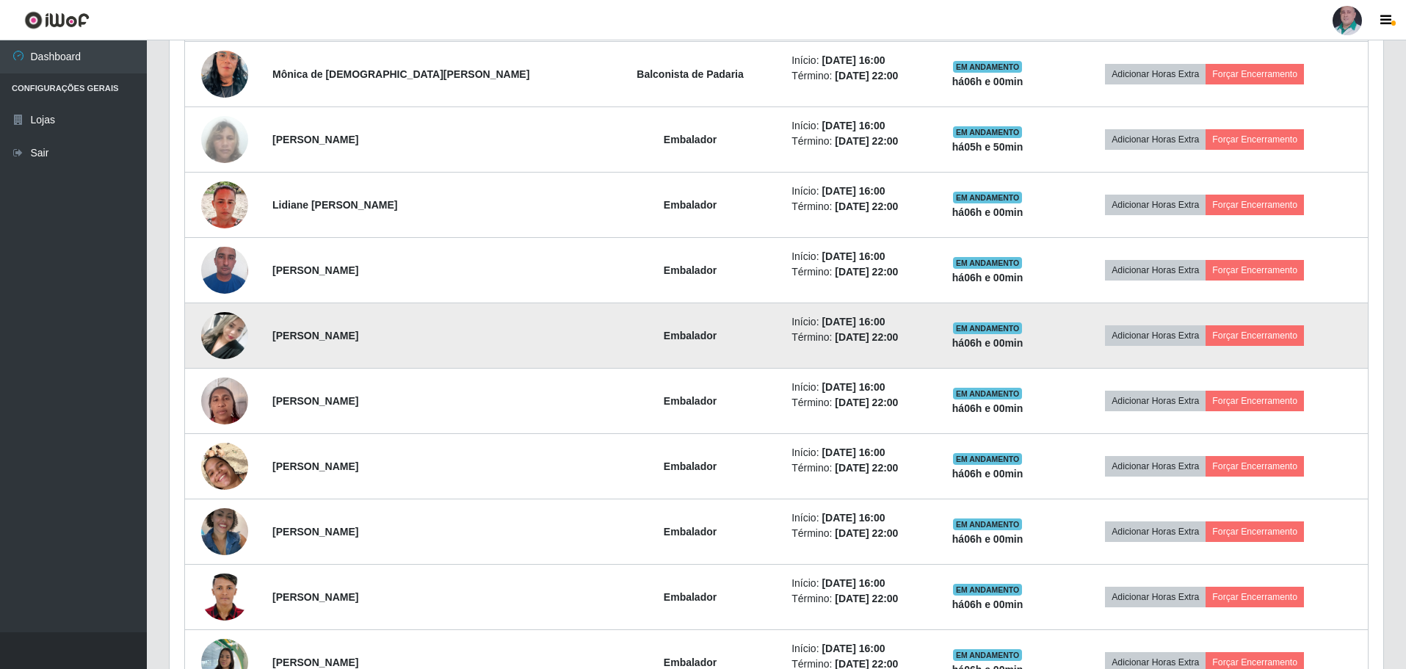
scroll to position [1000, 0]
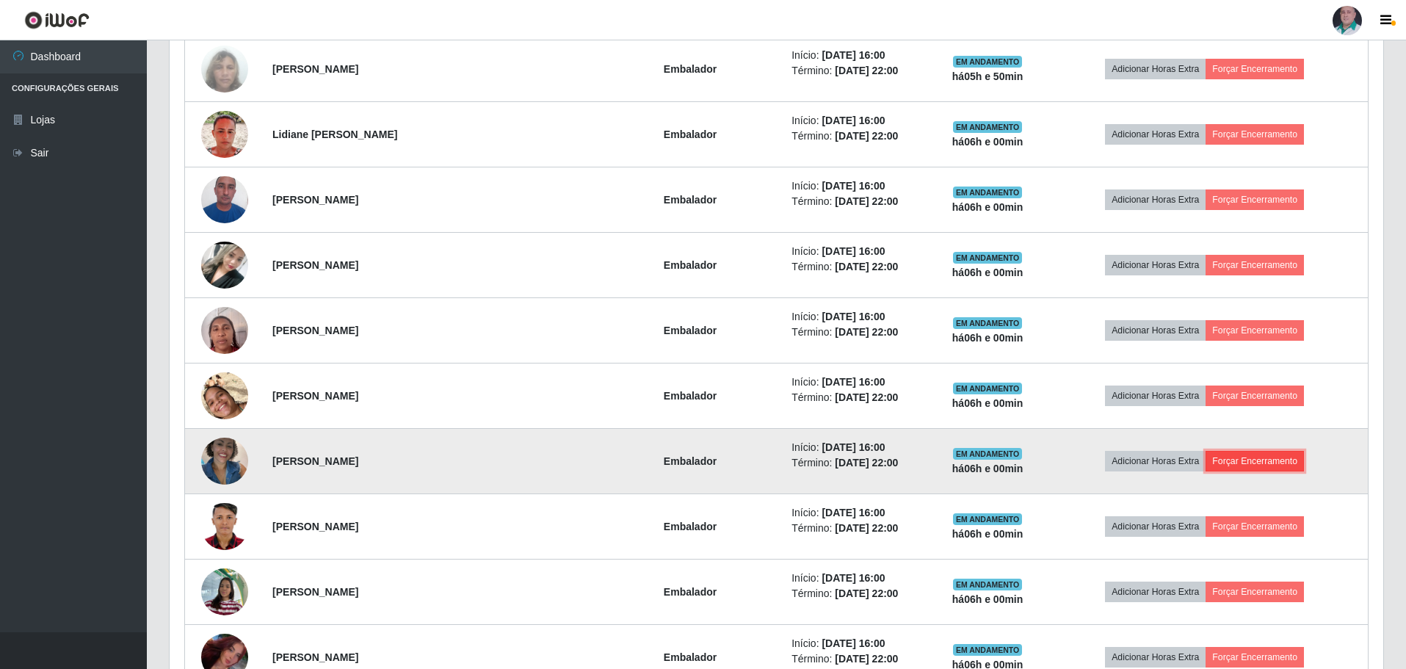
click at [1223, 468] on button "Forçar Encerramento" at bounding box center [1255, 461] width 98 height 21
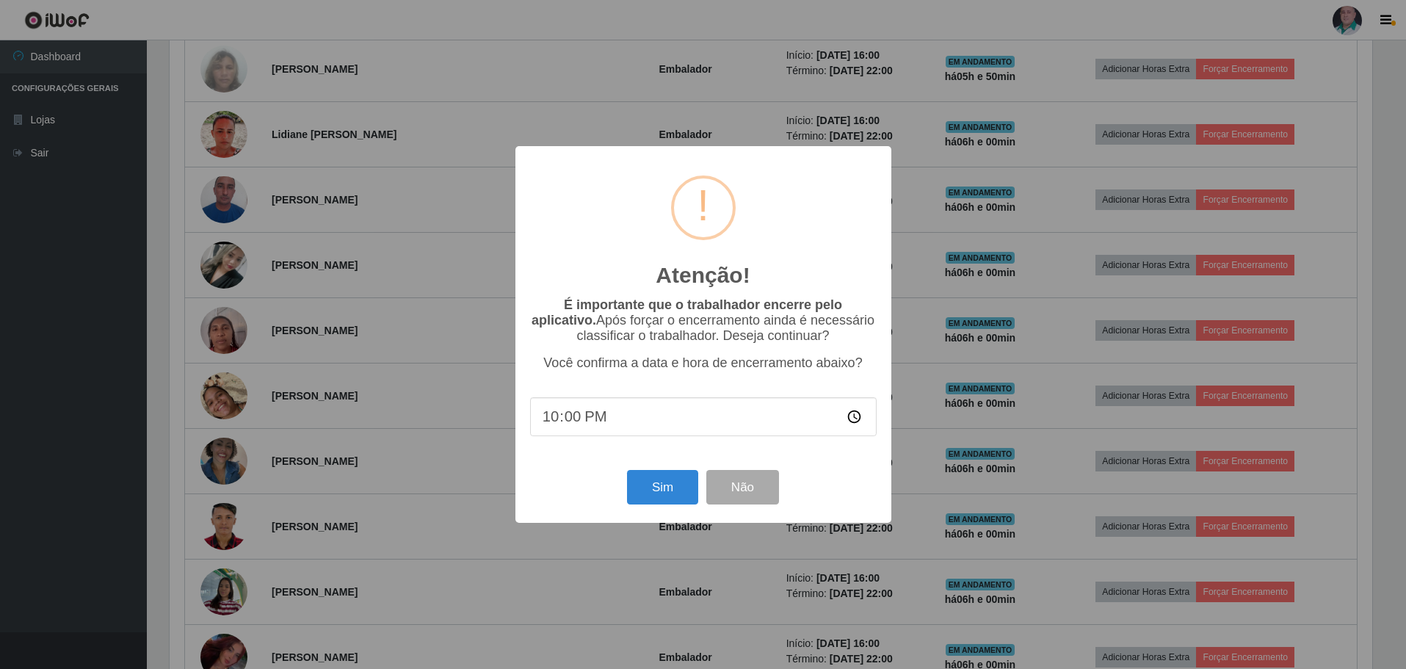
scroll to position [305, 1207]
click at [643, 494] on button "Sim" at bounding box center [664, 487] width 71 height 35
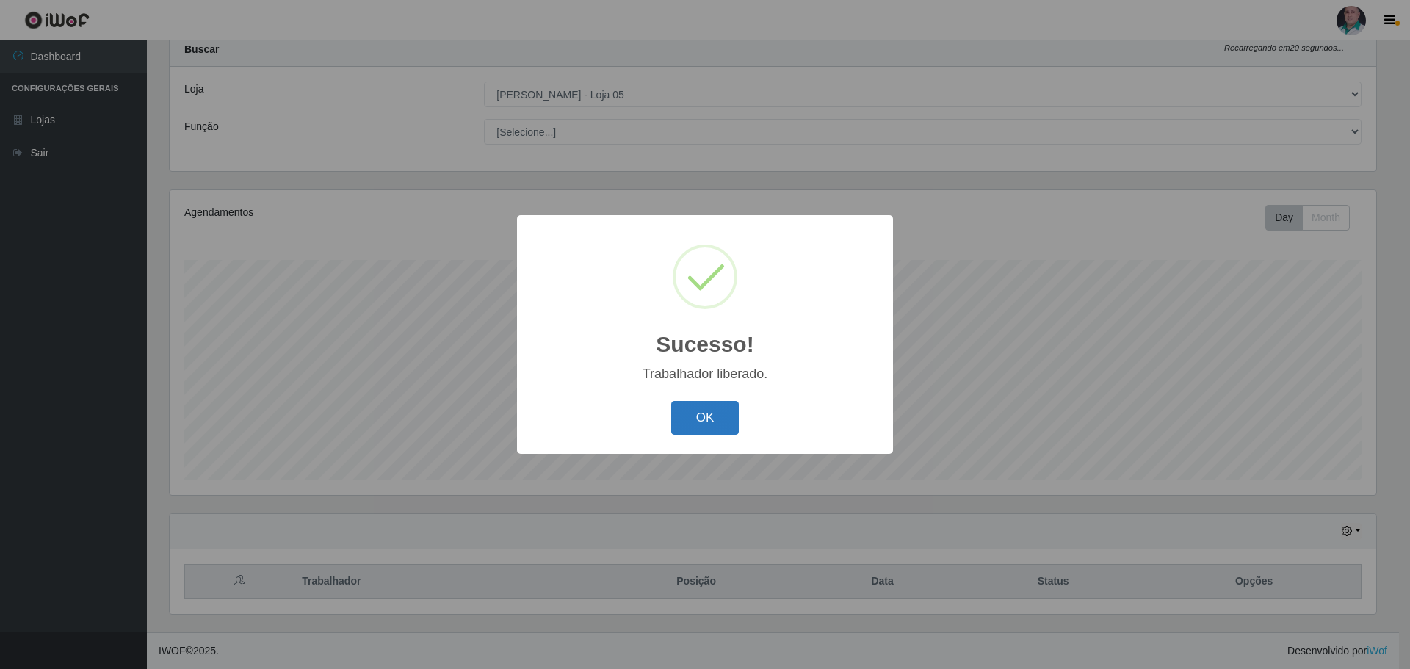
click at [688, 418] on button "OK" at bounding box center [705, 418] width 68 height 35
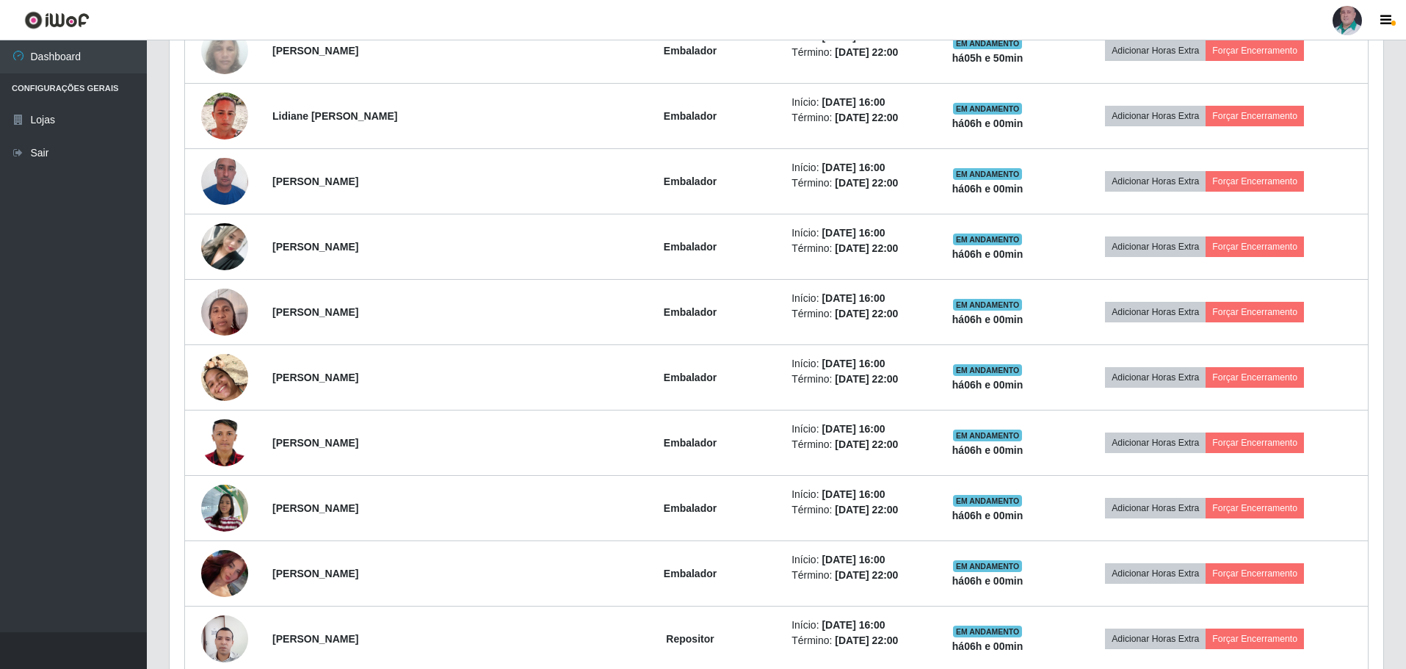
scroll to position [926, 0]
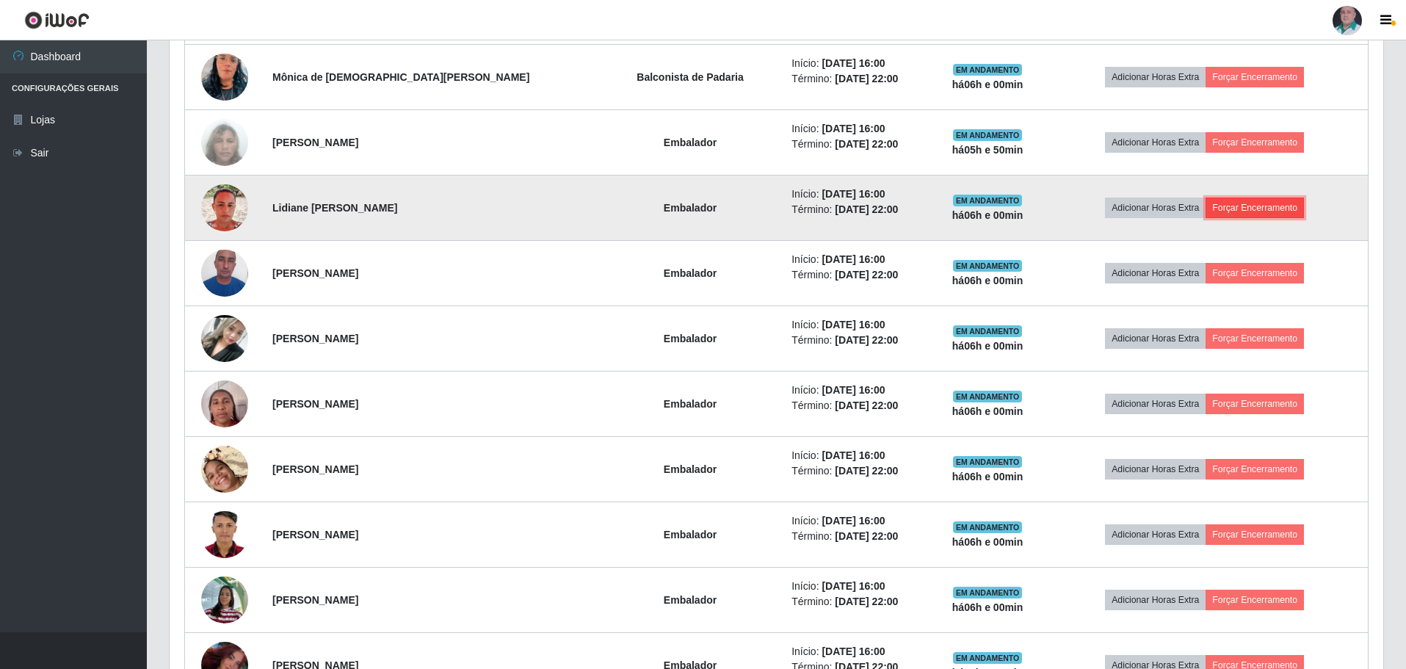
click at [1271, 209] on button "Forçar Encerramento" at bounding box center [1255, 208] width 98 height 21
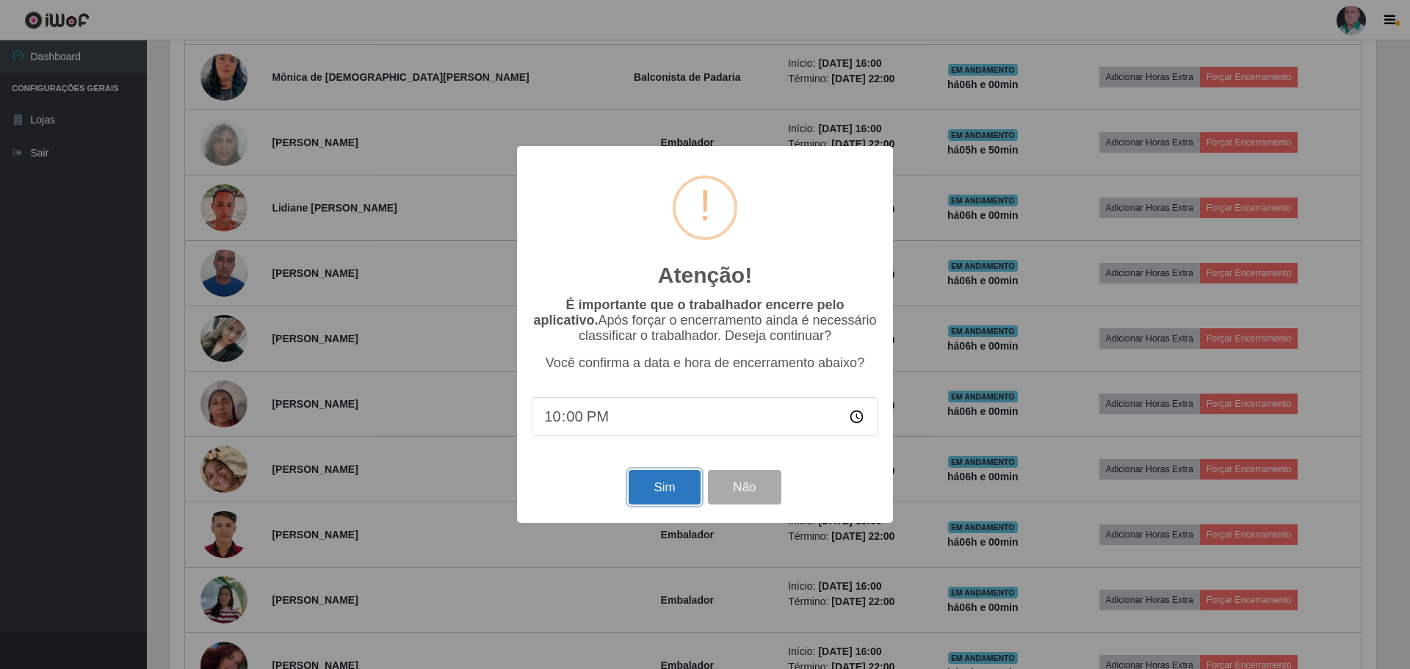
click at [651, 480] on button "Sim" at bounding box center [664, 487] width 71 height 35
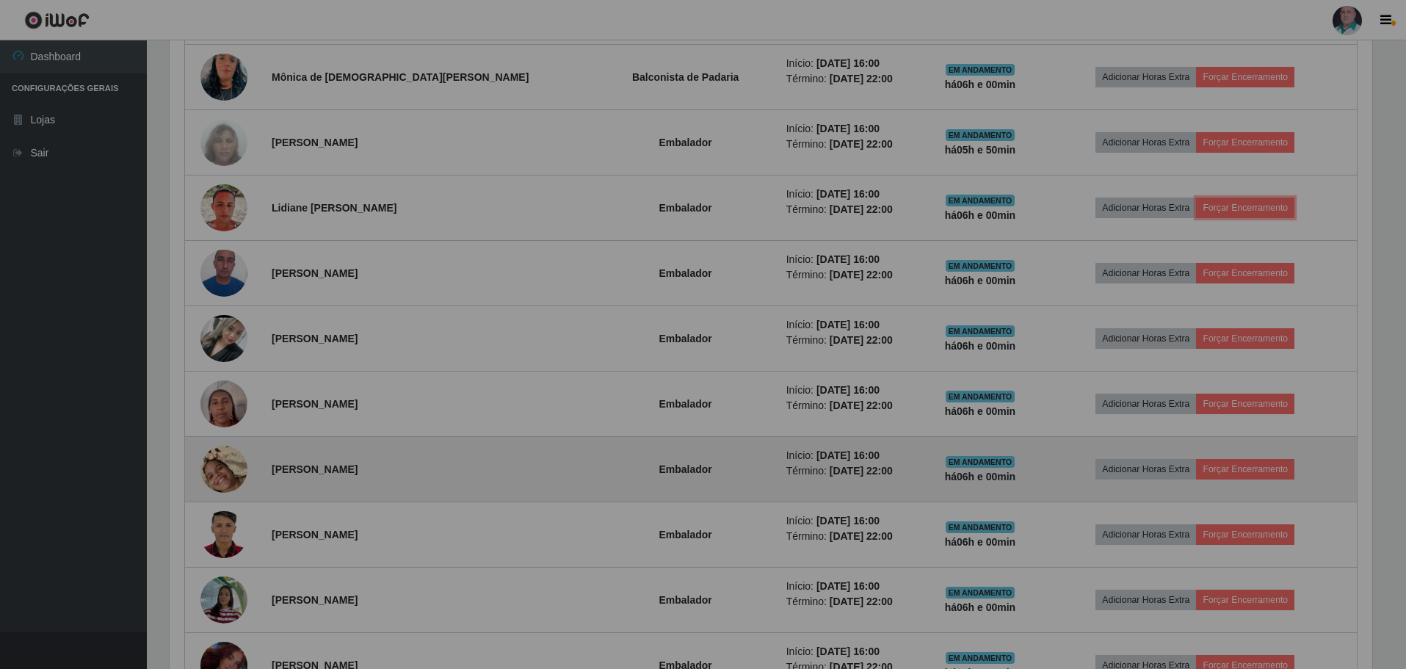
scroll to position [305, 1214]
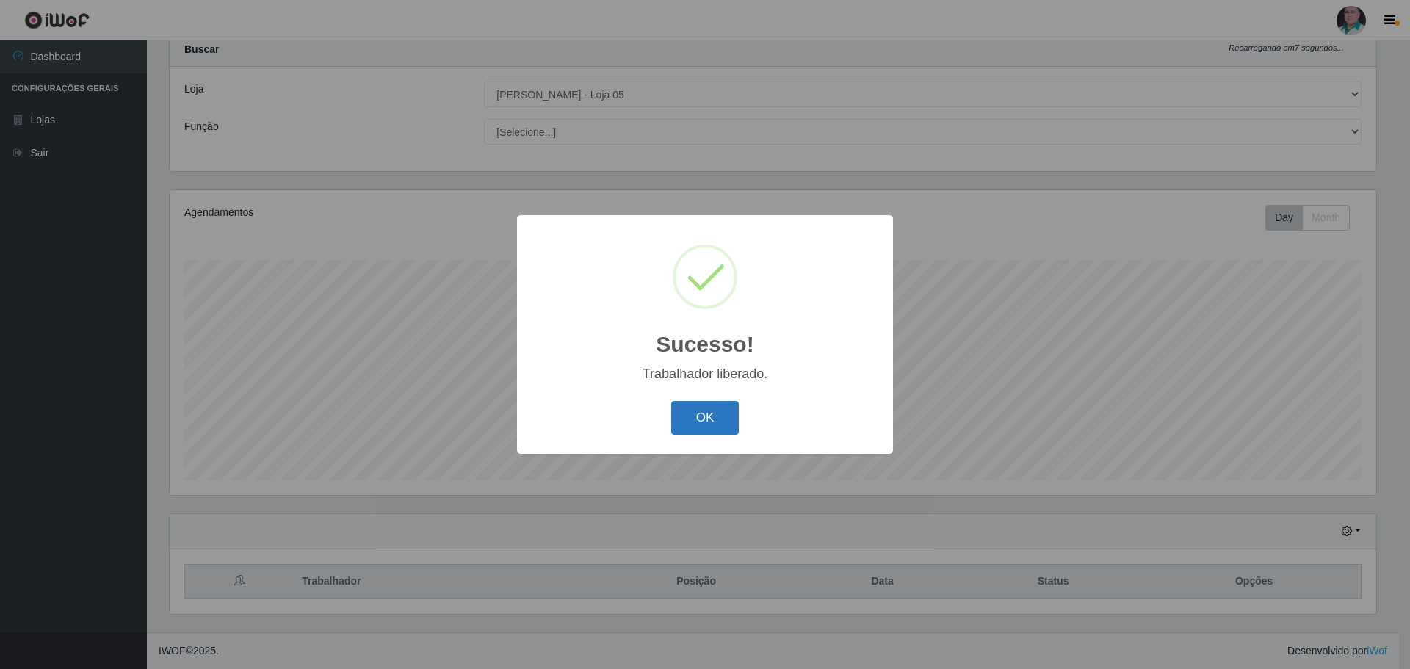
click at [721, 416] on button "OK" at bounding box center [705, 418] width 68 height 35
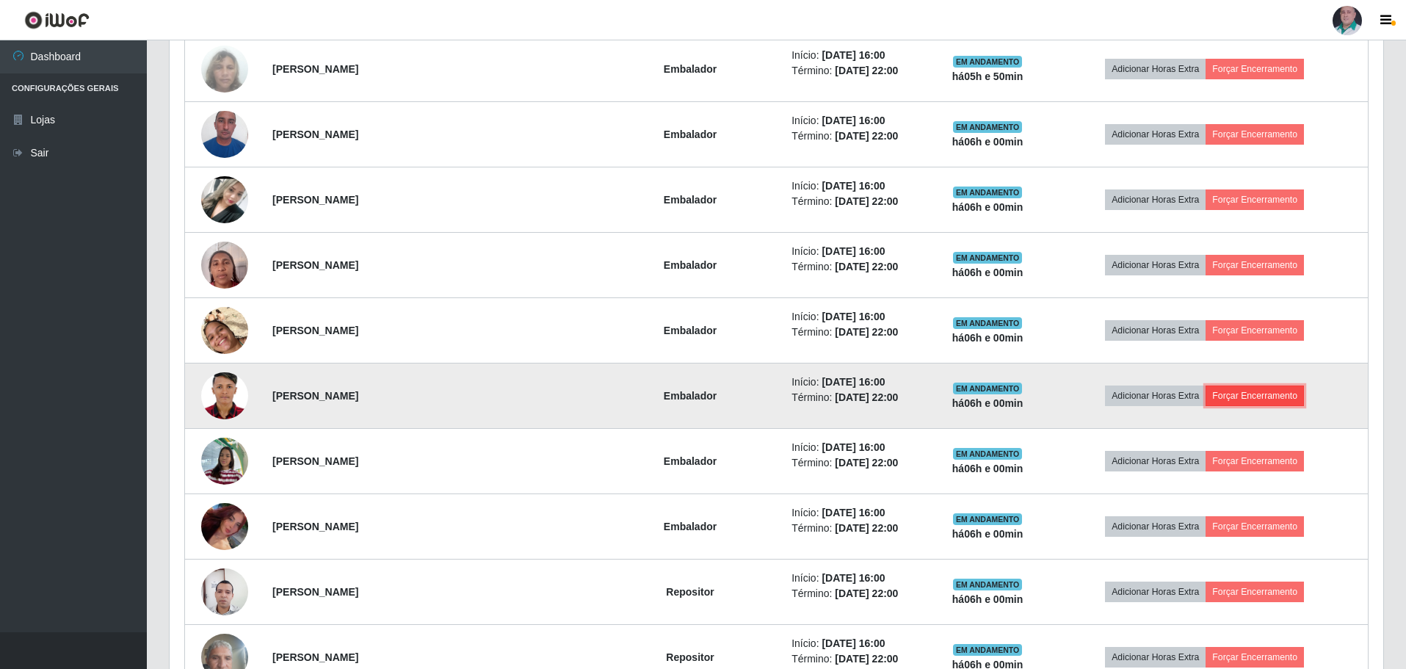
click at [1257, 398] on button "Forçar Encerramento" at bounding box center [1255, 396] width 98 height 21
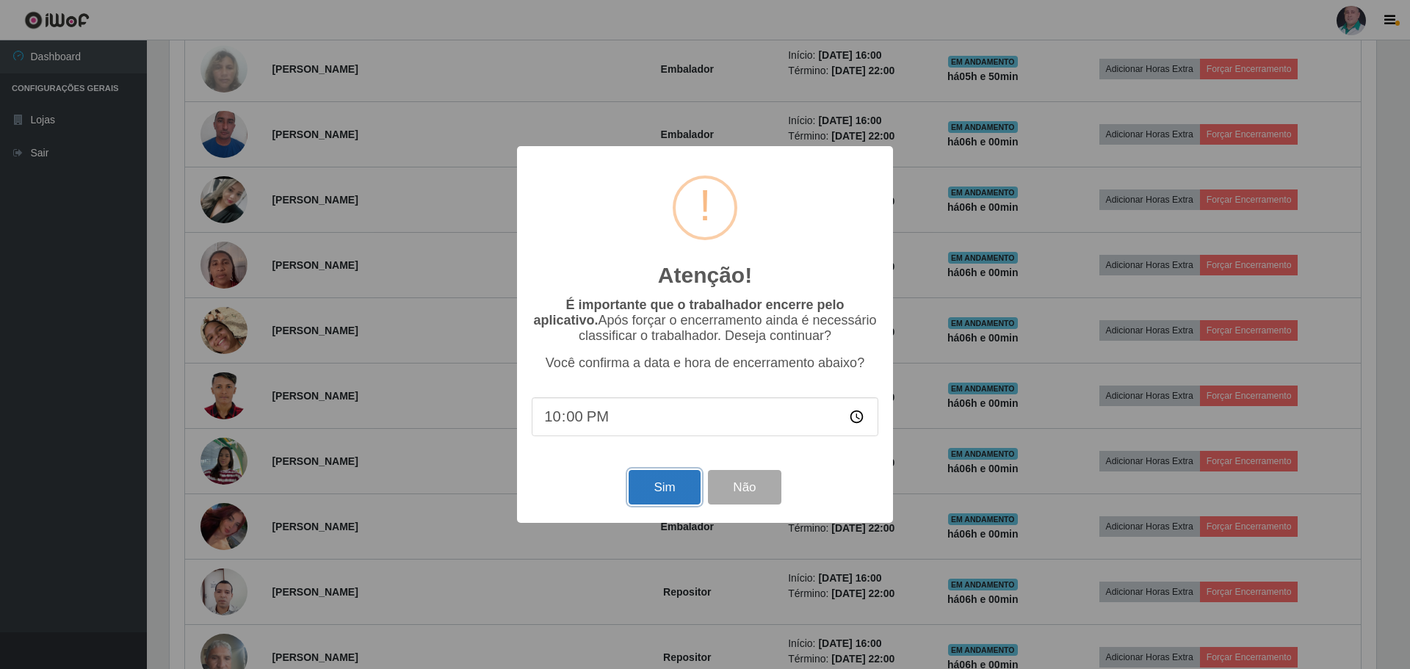
click at [657, 488] on button "Sim" at bounding box center [664, 487] width 71 height 35
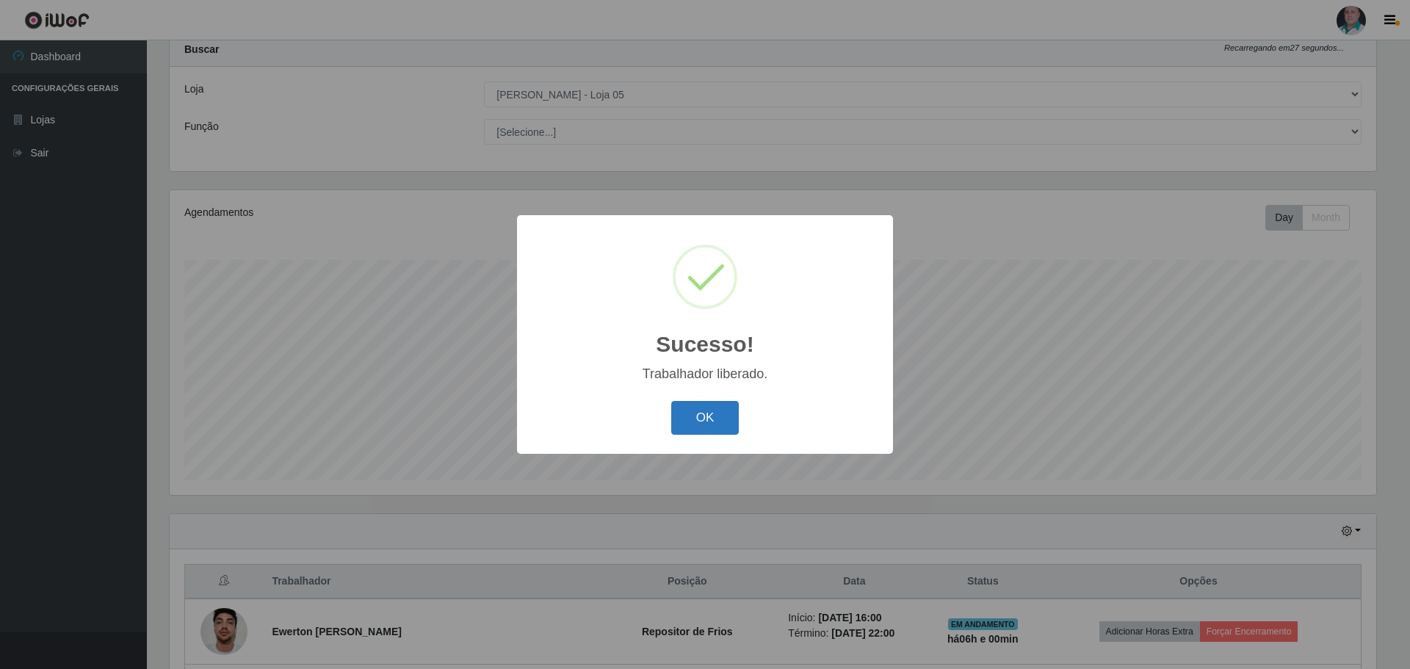
click at [701, 427] on button "OK" at bounding box center [705, 418] width 68 height 35
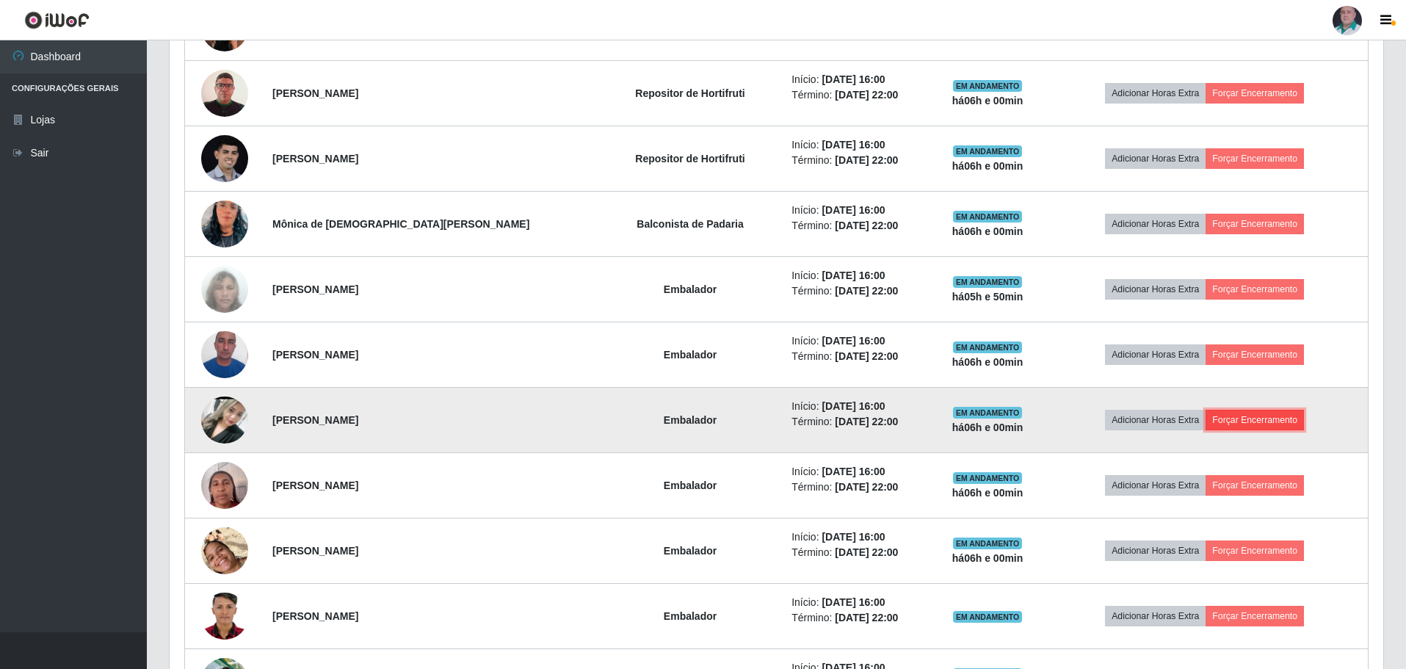
click at [1250, 411] on button "Forçar Encerramento" at bounding box center [1255, 420] width 98 height 21
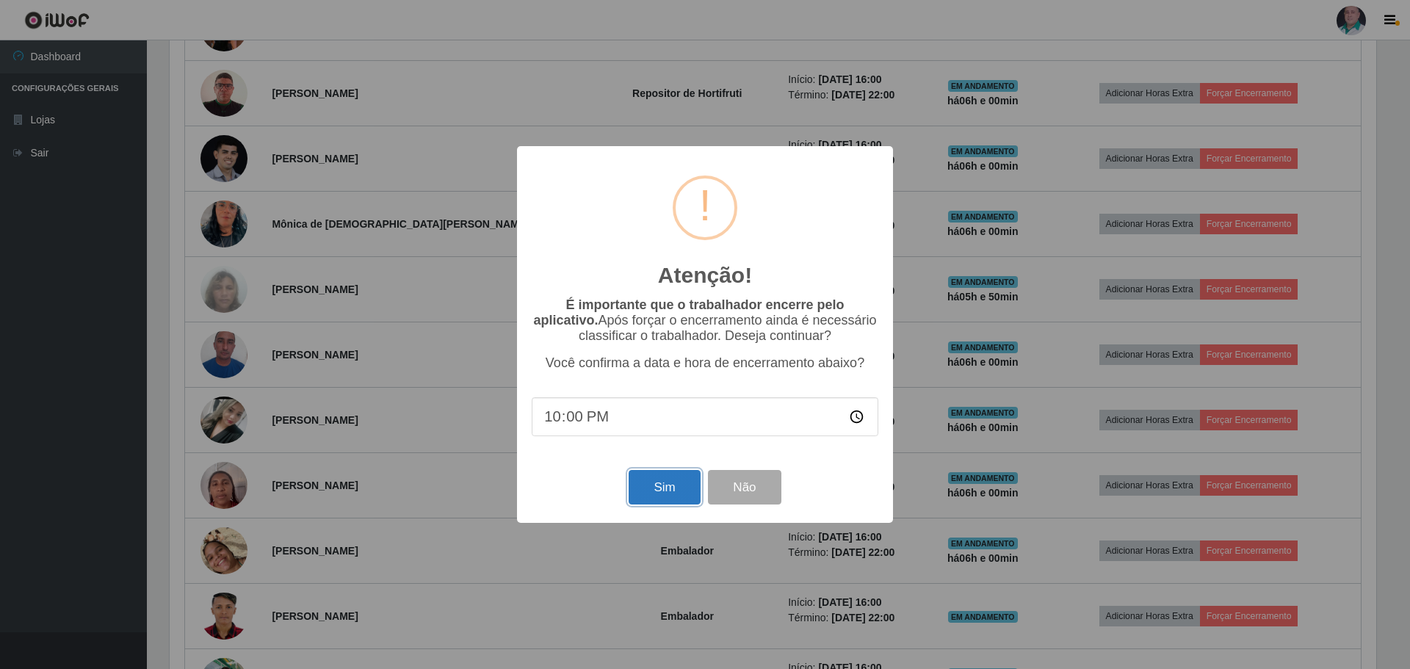
click at [634, 488] on button "Sim" at bounding box center [664, 487] width 71 height 35
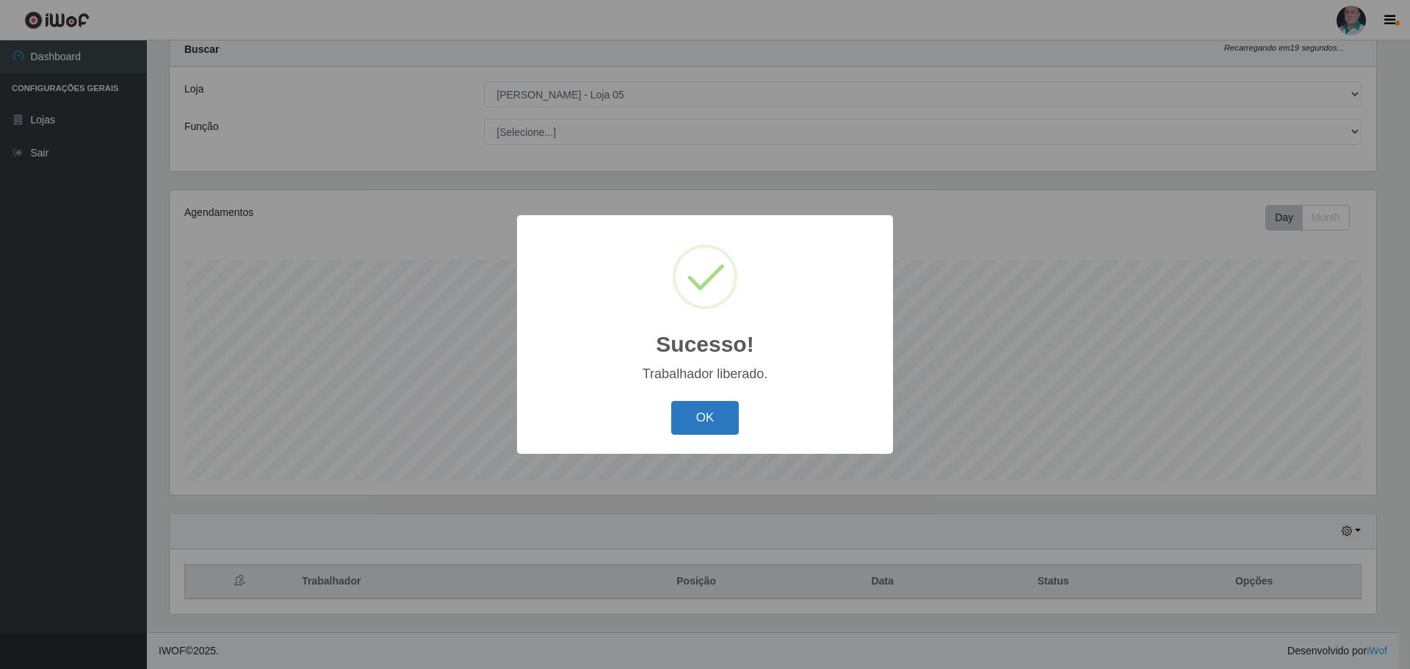
click at [679, 426] on button "OK" at bounding box center [705, 418] width 68 height 35
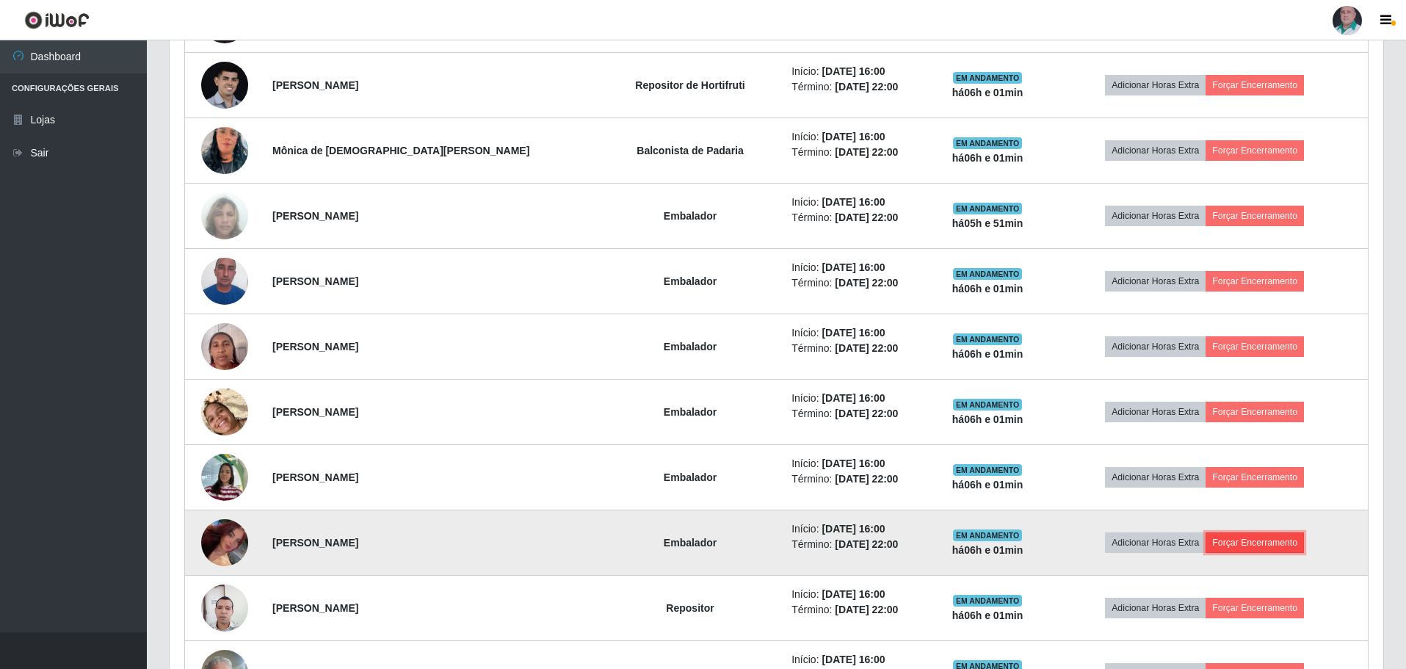
click at [1238, 546] on button "Forçar Encerramento" at bounding box center [1255, 542] width 98 height 21
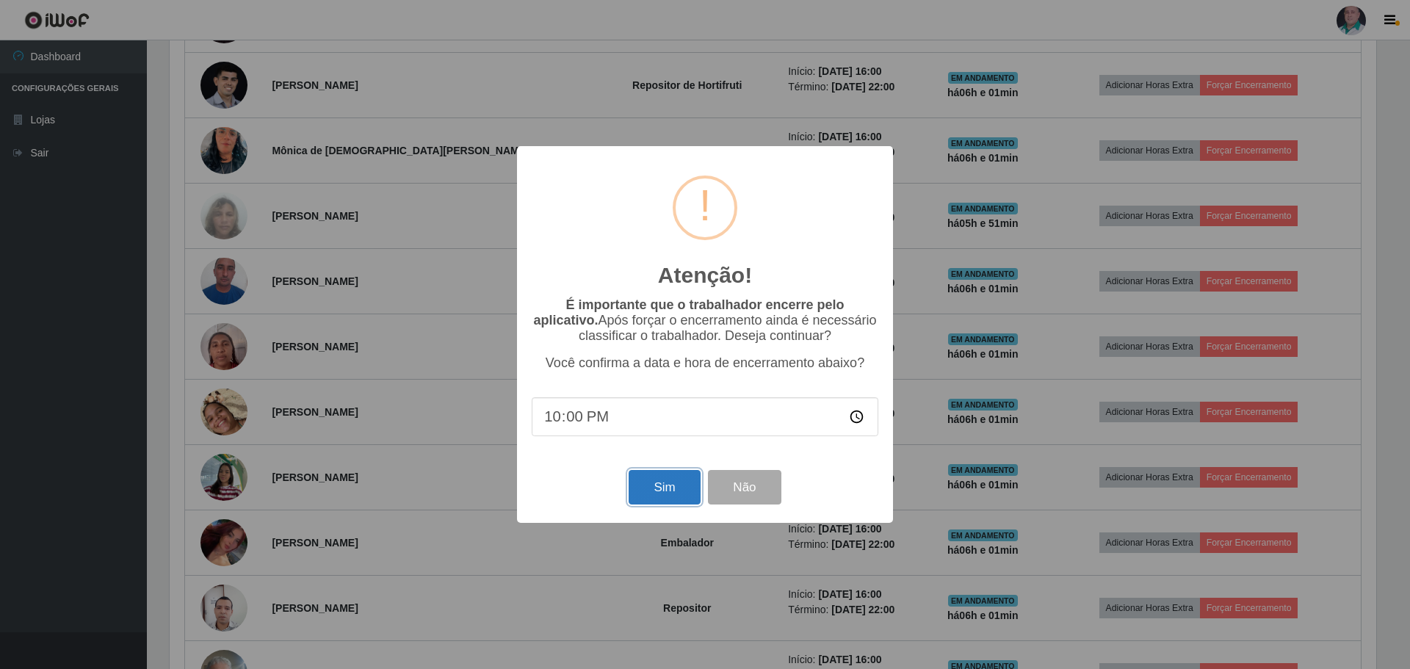
click at [660, 486] on button "Sim" at bounding box center [664, 487] width 71 height 35
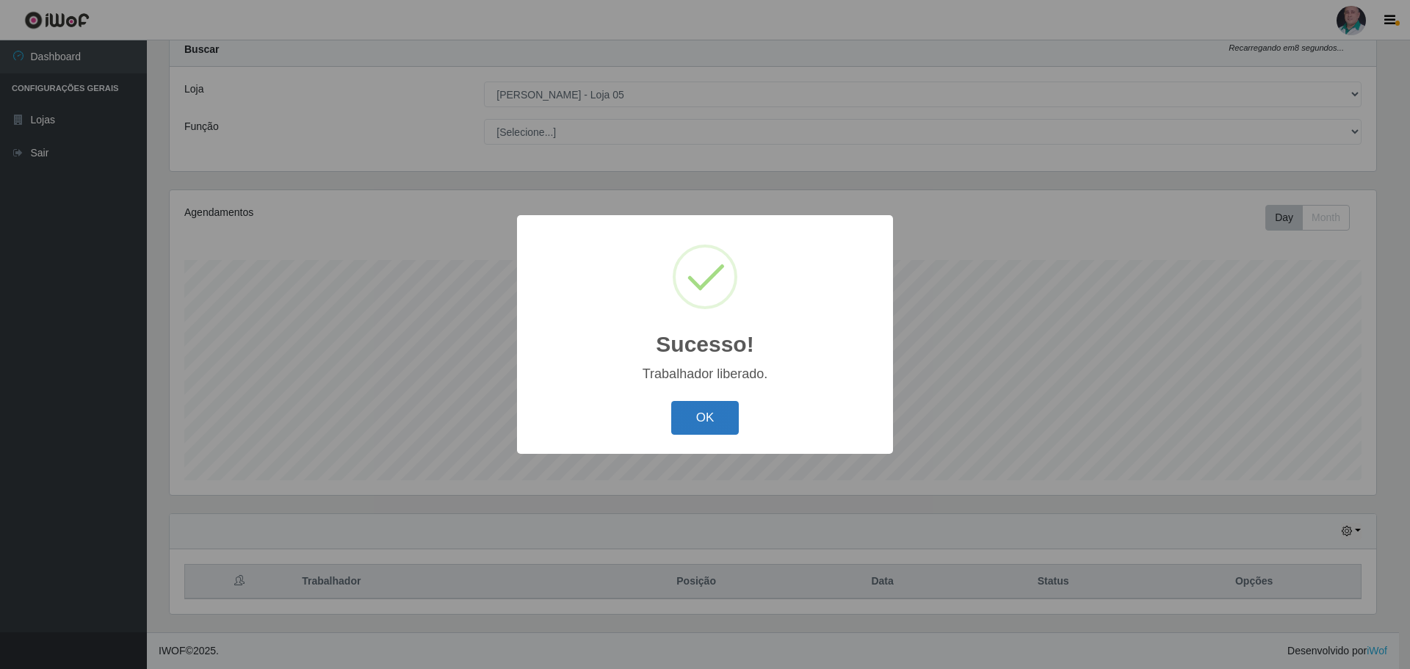
click at [709, 409] on button "OK" at bounding box center [705, 418] width 68 height 35
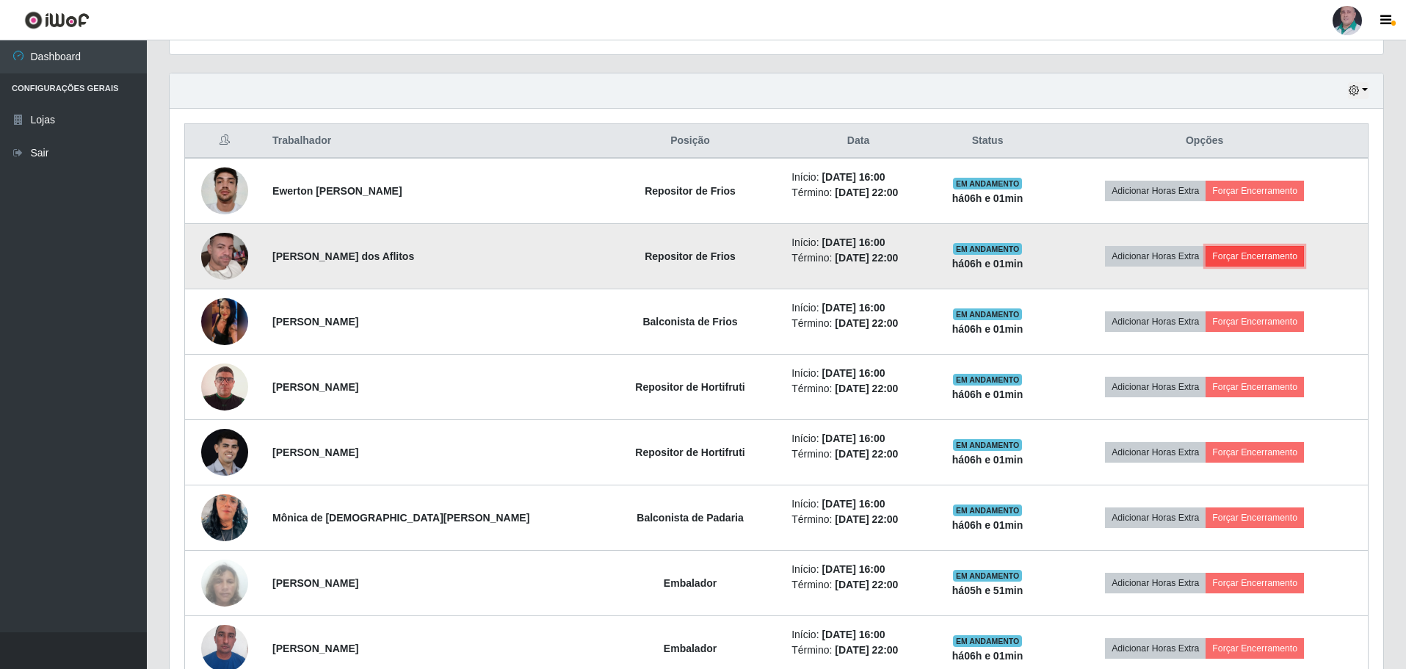
click at [1216, 250] on button "Forçar Encerramento" at bounding box center [1255, 256] width 98 height 21
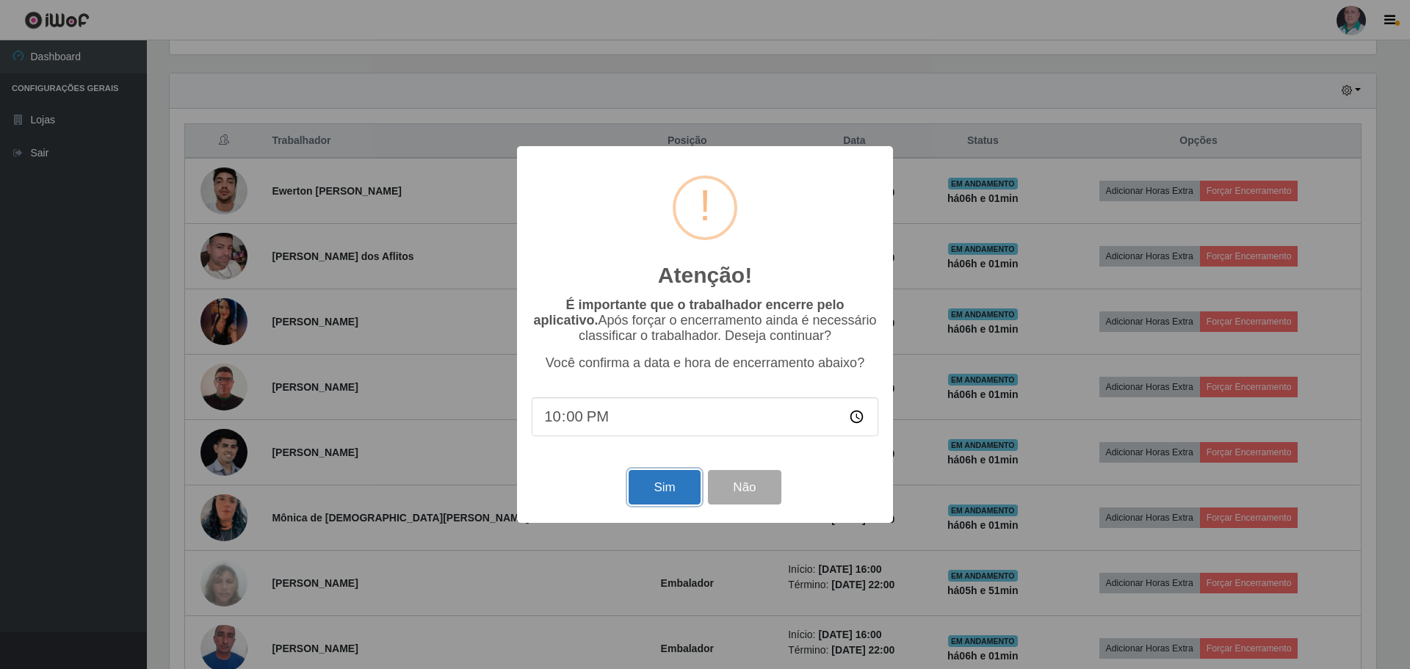
click at [665, 492] on button "Sim" at bounding box center [664, 487] width 71 height 35
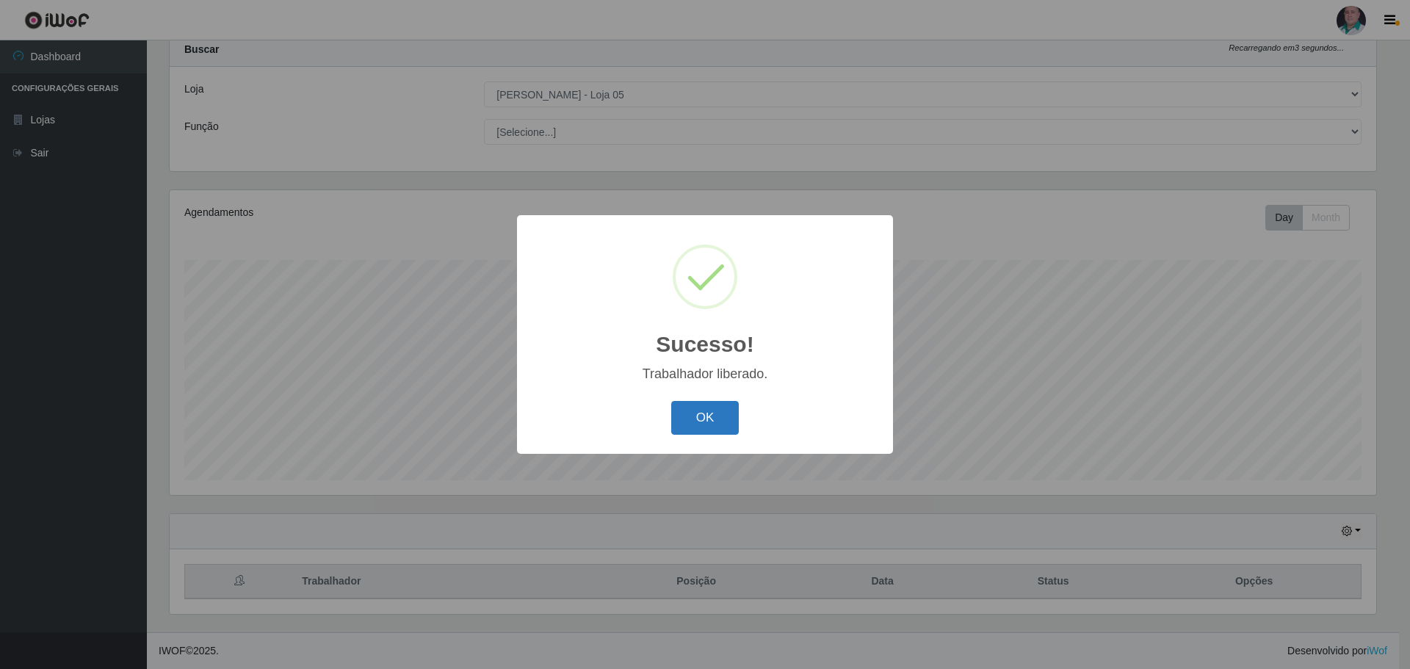
click at [693, 419] on button "OK" at bounding box center [705, 418] width 68 height 35
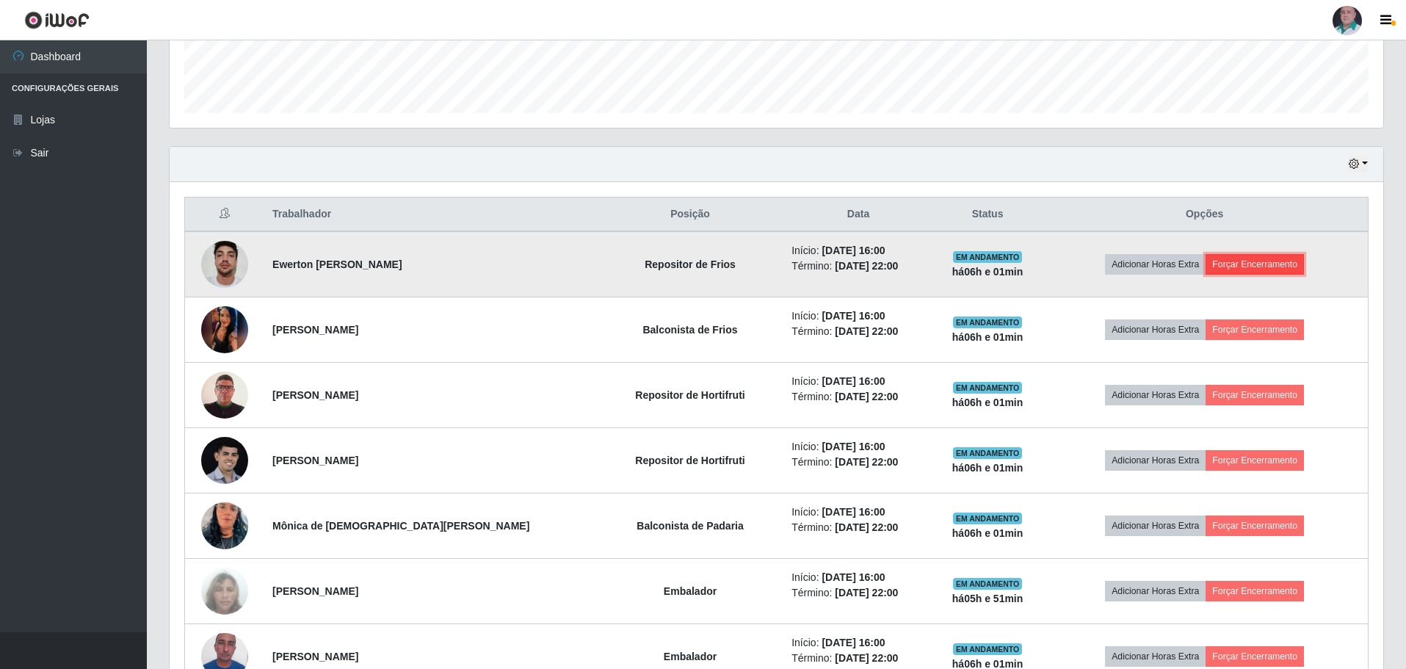
click at [1285, 262] on button "Forçar Encerramento" at bounding box center [1255, 264] width 98 height 21
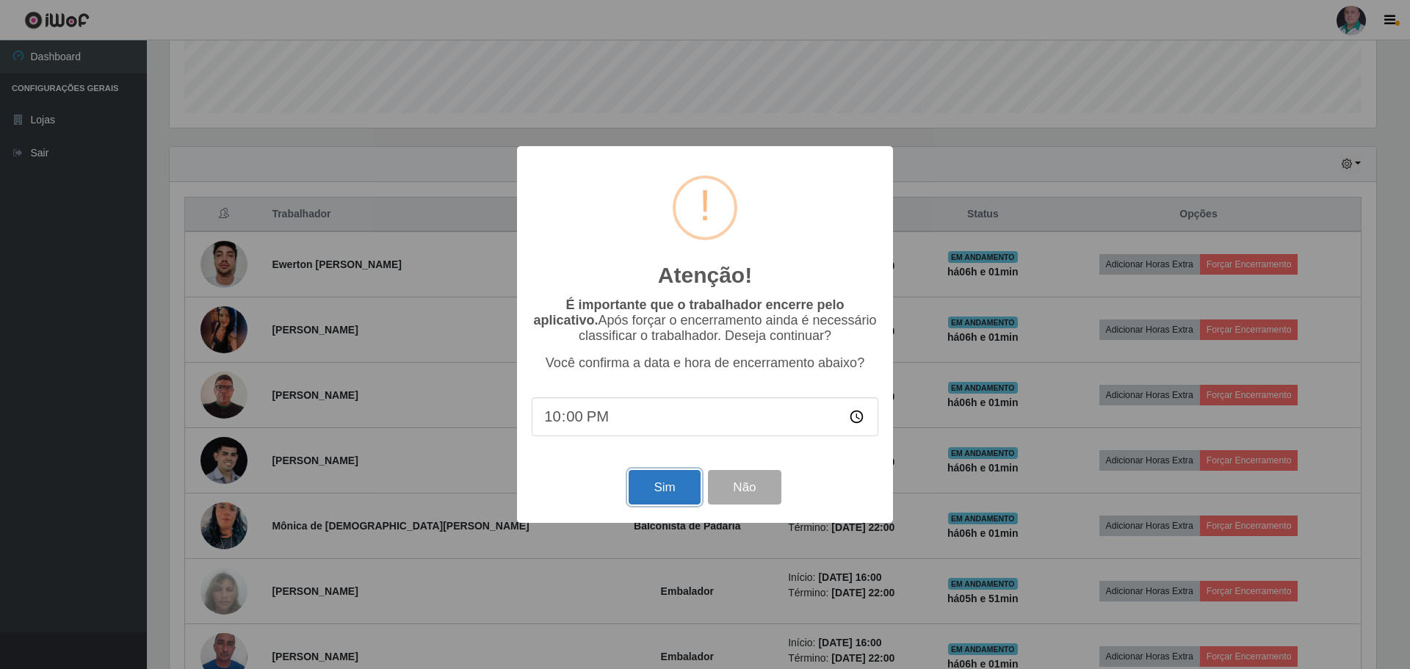
click at [668, 480] on button "Sim" at bounding box center [664, 487] width 71 height 35
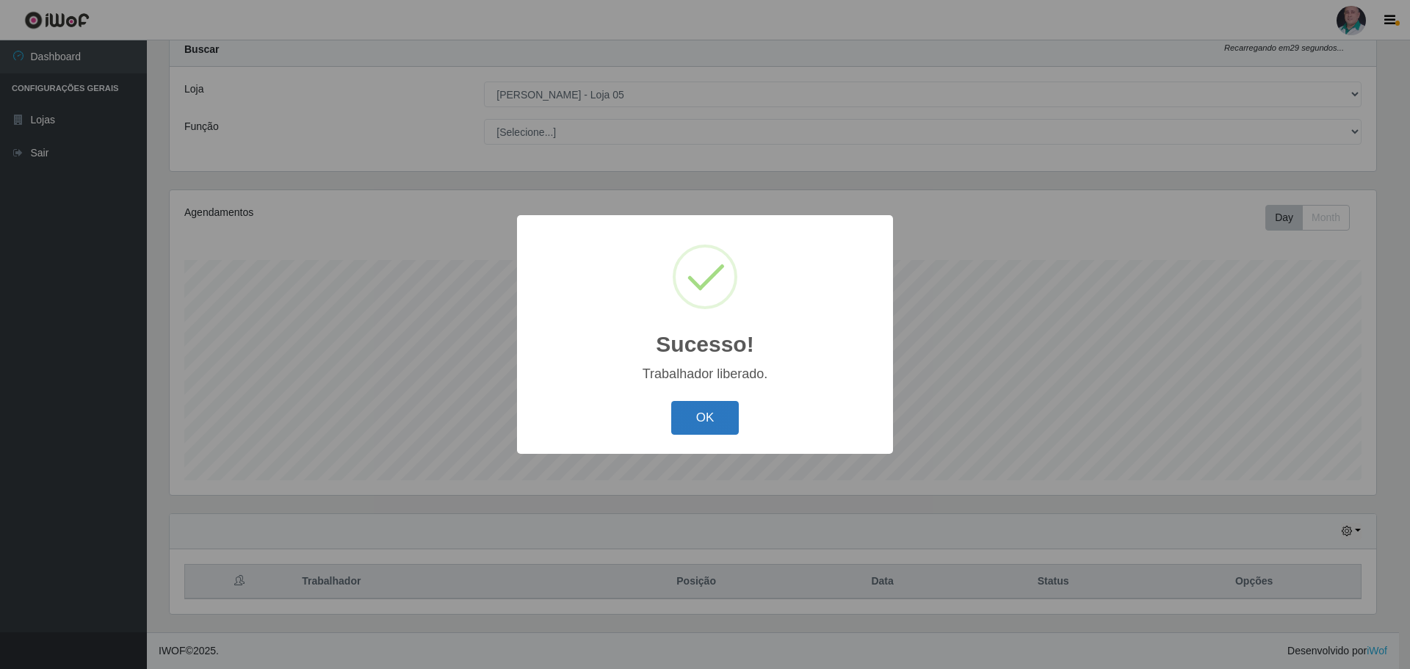
click at [709, 411] on button "OK" at bounding box center [705, 418] width 68 height 35
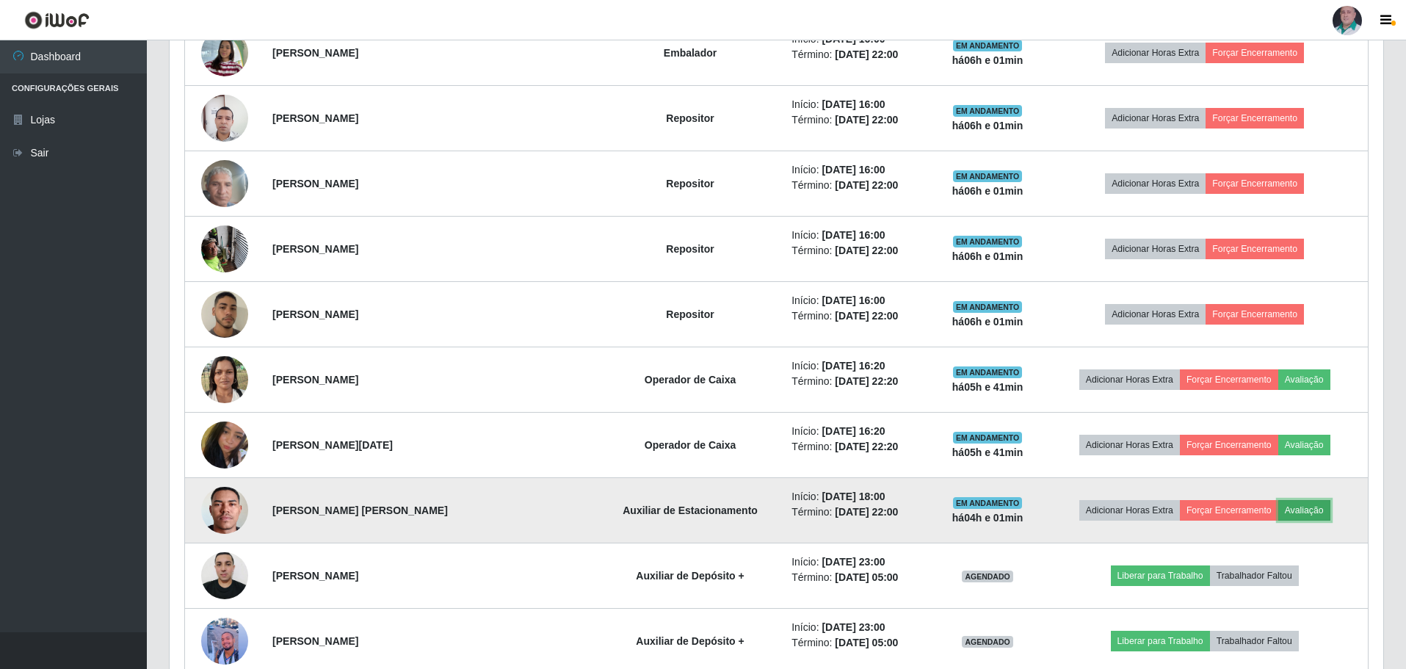
click at [1287, 513] on button "Avaliação" at bounding box center [1305, 510] width 52 height 21
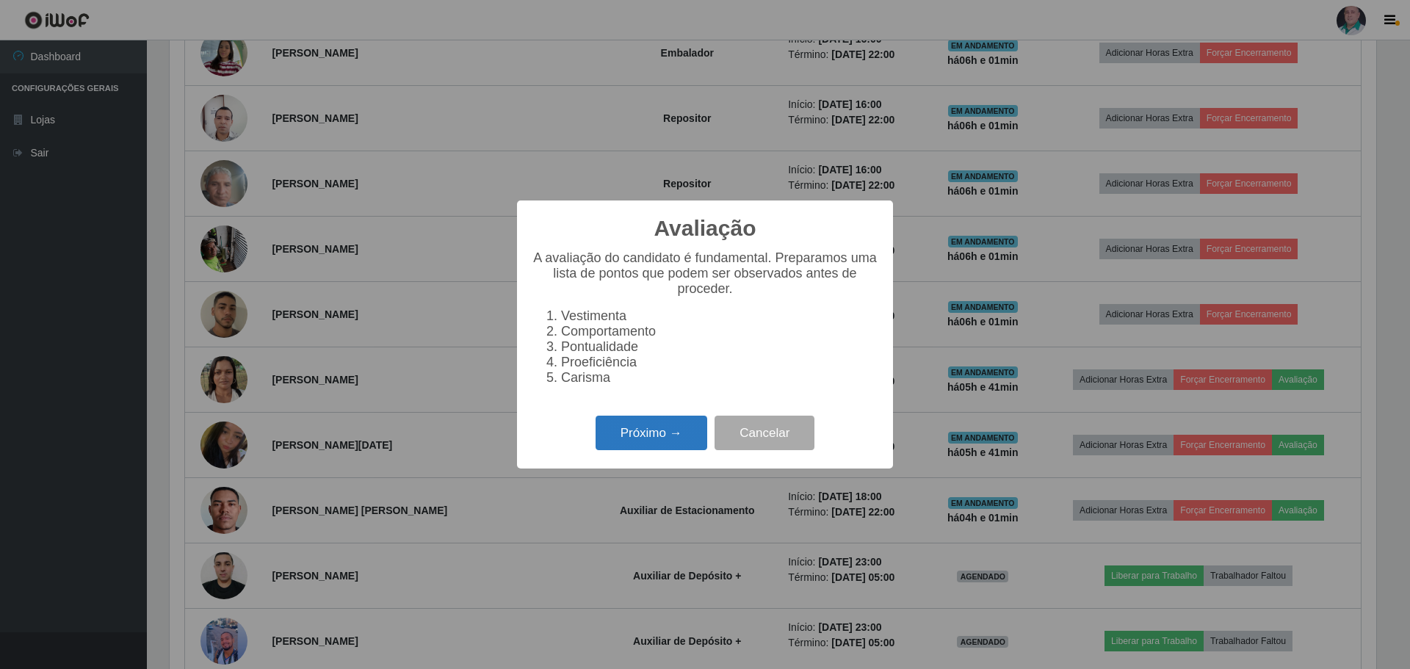
click at [675, 429] on button "Próximo →" at bounding box center [652, 433] width 112 height 35
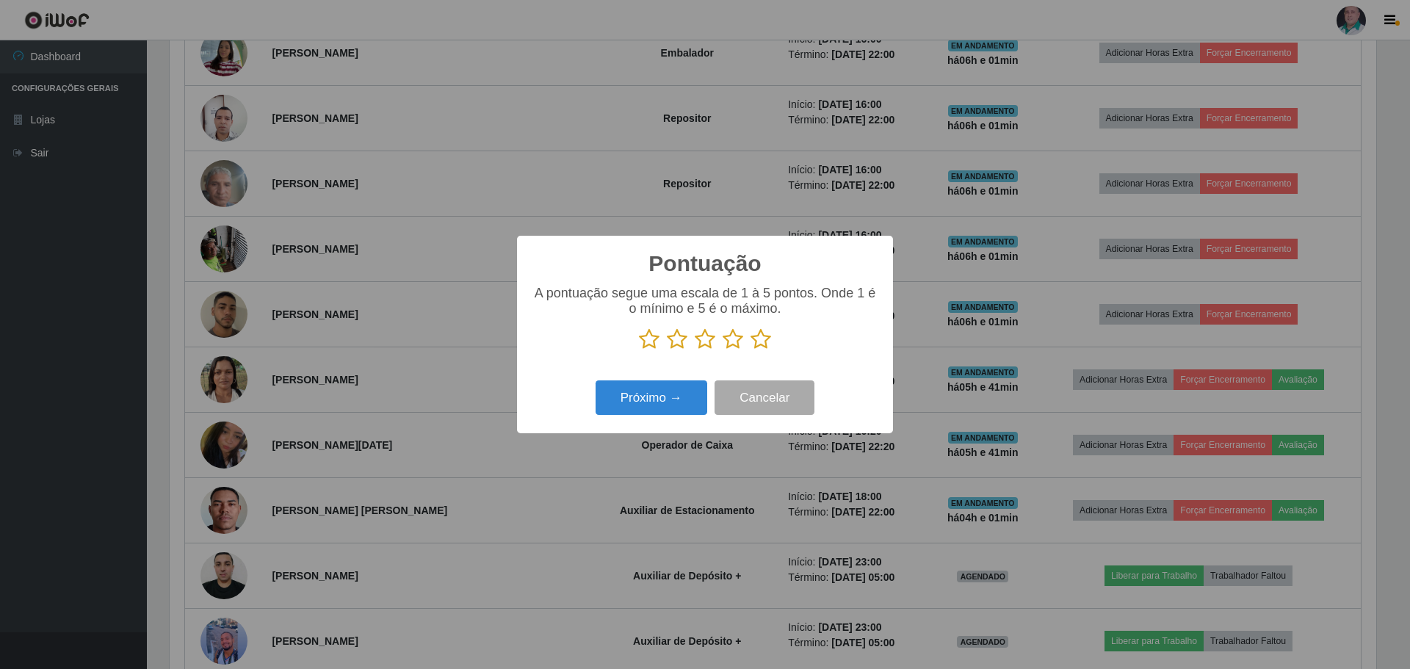
click at [756, 345] on icon at bounding box center [761, 339] width 21 height 22
click at [751, 350] on input "radio" at bounding box center [751, 350] width 0 height 0
click at [650, 415] on button "Próximo →" at bounding box center [652, 397] width 112 height 35
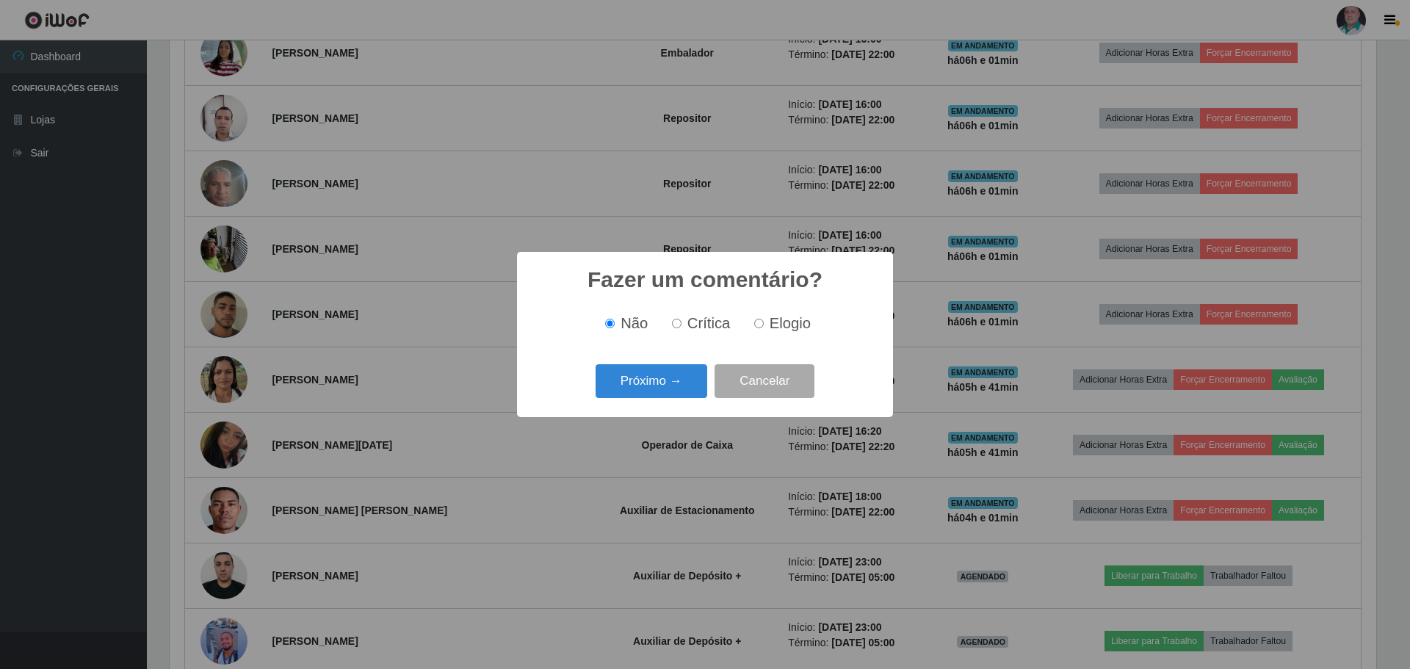
click at [766, 317] on label "Elogio" at bounding box center [779, 323] width 62 height 17
click at [764, 319] on input "Elogio" at bounding box center [759, 324] width 10 height 10
radio input "true"
click at [676, 380] on button "Próximo →" at bounding box center [652, 381] width 112 height 35
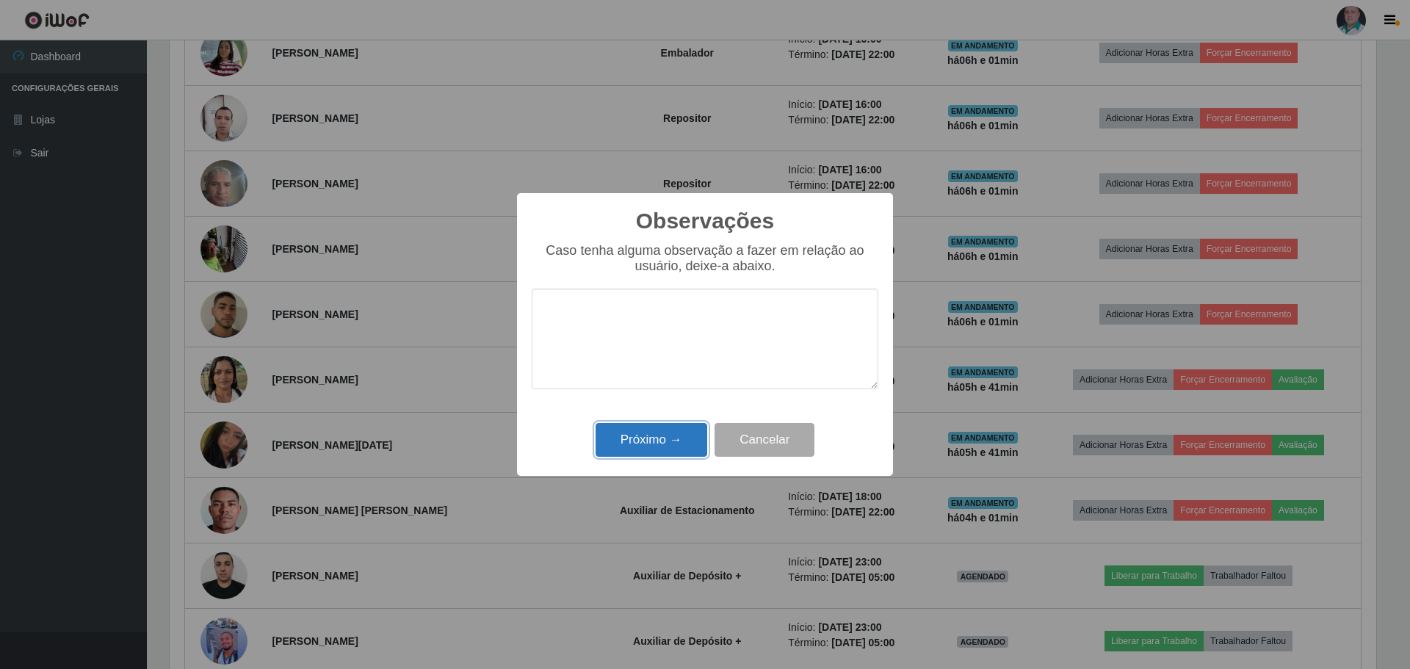
click at [651, 438] on button "Próximo →" at bounding box center [652, 440] width 112 height 35
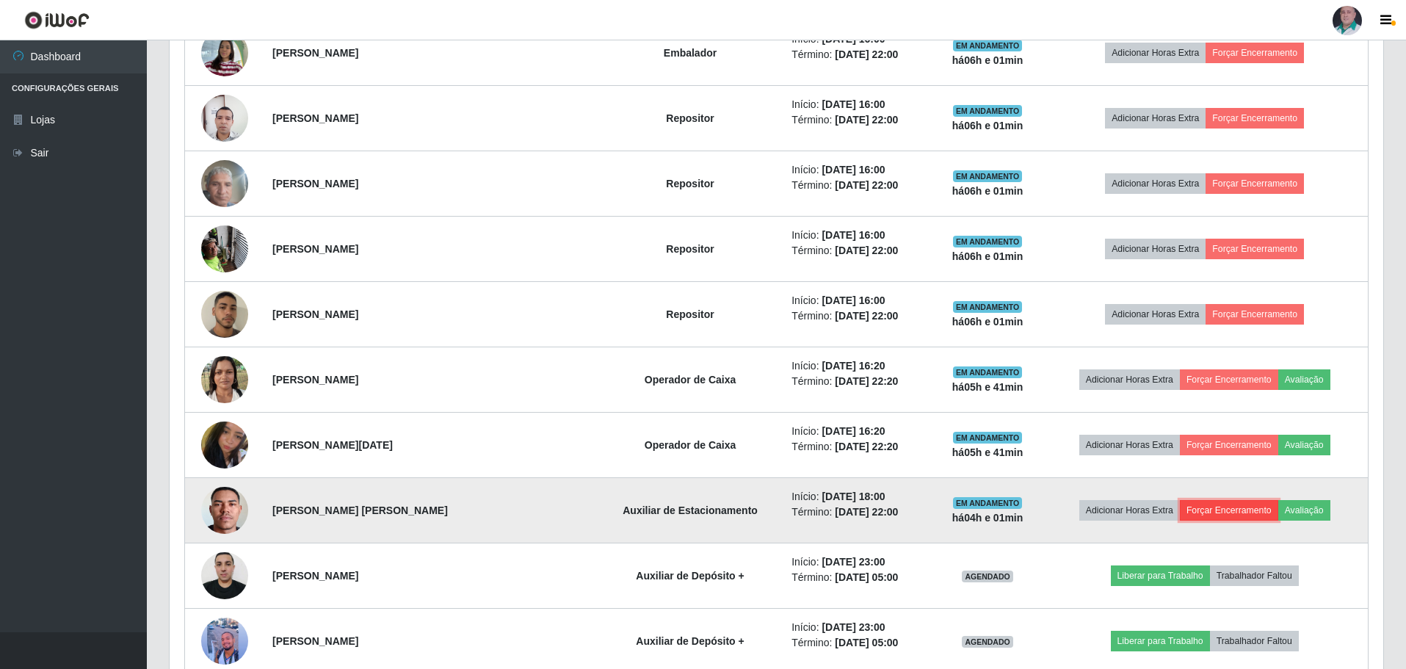
click at [1201, 511] on button "Forçar Encerramento" at bounding box center [1229, 510] width 98 height 21
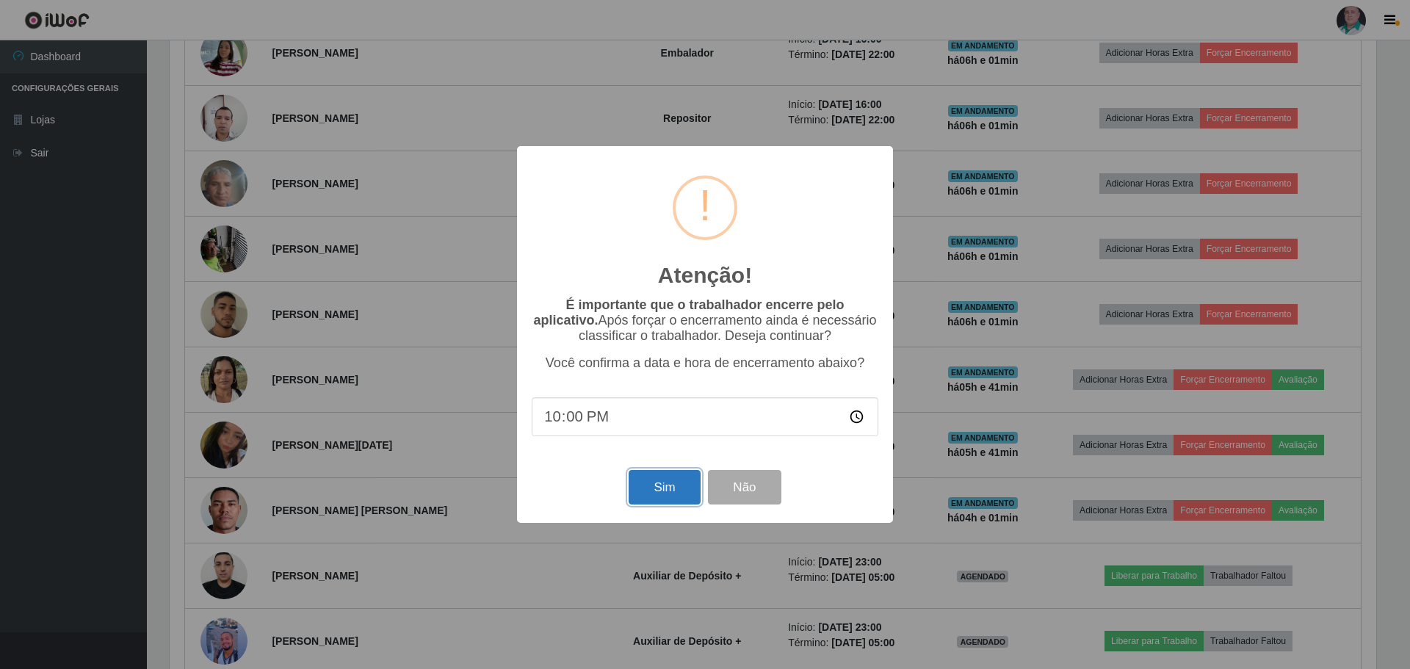
click at [643, 495] on button "Sim" at bounding box center [664, 487] width 71 height 35
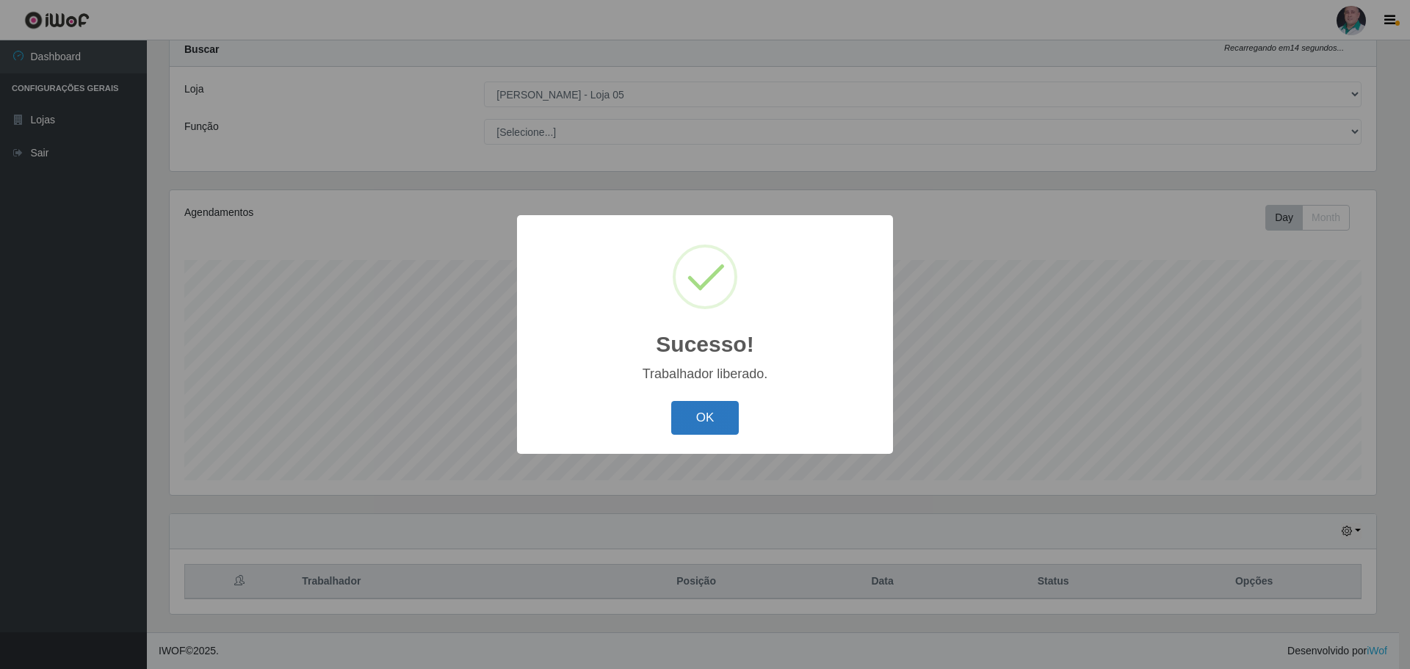
click at [696, 430] on button "OK" at bounding box center [705, 418] width 68 height 35
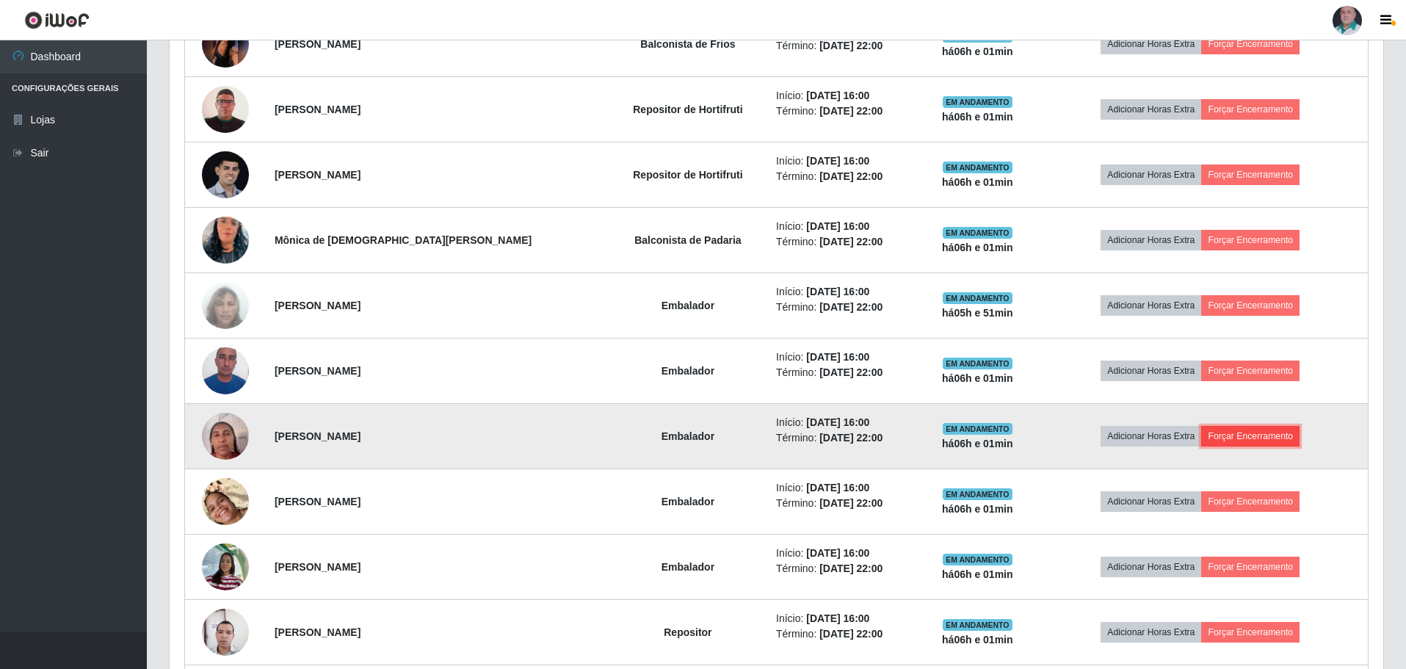
click at [1239, 440] on button "Forçar Encerramento" at bounding box center [1250, 436] width 98 height 21
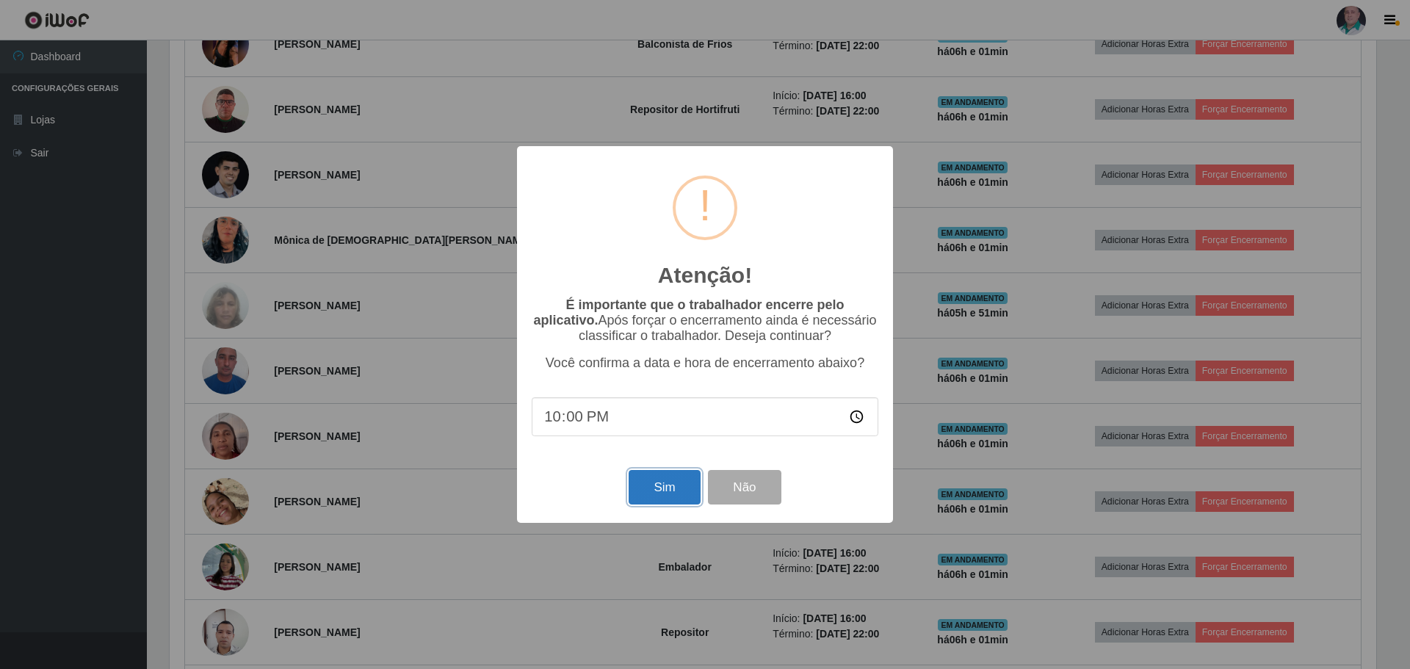
click at [668, 505] on button "Sim" at bounding box center [664, 487] width 71 height 35
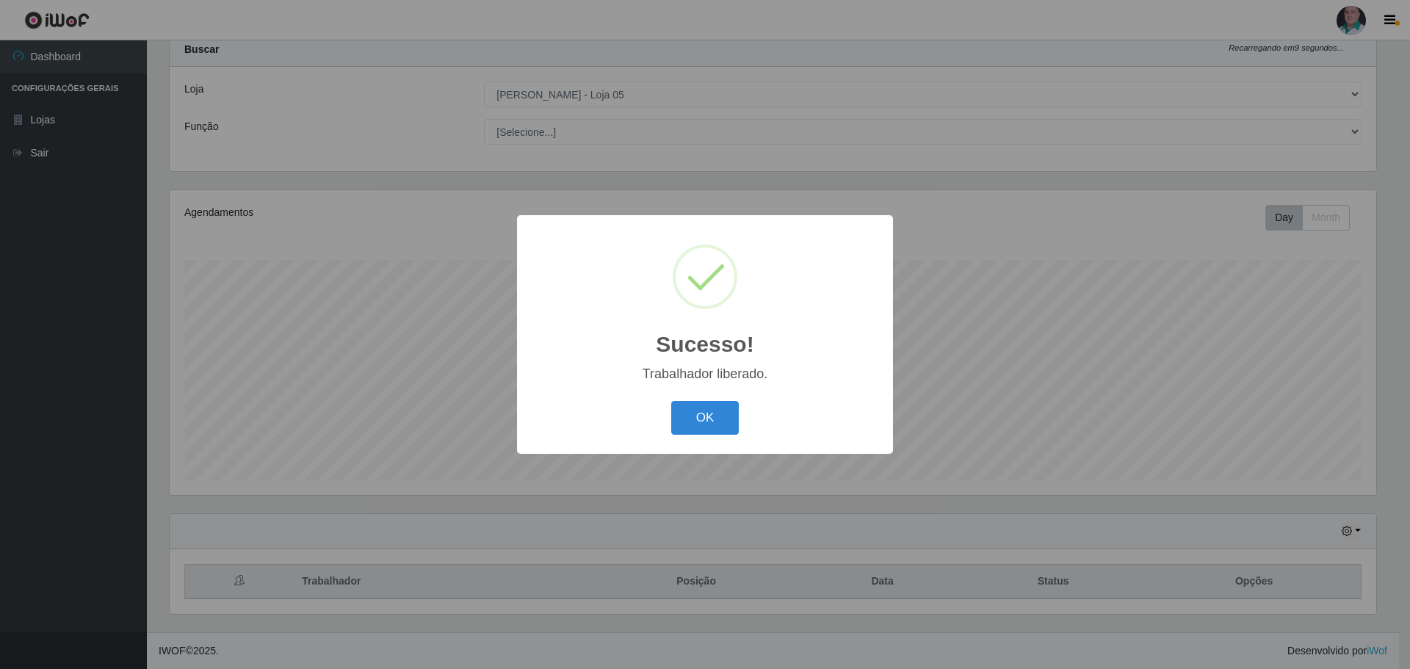
click at [713, 390] on div "Sucesso! × Trabalhador liberado. OK Cancel" at bounding box center [705, 334] width 376 height 238
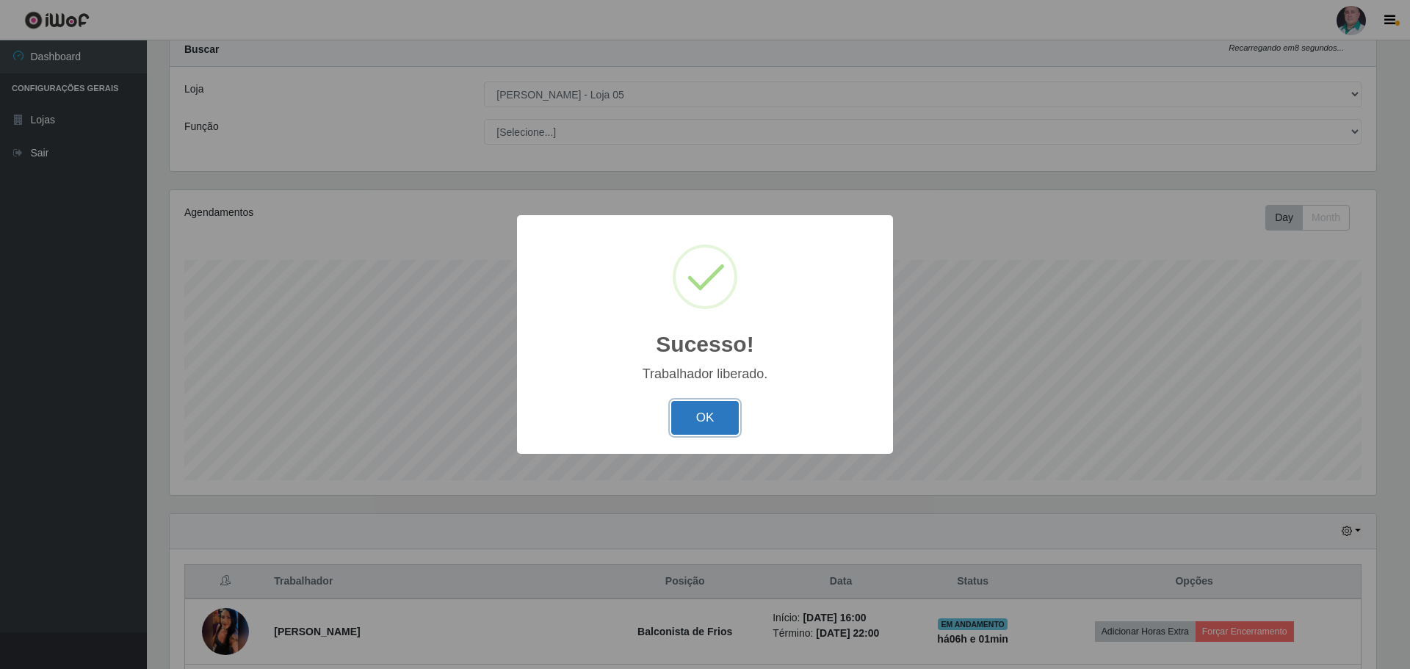
click at [706, 411] on button "OK" at bounding box center [705, 418] width 68 height 35
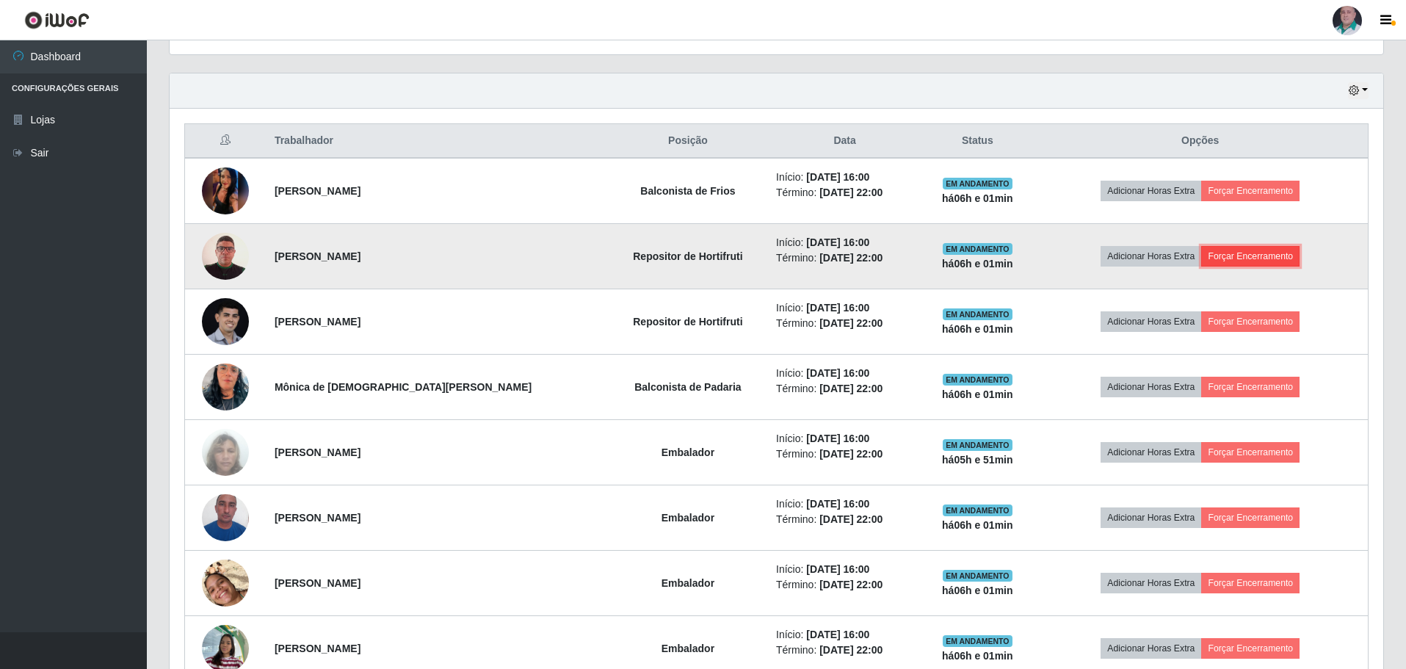
click at [1257, 251] on button "Forçar Encerramento" at bounding box center [1250, 256] width 98 height 21
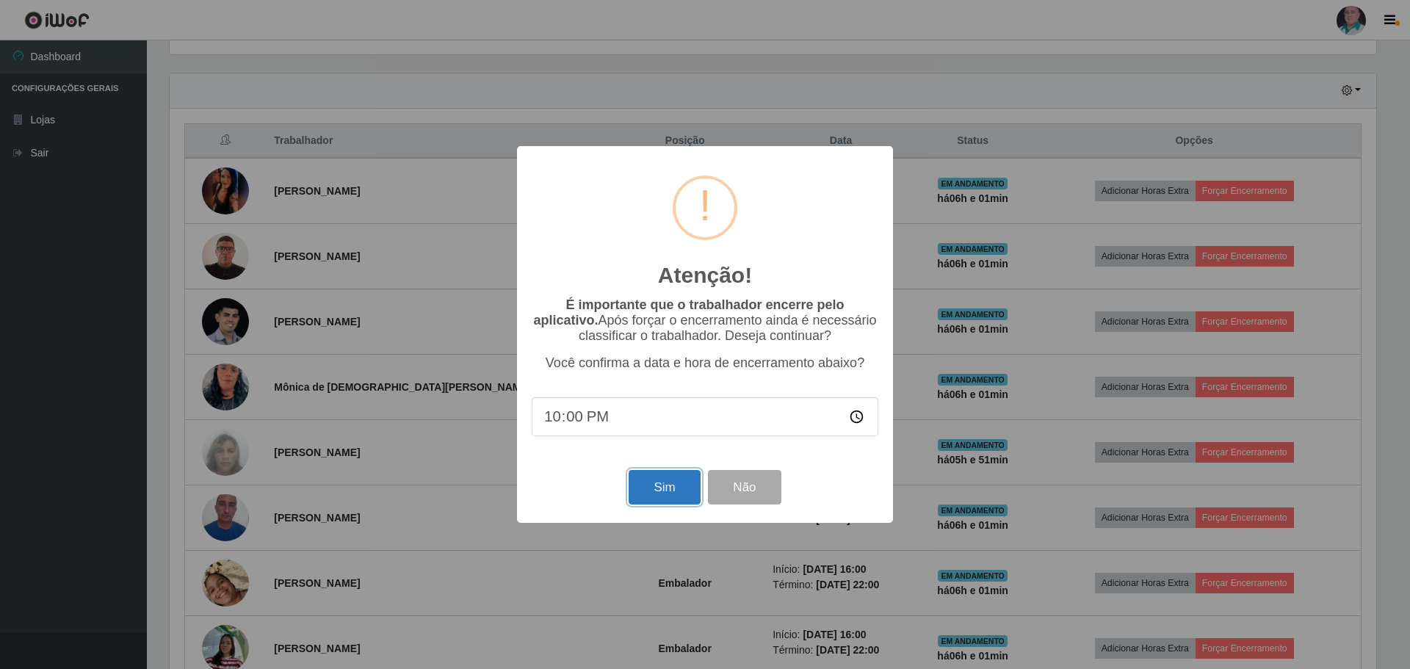
click at [648, 494] on button "Sim" at bounding box center [664, 487] width 71 height 35
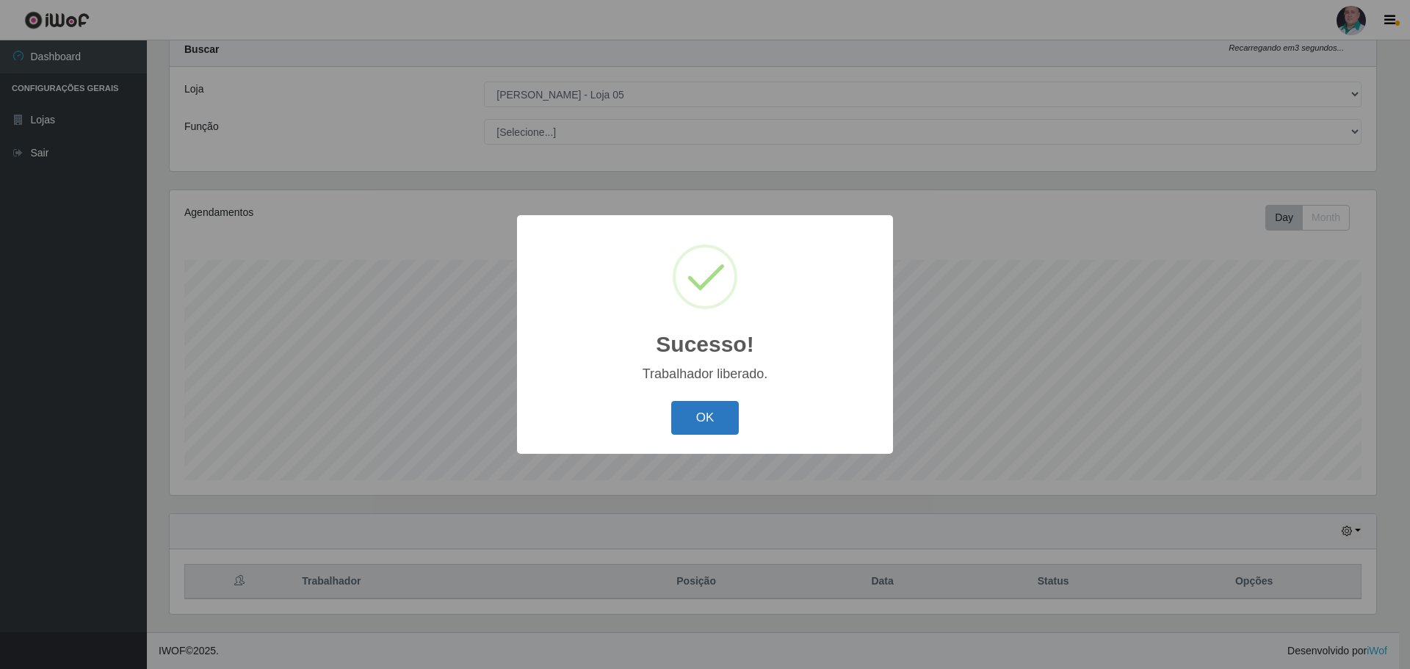
click at [716, 405] on button "OK" at bounding box center [705, 418] width 68 height 35
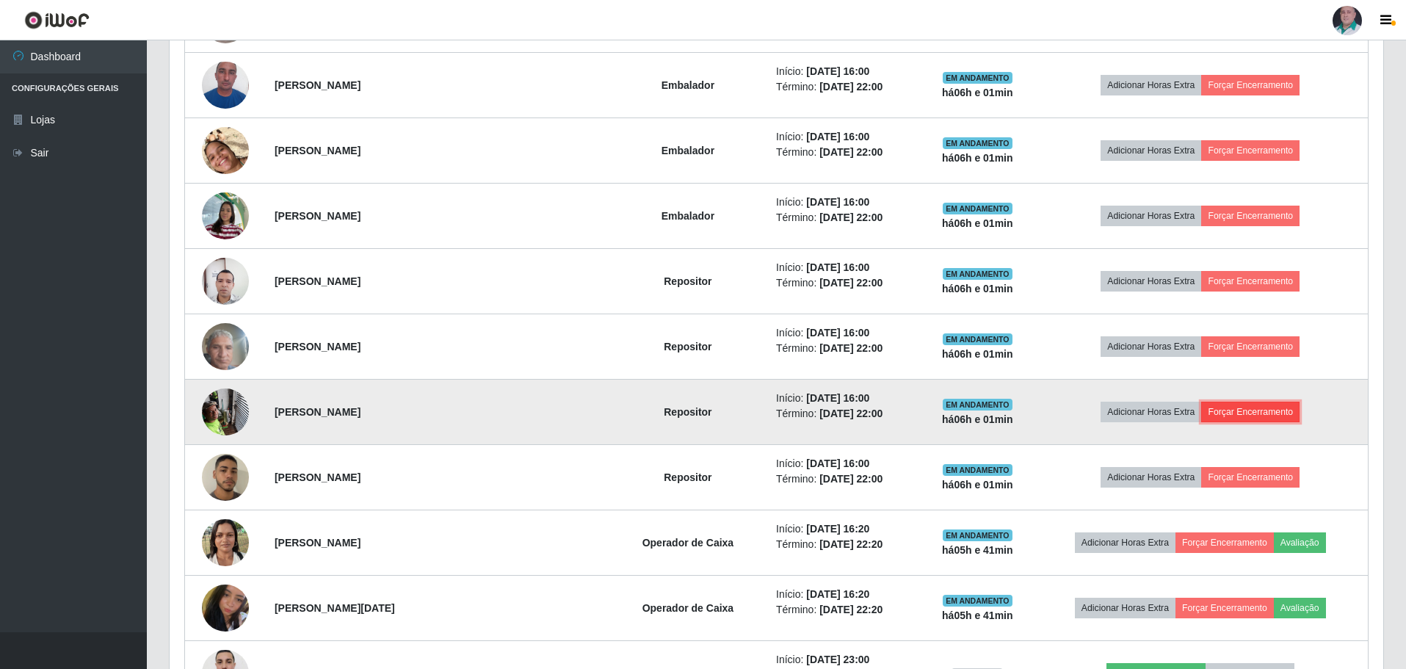
click at [1243, 413] on button "Forçar Encerramento" at bounding box center [1250, 412] width 98 height 21
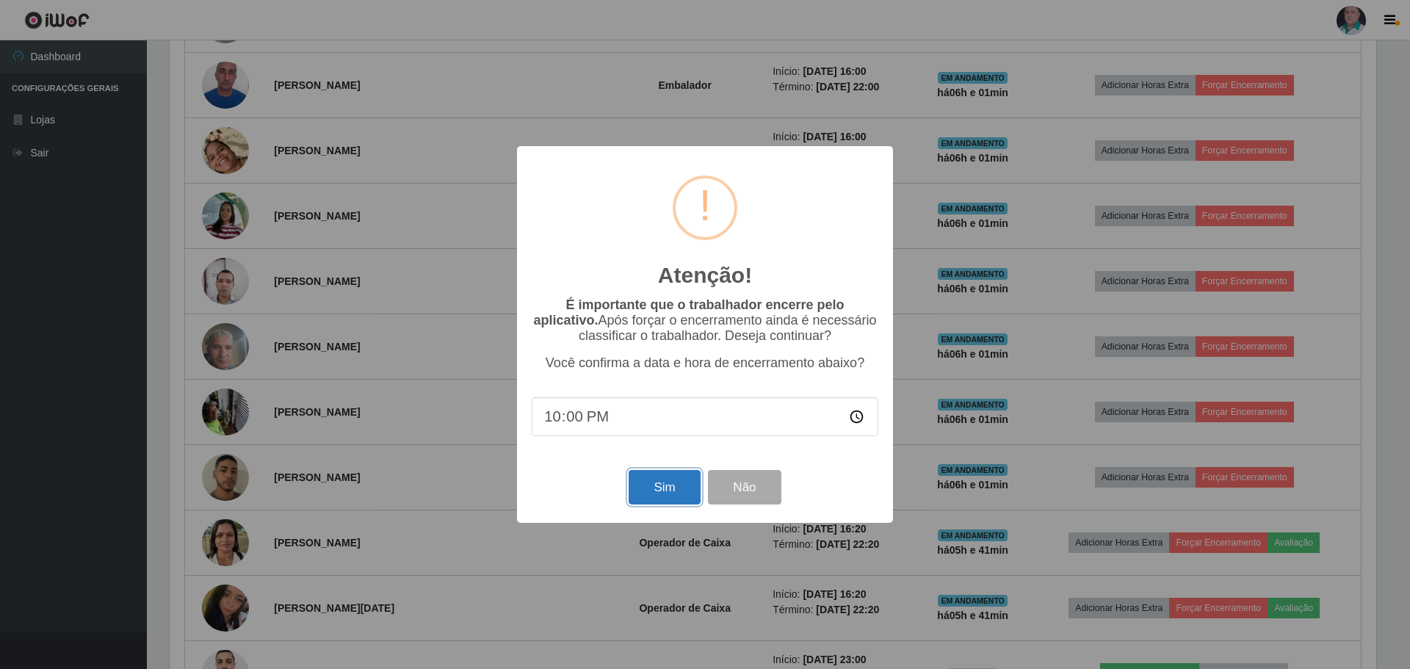
click at [643, 484] on button "Sim" at bounding box center [664, 487] width 71 height 35
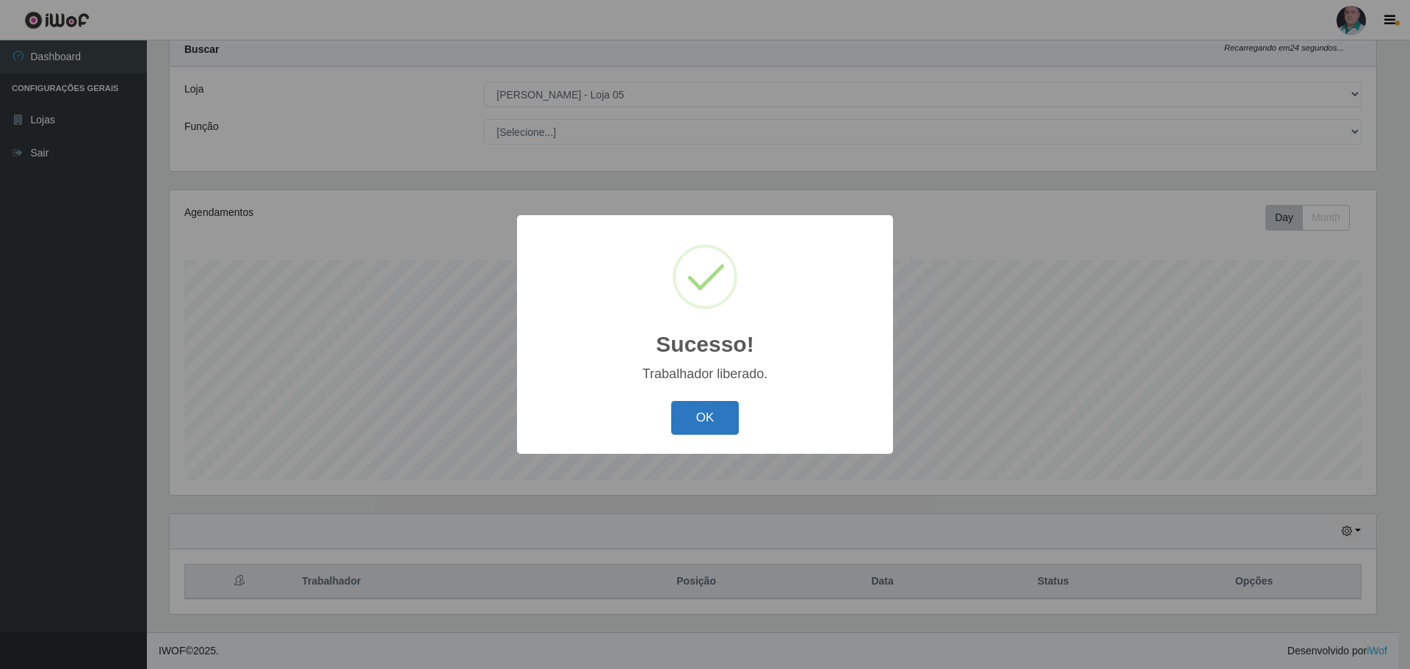
click at [689, 424] on button "OK" at bounding box center [705, 418] width 68 height 35
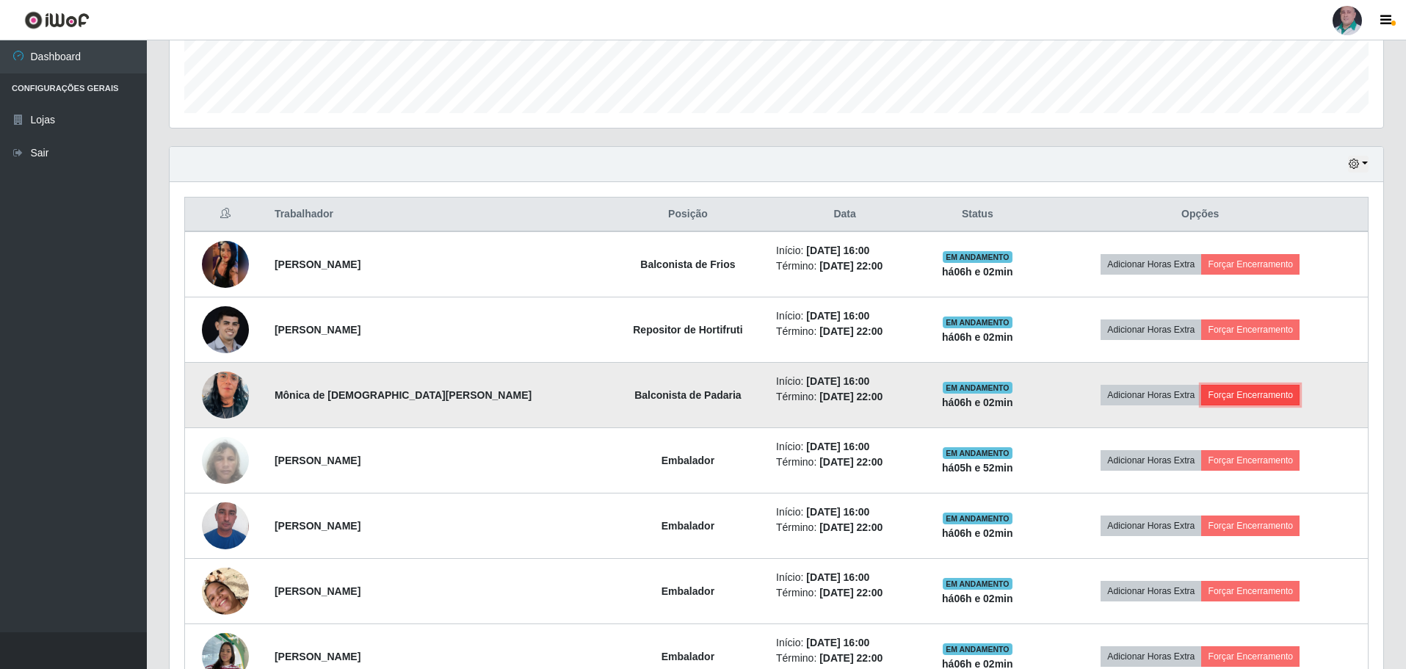
click at [1237, 388] on button "Forçar Encerramento" at bounding box center [1250, 395] width 98 height 21
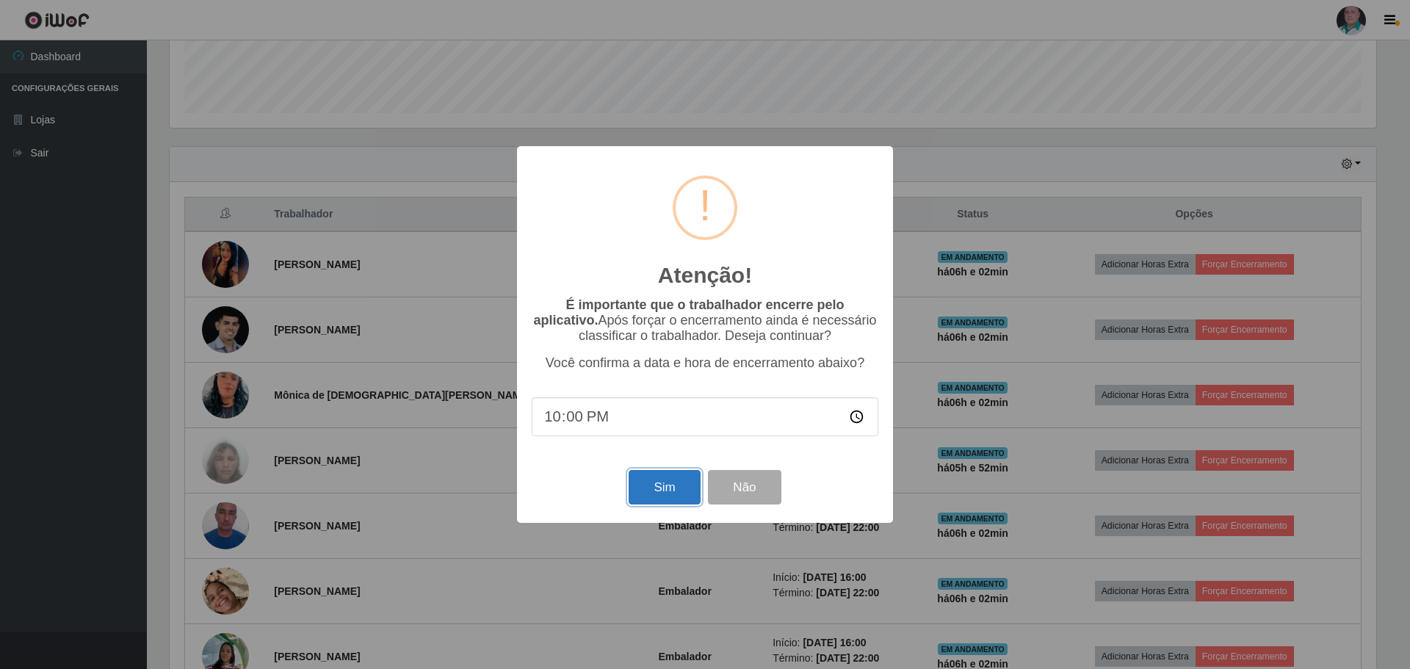
click at [678, 490] on button "Sim" at bounding box center [664, 487] width 71 height 35
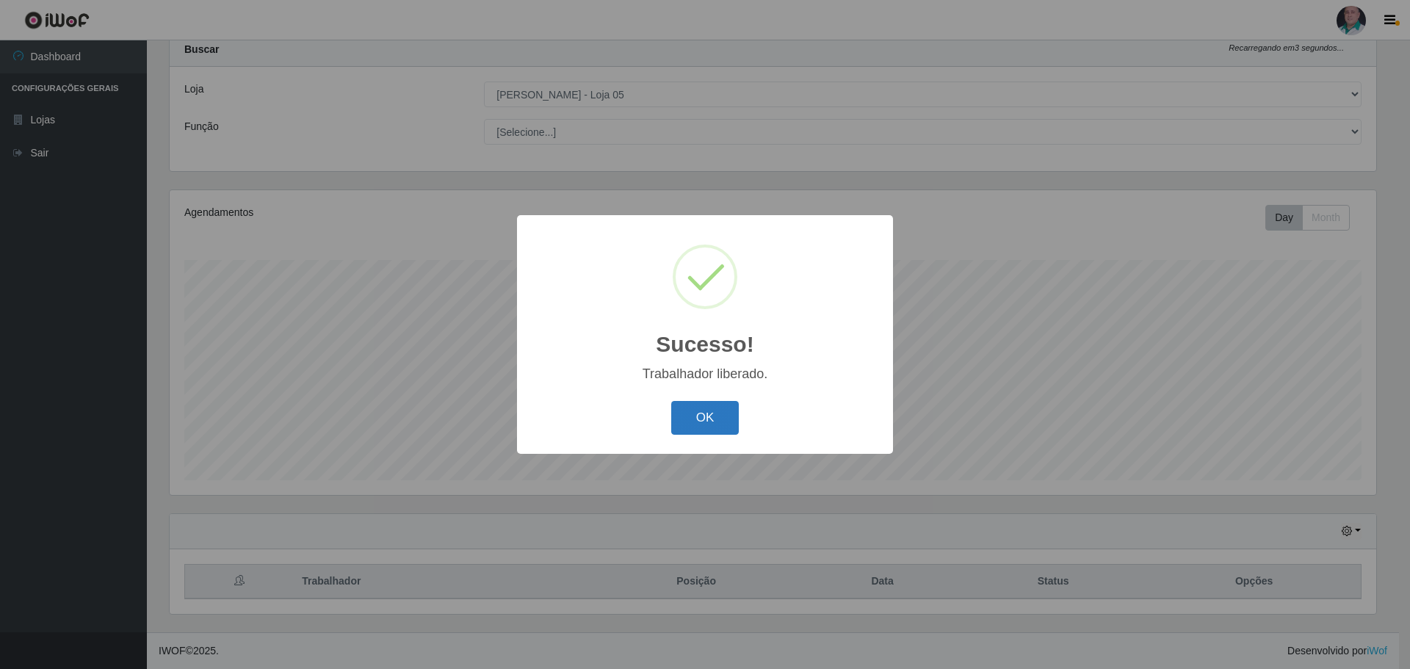
click at [686, 418] on button "OK" at bounding box center [705, 418] width 68 height 35
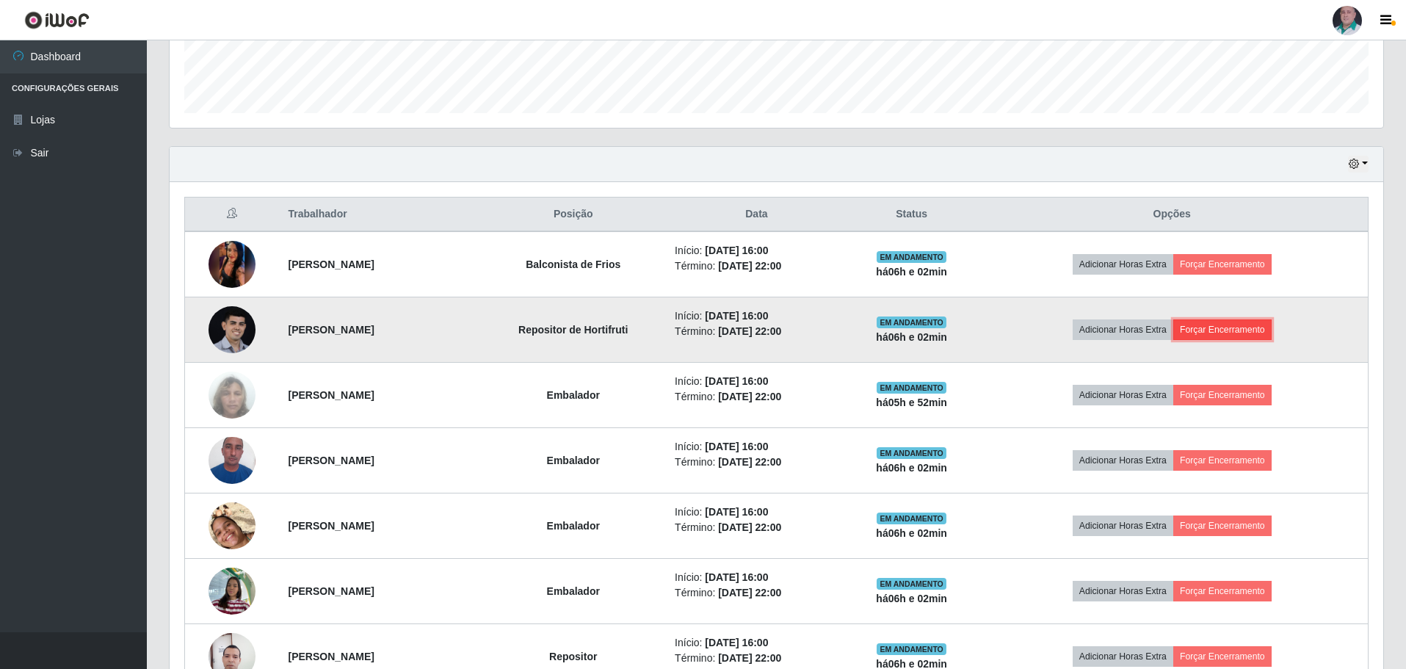
click at [1241, 325] on button "Forçar Encerramento" at bounding box center [1223, 329] width 98 height 21
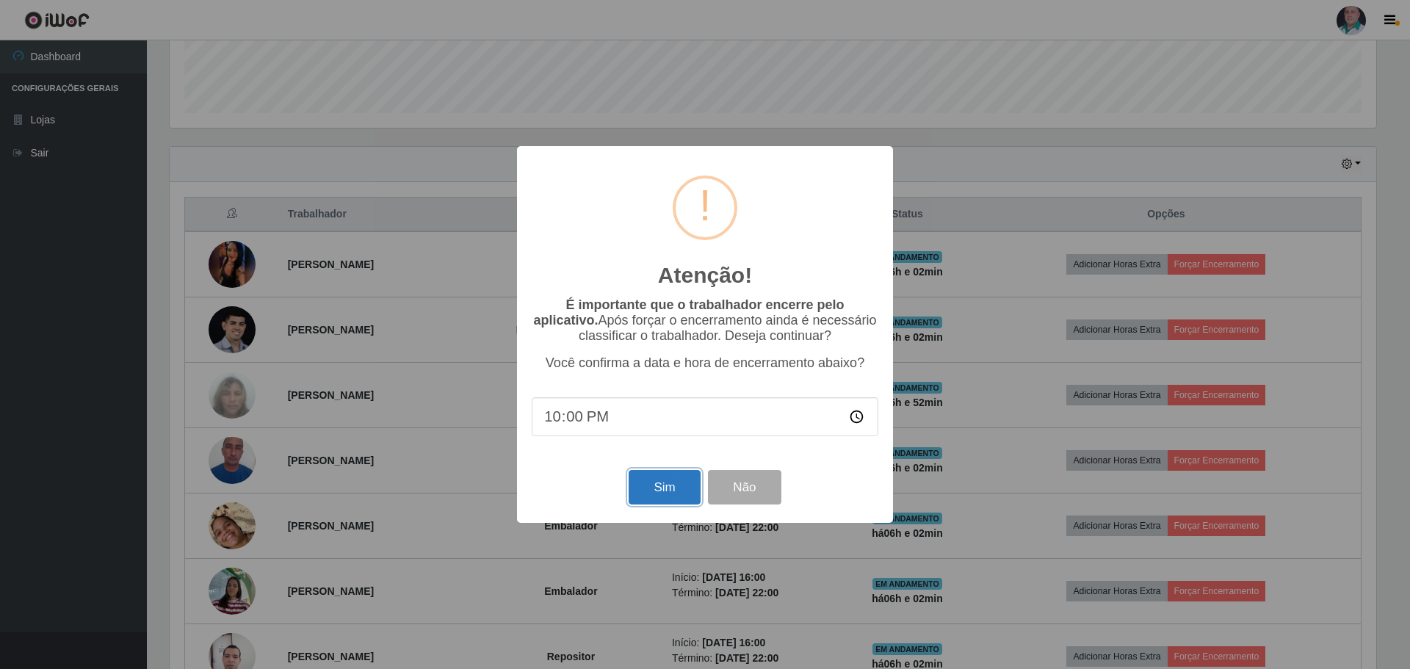
click at [646, 480] on button "Sim" at bounding box center [664, 487] width 71 height 35
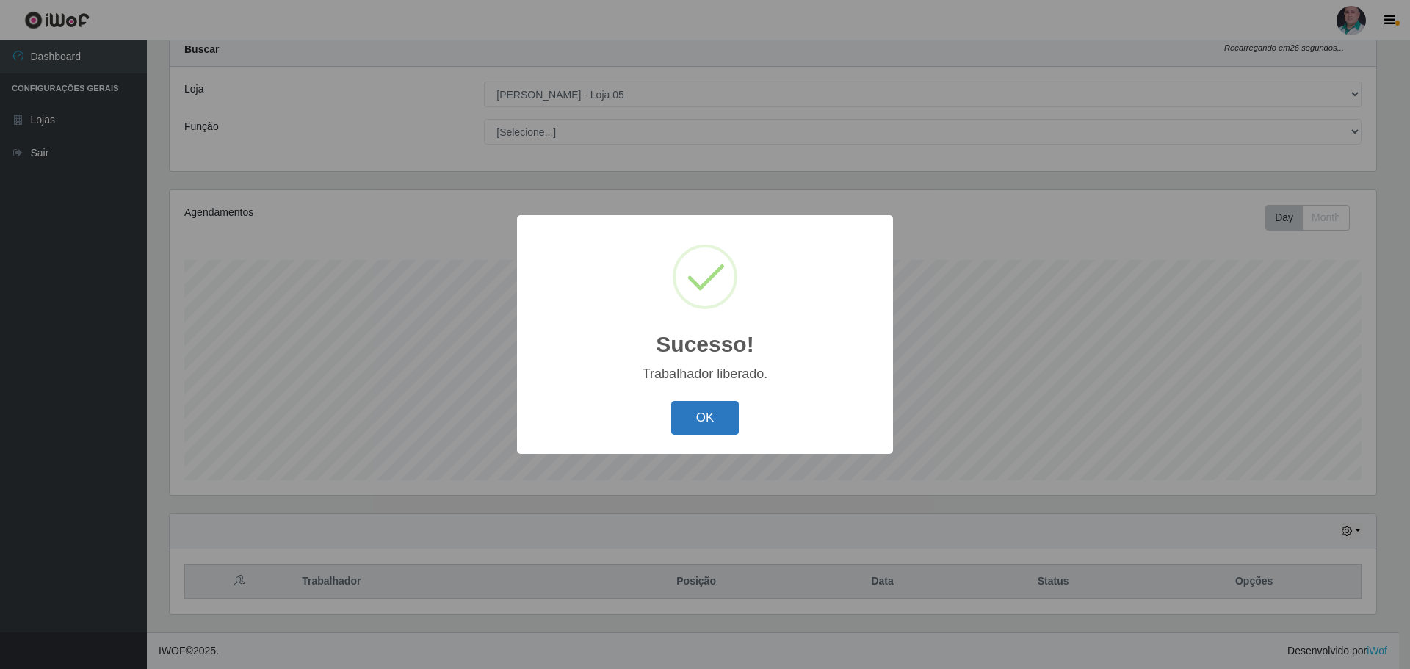
click at [672, 434] on button "OK" at bounding box center [705, 418] width 68 height 35
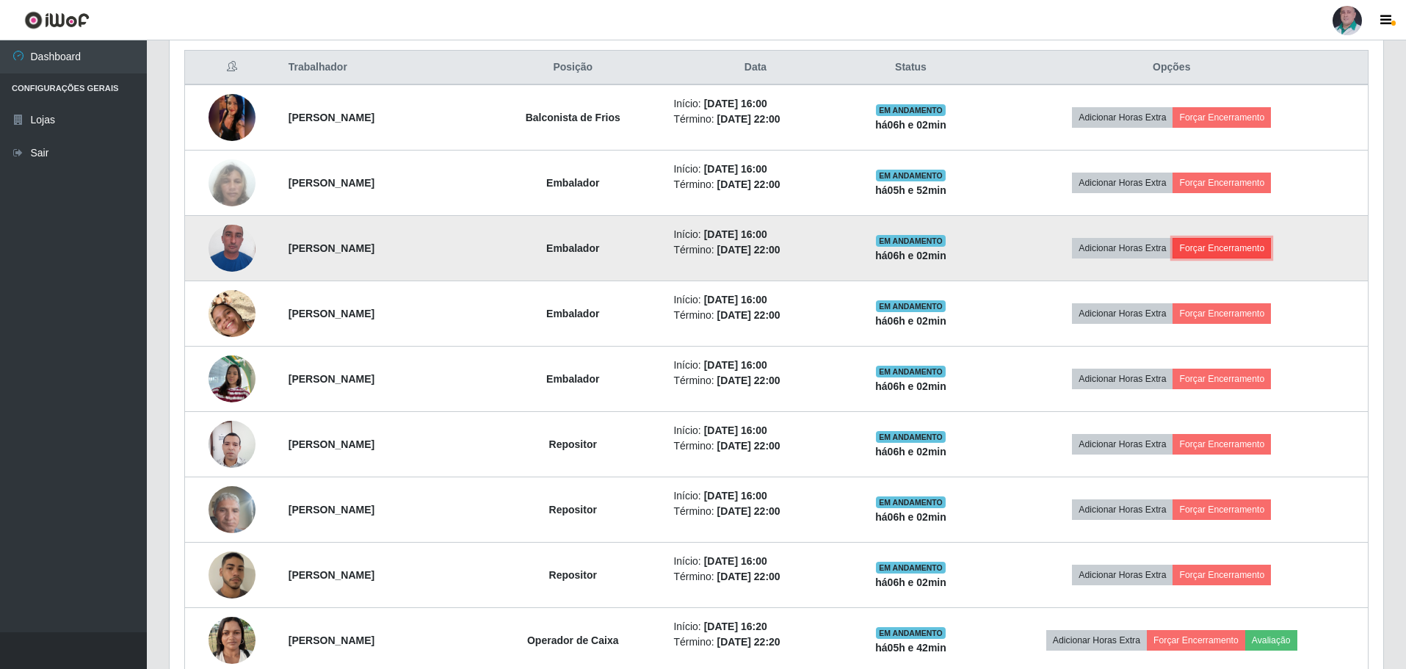
click at [1249, 253] on button "Forçar Encerramento" at bounding box center [1222, 248] width 98 height 21
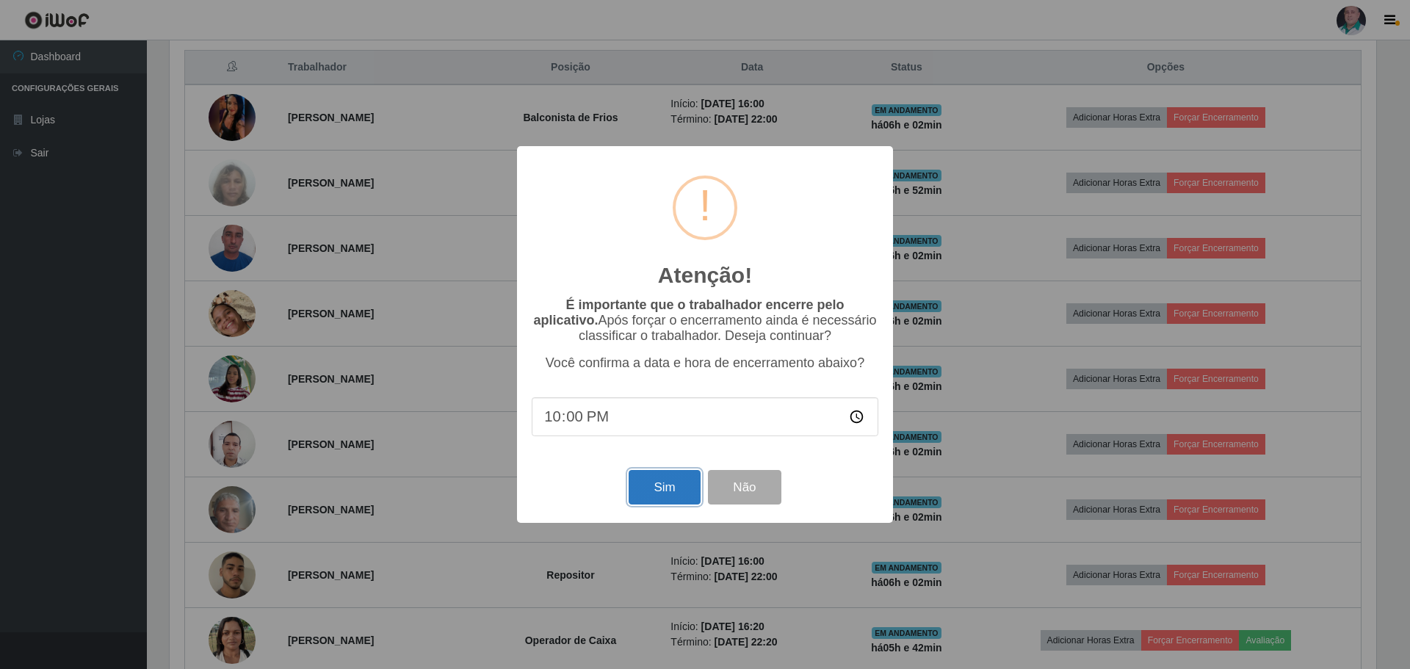
click at [651, 494] on button "Sim" at bounding box center [664, 487] width 71 height 35
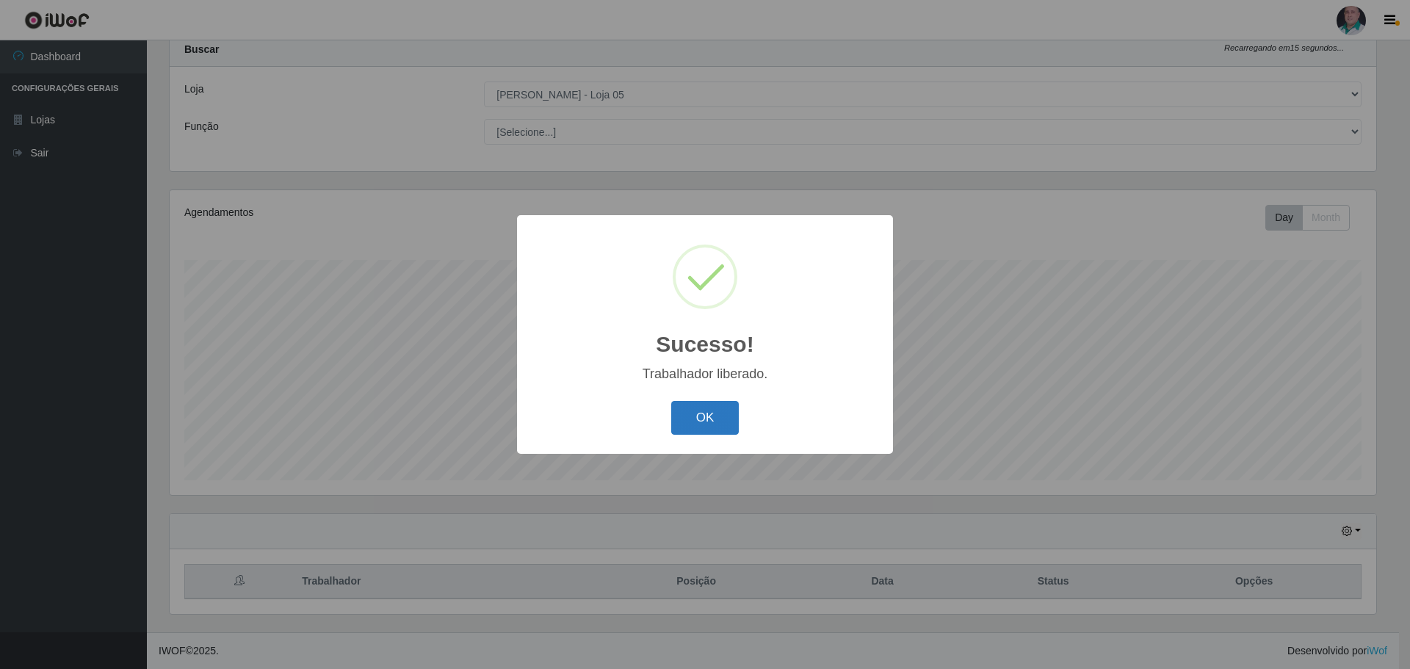
click at [701, 413] on button "OK" at bounding box center [705, 418] width 68 height 35
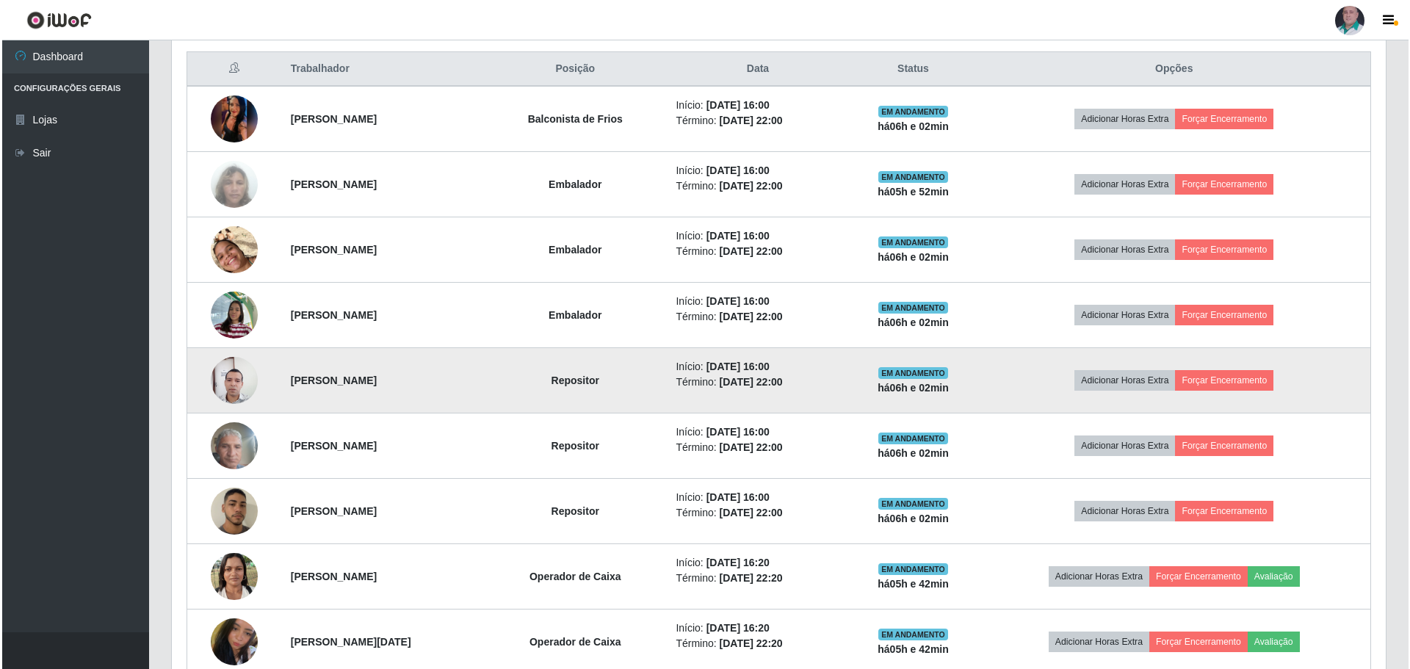
scroll to position [412, 0]
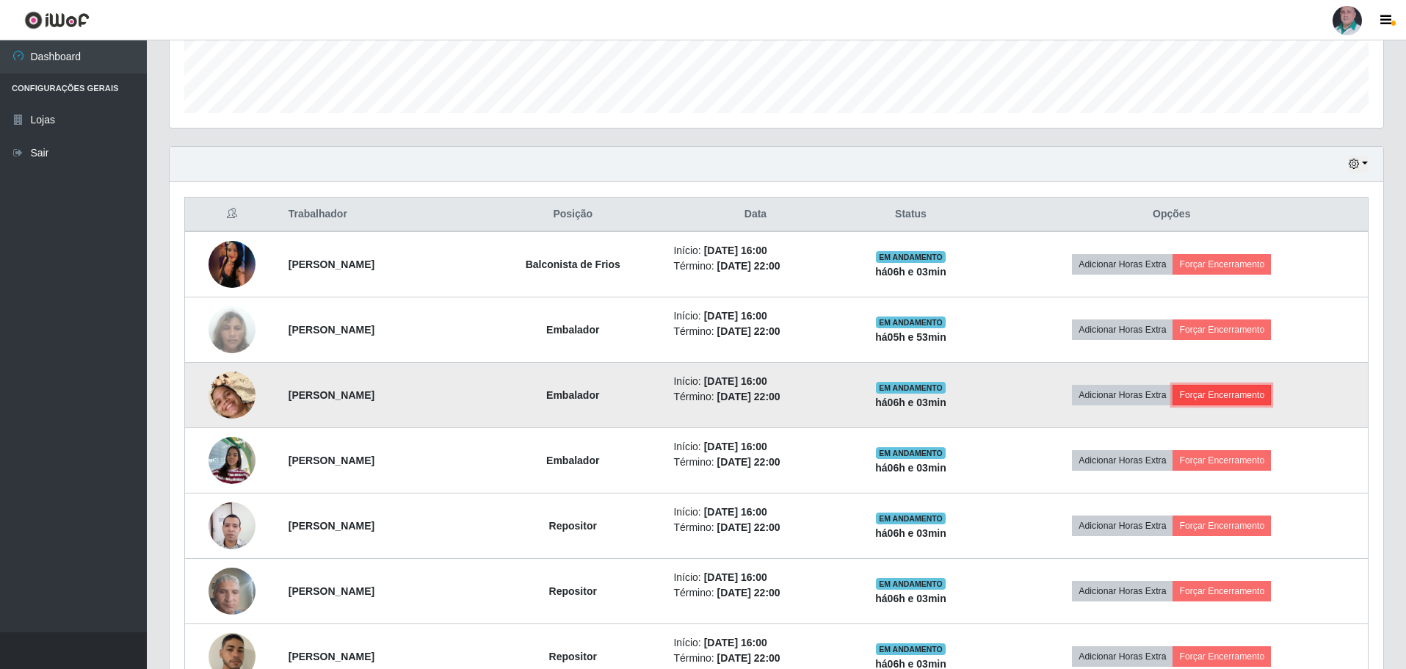
click at [1260, 390] on button "Forçar Encerramento" at bounding box center [1222, 395] width 98 height 21
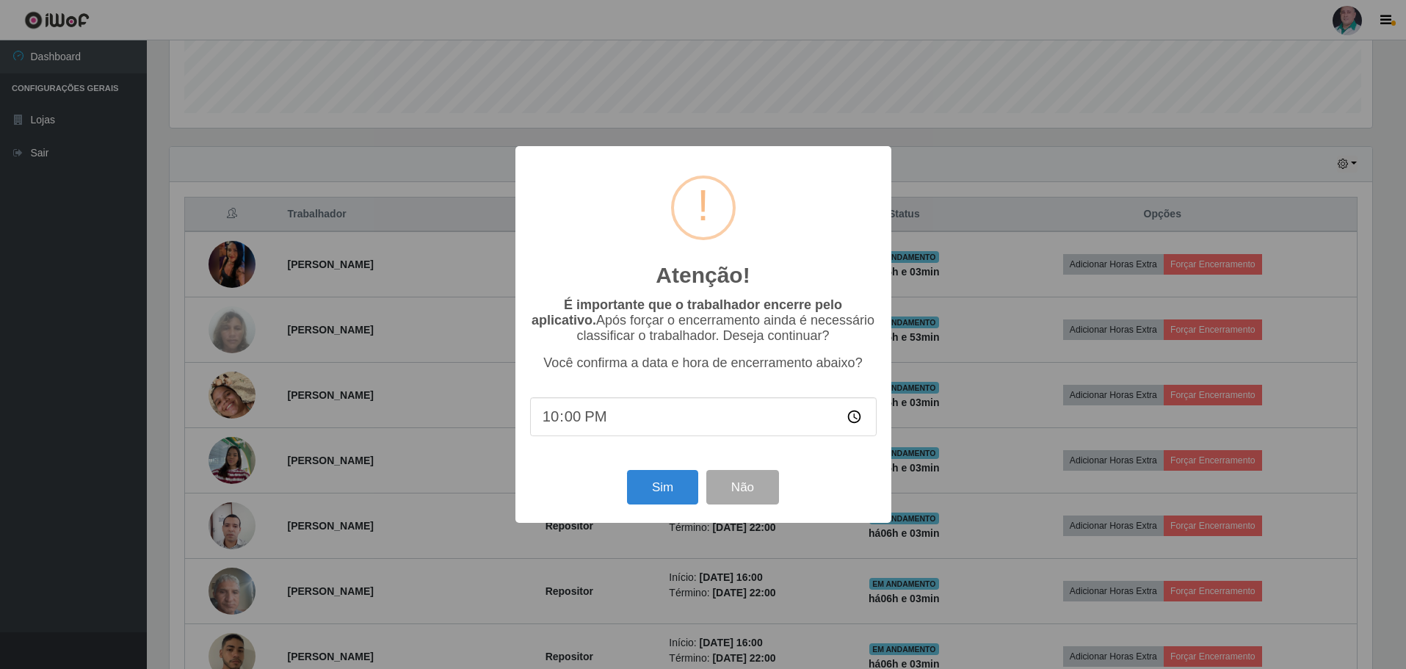
scroll to position [305, 1207]
click at [693, 499] on button "Sim" at bounding box center [664, 487] width 71 height 35
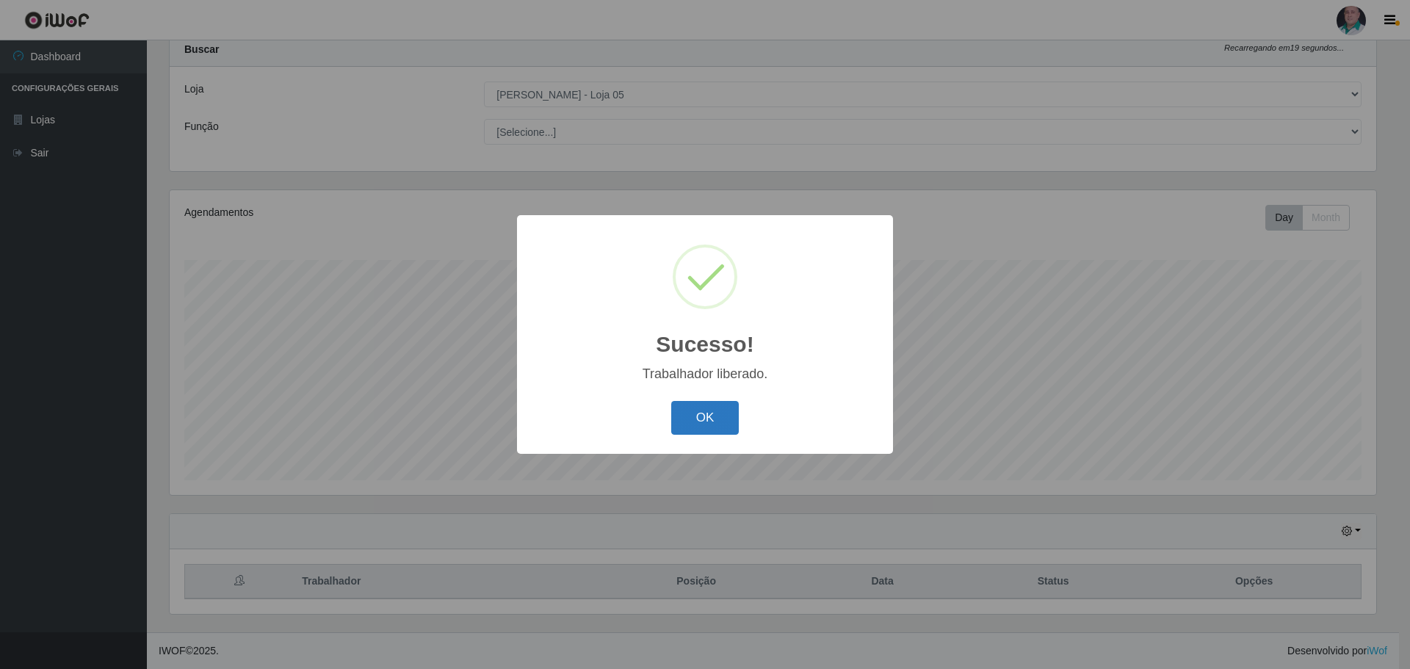
click at [719, 421] on button "OK" at bounding box center [705, 418] width 68 height 35
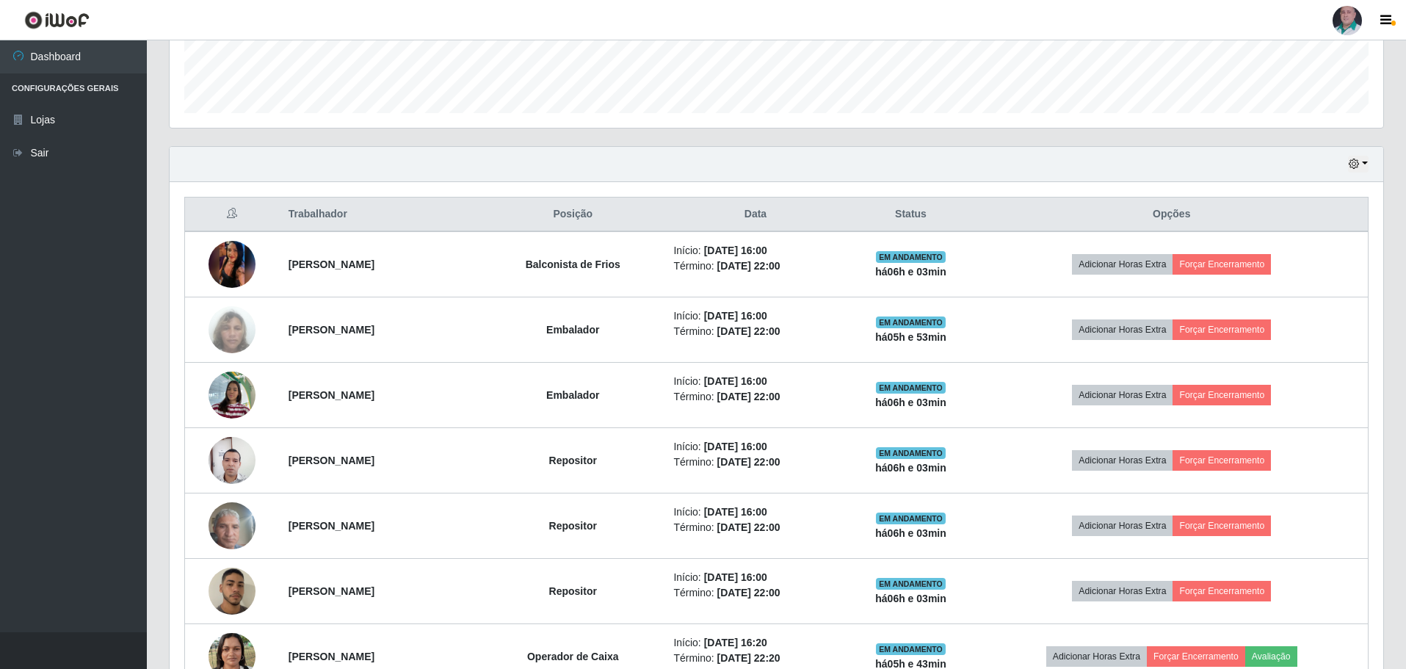
scroll to position [559, 0]
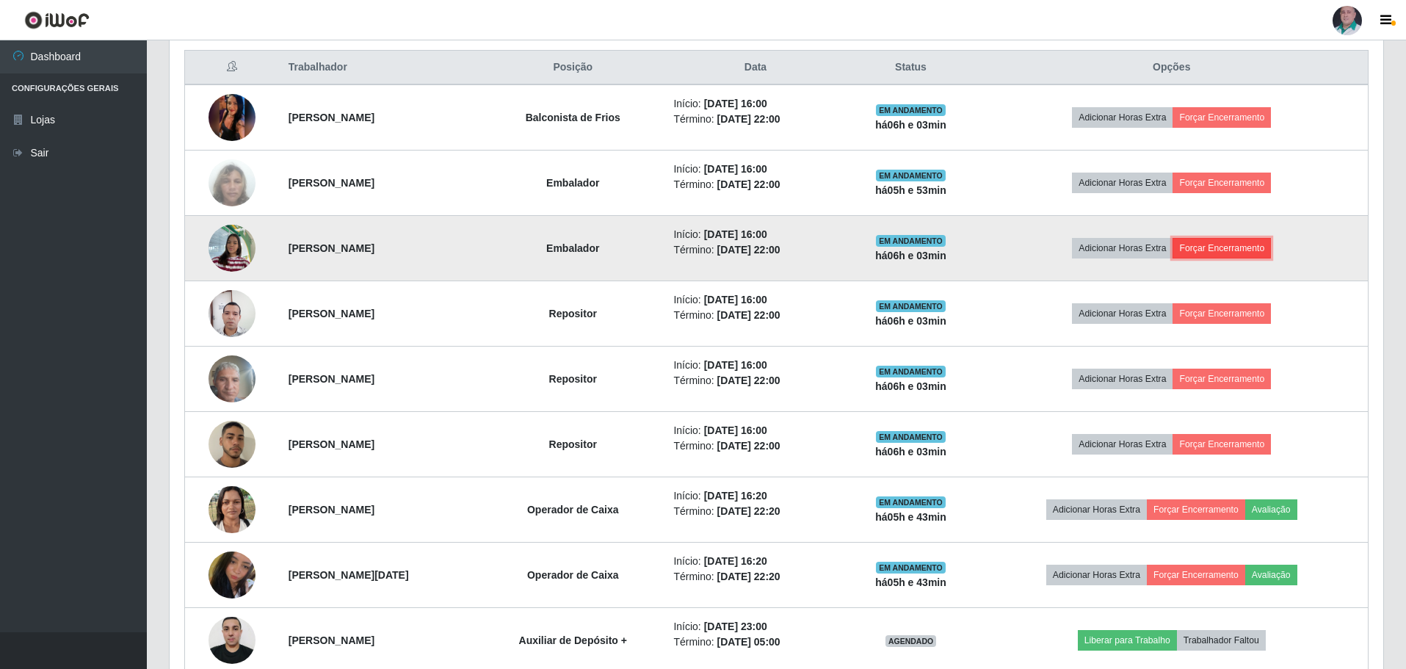
click at [1227, 252] on button "Forçar Encerramento" at bounding box center [1222, 248] width 98 height 21
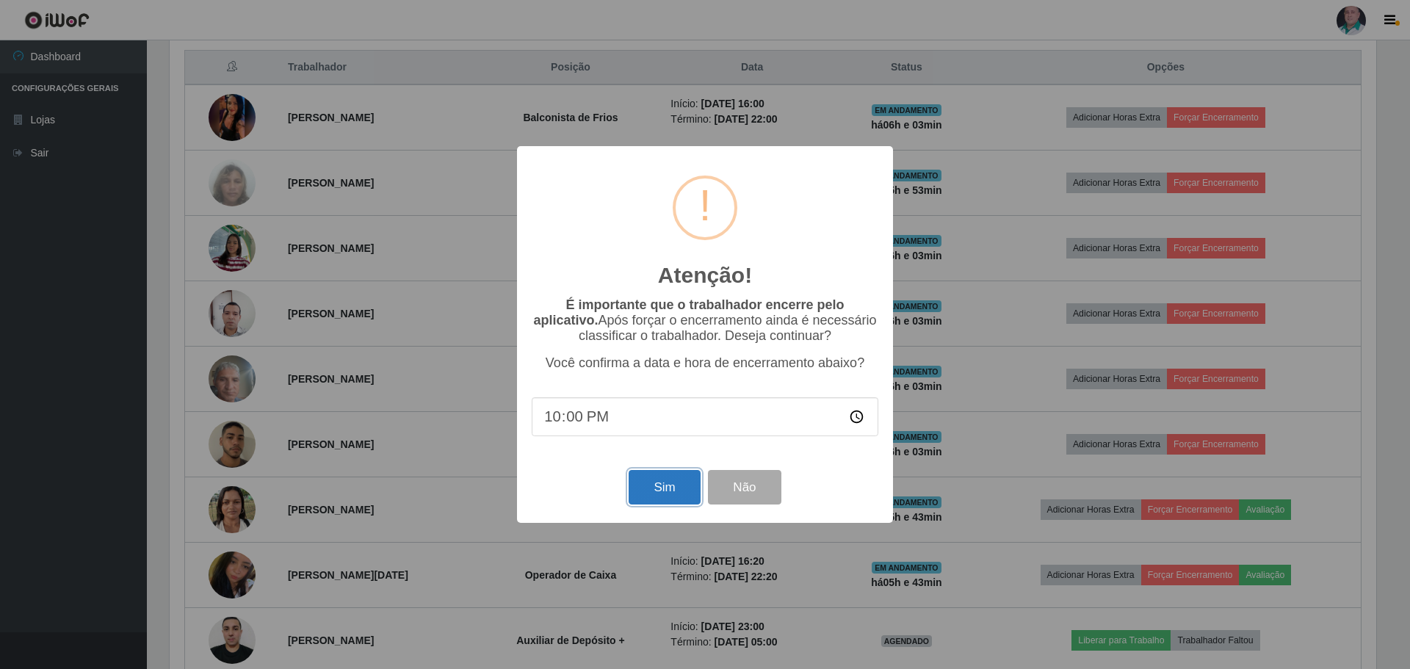
click at [655, 496] on button "Sim" at bounding box center [664, 487] width 71 height 35
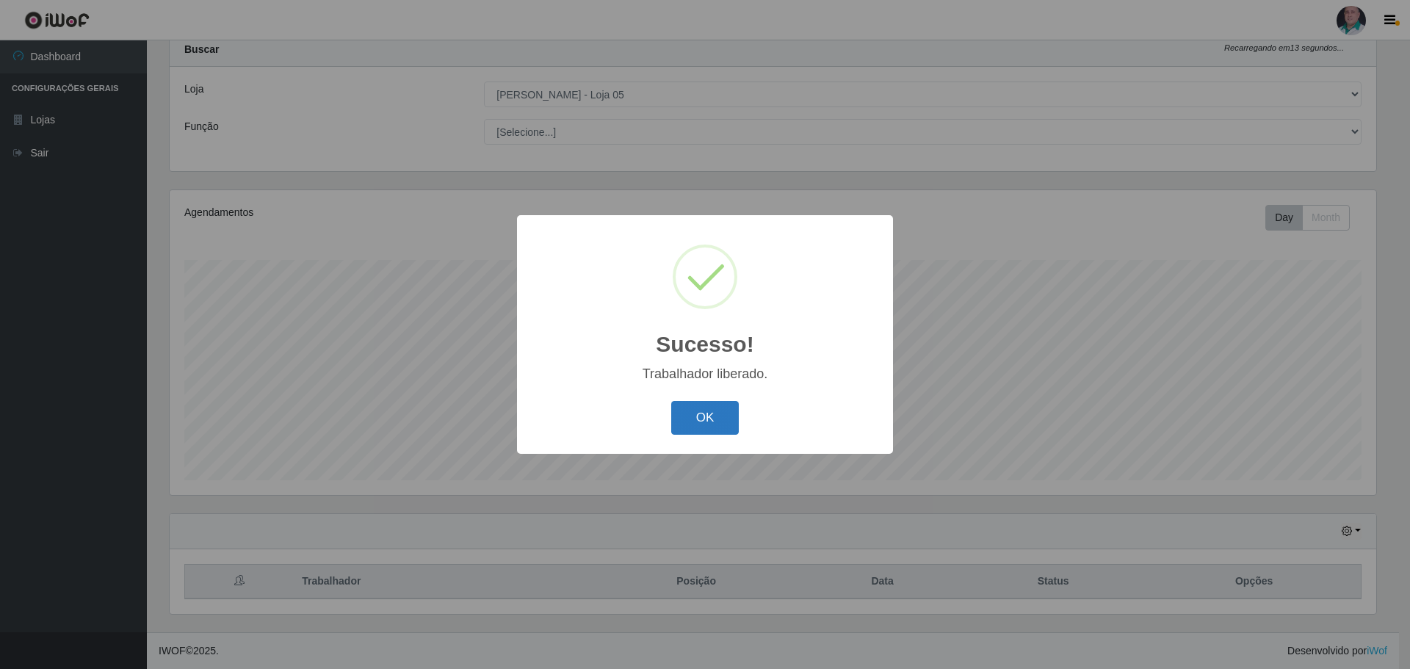
click at [704, 429] on button "OK" at bounding box center [705, 418] width 68 height 35
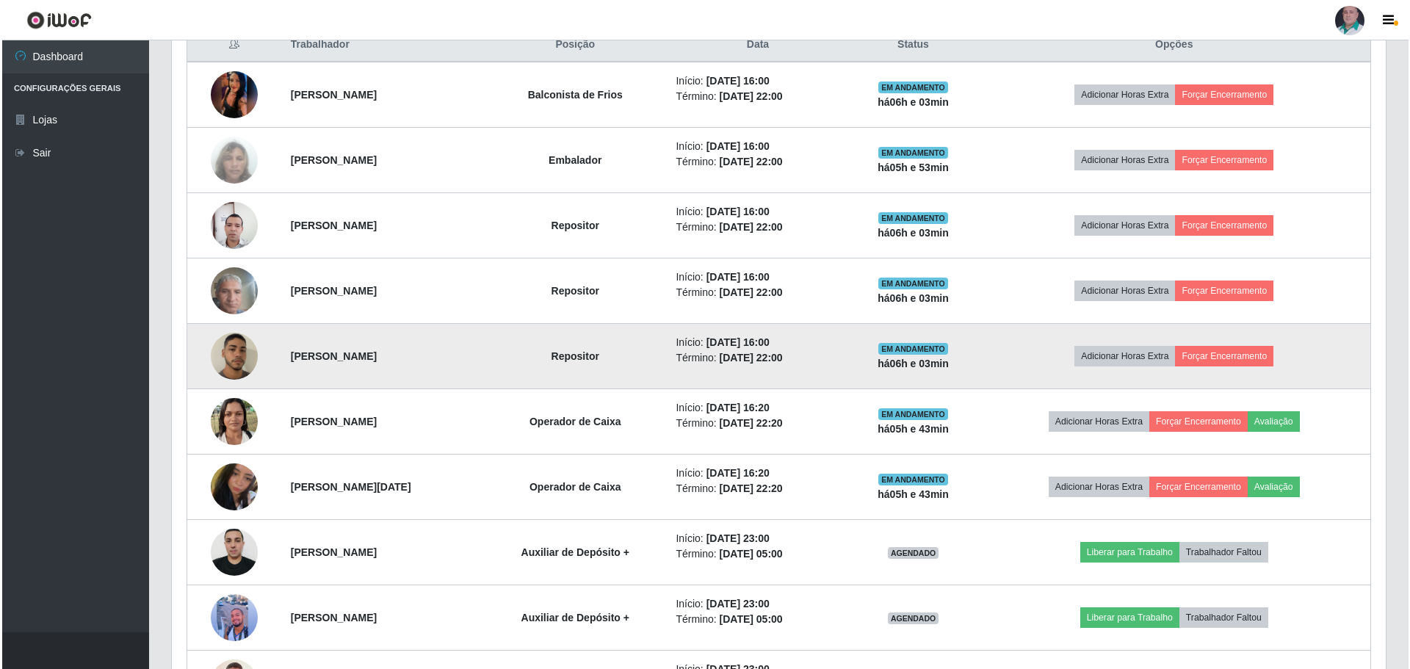
scroll to position [485, 0]
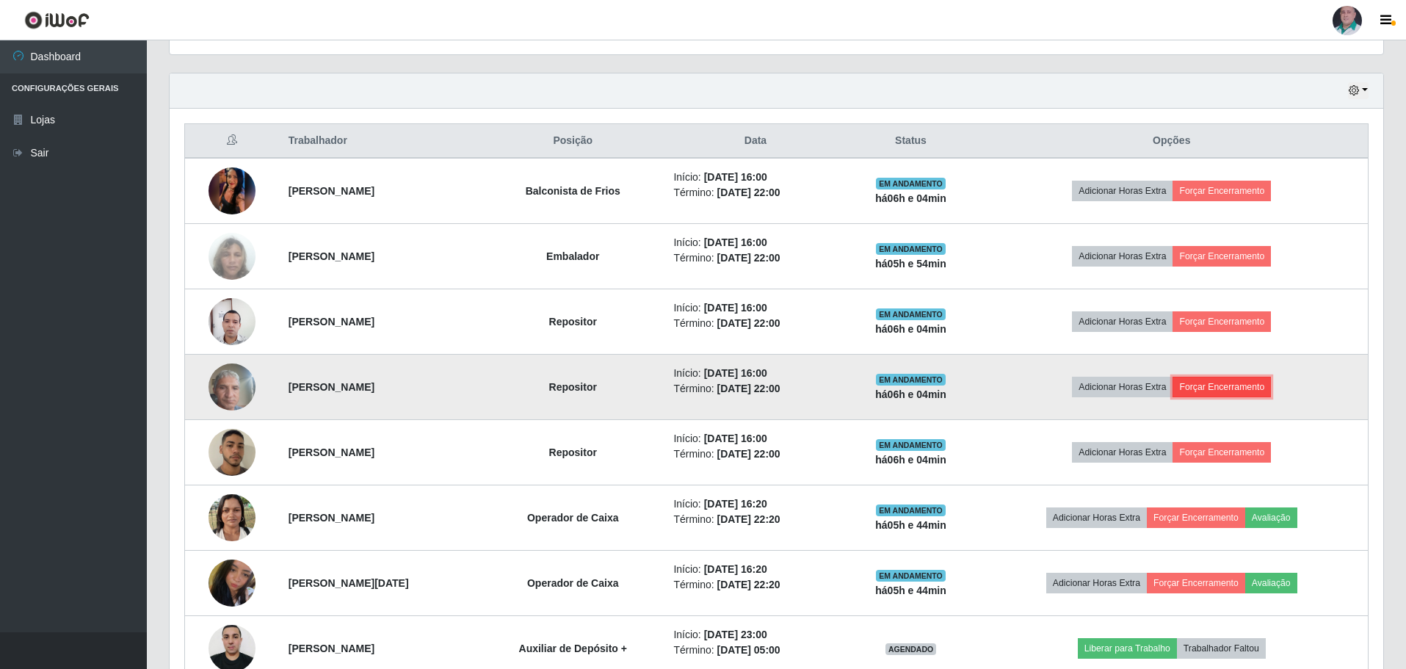
click at [1235, 388] on button "Forçar Encerramento" at bounding box center [1222, 387] width 98 height 21
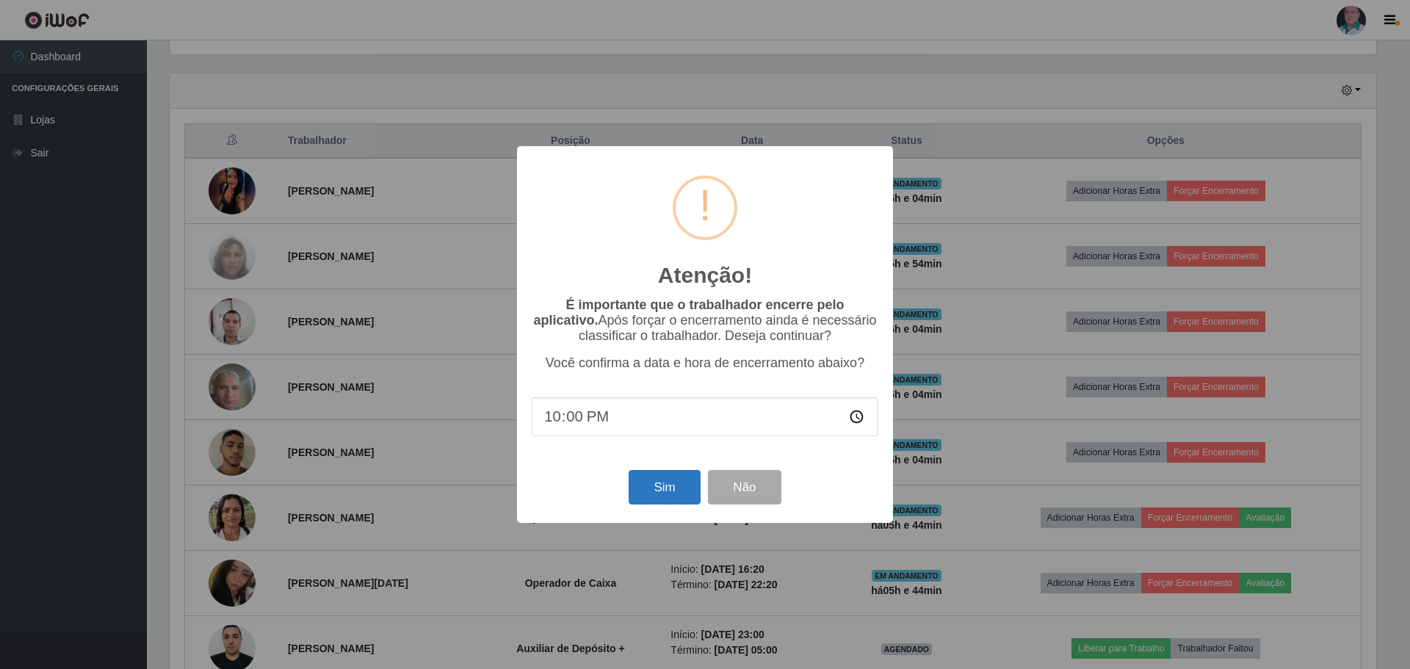
click at [649, 474] on div "Sim Não" at bounding box center [705, 487] width 347 height 42
click at [650, 487] on button "Sim" at bounding box center [664, 487] width 71 height 35
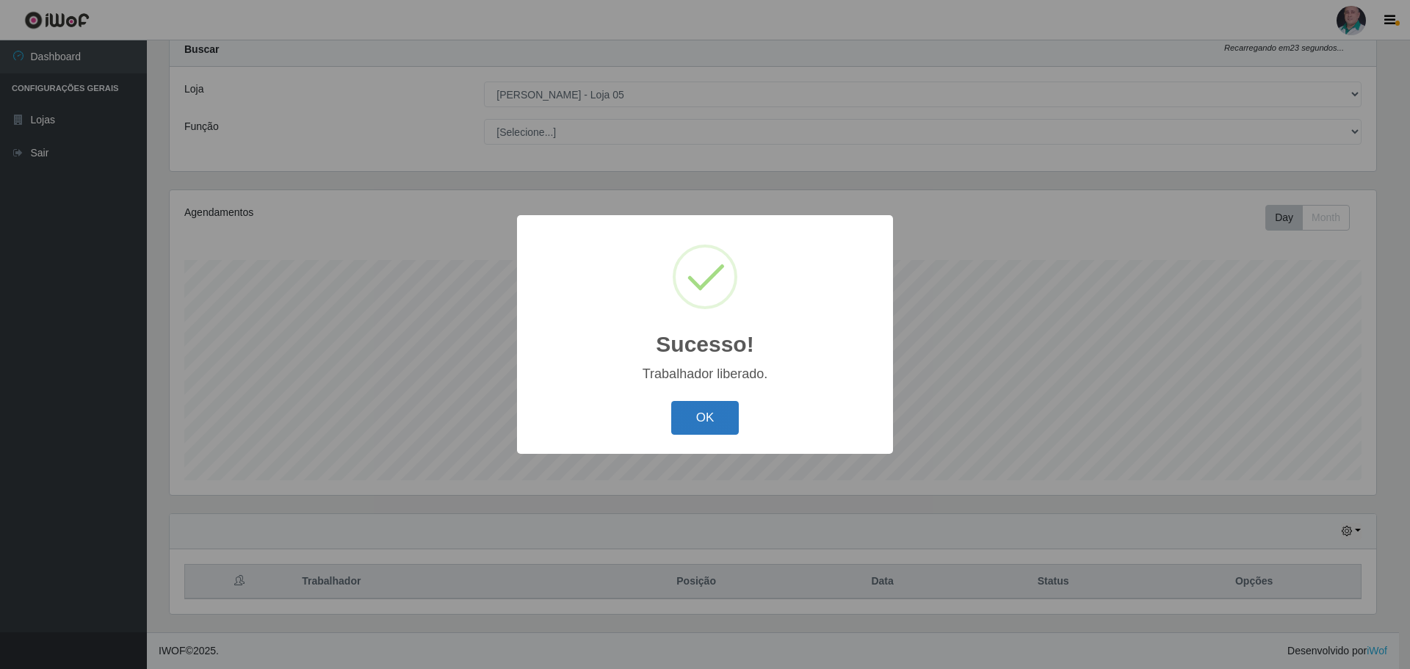
click at [699, 428] on button "OK" at bounding box center [705, 418] width 68 height 35
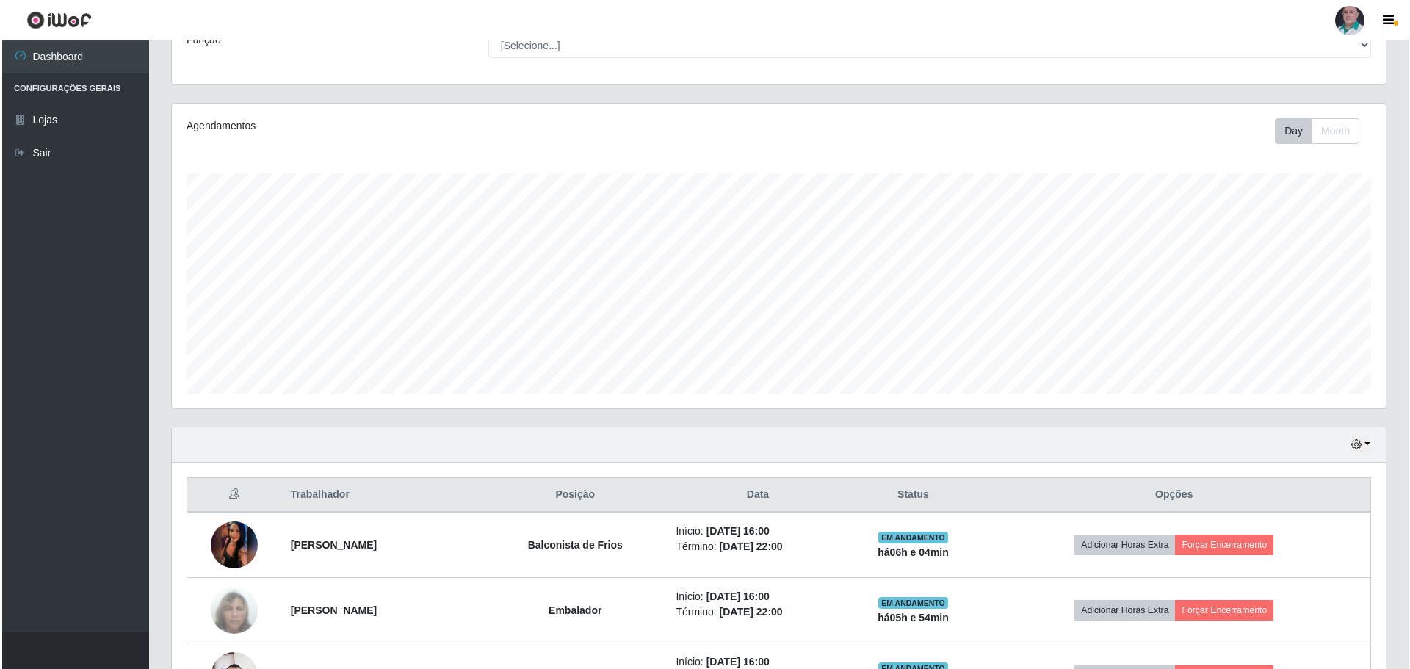
scroll to position [339, 0]
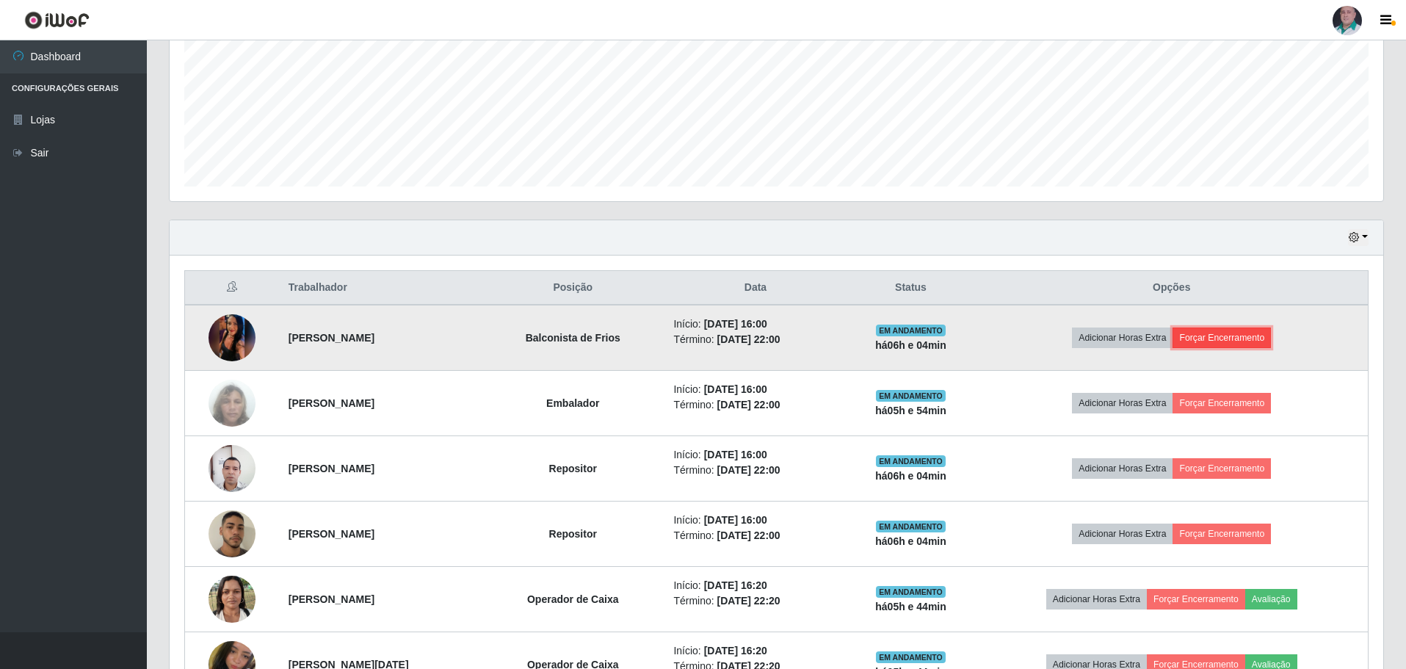
click at [1235, 335] on button "Forçar Encerramento" at bounding box center [1222, 338] width 98 height 21
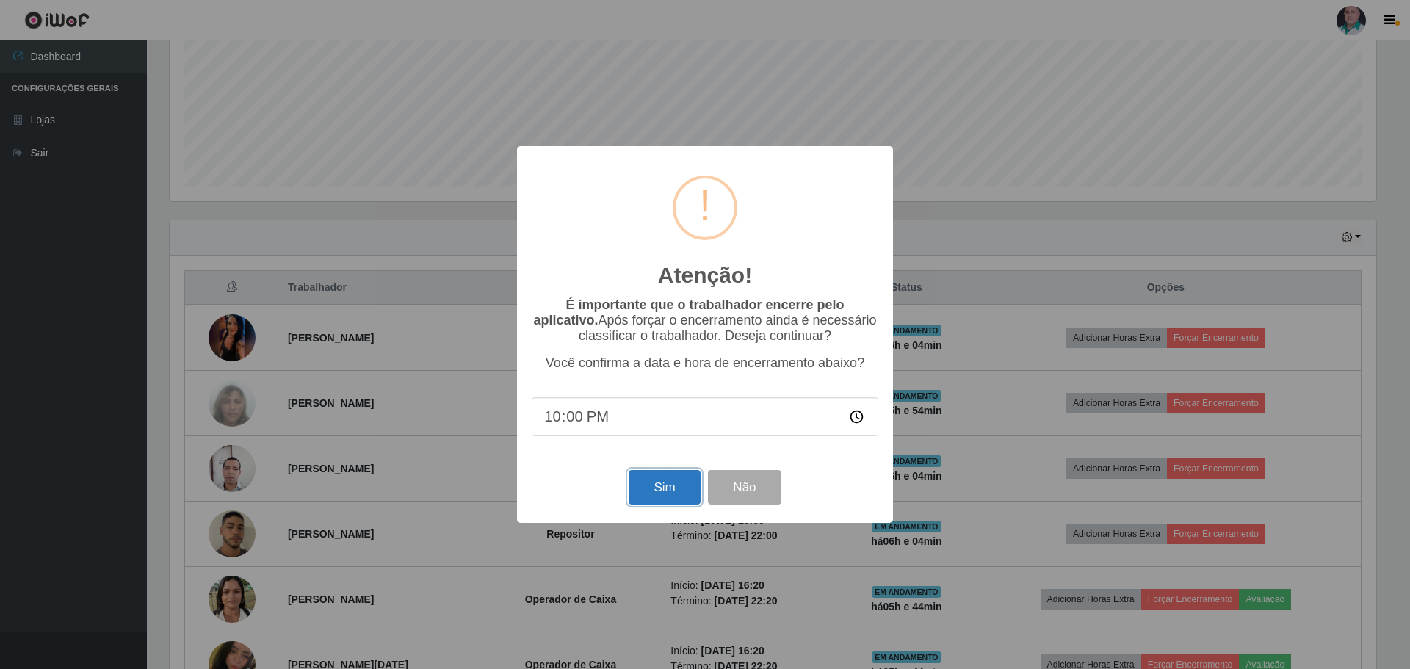
click at [654, 488] on button "Sim" at bounding box center [664, 487] width 71 height 35
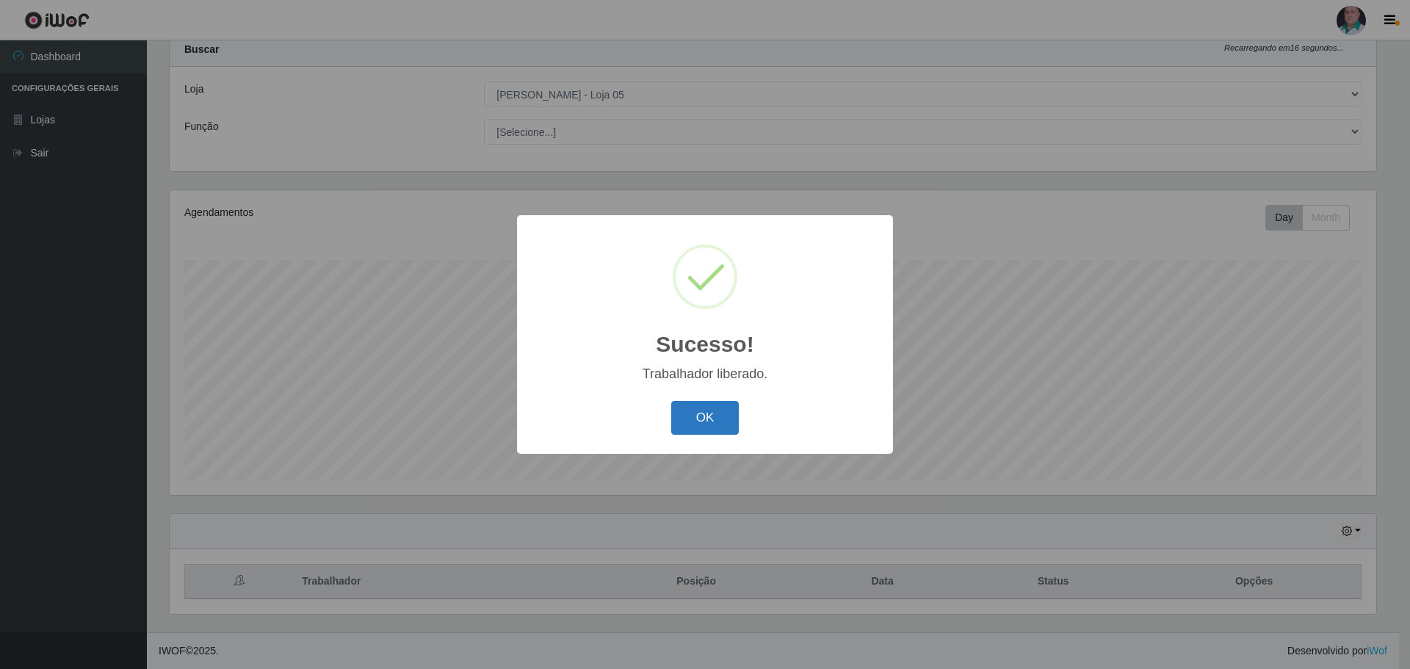
click at [698, 417] on button "OK" at bounding box center [705, 418] width 68 height 35
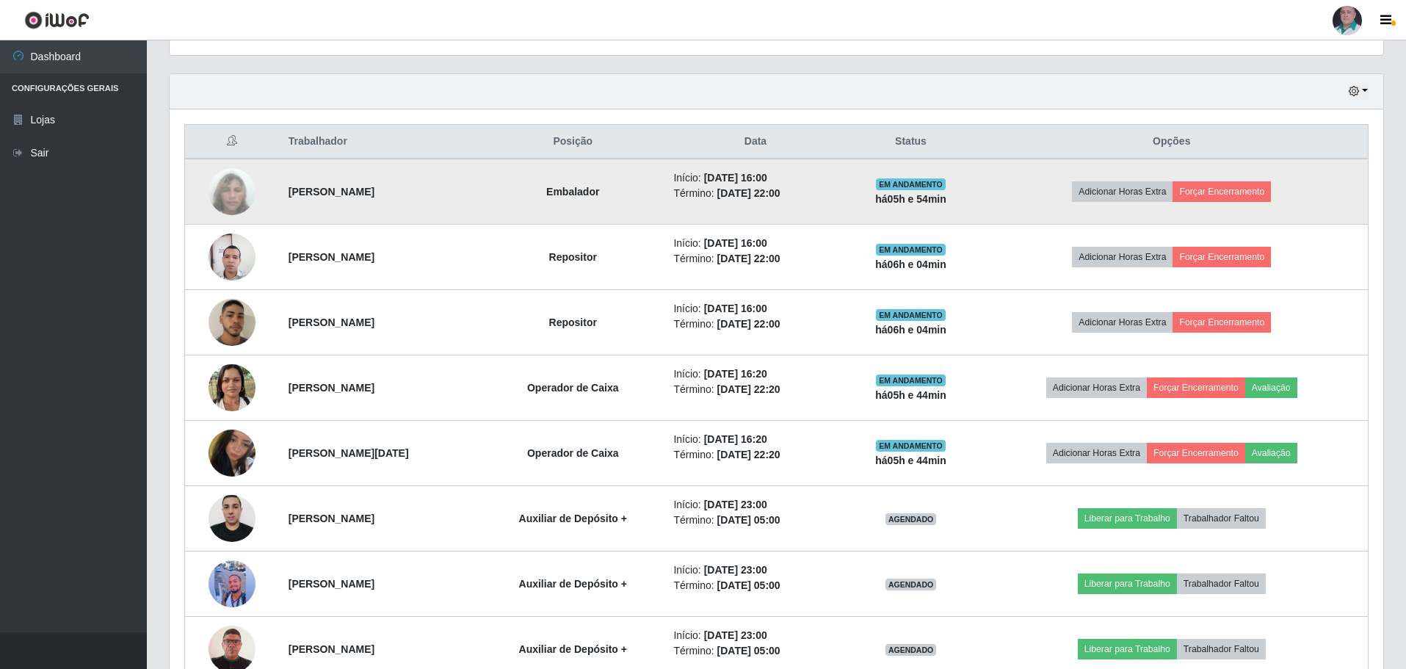
scroll to position [485, 0]
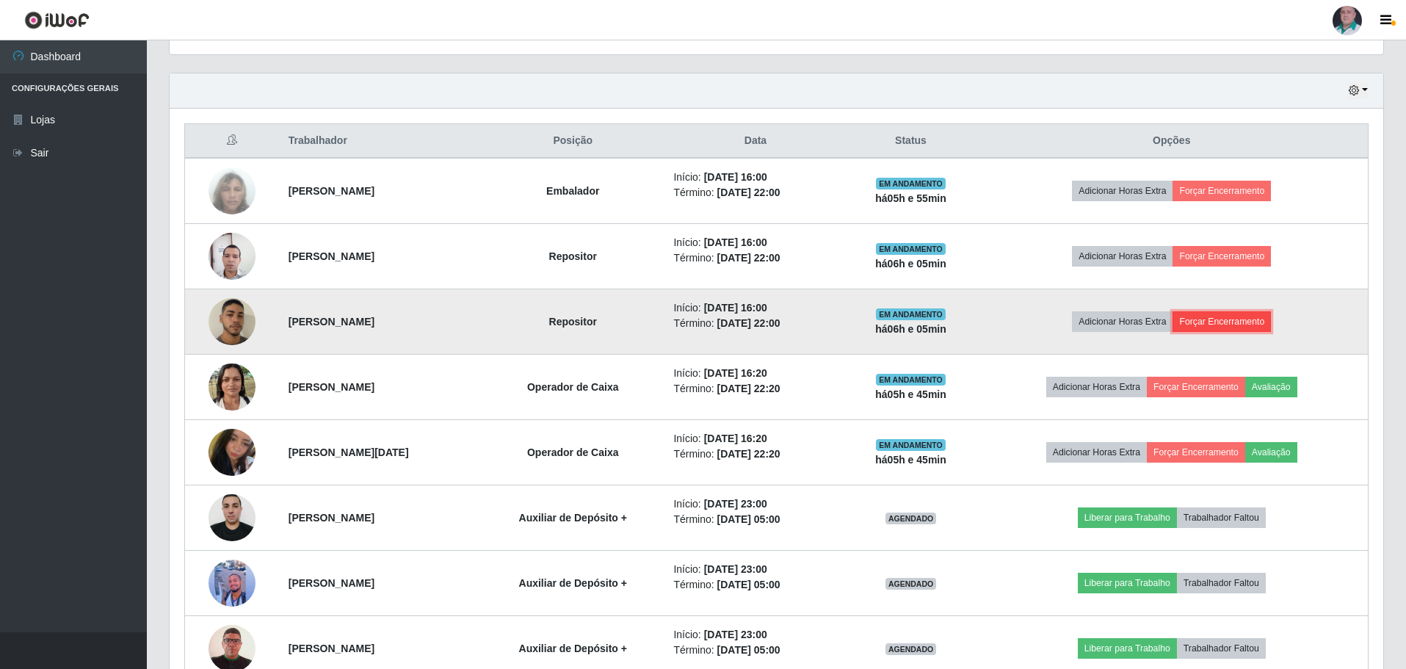
click at [1233, 324] on button "Forçar Encerramento" at bounding box center [1222, 321] width 98 height 21
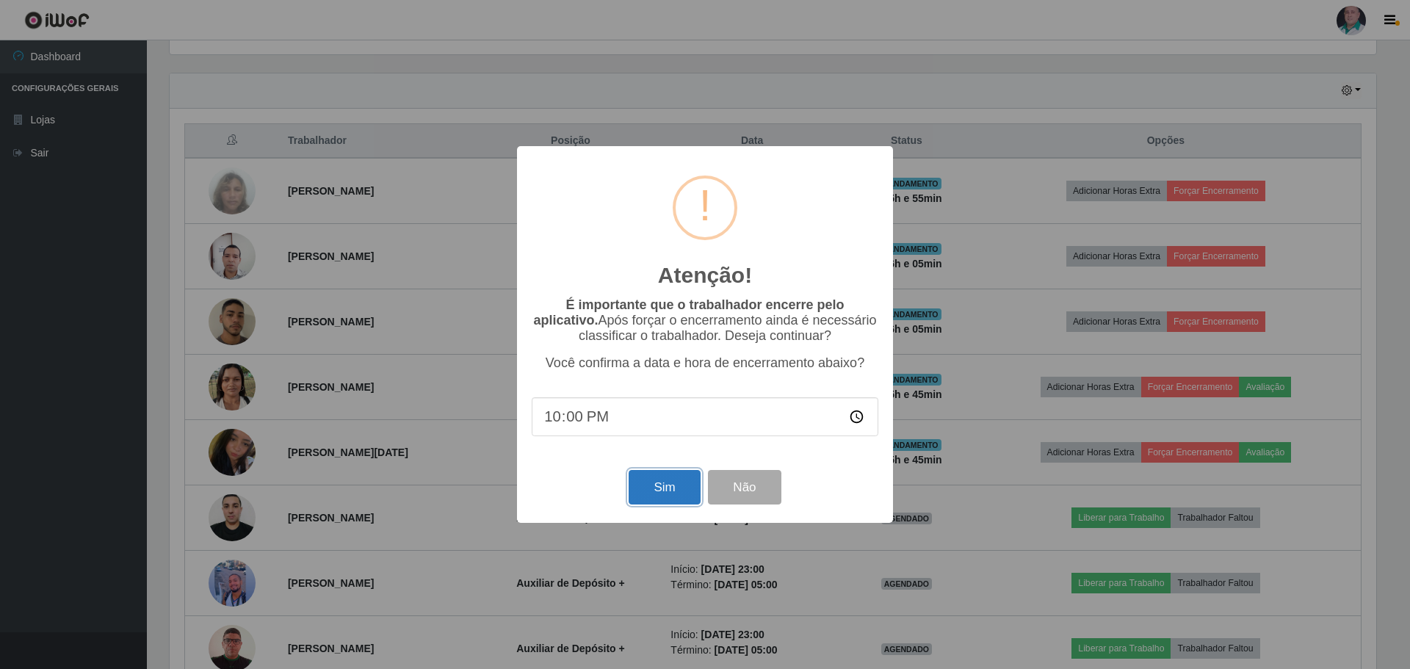
click at [655, 479] on button "Sim" at bounding box center [664, 487] width 71 height 35
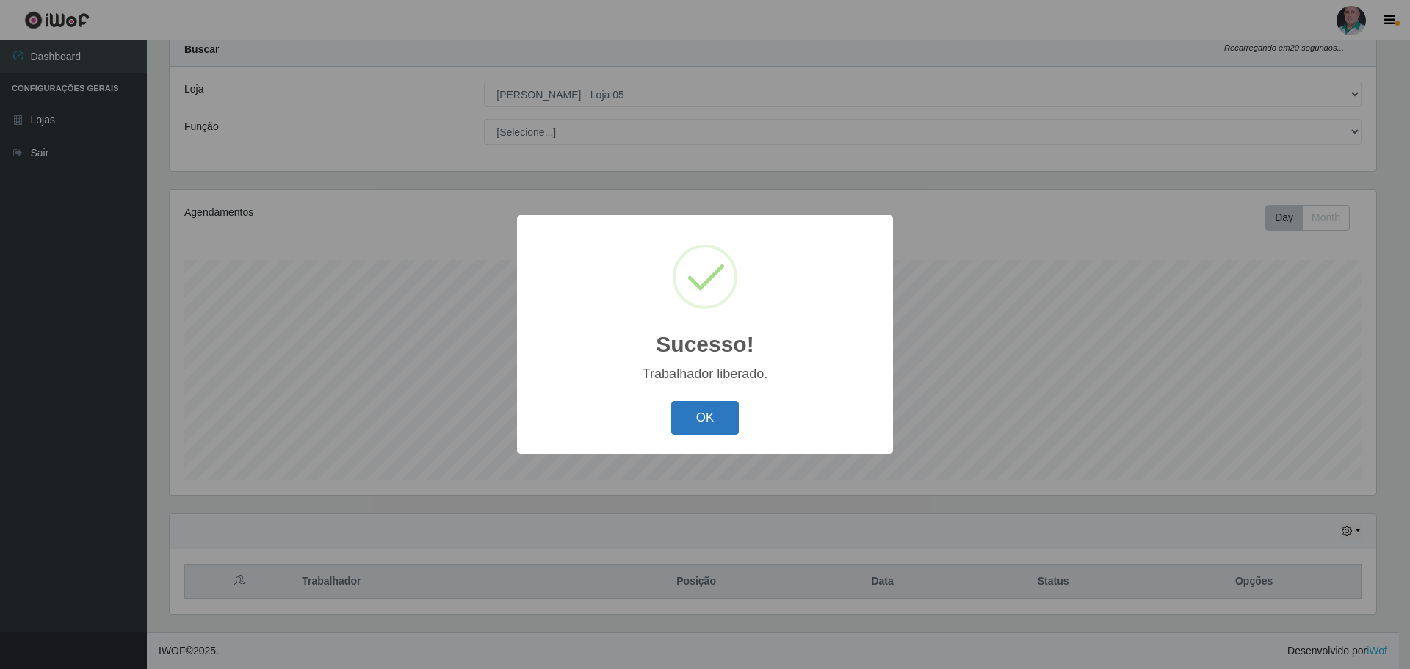
click at [699, 431] on button "OK" at bounding box center [705, 418] width 68 height 35
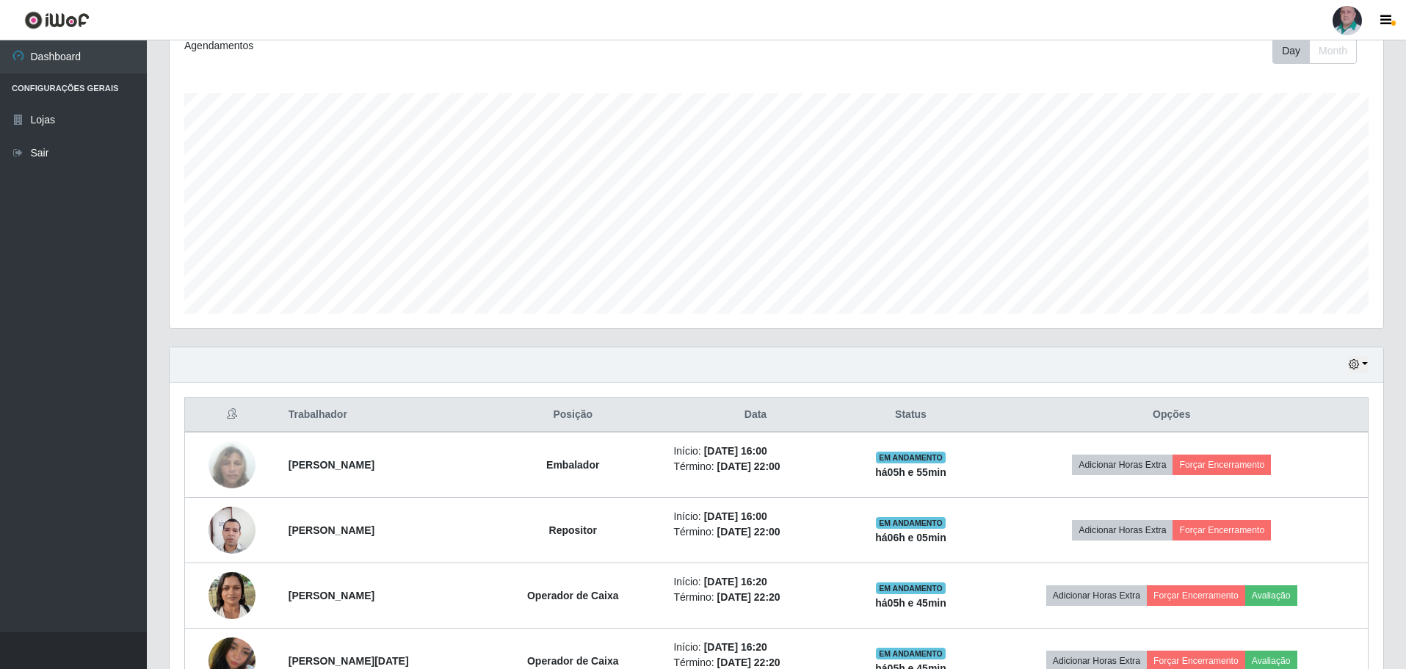
scroll to position [412, 0]
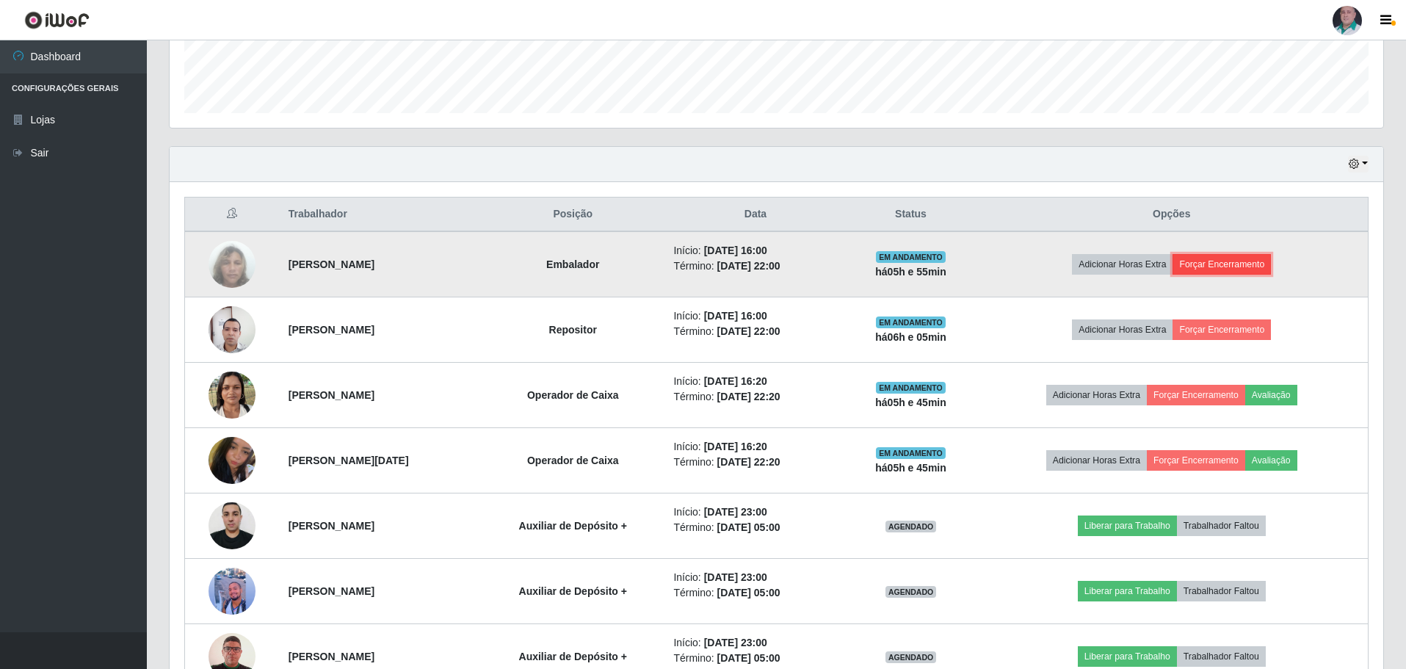
click at [1235, 259] on button "Forçar Encerramento" at bounding box center [1222, 264] width 98 height 21
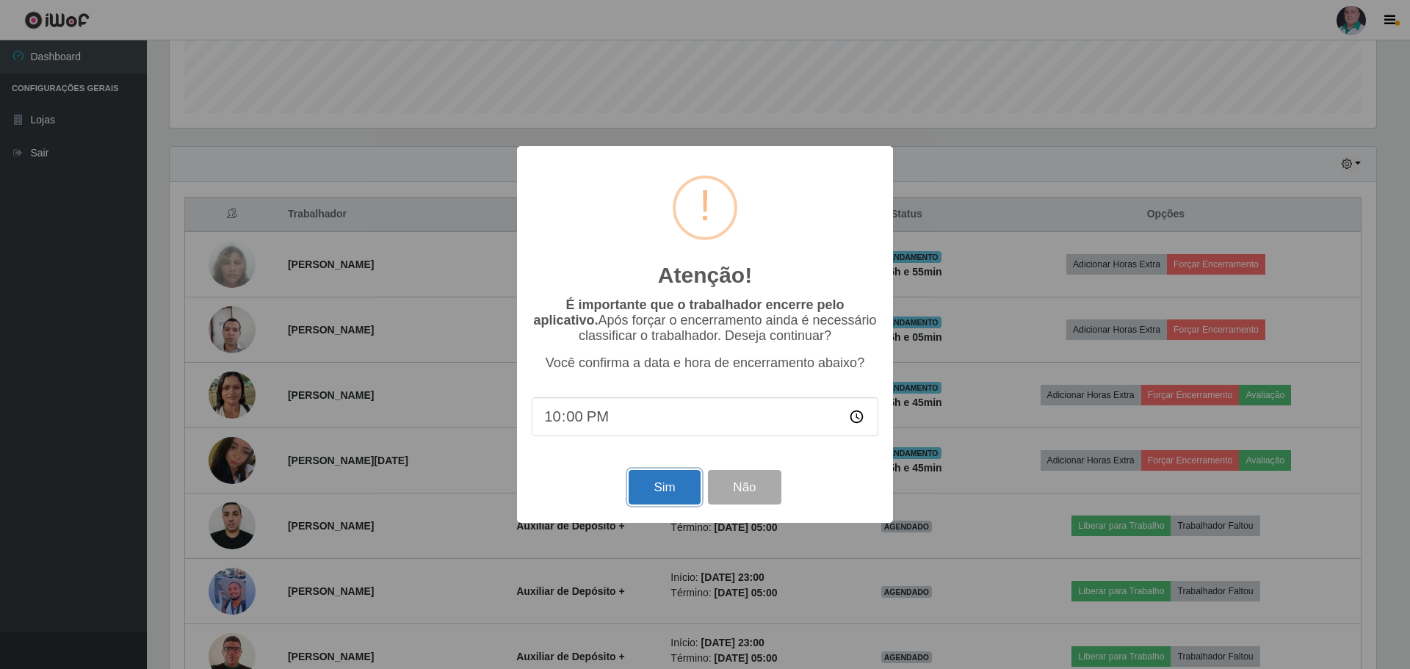
click at [665, 480] on button "Sim" at bounding box center [664, 487] width 71 height 35
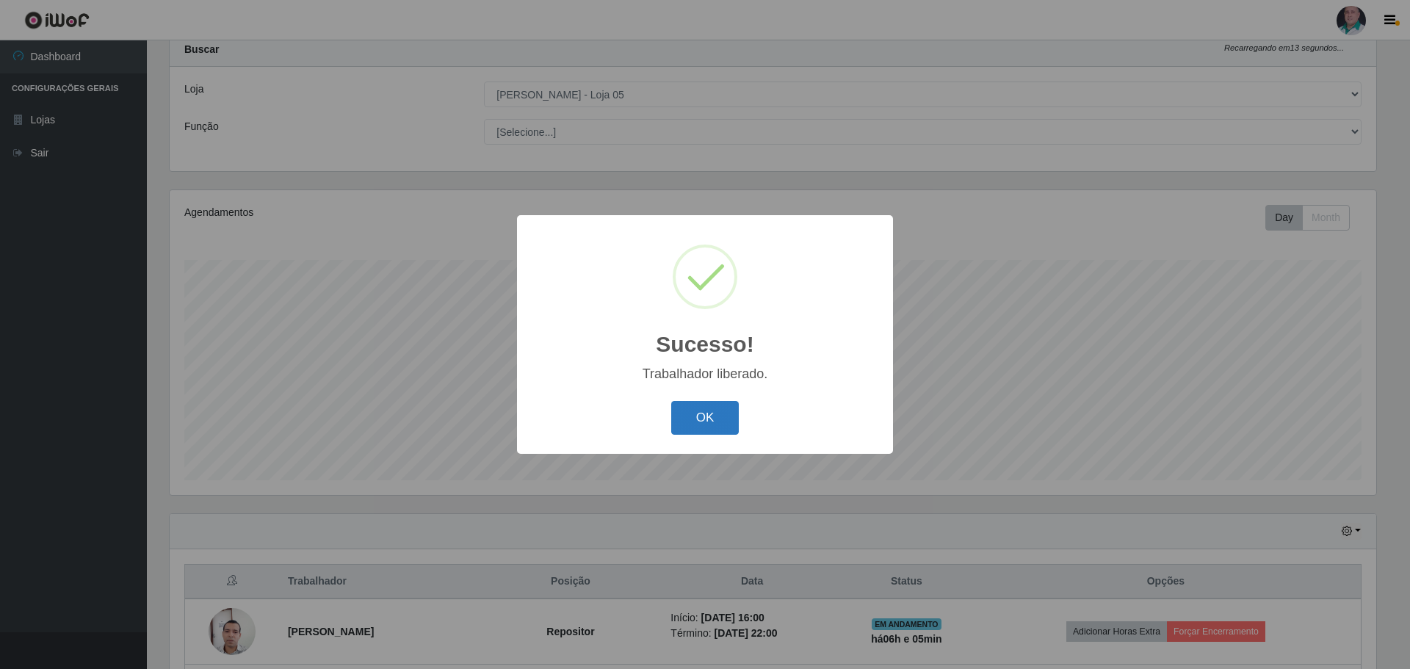
click at [731, 407] on button "OK" at bounding box center [705, 418] width 68 height 35
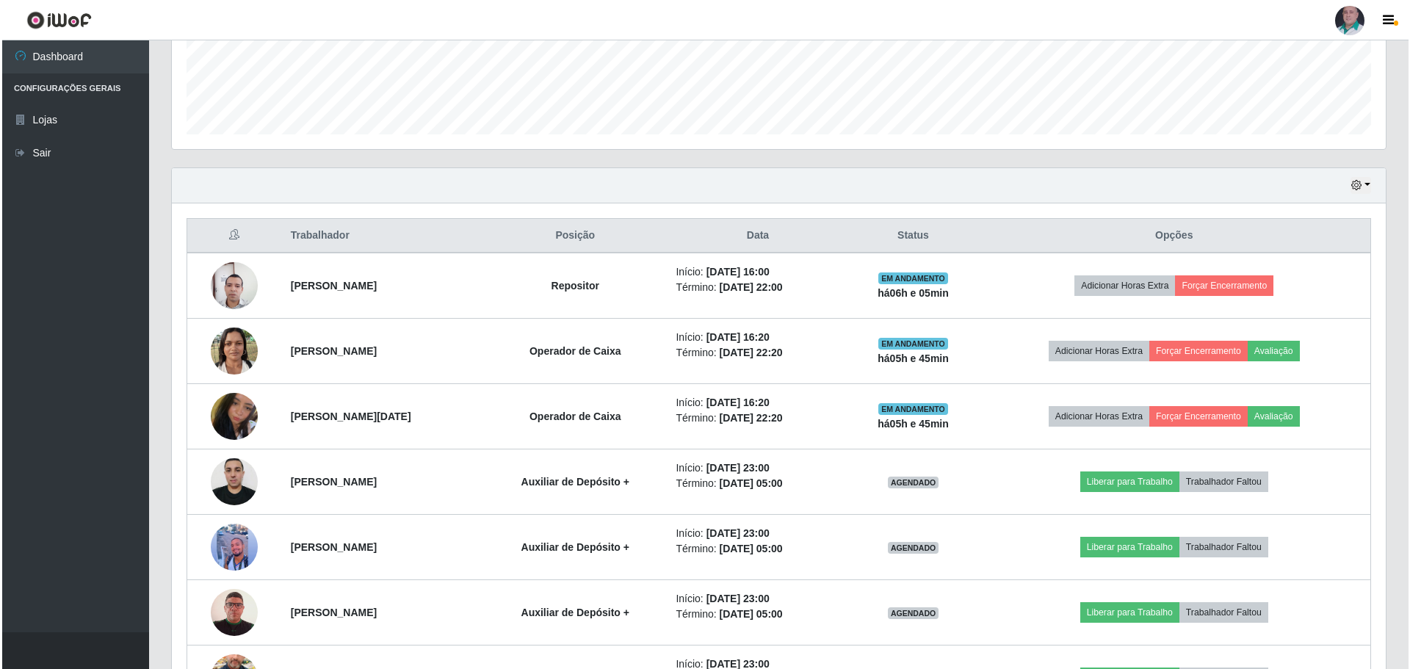
scroll to position [412, 0]
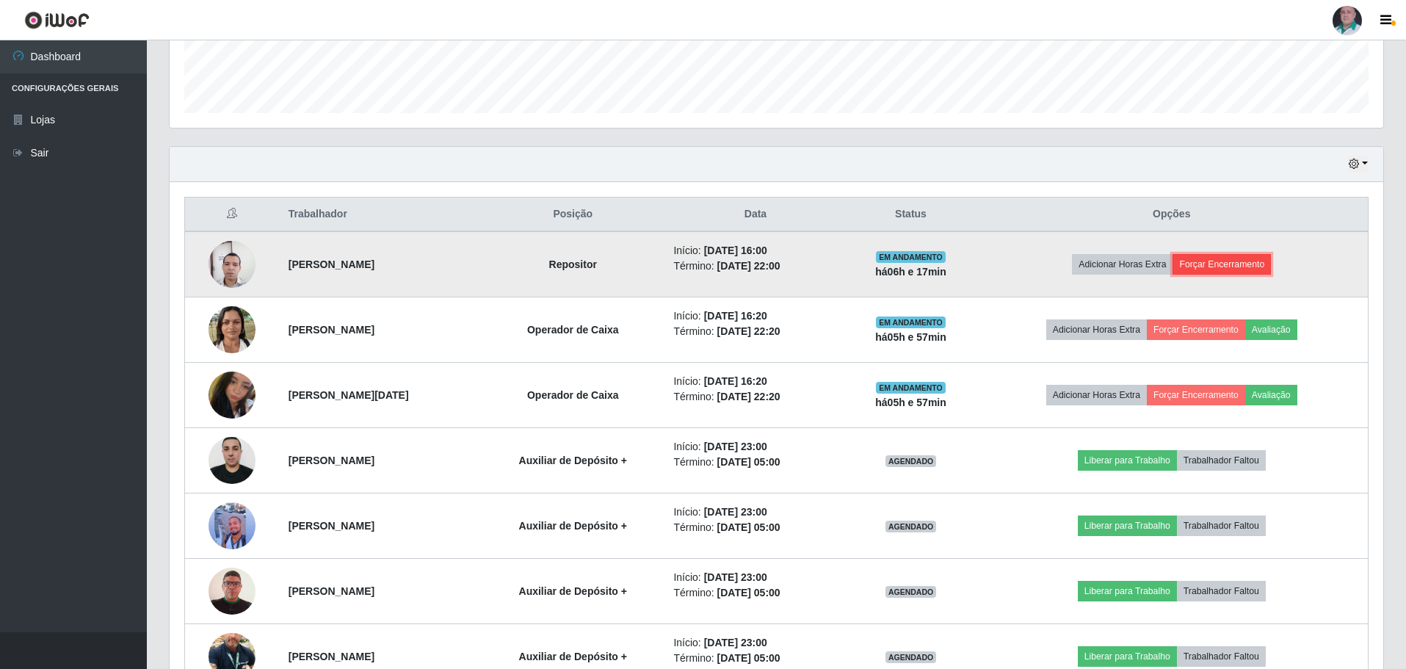
click at [1237, 267] on button "Forçar Encerramento" at bounding box center [1222, 264] width 98 height 21
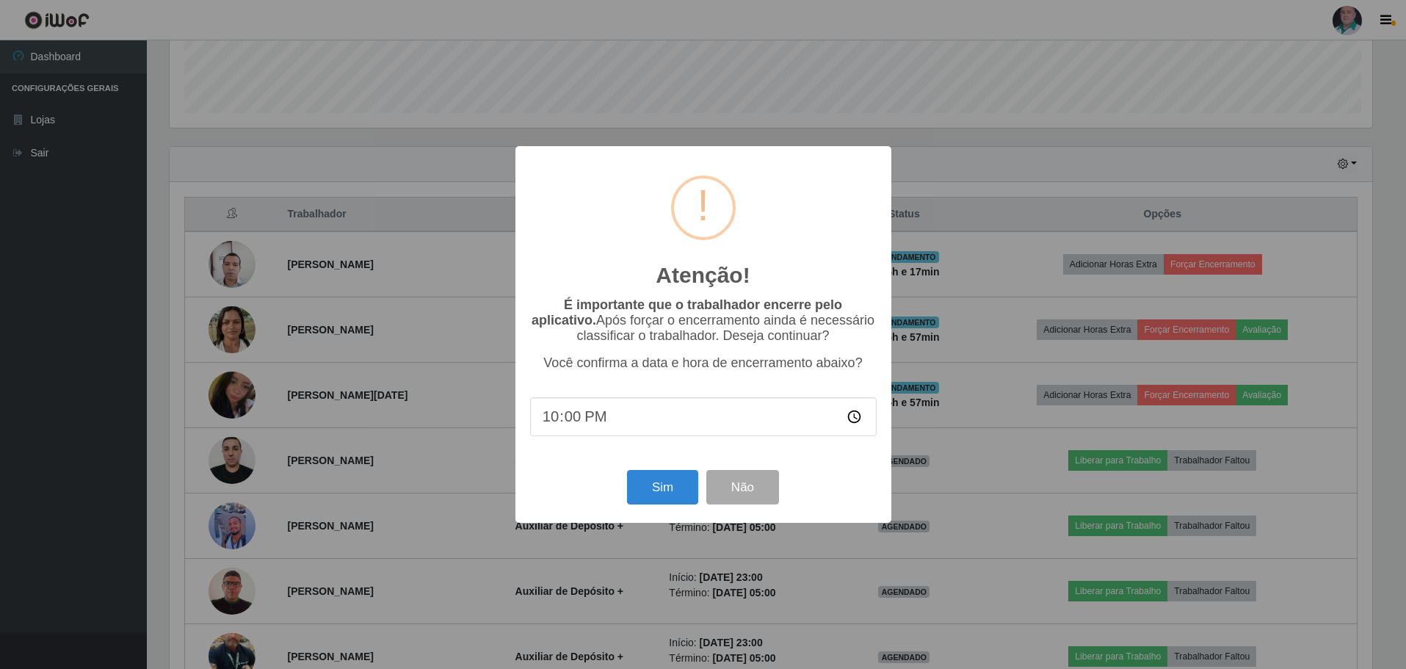
scroll to position [305, 1207]
click at [654, 490] on button "Sim" at bounding box center [664, 487] width 71 height 35
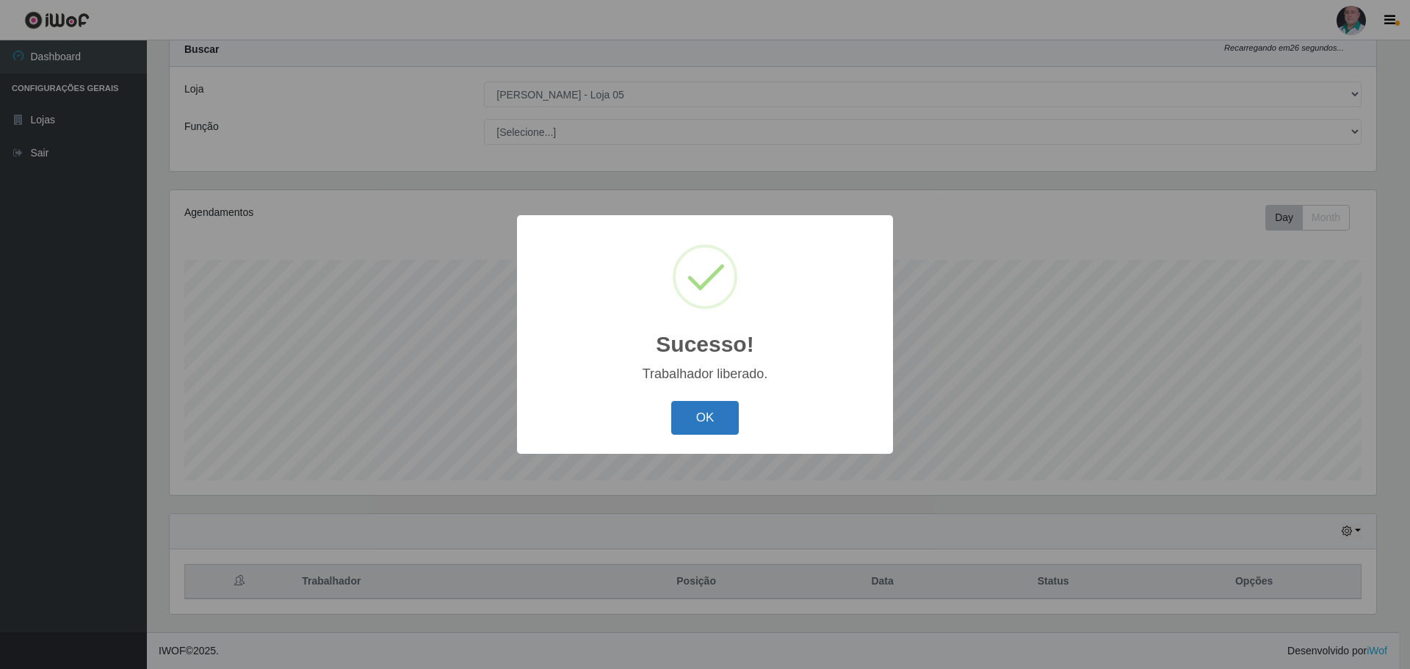
click at [679, 422] on button "OK" at bounding box center [705, 418] width 68 height 35
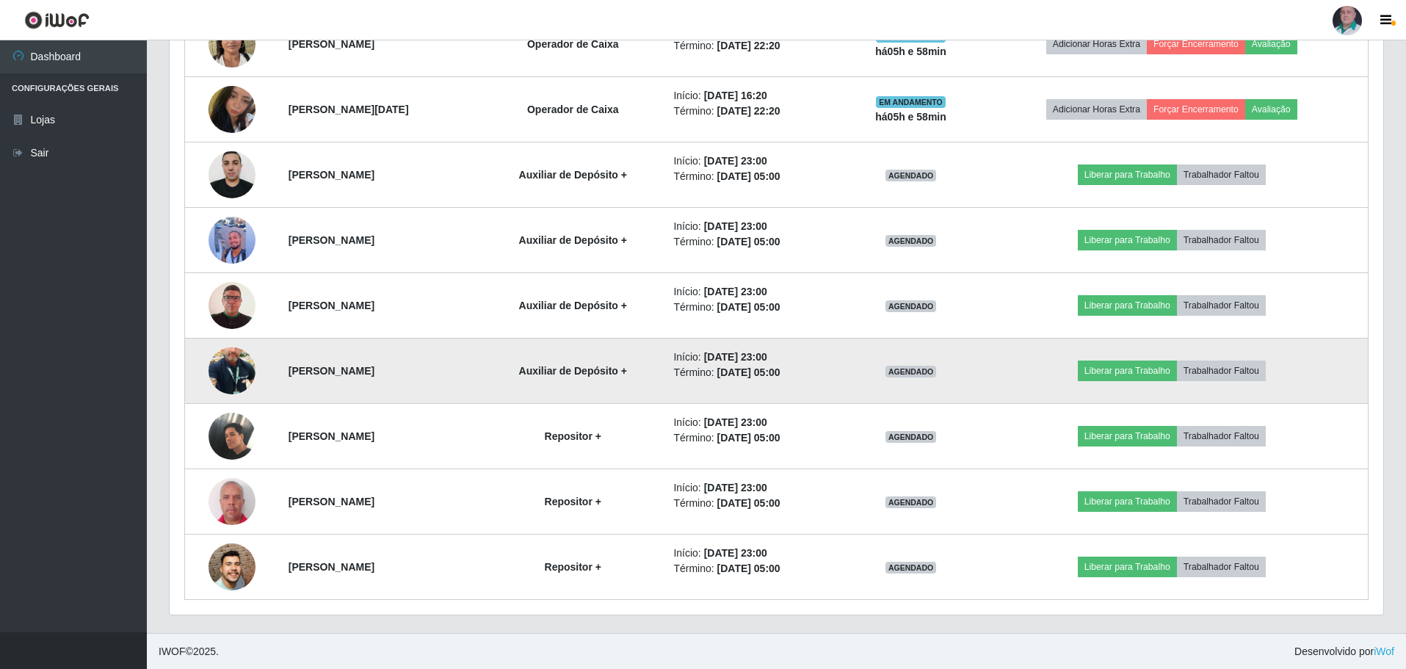
scroll to position [559, 0]
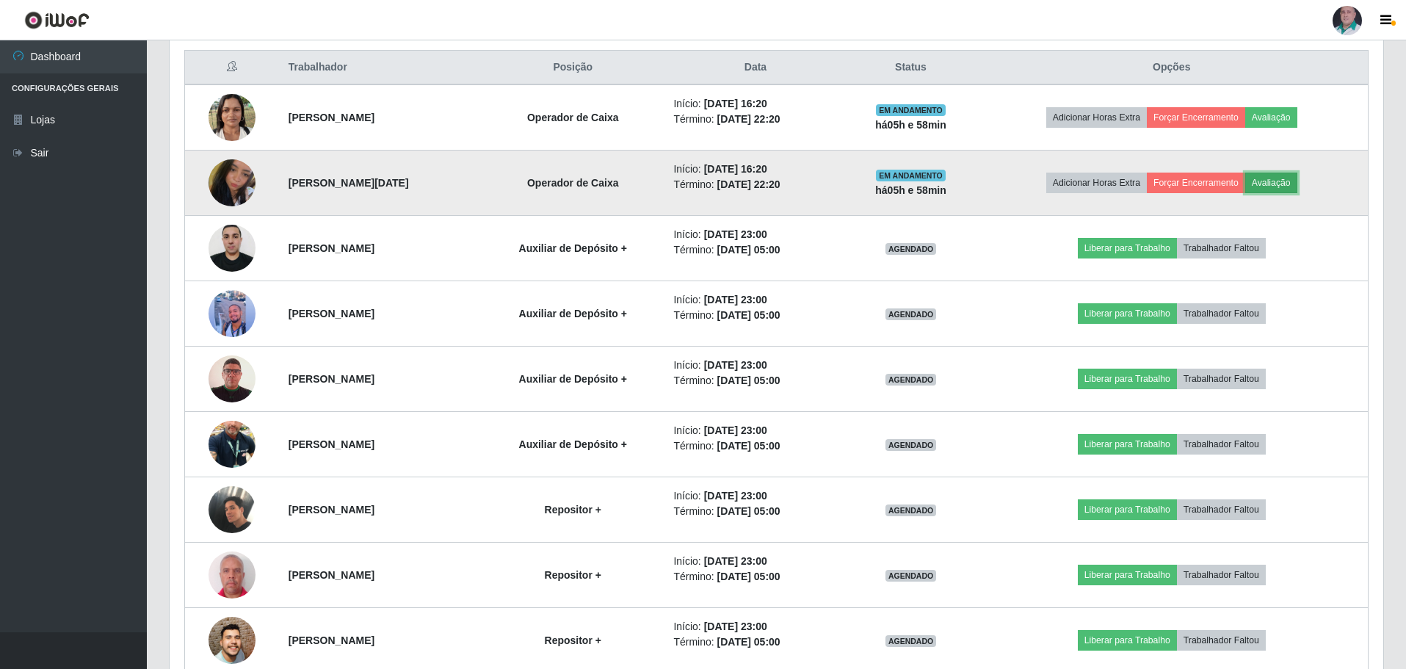
click at [1285, 184] on button "Avaliação" at bounding box center [1272, 183] width 52 height 21
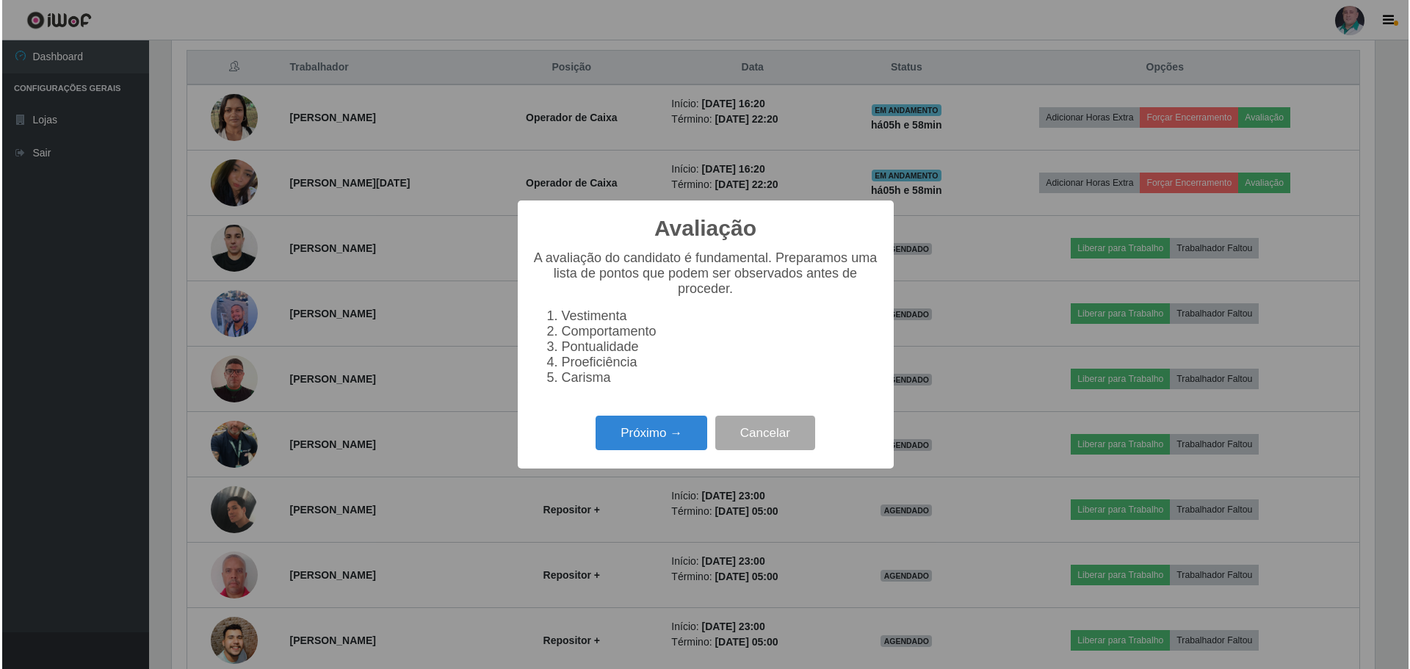
scroll to position [305, 1207]
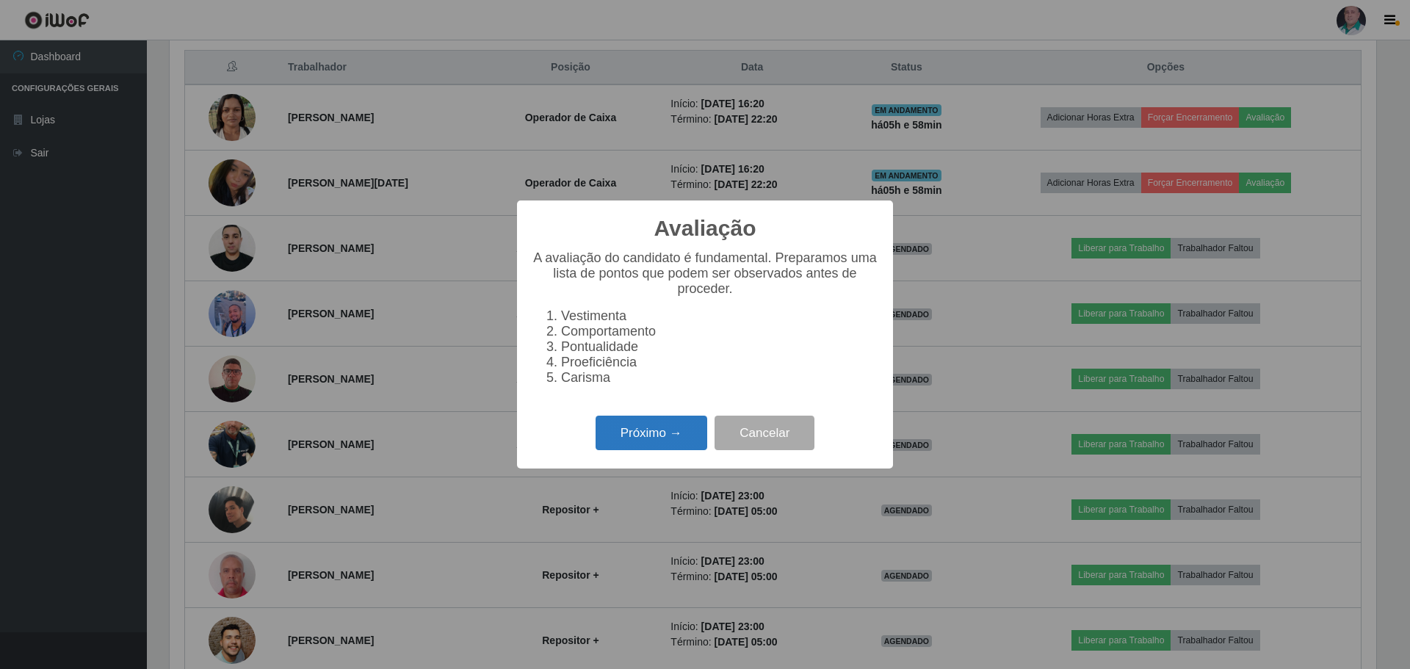
click at [652, 444] on button "Próximo →" at bounding box center [652, 433] width 112 height 35
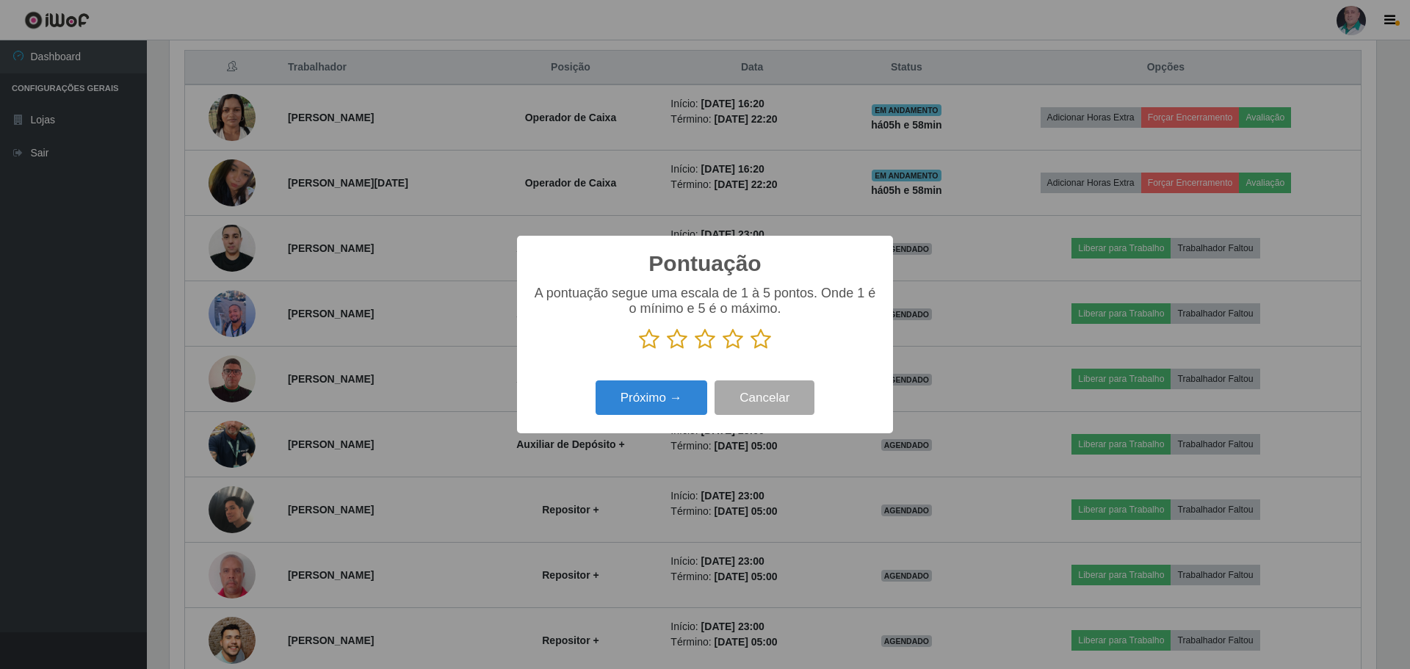
click at [765, 341] on icon at bounding box center [761, 339] width 21 height 22
click at [751, 350] on input "radio" at bounding box center [751, 350] width 0 height 0
click at [674, 396] on button "Próximo →" at bounding box center [652, 397] width 112 height 35
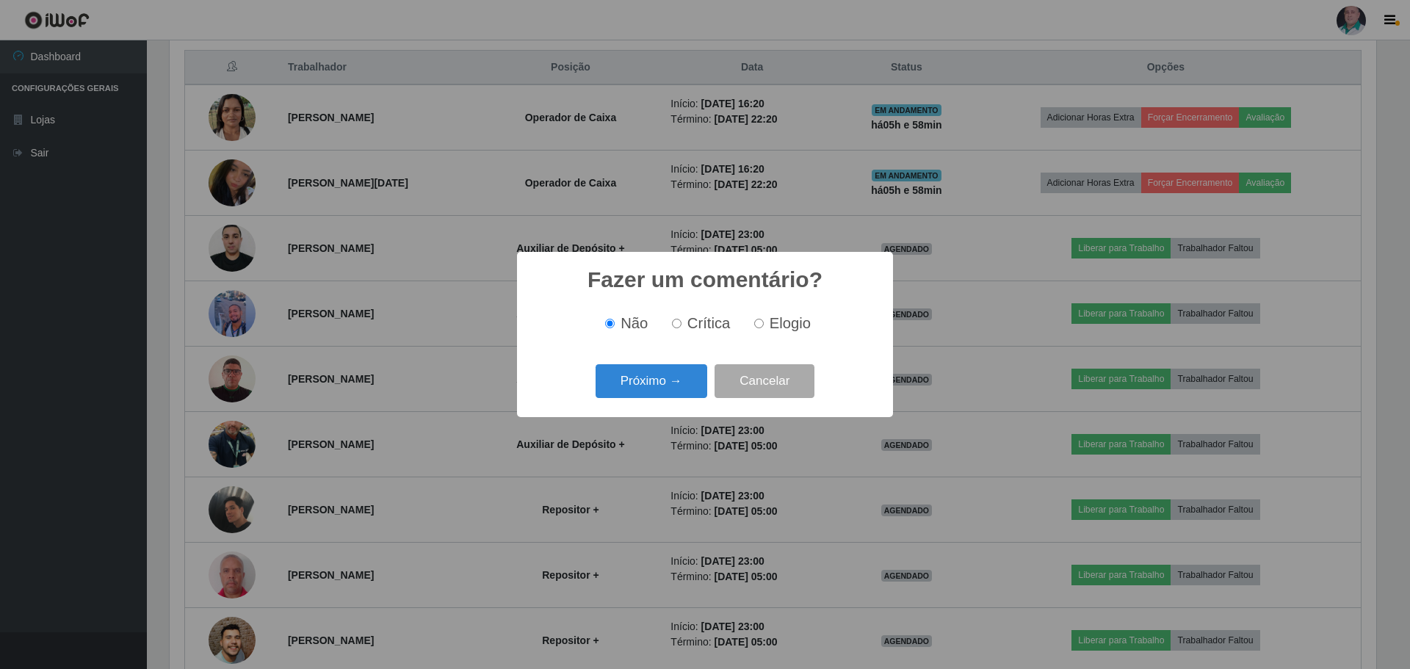
click at [761, 316] on label "Elogio" at bounding box center [779, 323] width 62 height 17
click at [761, 319] on input "Elogio" at bounding box center [759, 324] width 10 height 10
radio input "true"
click at [679, 380] on button "Próximo →" at bounding box center [652, 381] width 112 height 35
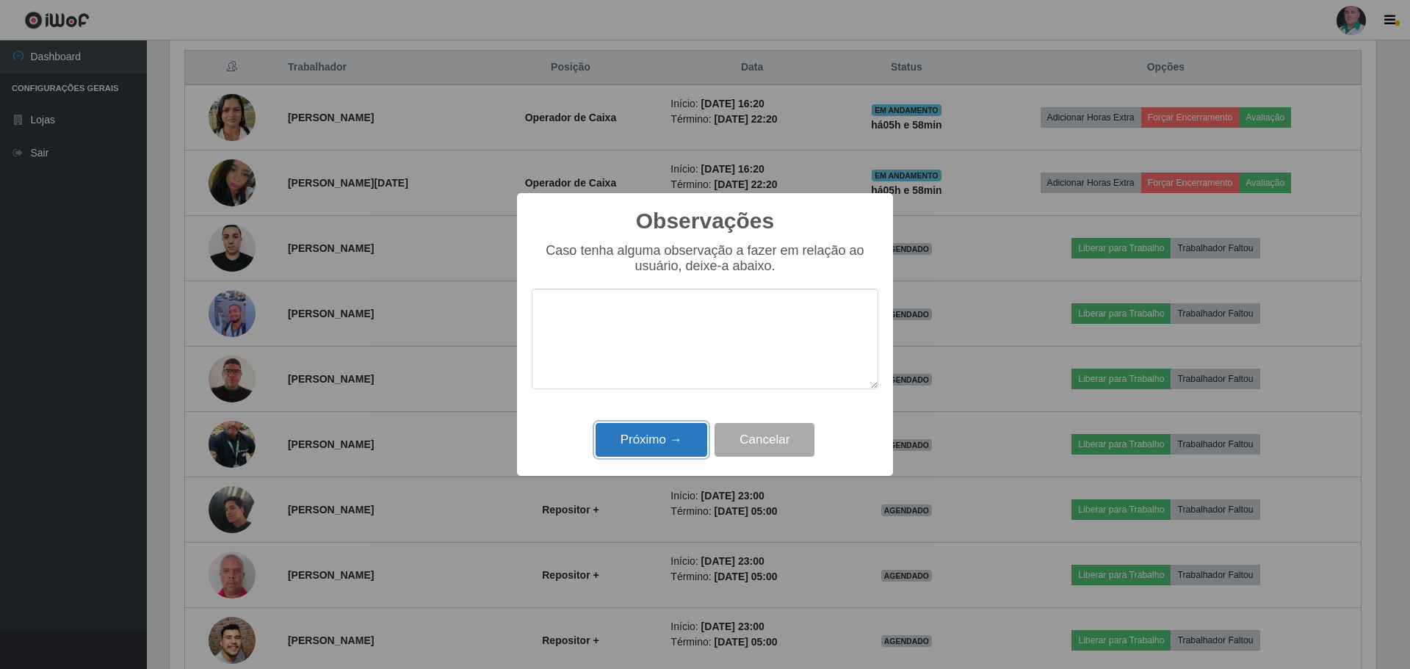
click at [666, 442] on button "Próximo →" at bounding box center [652, 440] width 112 height 35
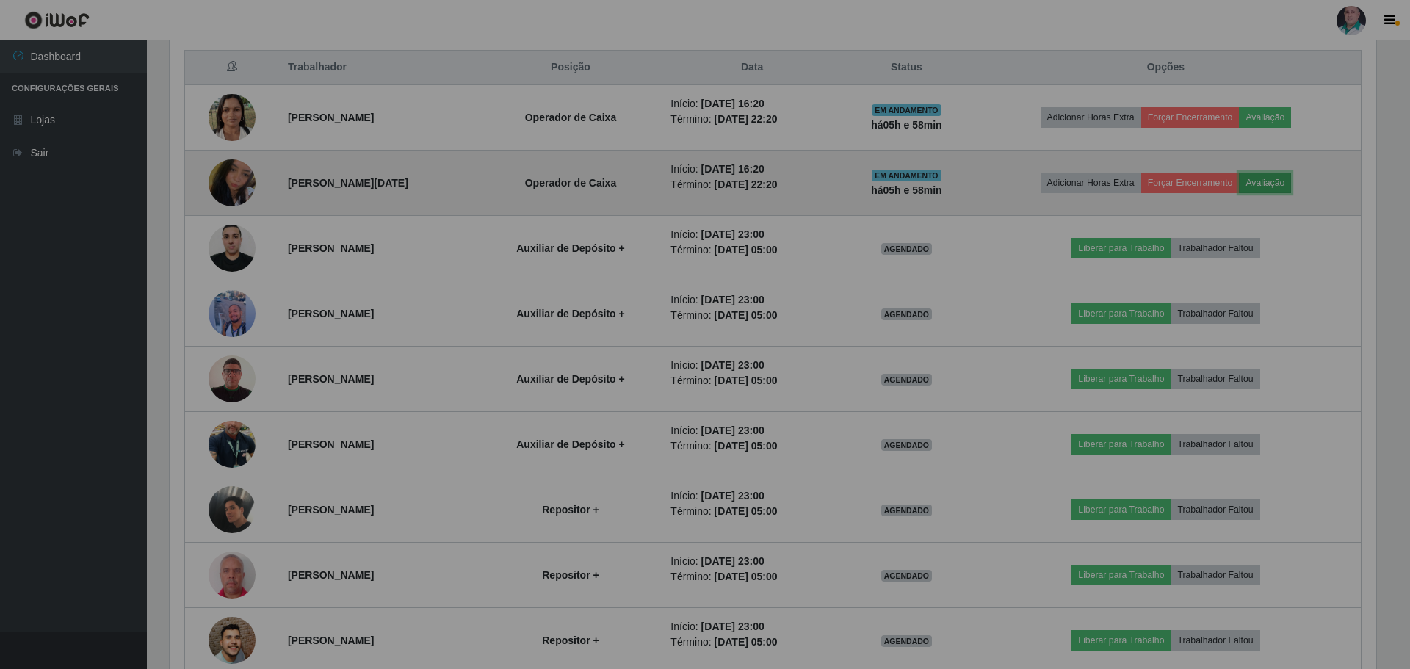
scroll to position [305, 1214]
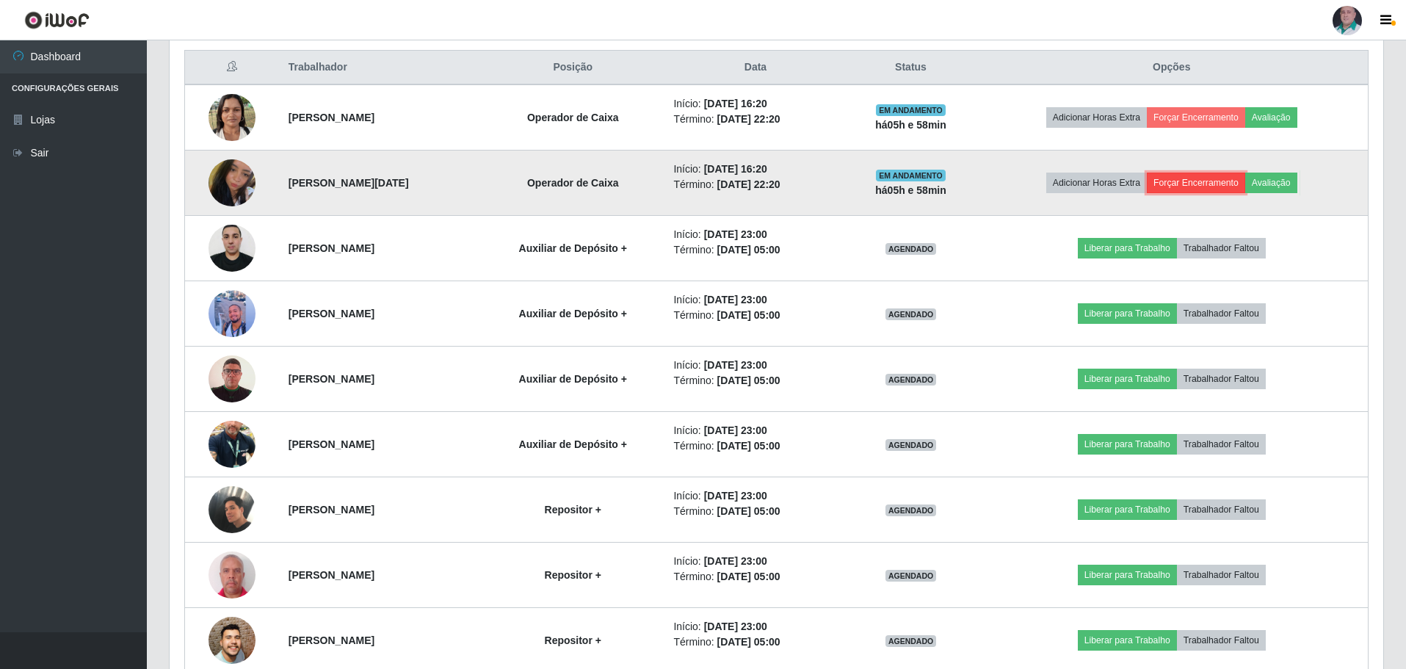
click at [1209, 190] on button "Forçar Encerramento" at bounding box center [1196, 183] width 98 height 21
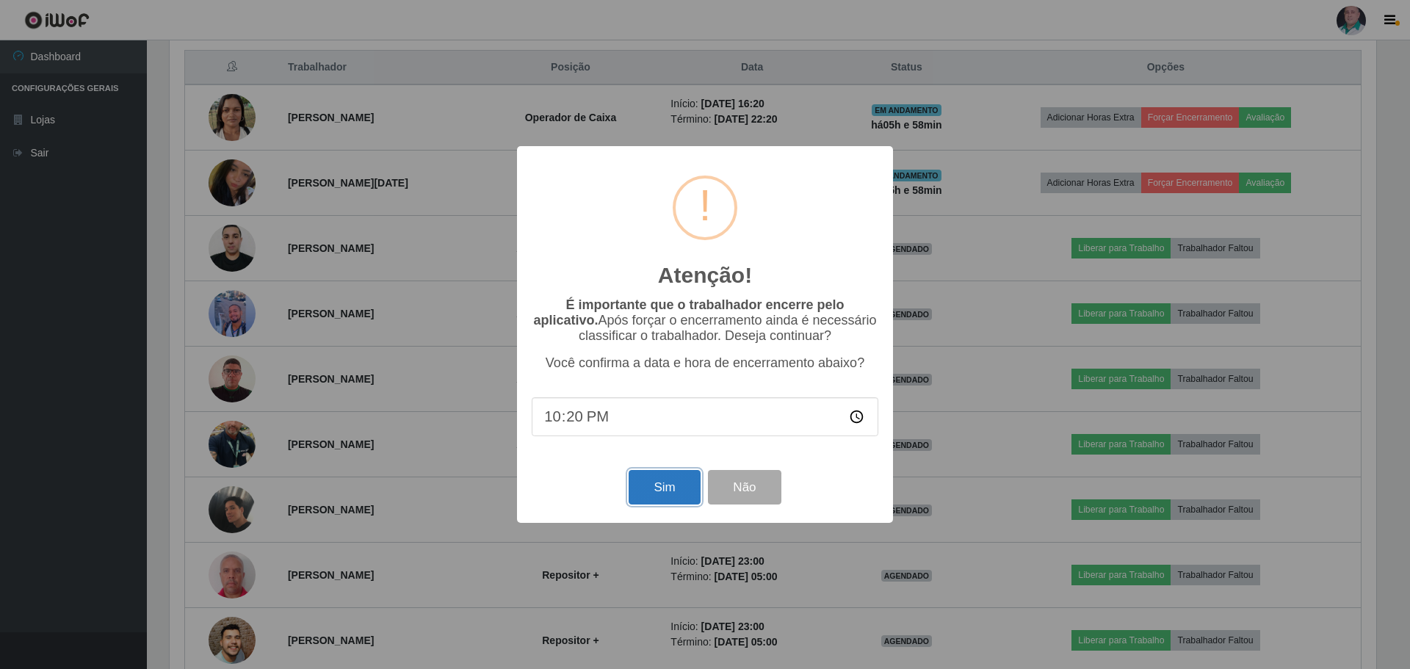
click at [663, 486] on button "Sim" at bounding box center [664, 487] width 71 height 35
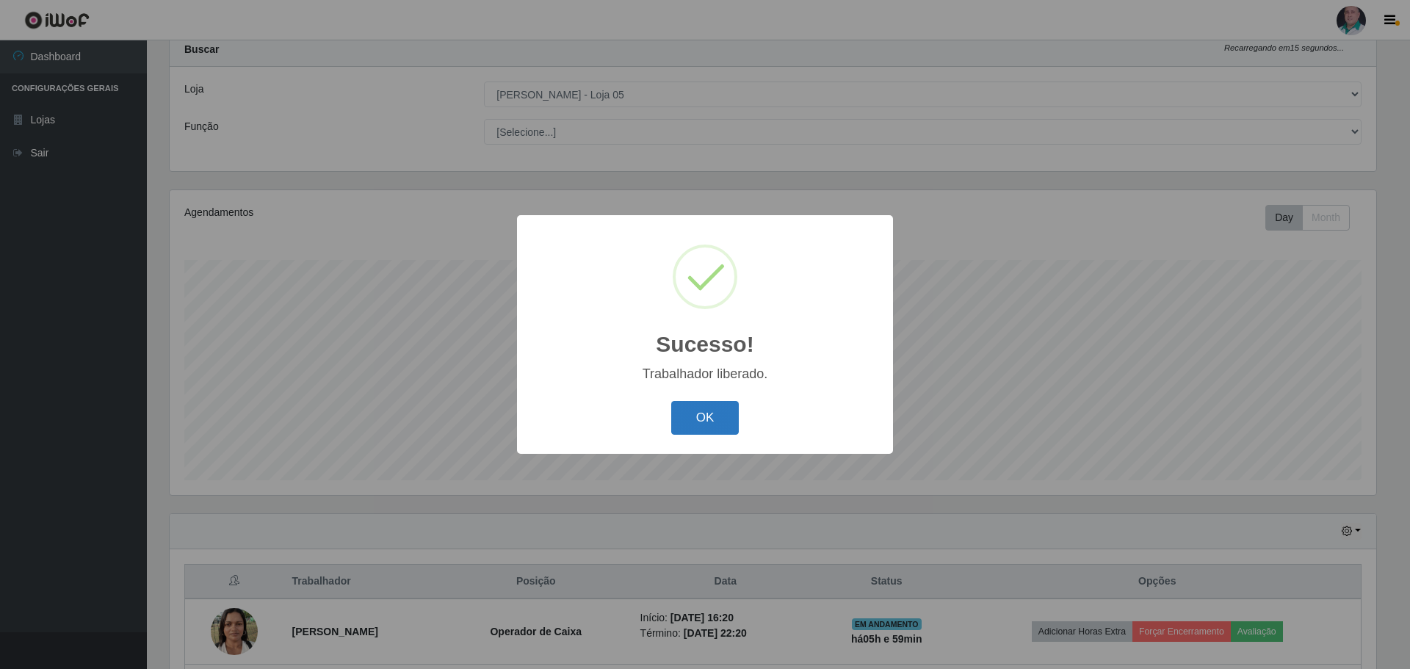
click at [701, 419] on button "OK" at bounding box center [705, 418] width 68 height 35
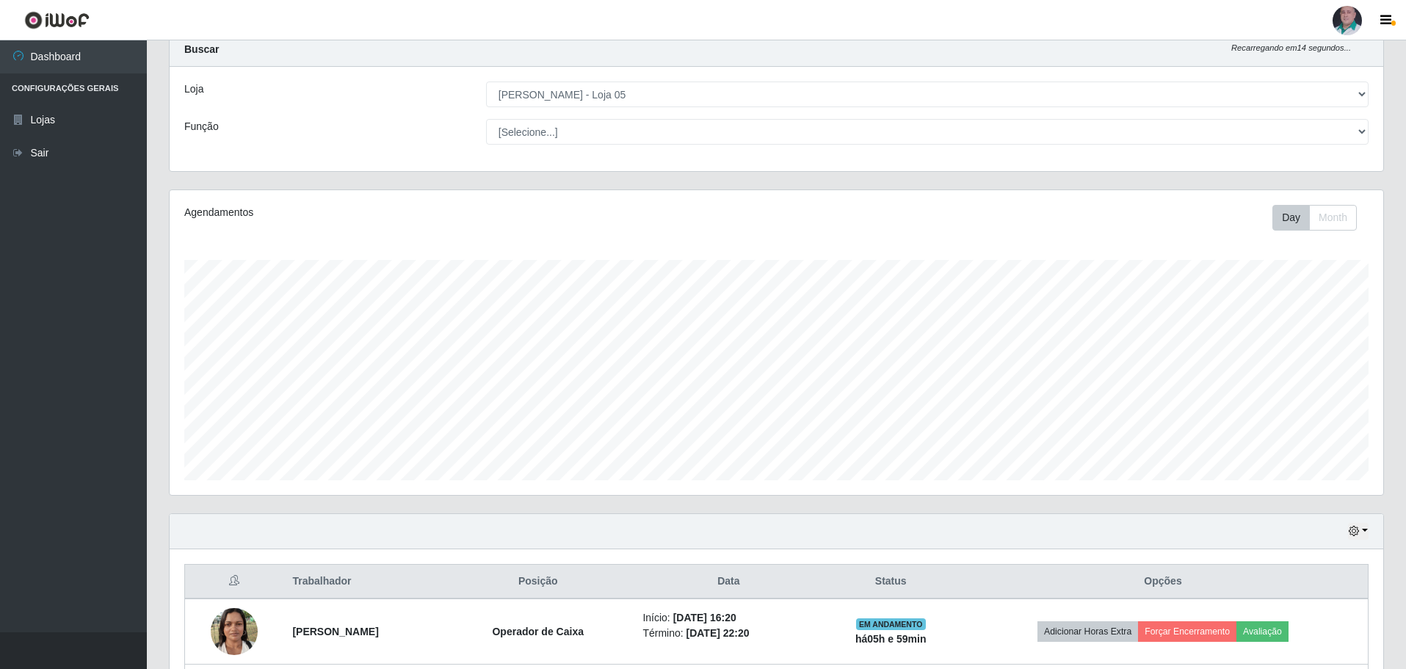
scroll to position [265, 0]
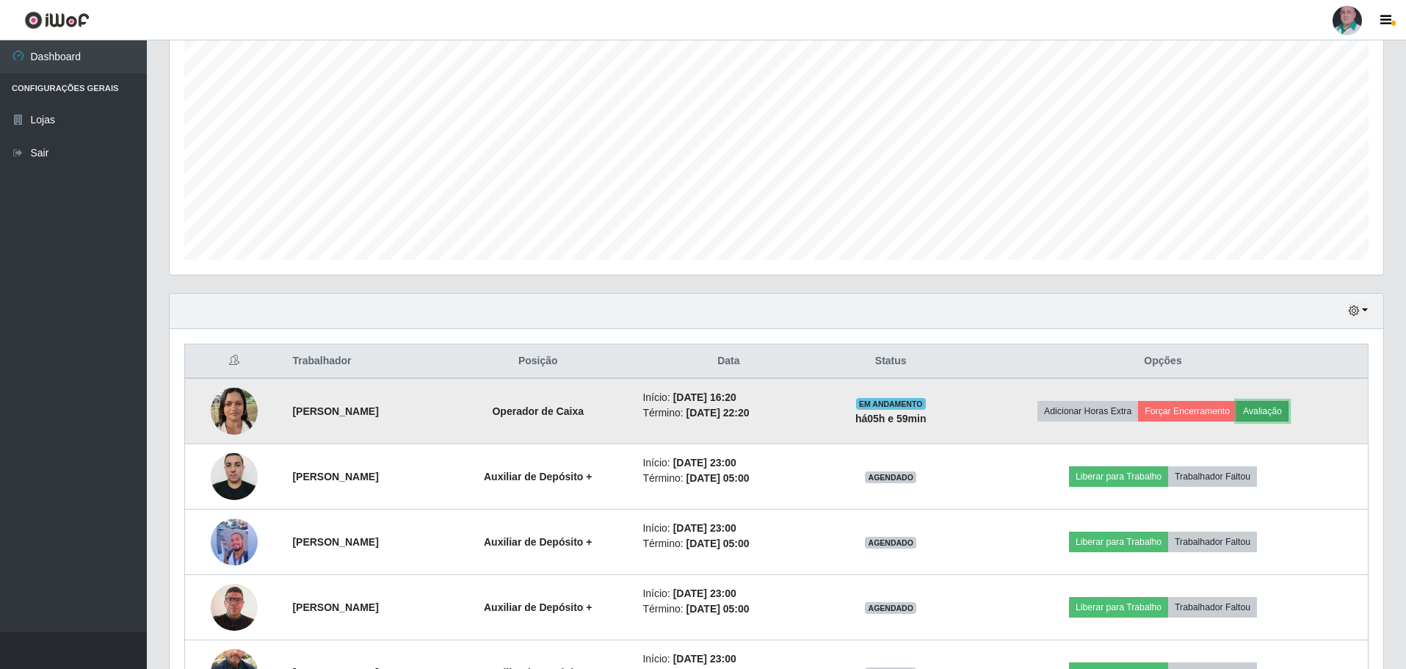
click at [1289, 411] on button "Avaliação" at bounding box center [1263, 411] width 52 height 21
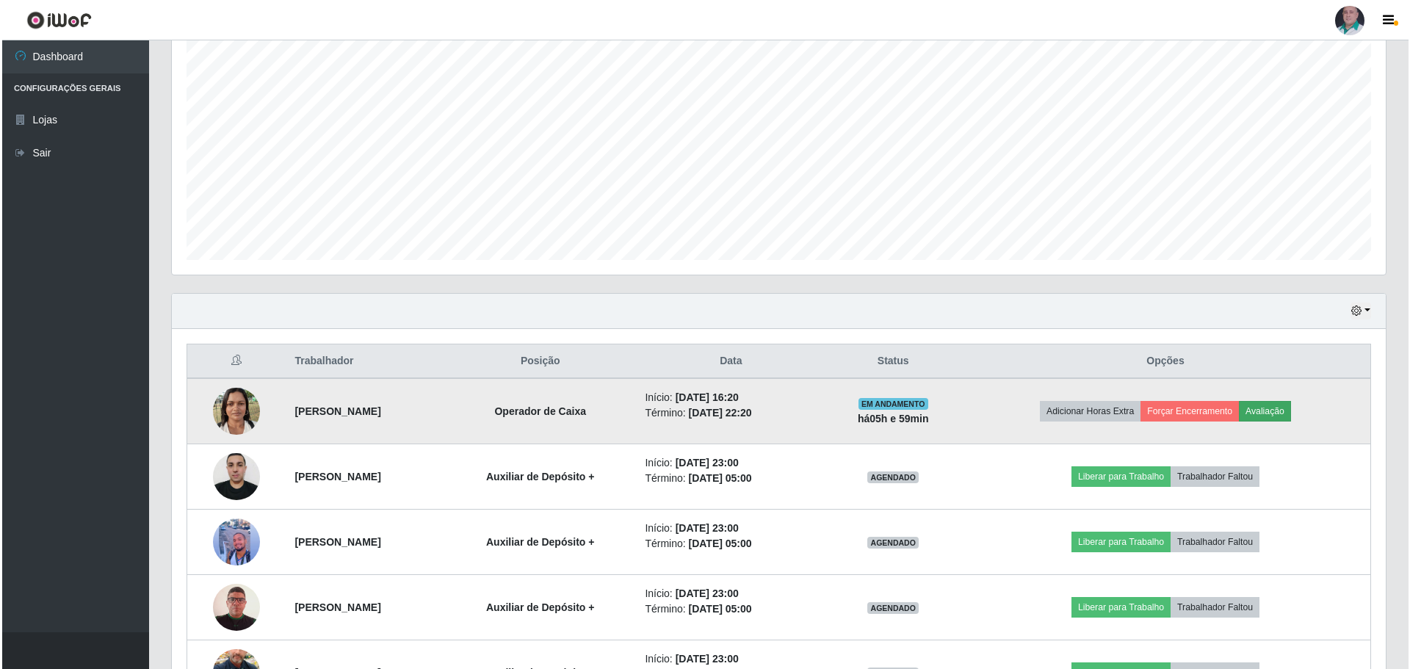
scroll to position [305, 1207]
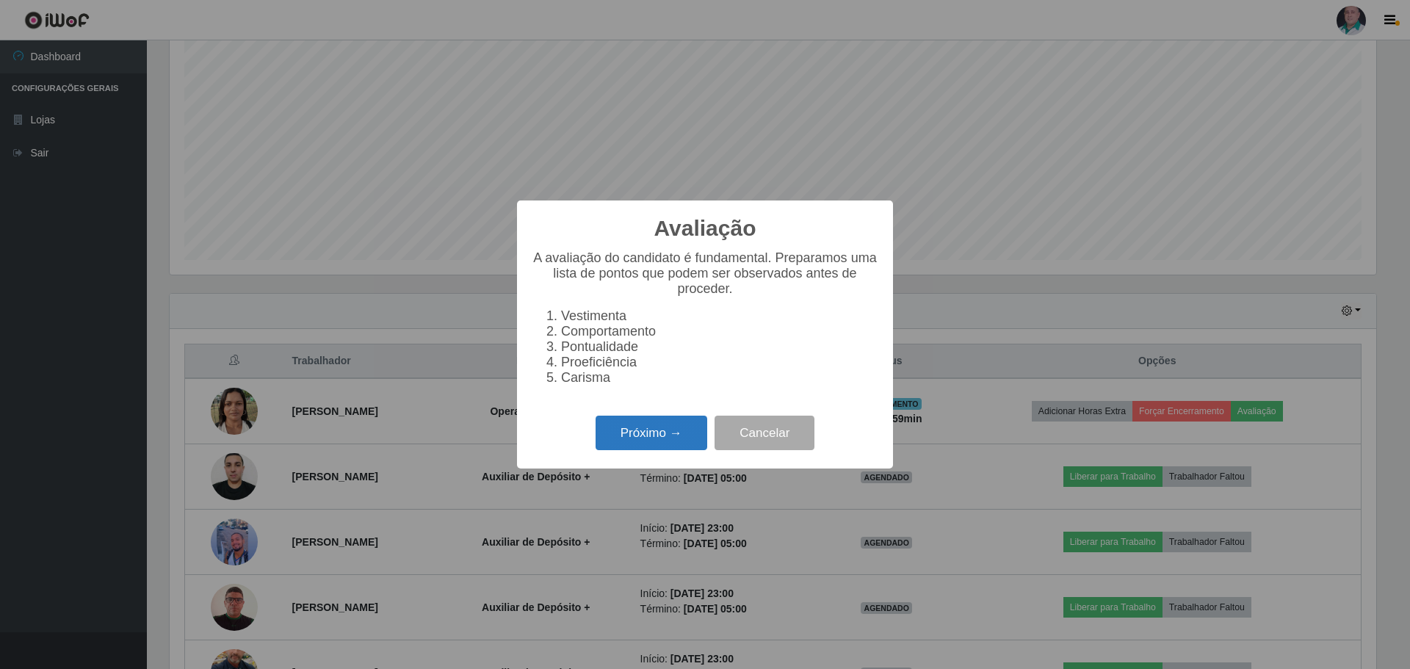
click at [640, 450] on button "Próximo →" at bounding box center [652, 433] width 112 height 35
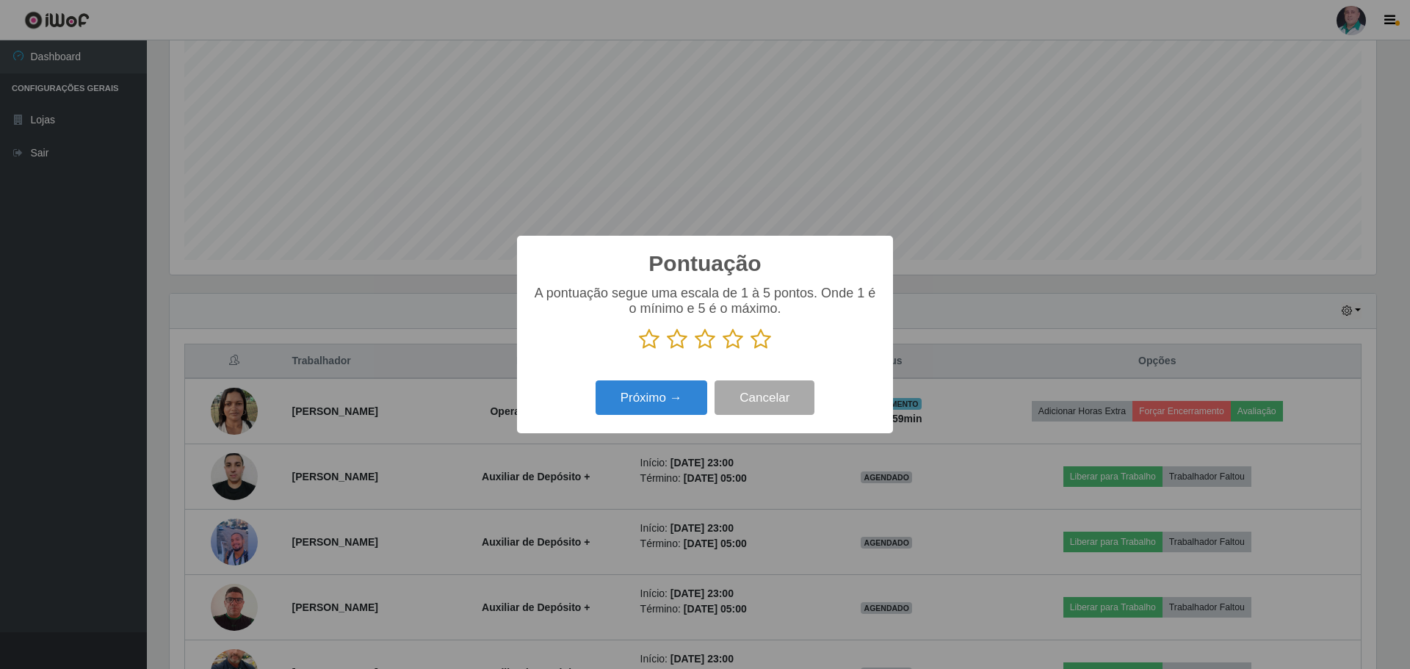
click at [651, 431] on div "Pontuação × A pontuação segue uma escala de 1 à 5 pontos. Onde 1 é o mínimo e 5…" at bounding box center [705, 334] width 1410 height 669
drag, startPoint x: 772, startPoint y: 331, endPoint x: 764, endPoint y: 334, distance: 8.6
click at [772, 332] on p at bounding box center [705, 339] width 347 height 22
drag, startPoint x: 762, startPoint y: 344, endPoint x: 735, endPoint y: 370, distance: 37.4
click at [764, 344] on icon at bounding box center [761, 339] width 21 height 22
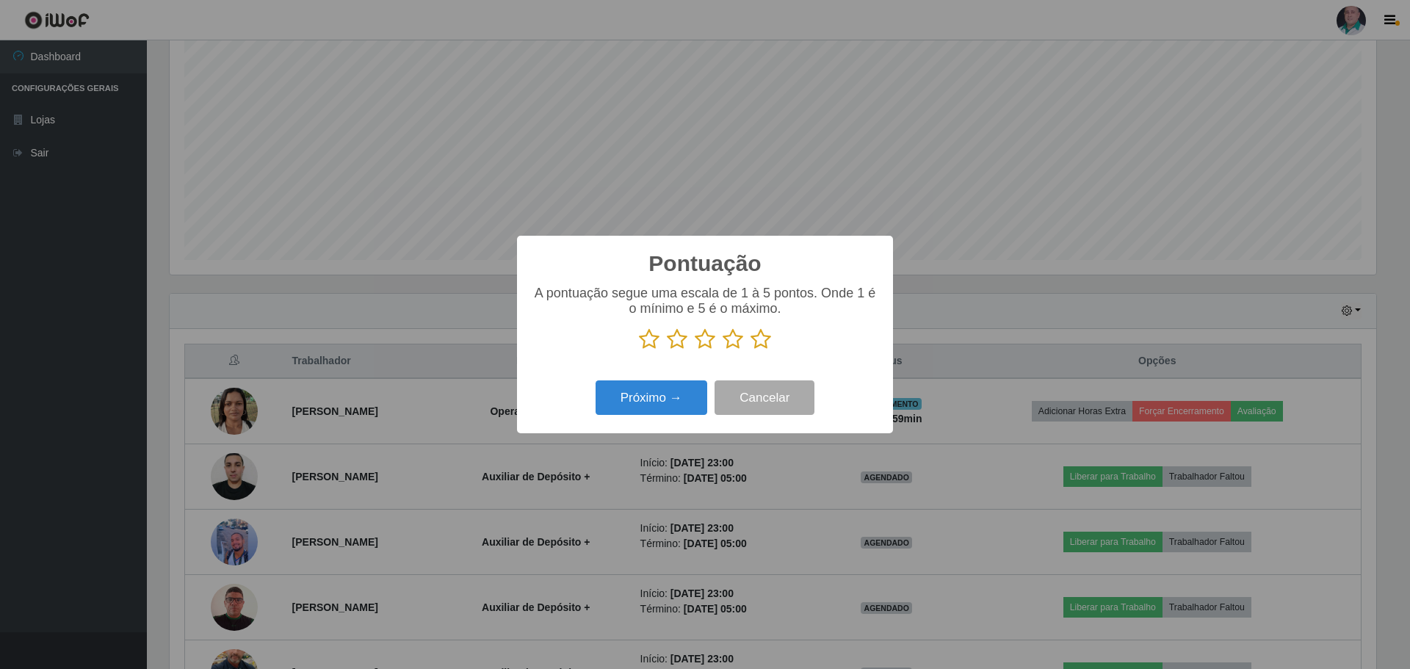
click at [751, 350] on input "radio" at bounding box center [751, 350] width 0 height 0
click at [676, 389] on button "Próximo →" at bounding box center [652, 397] width 112 height 35
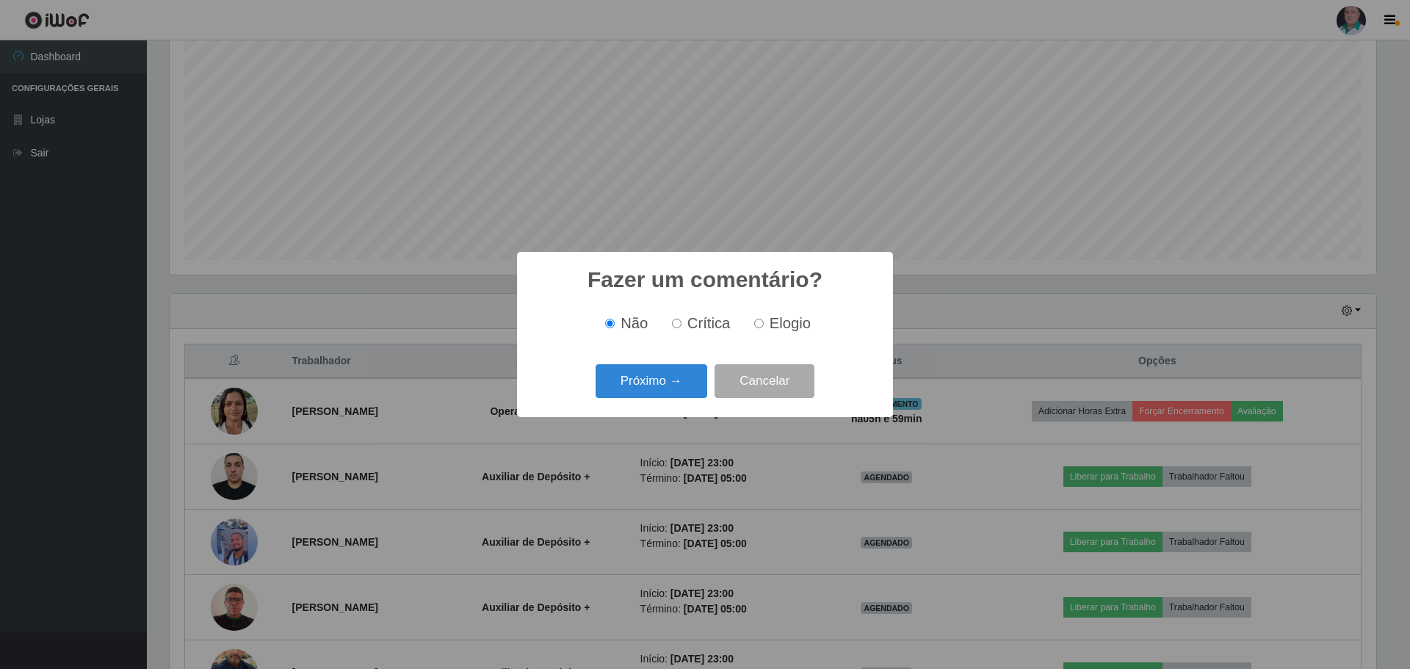
click at [773, 319] on span "Elogio" at bounding box center [790, 323] width 41 height 16
click at [764, 319] on input "Elogio" at bounding box center [759, 324] width 10 height 10
radio input "true"
click at [654, 386] on button "Próximo →" at bounding box center [652, 381] width 112 height 35
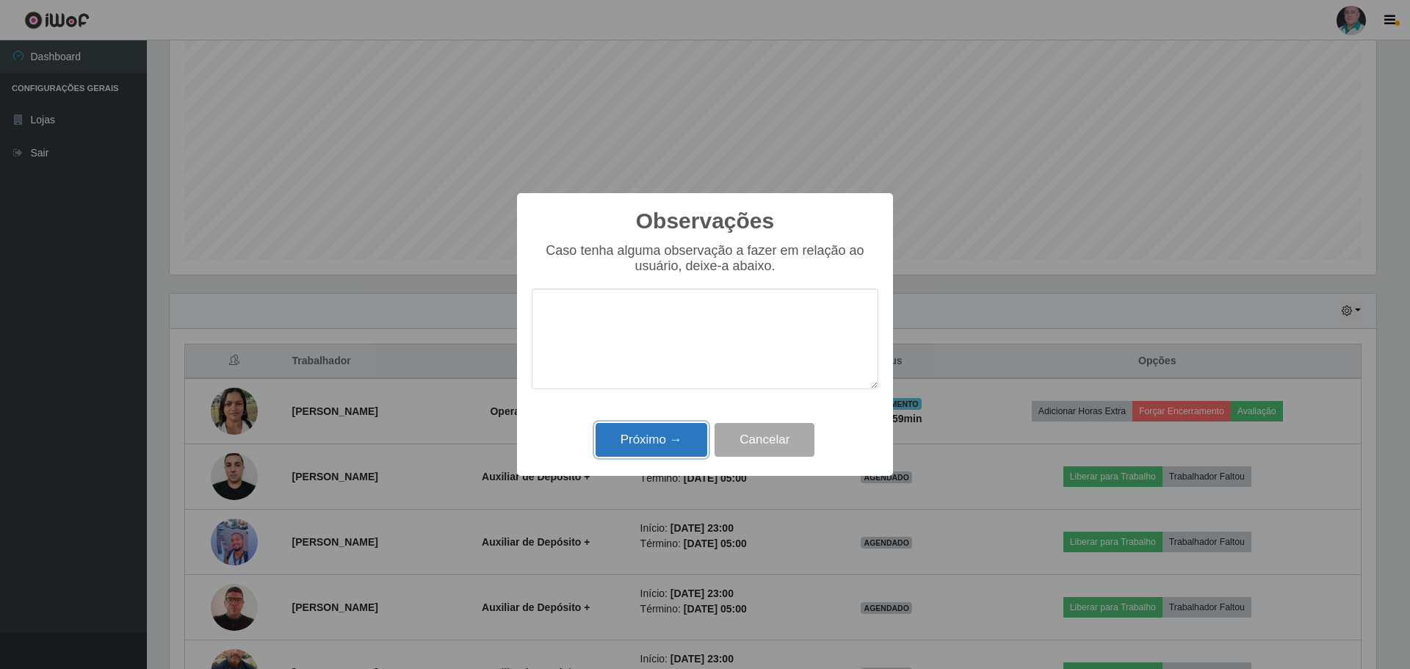
click at [645, 428] on button "Próximo →" at bounding box center [652, 440] width 112 height 35
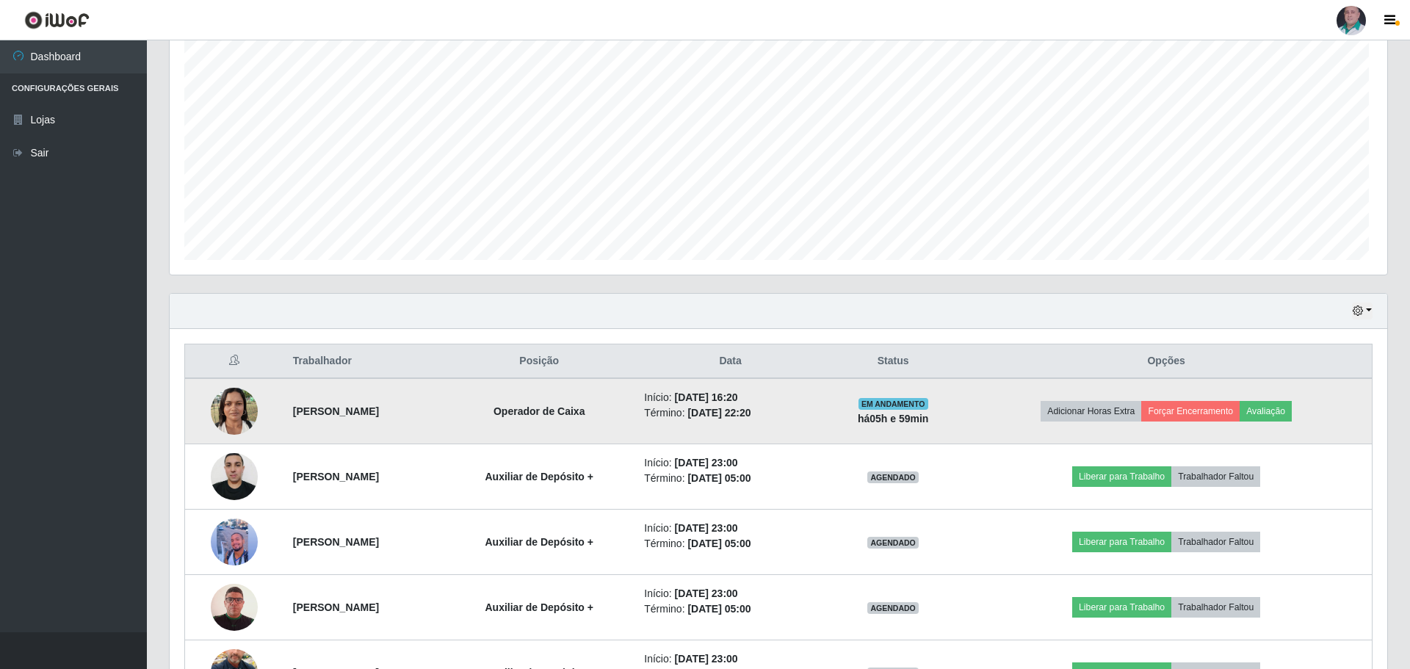
scroll to position [305, 1214]
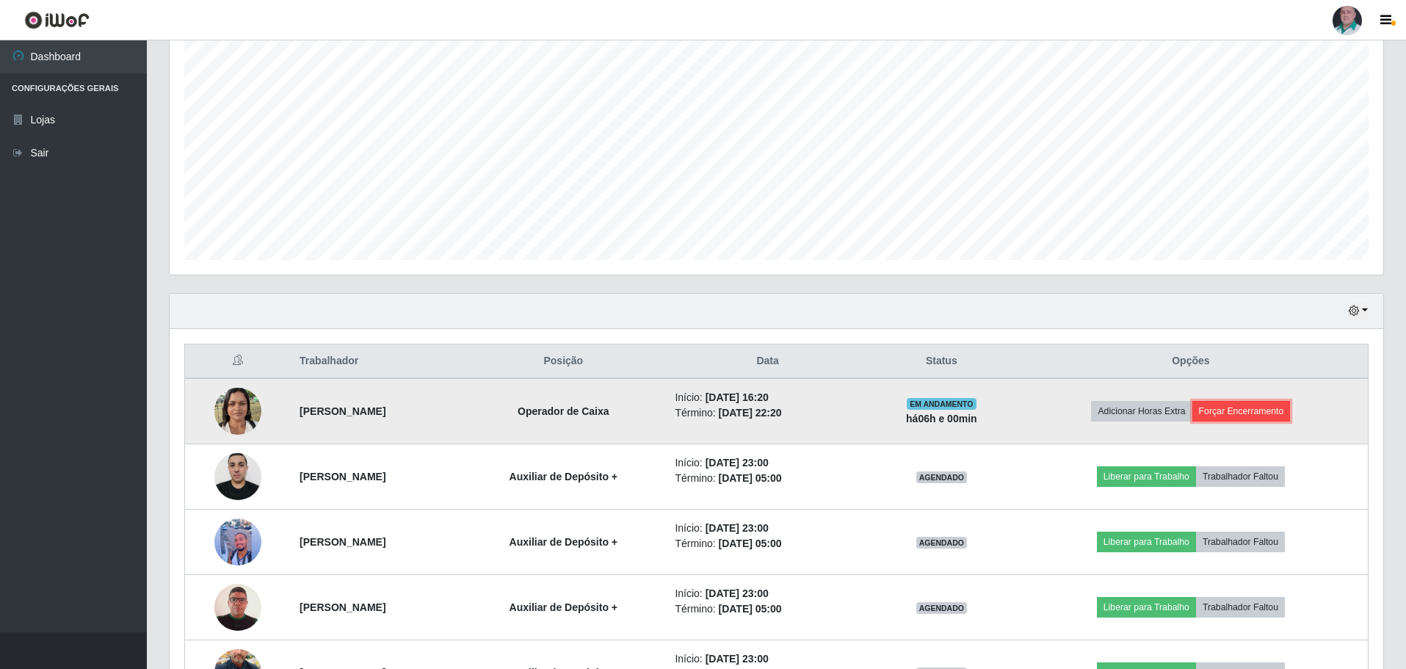
click at [1282, 410] on button "Forçar Encerramento" at bounding box center [1242, 411] width 98 height 21
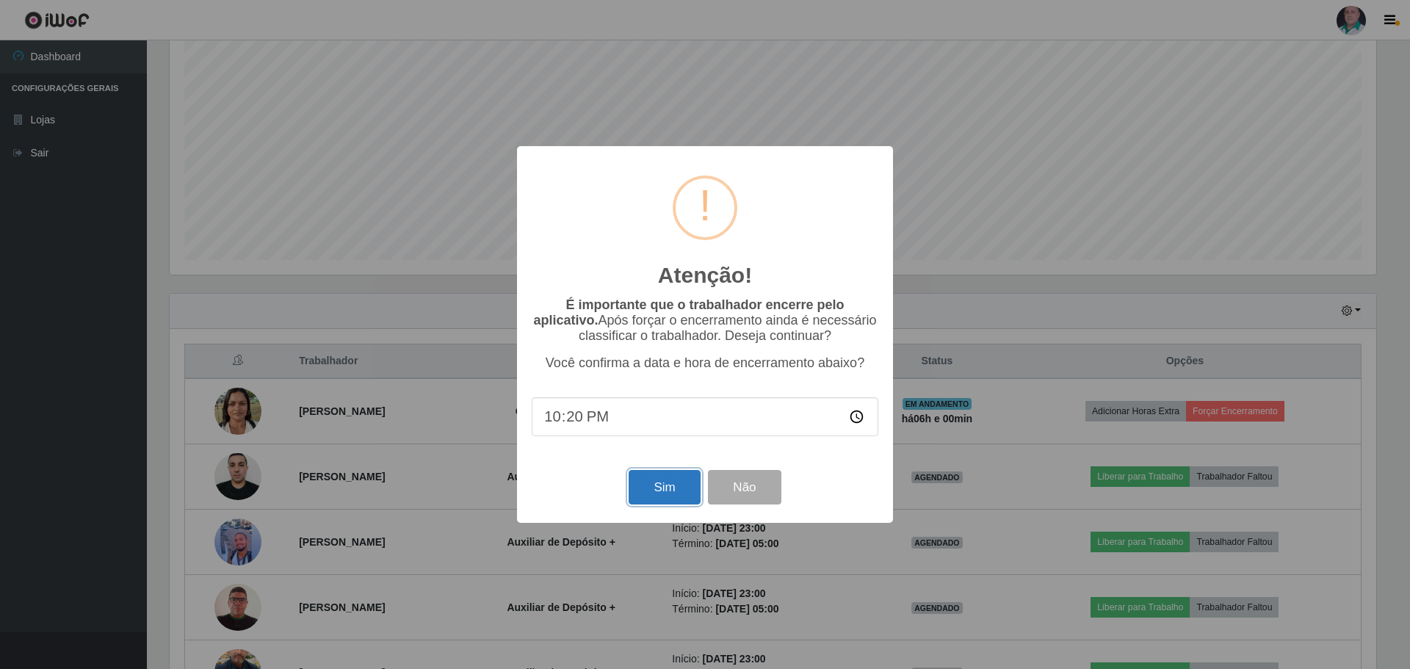
click at [645, 491] on button "Sim" at bounding box center [664, 487] width 71 height 35
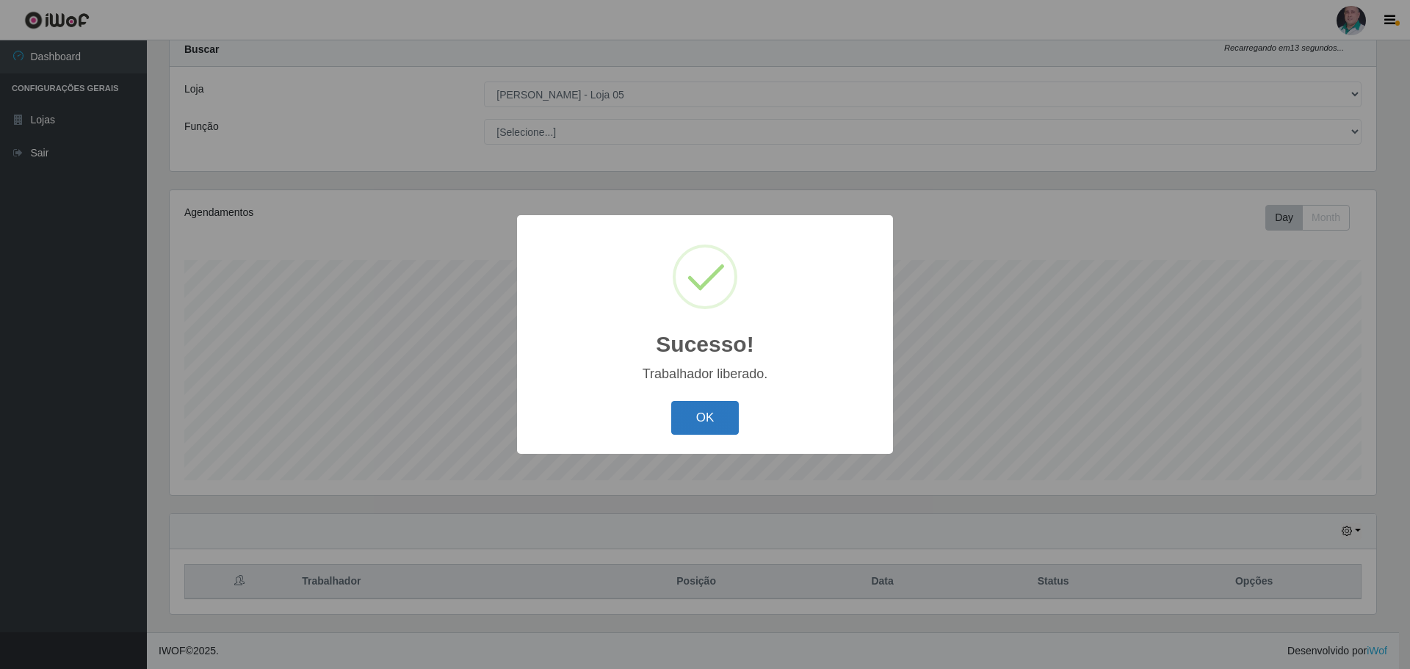
click at [693, 416] on button "OK" at bounding box center [705, 418] width 68 height 35
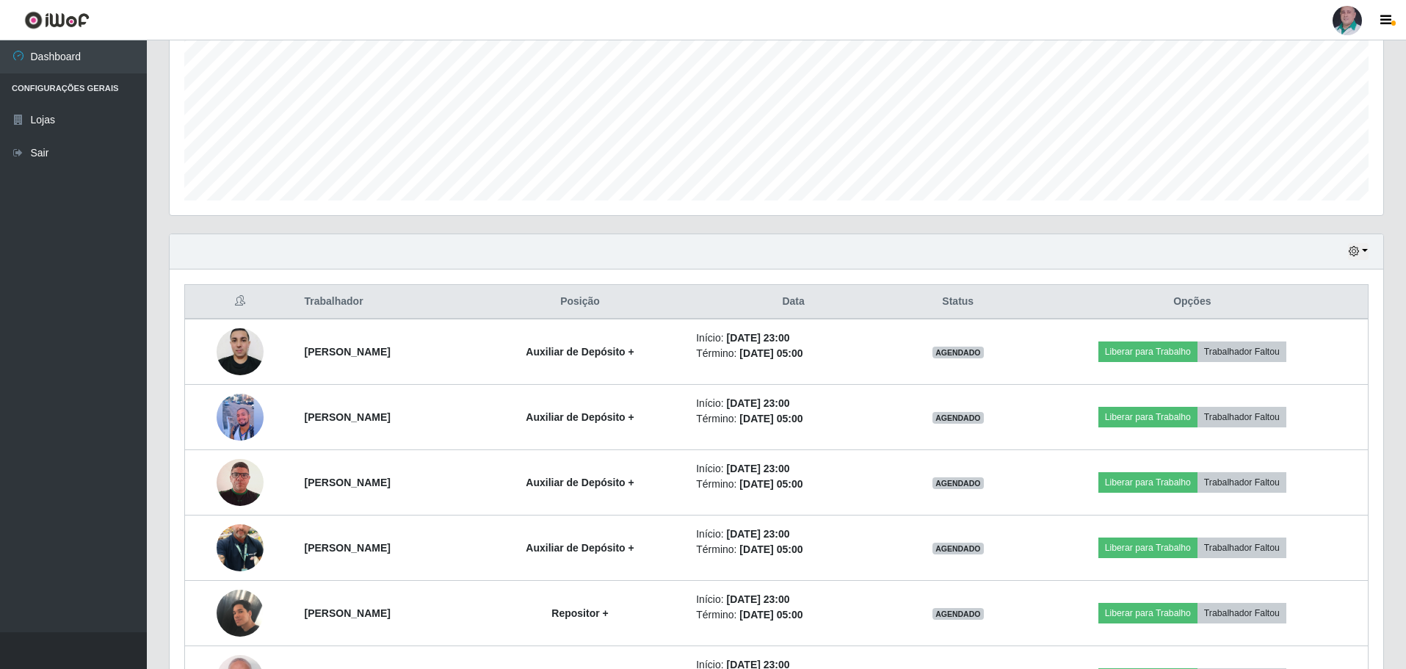
scroll to position [485, 0]
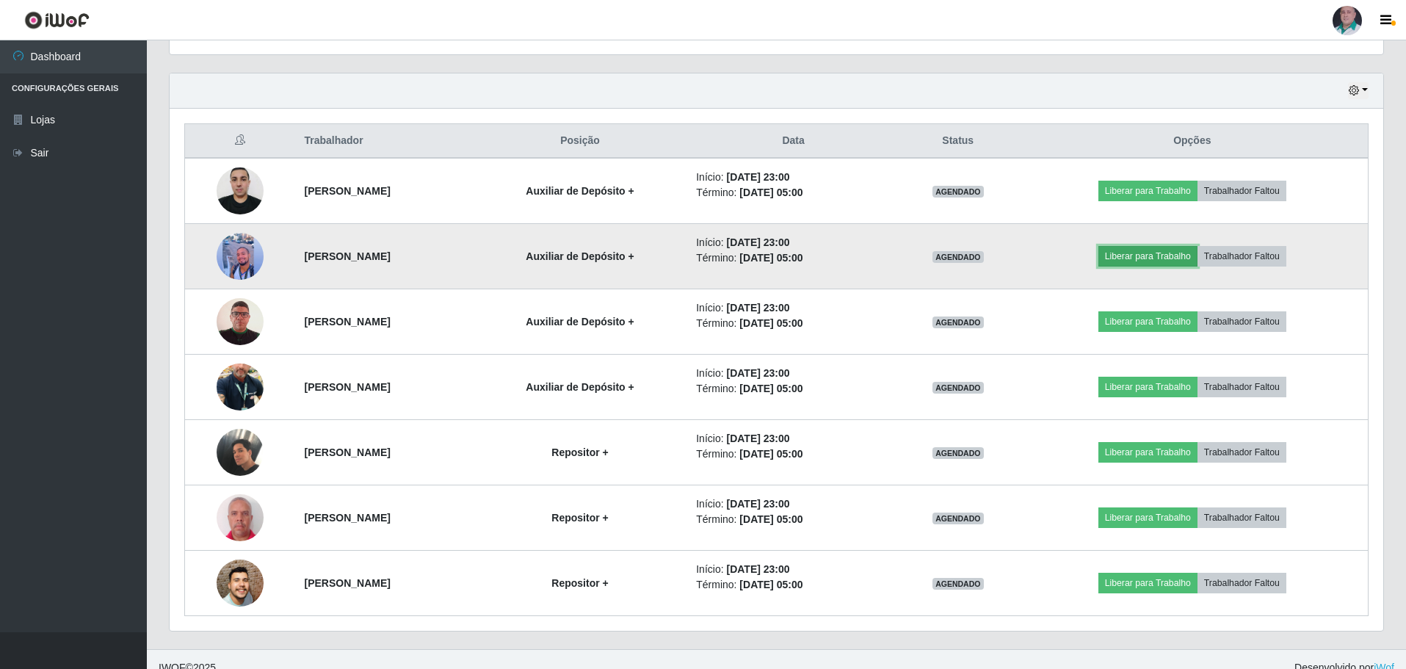
click at [1138, 257] on button "Liberar para Trabalho" at bounding box center [1148, 256] width 99 height 21
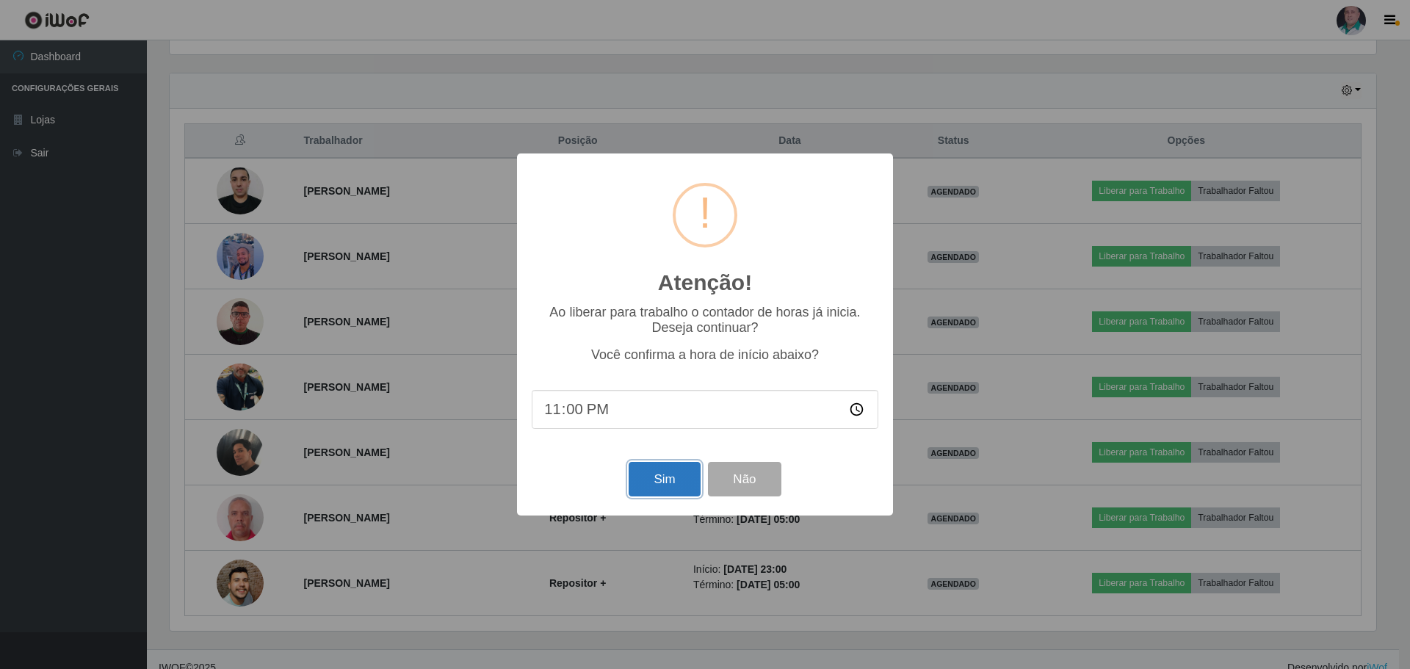
click at [637, 478] on button "Sim" at bounding box center [664, 479] width 71 height 35
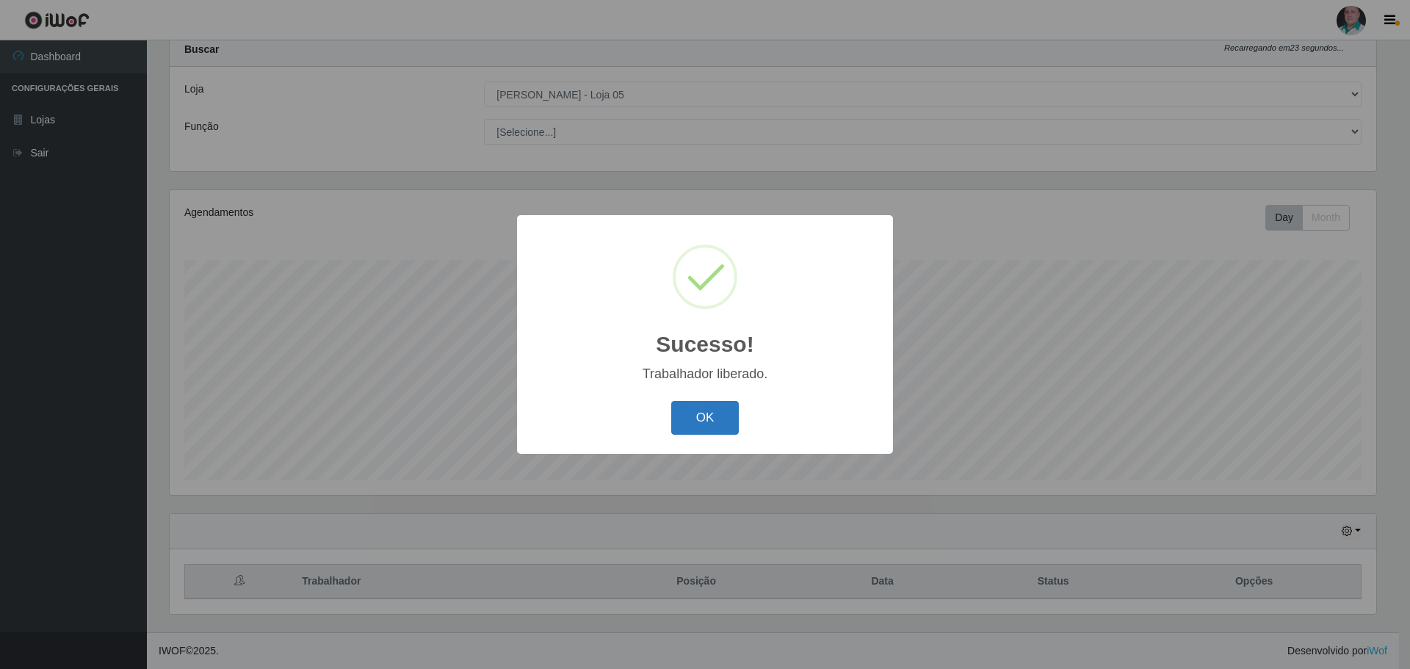
click at [717, 405] on button "OK" at bounding box center [705, 418] width 68 height 35
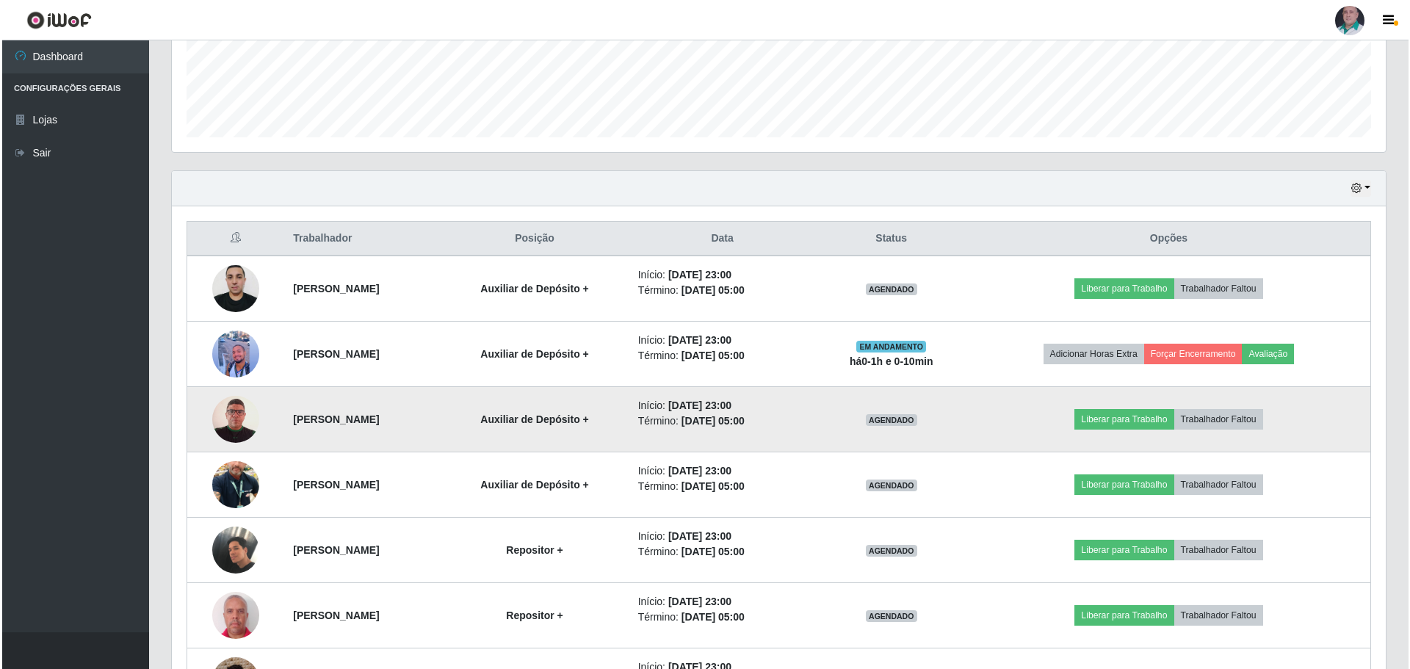
scroll to position [502, 0]
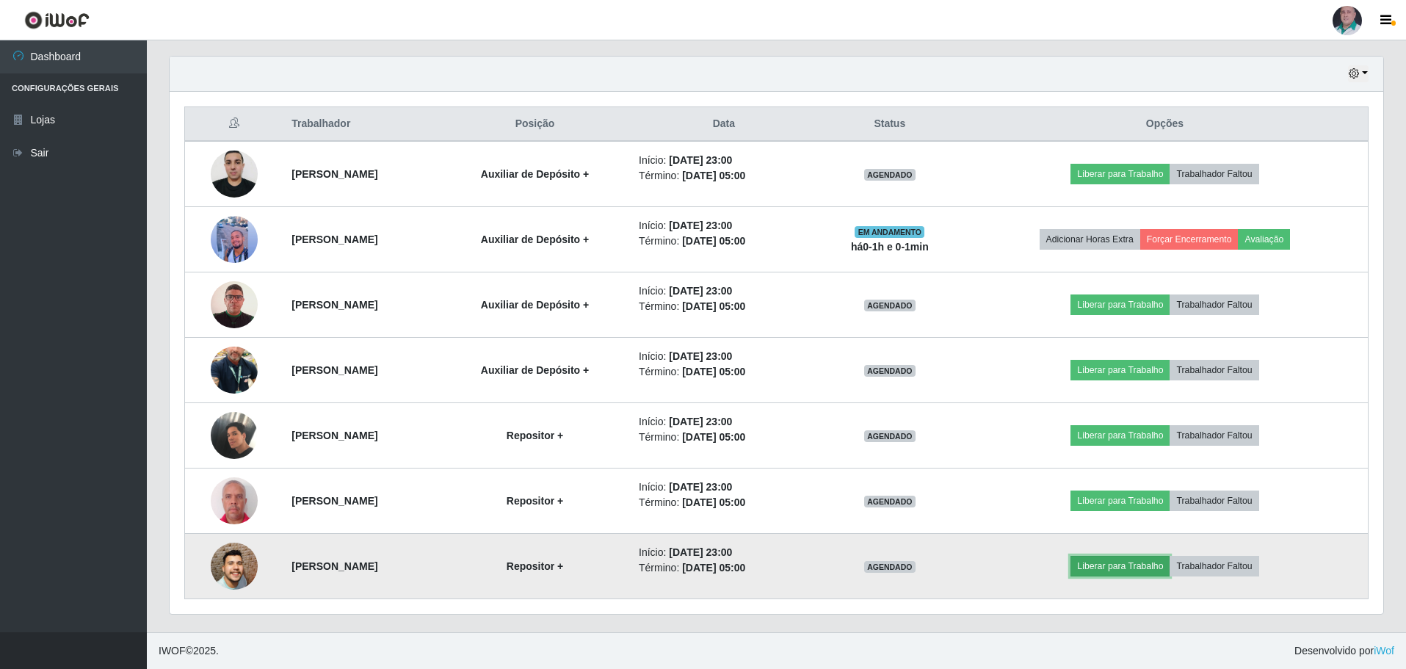
click at [1130, 568] on button "Liberar para Trabalho" at bounding box center [1120, 566] width 99 height 21
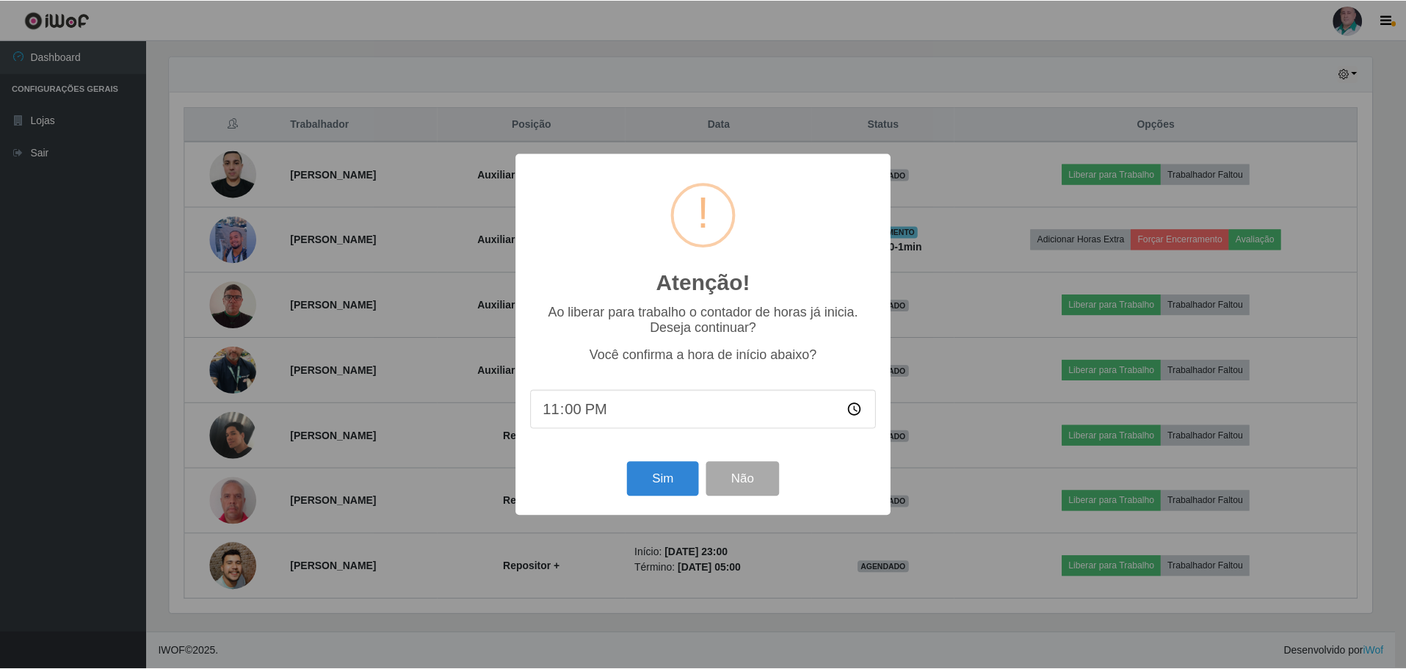
scroll to position [305, 1207]
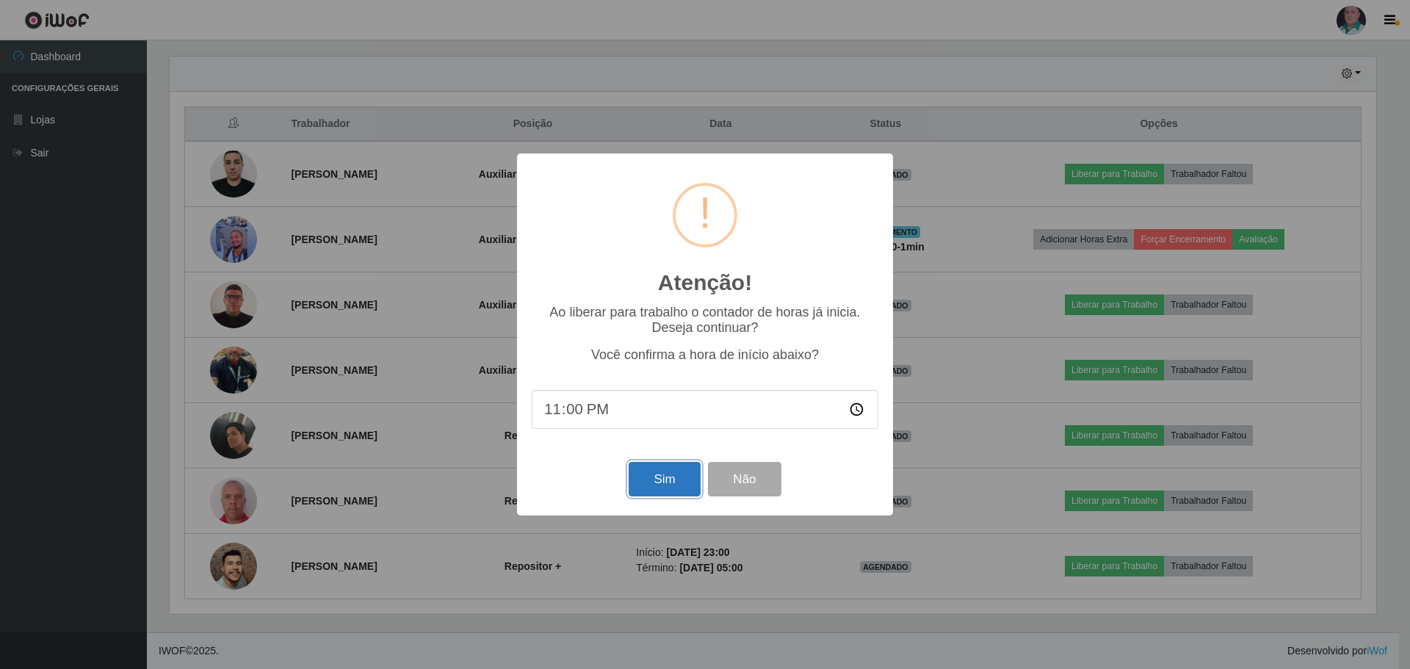
click at [681, 493] on button "Sim" at bounding box center [664, 479] width 71 height 35
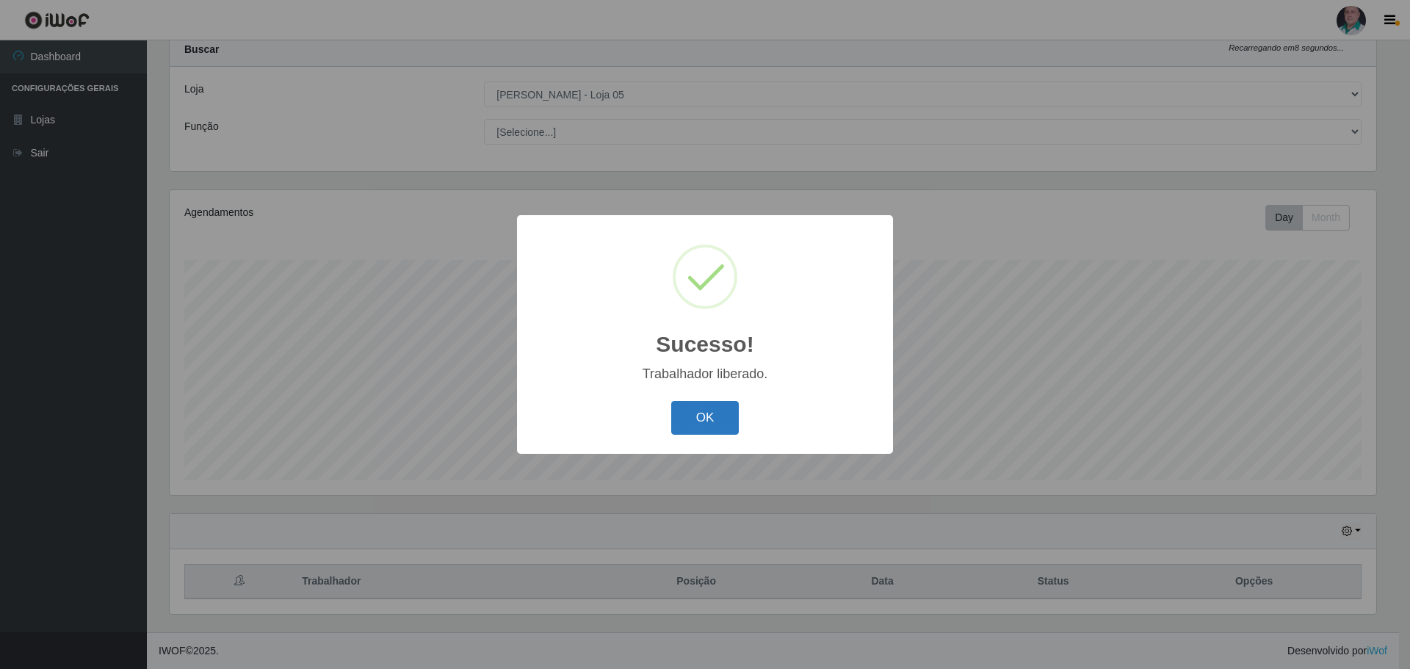
click at [701, 416] on button "OK" at bounding box center [705, 418] width 68 height 35
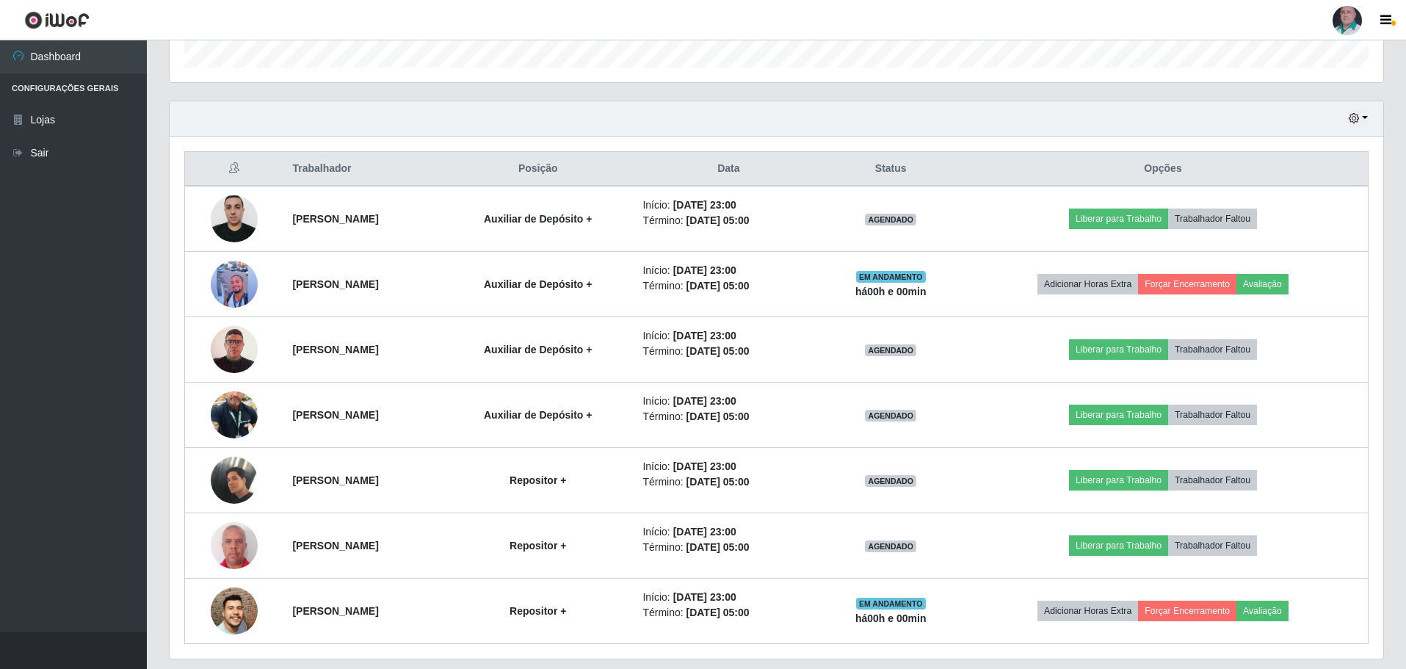
scroll to position [502, 0]
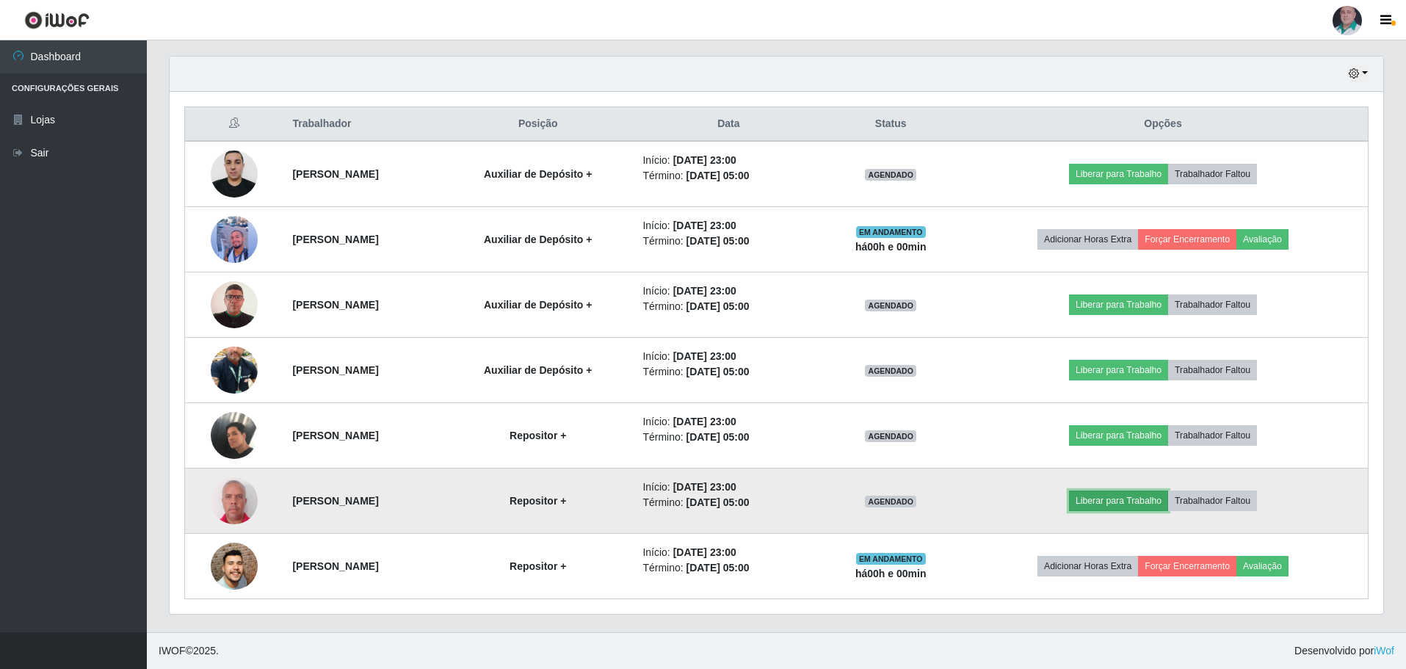
click at [1112, 505] on button "Liberar para Trabalho" at bounding box center [1118, 501] width 99 height 21
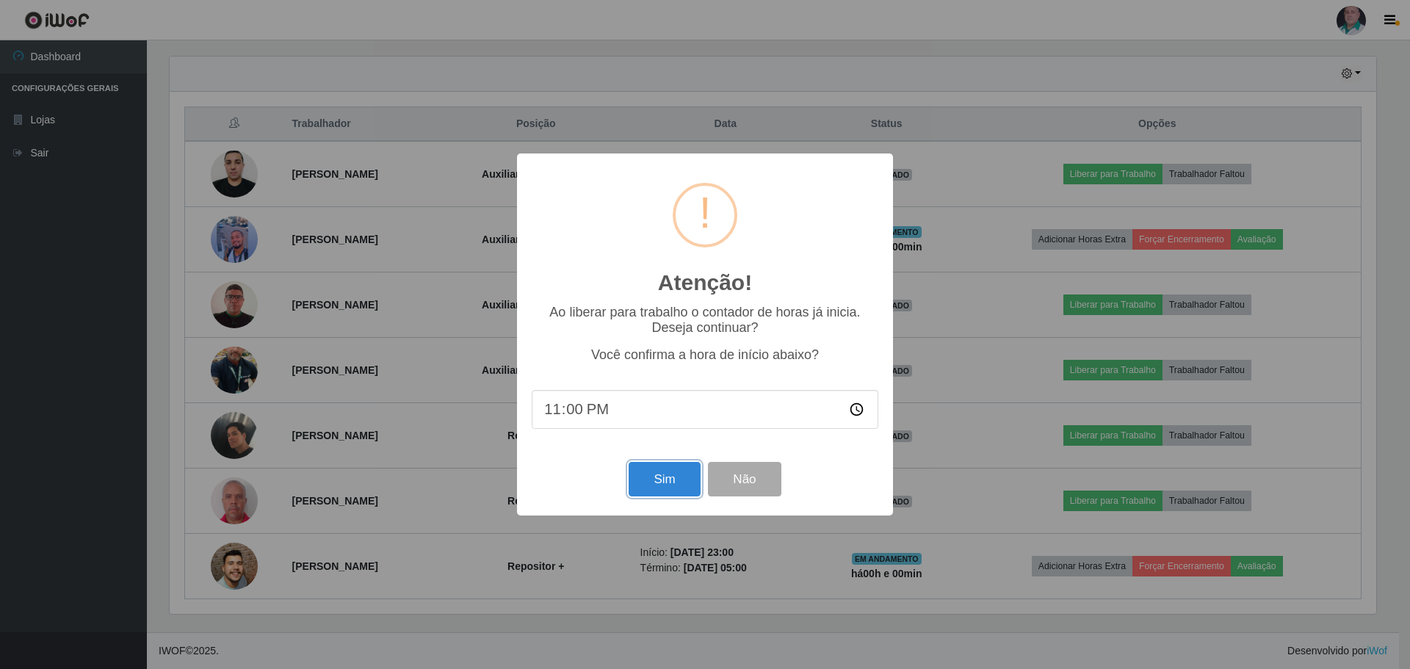
click at [655, 483] on button "Sim" at bounding box center [664, 479] width 71 height 35
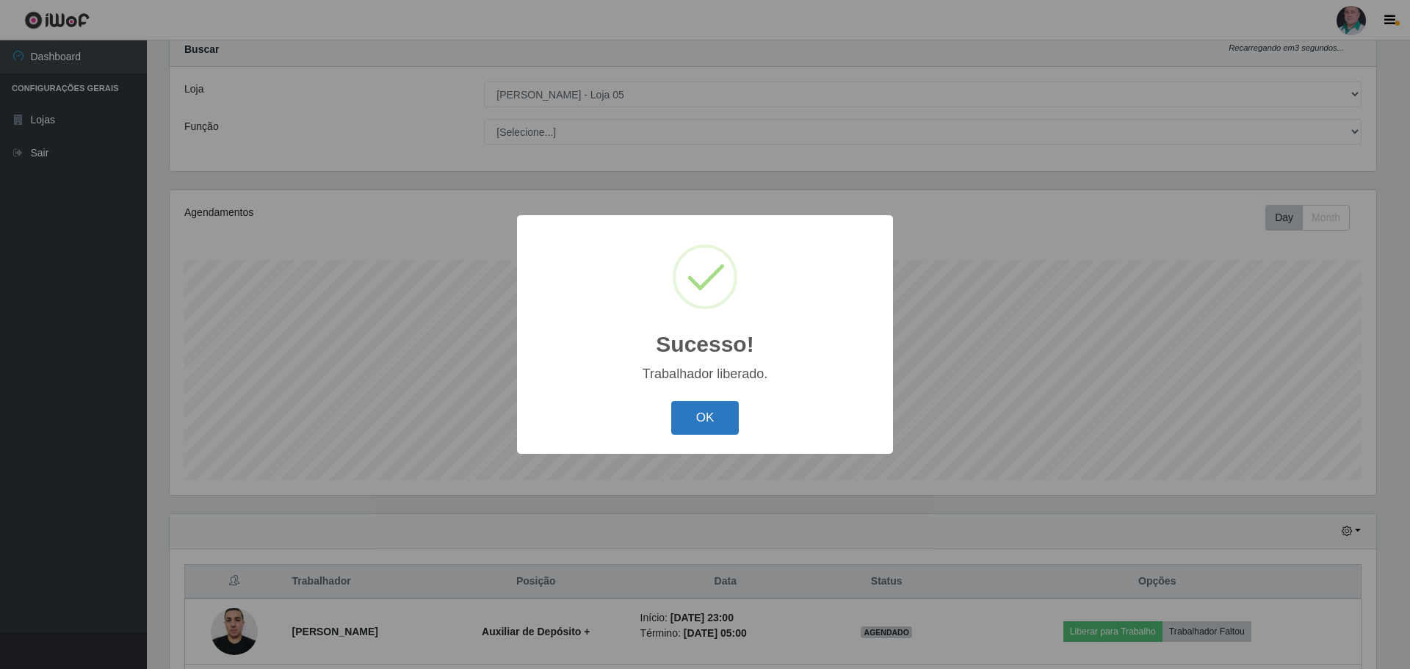
click at [684, 422] on button "OK" at bounding box center [705, 418] width 68 height 35
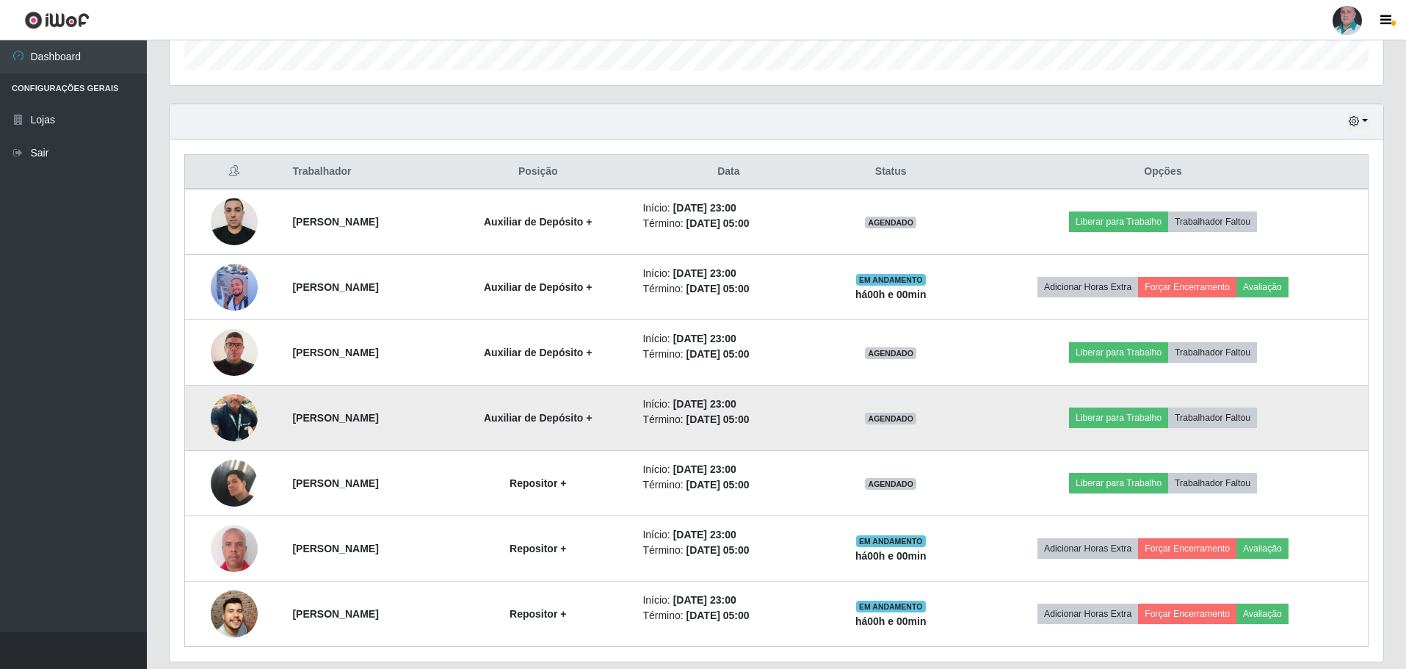
scroll to position [429, 0]
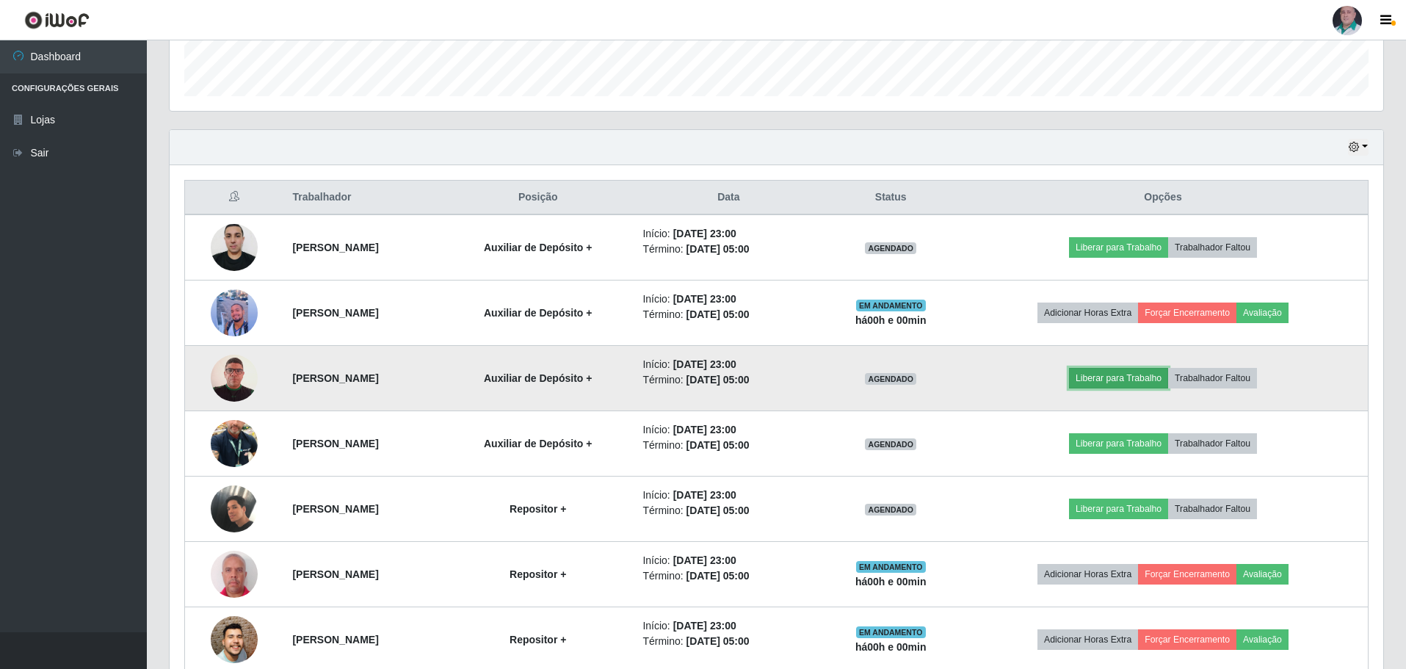
click at [1132, 379] on button "Liberar para Trabalho" at bounding box center [1118, 378] width 99 height 21
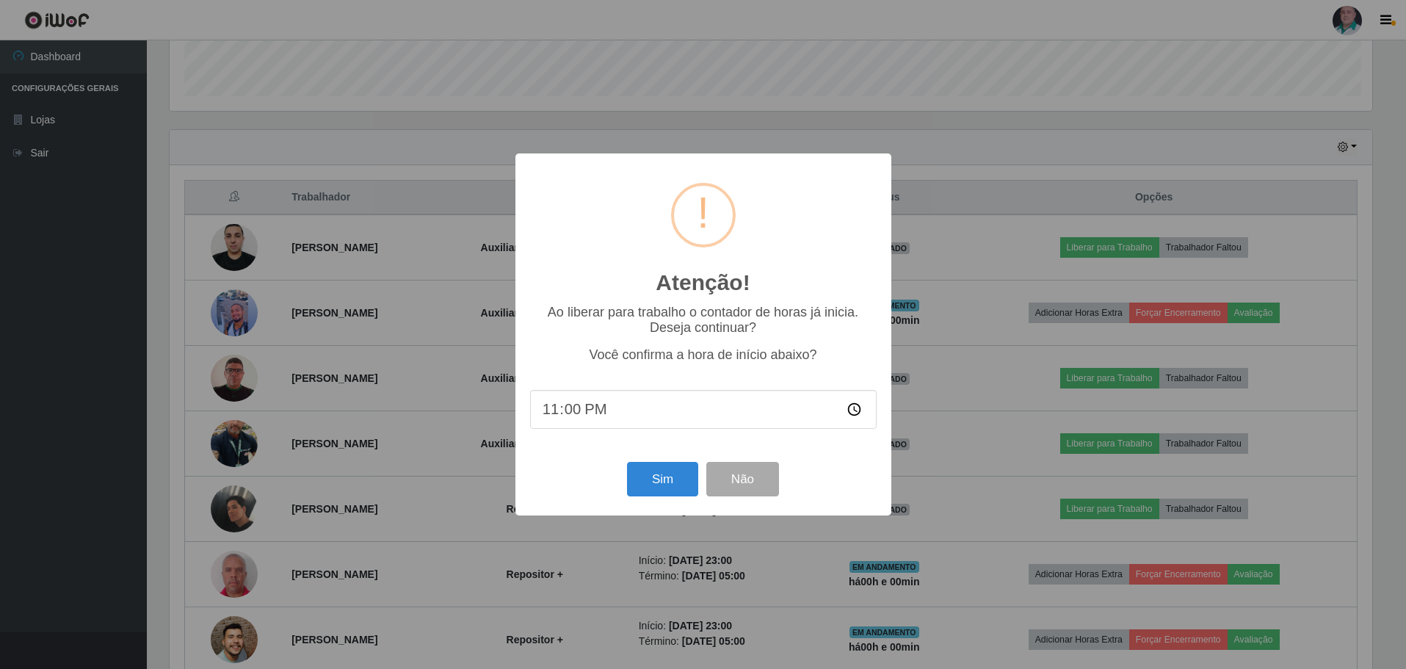
scroll to position [305, 1207]
click at [680, 472] on button "Sim" at bounding box center [664, 479] width 71 height 35
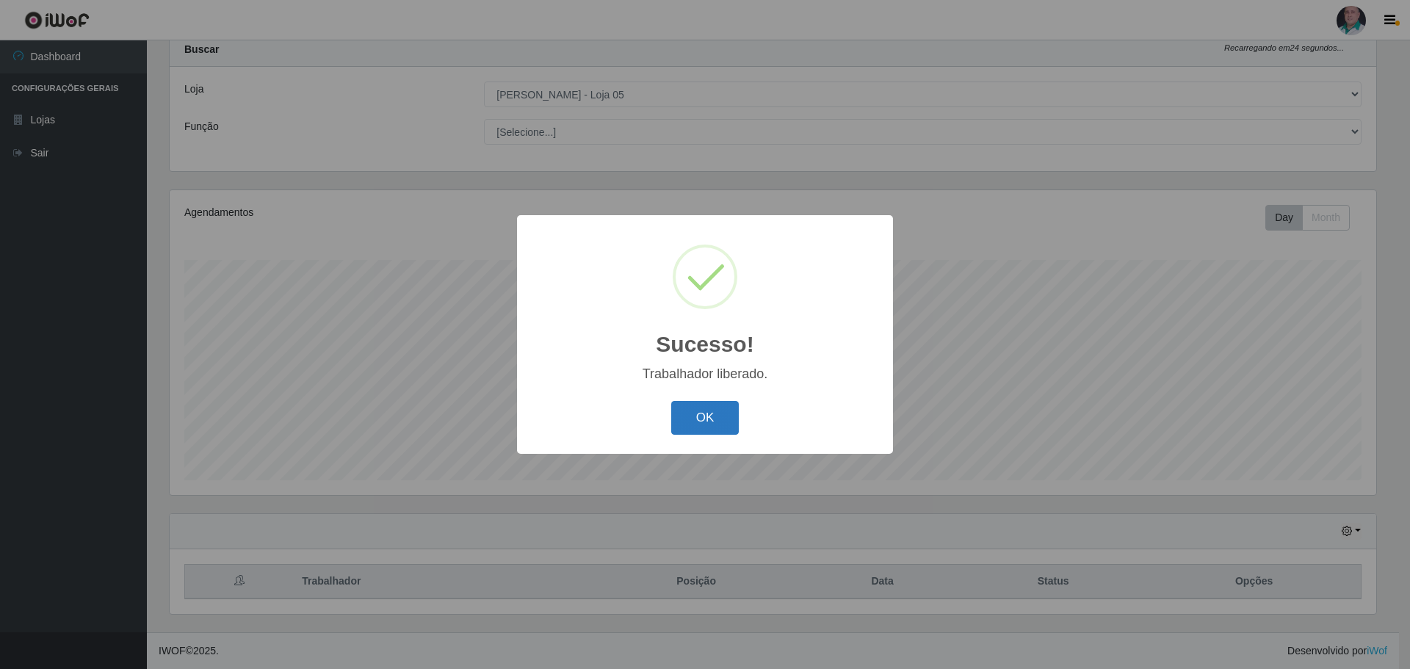
click at [708, 423] on button "OK" at bounding box center [705, 418] width 68 height 35
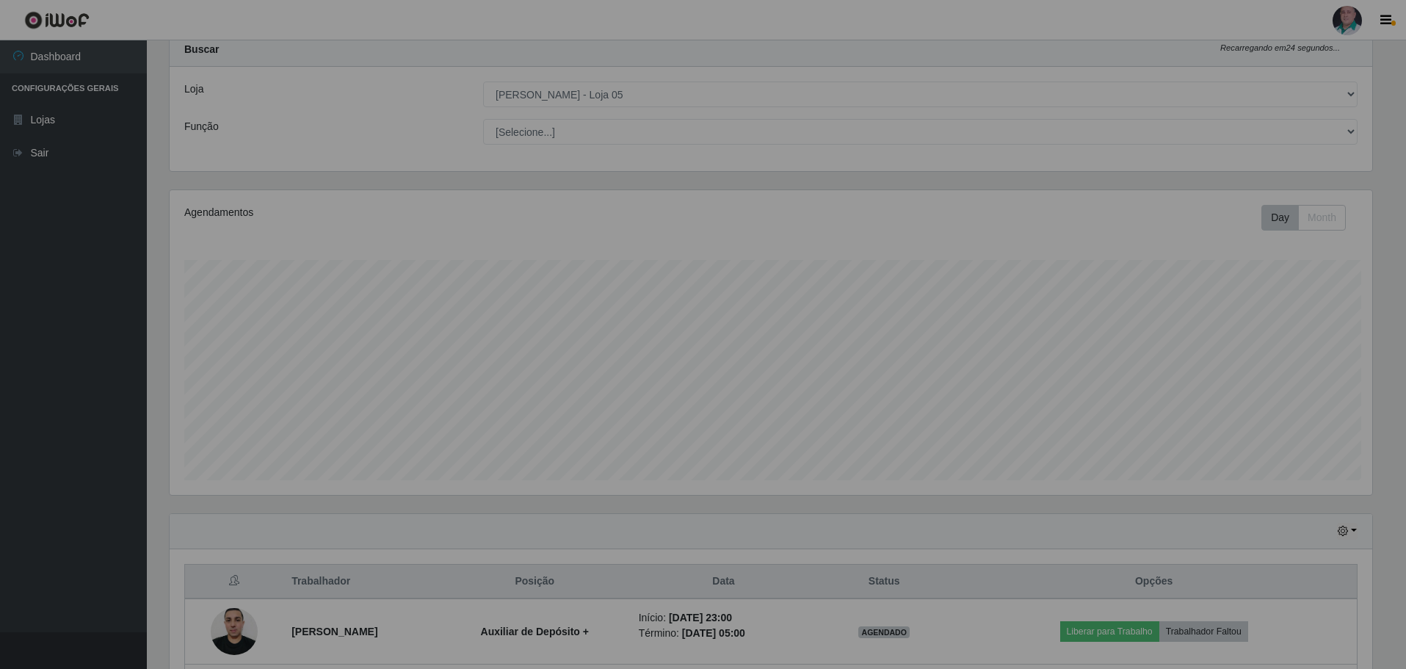
scroll to position [305, 1214]
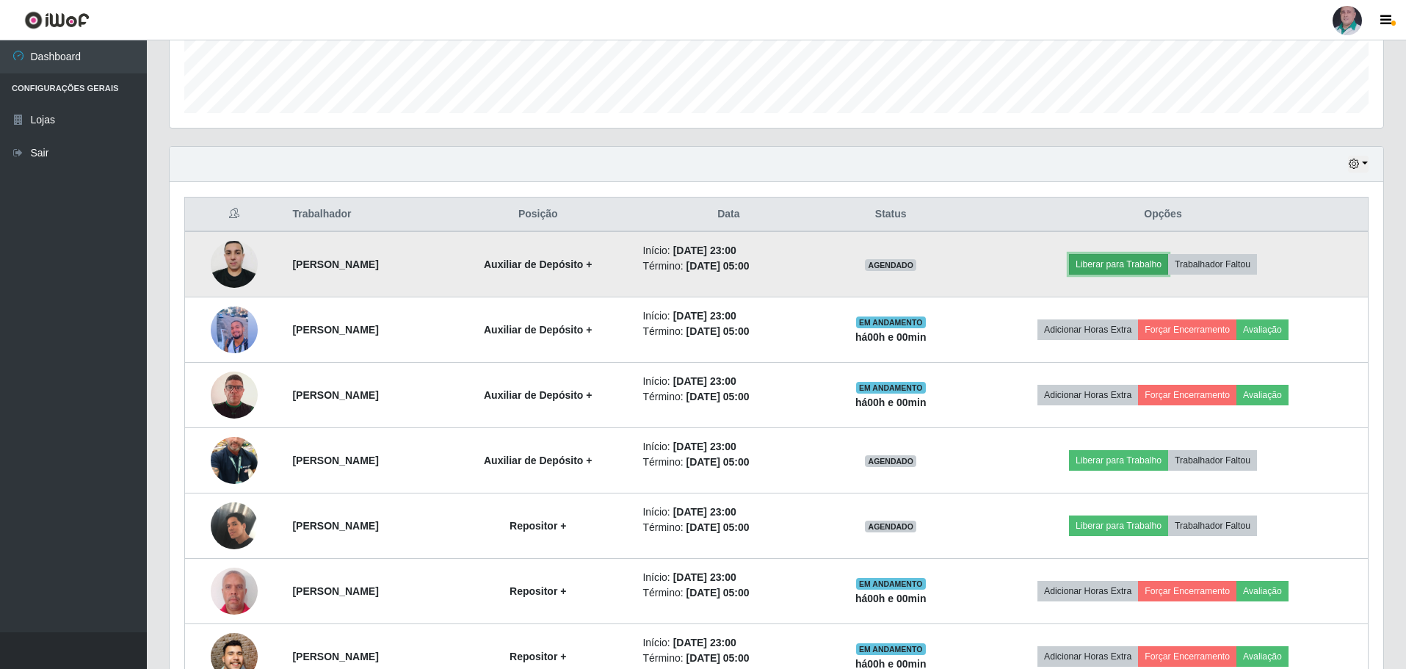
click at [1104, 265] on button "Liberar para Trabalho" at bounding box center [1118, 264] width 99 height 21
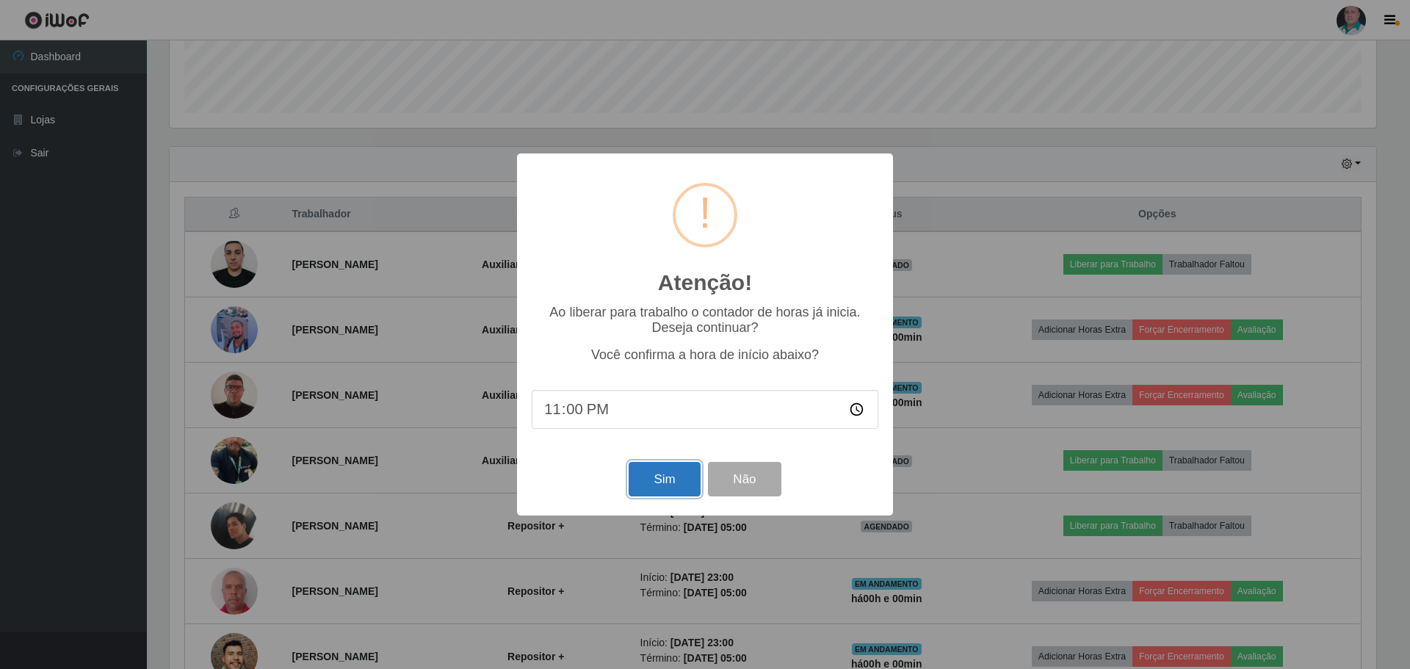
click at [657, 482] on button "Sim" at bounding box center [664, 479] width 71 height 35
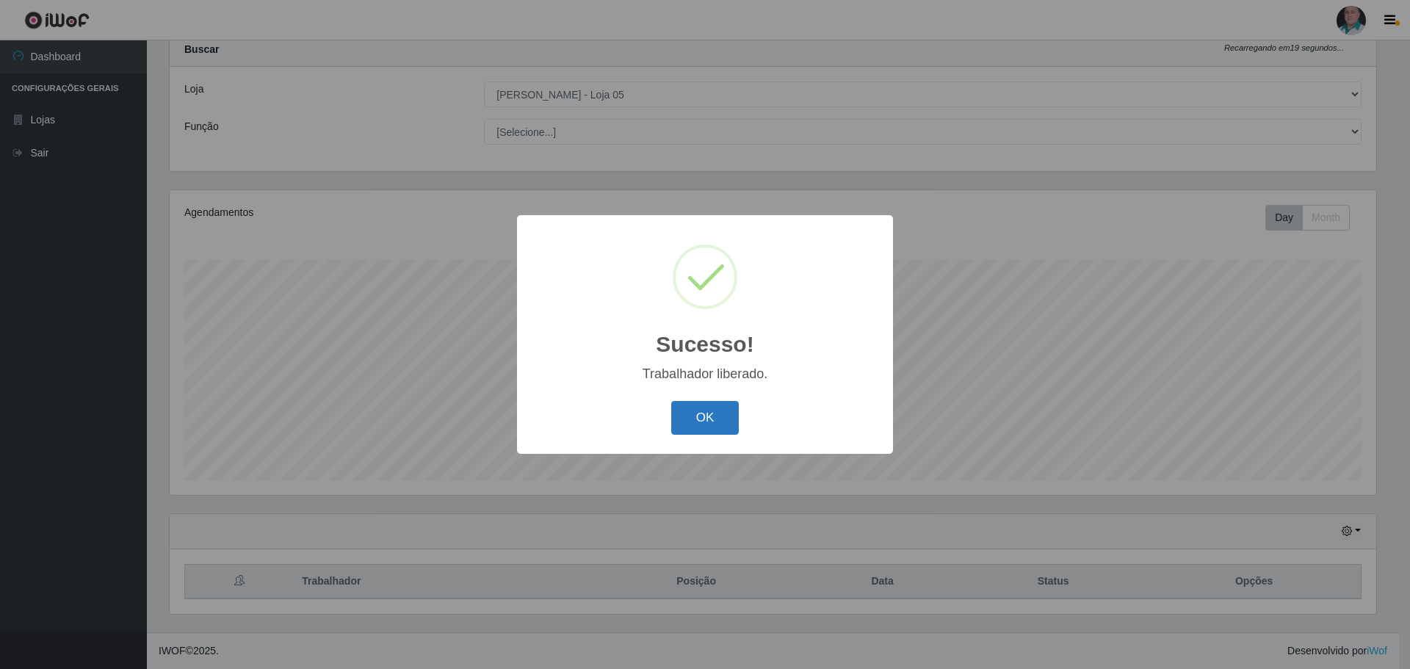
click at [700, 427] on button "OK" at bounding box center [705, 418] width 68 height 35
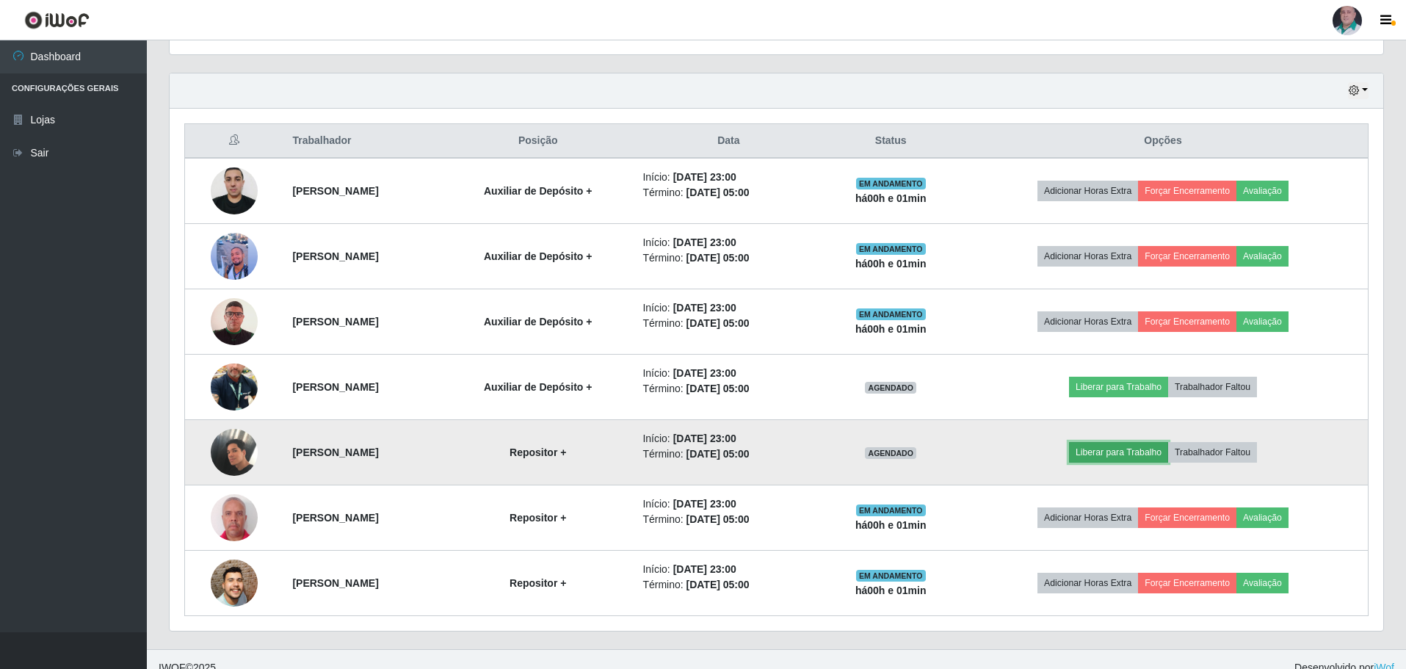
click at [1136, 452] on button "Liberar para Trabalho" at bounding box center [1118, 452] width 99 height 21
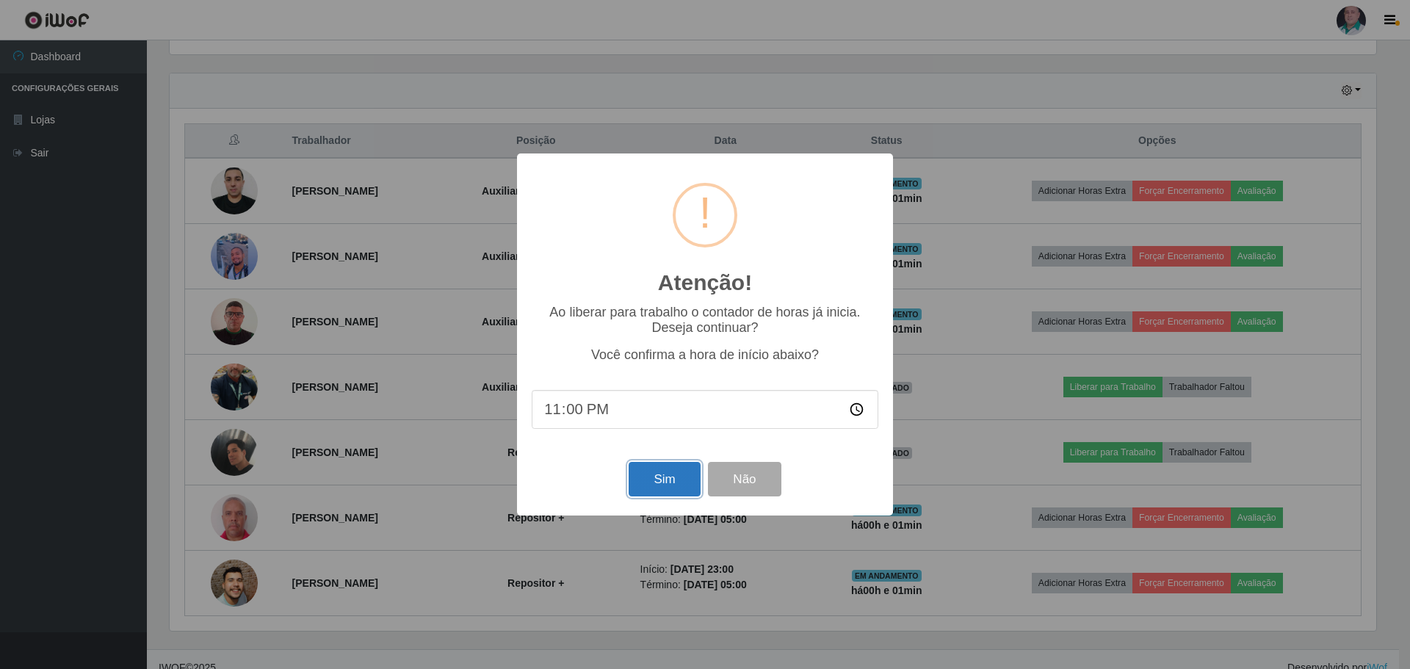
click at [682, 473] on button "Sim" at bounding box center [664, 479] width 71 height 35
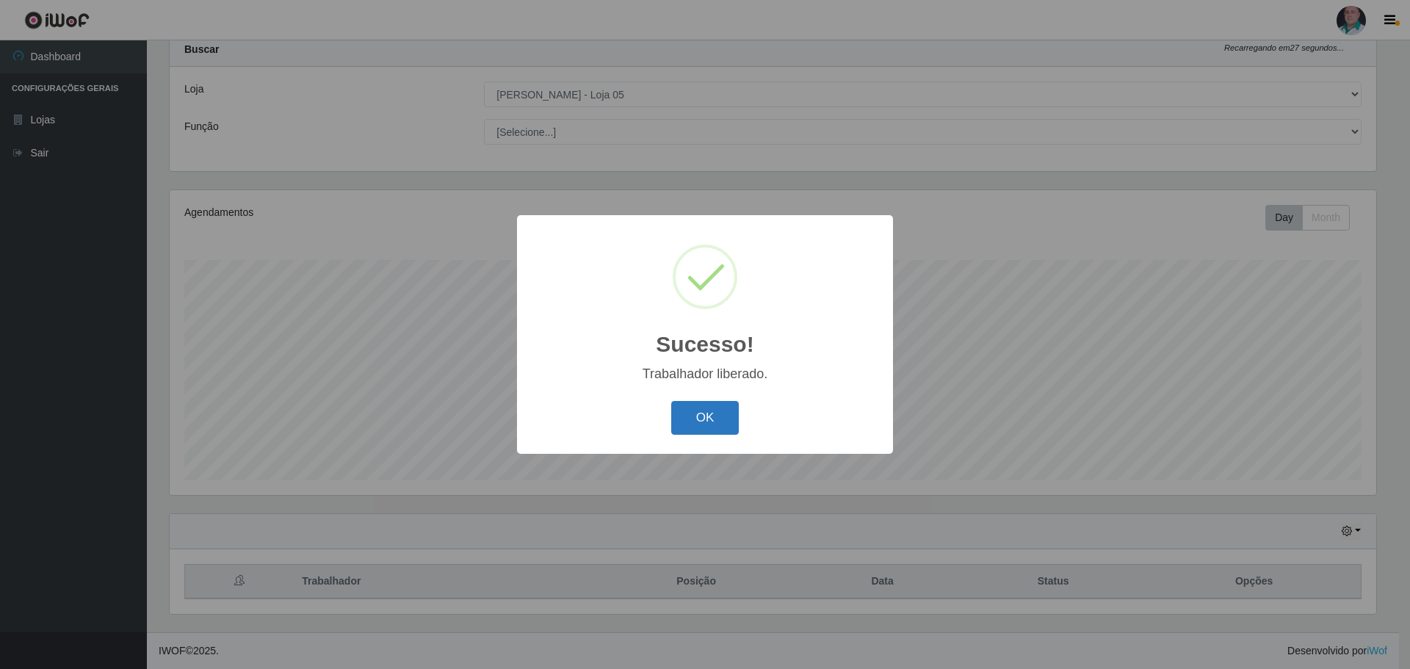
click at [696, 413] on button "OK" at bounding box center [705, 418] width 68 height 35
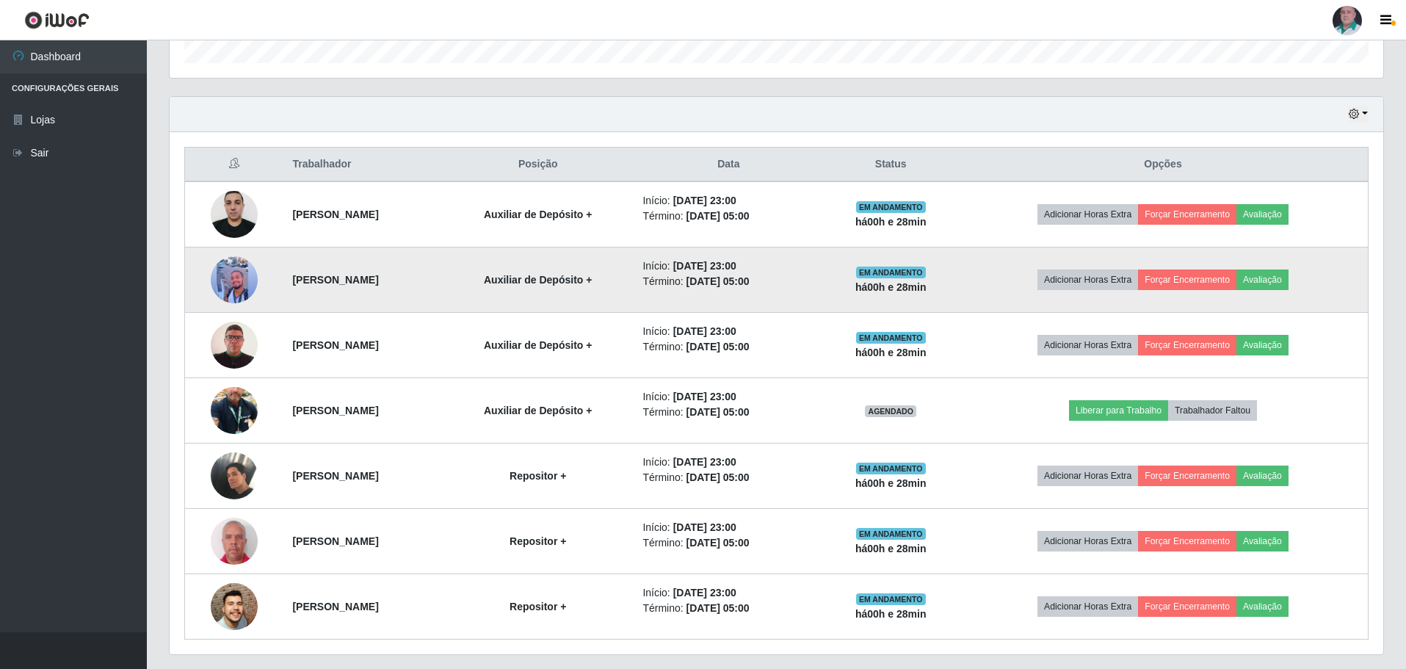
scroll to position [502, 0]
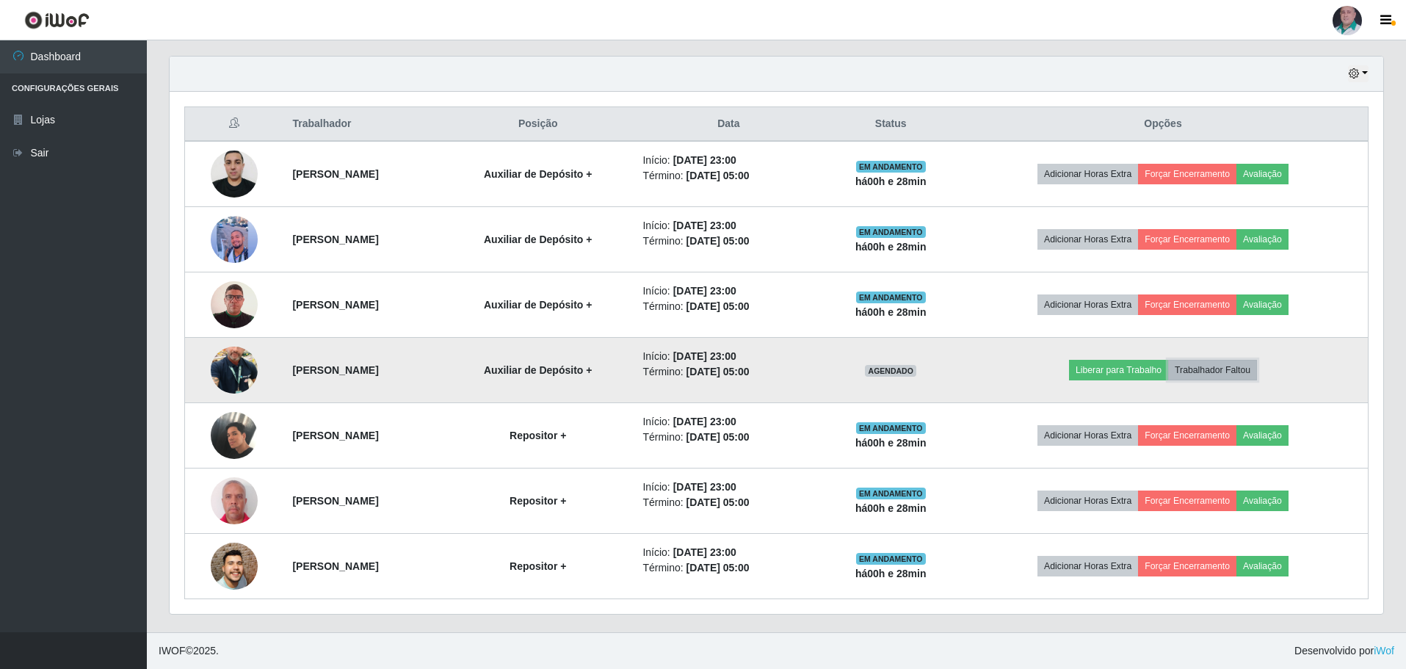
click at [1243, 371] on button "Trabalhador Faltou" at bounding box center [1212, 370] width 89 height 21
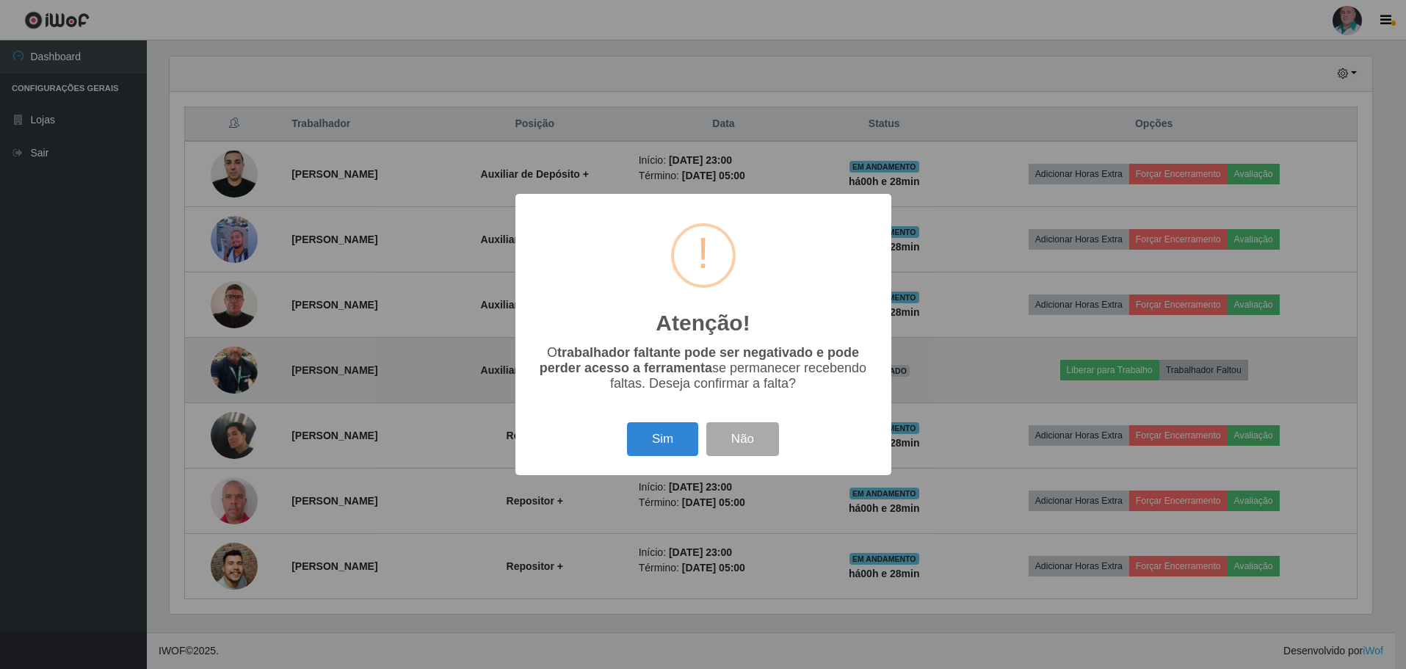
scroll to position [305, 1207]
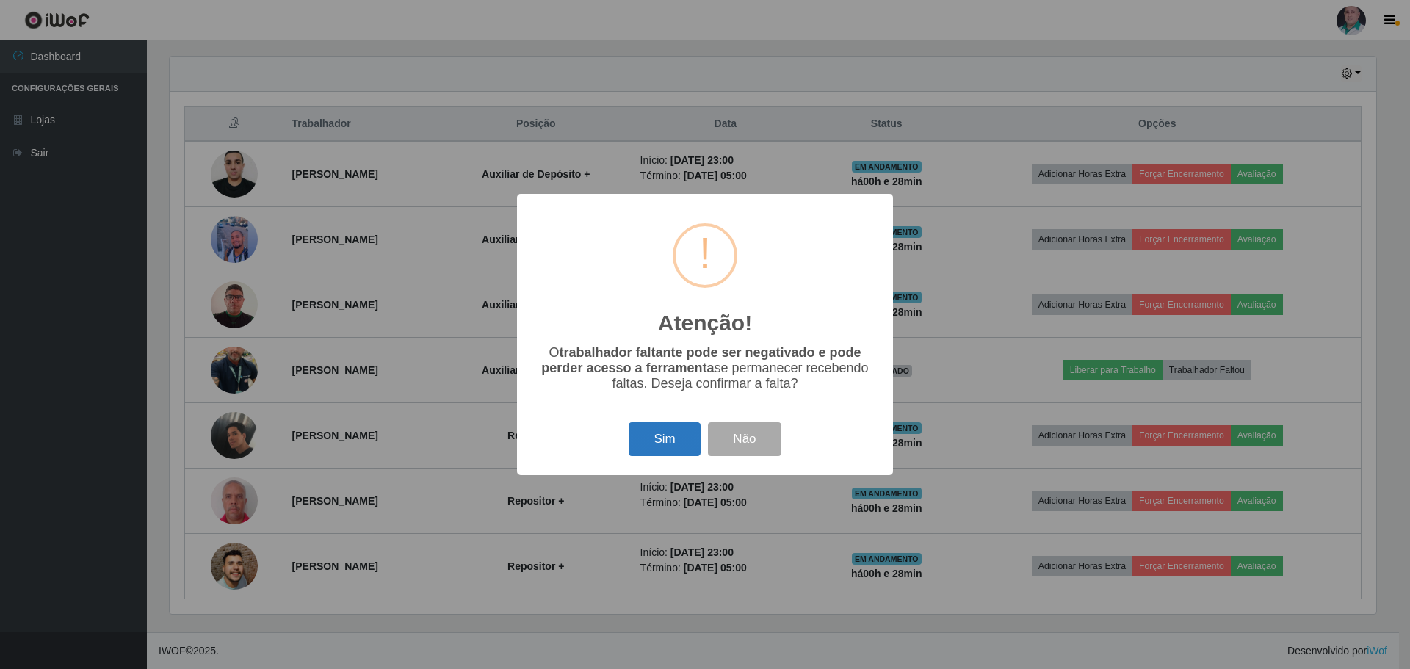
click at [676, 442] on button "Sim" at bounding box center [664, 439] width 71 height 35
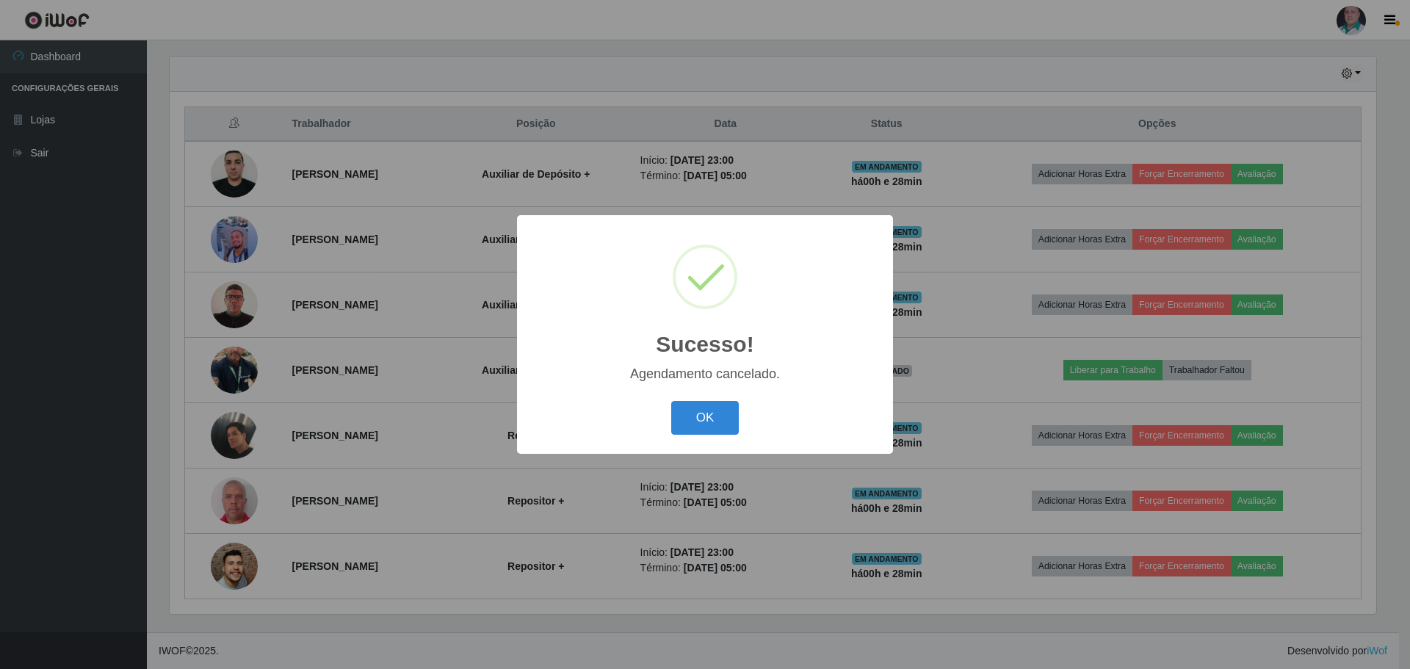
drag, startPoint x: 694, startPoint y: 393, endPoint x: 705, endPoint y: 447, distance: 54.7
click at [695, 402] on div "Sucesso! × Agendamento cancelado. OK Cancel" at bounding box center [705, 334] width 376 height 238
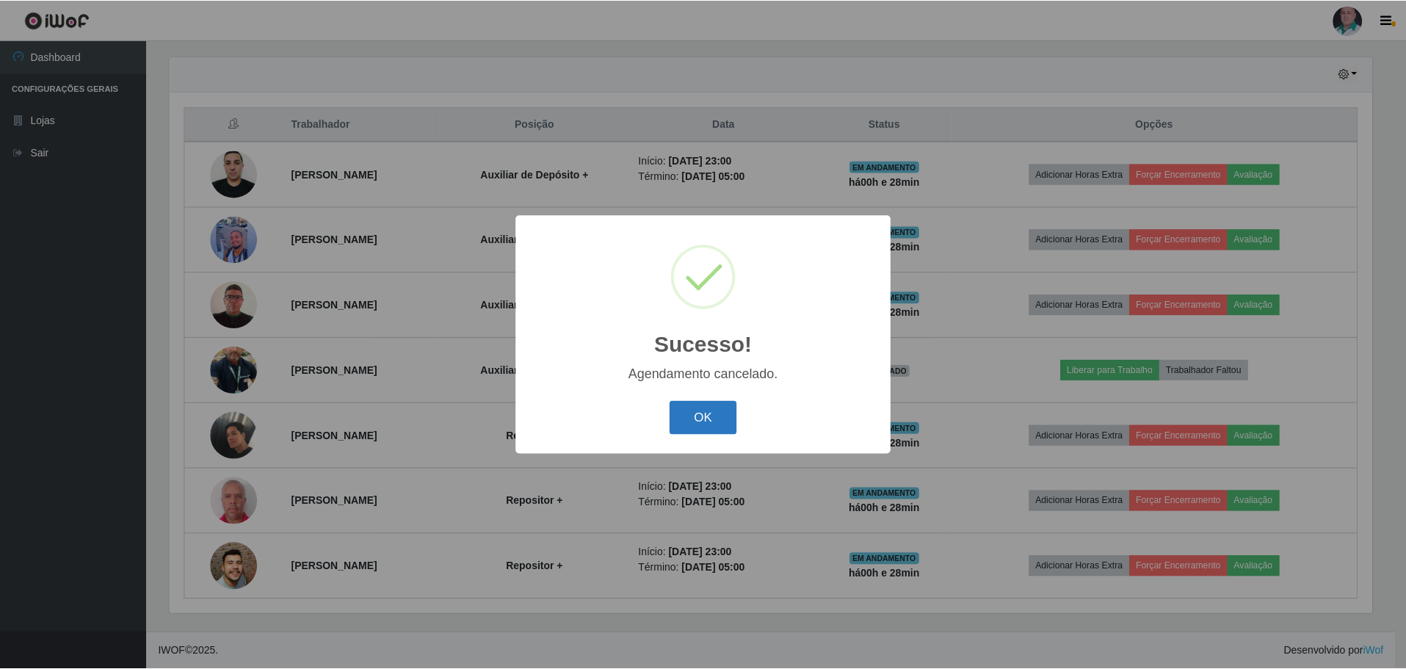
scroll to position [437, 0]
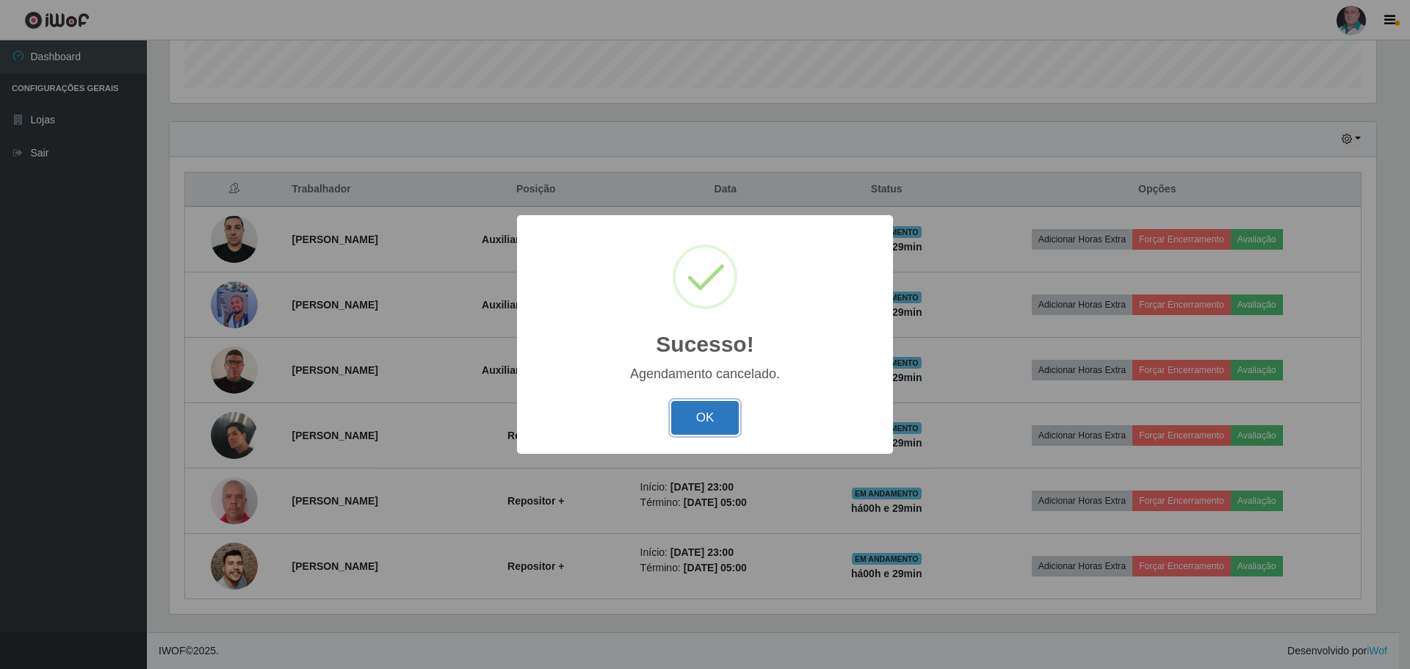
click at [706, 421] on button "OK" at bounding box center [705, 418] width 68 height 35
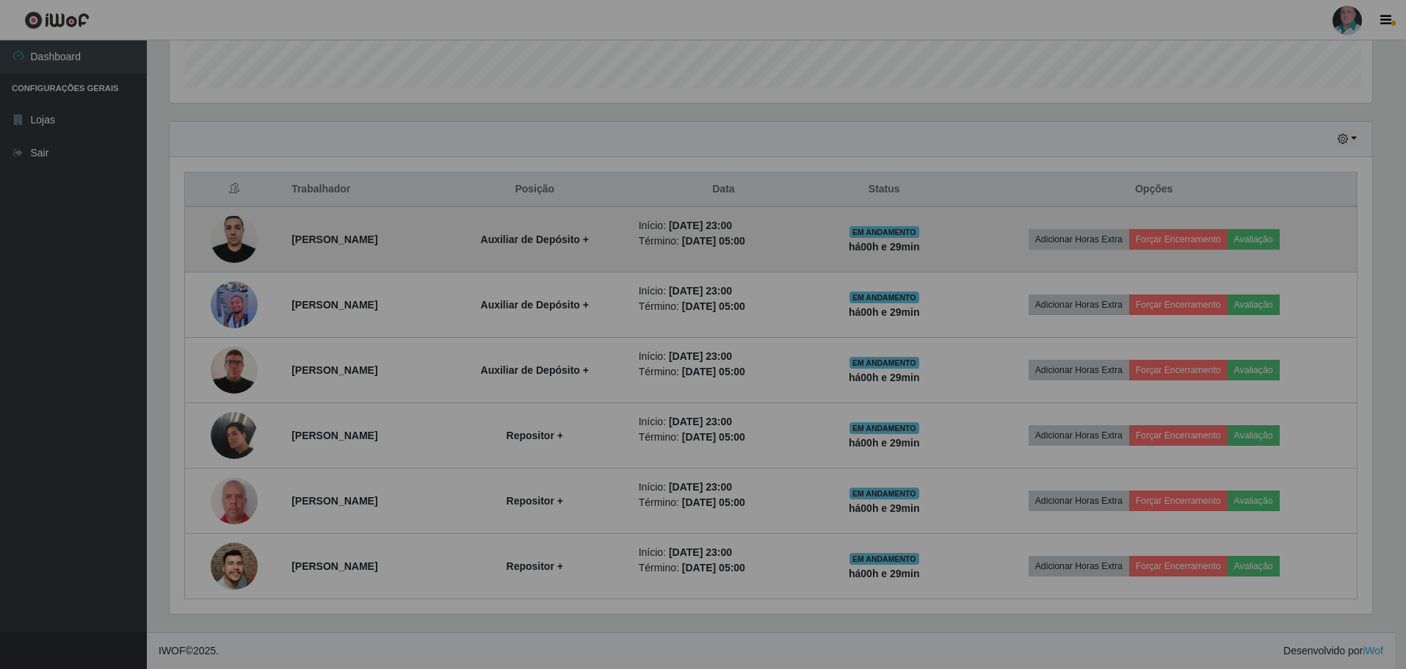
scroll to position [305, 1214]
